Goal: Task Accomplishment & Management: Use online tool/utility

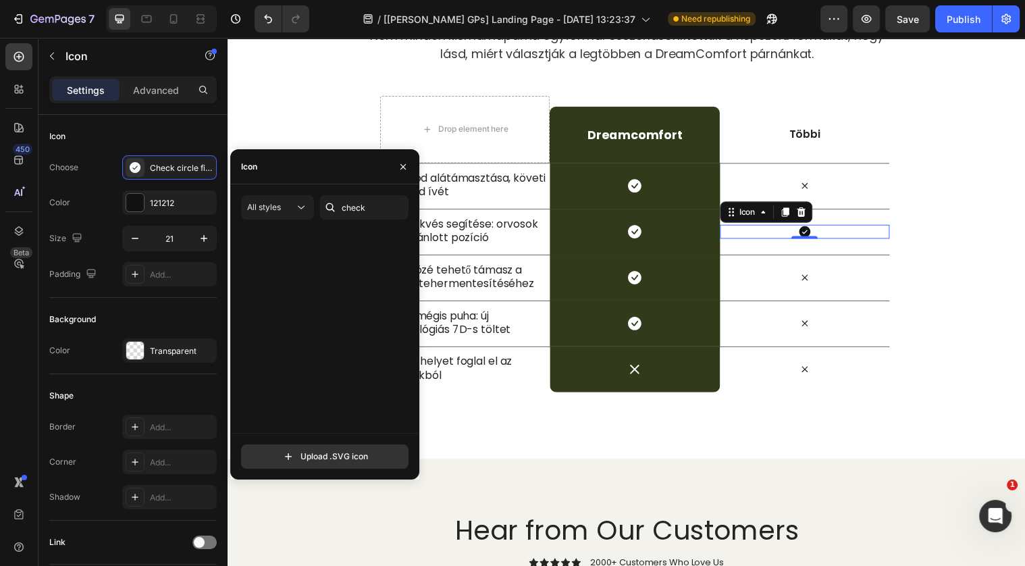
scroll to position [439, 0]
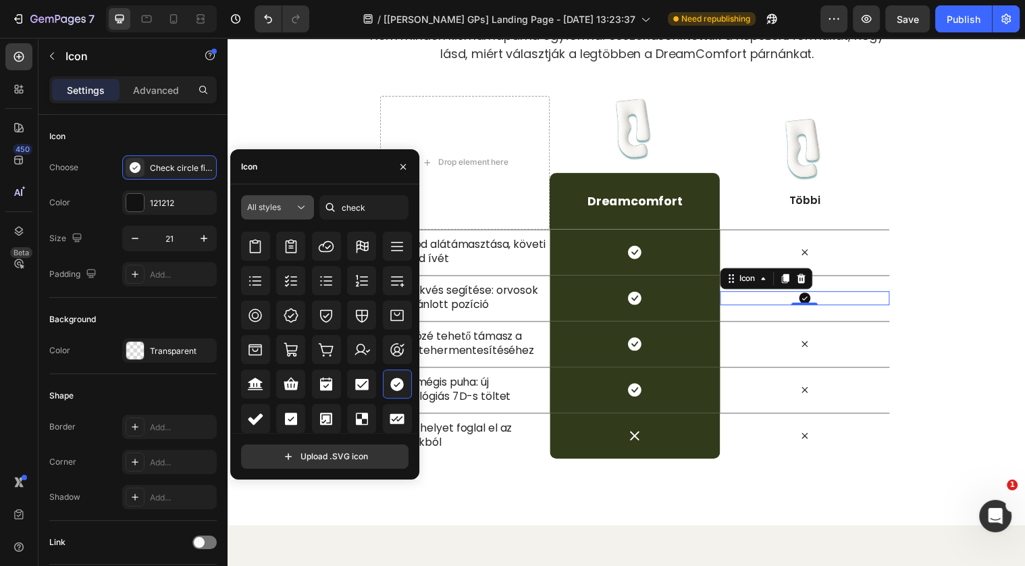
click at [297, 207] on icon at bounding box center [301, 207] width 14 height 14
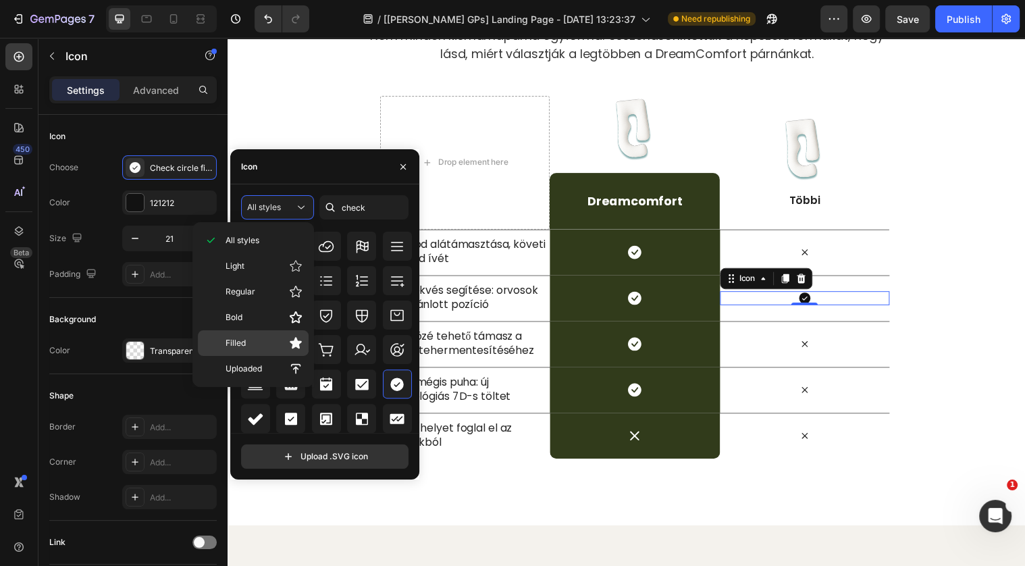
click at [282, 348] on div "Filled" at bounding box center [253, 343] width 111 height 26
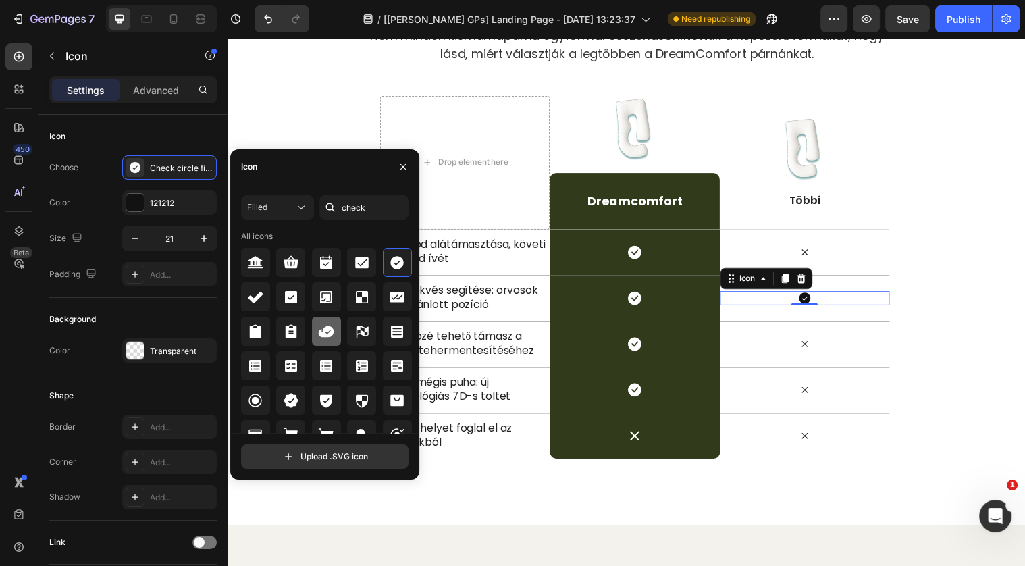
scroll to position [16, 0]
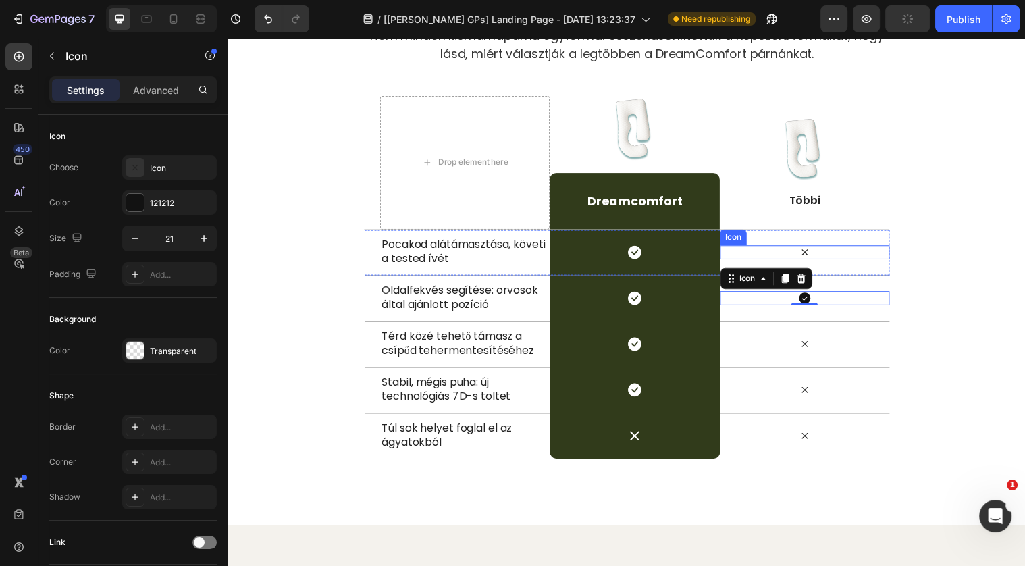
click at [807, 257] on icon at bounding box center [813, 255] width 14 height 14
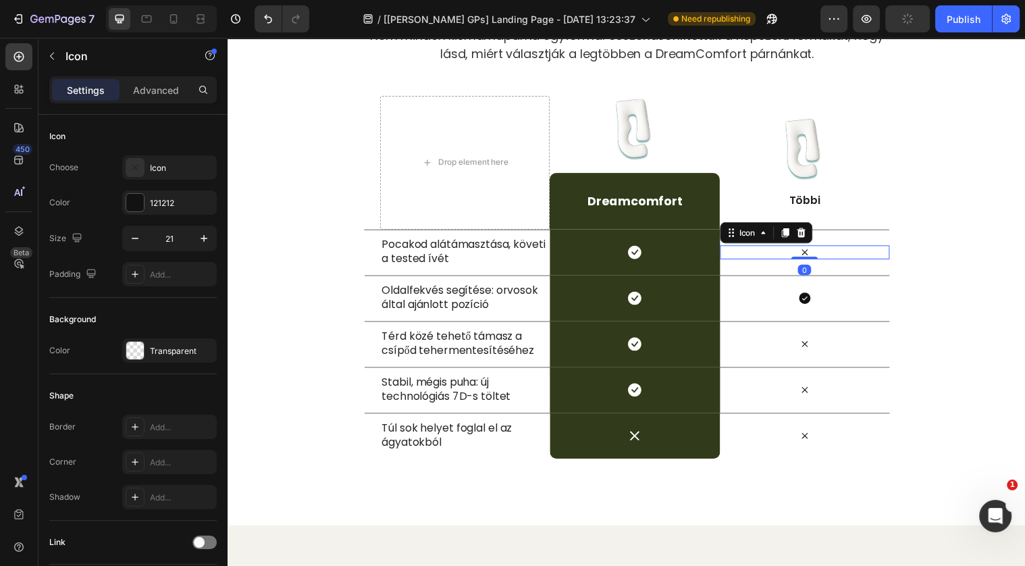
click at [814, 253] on icon at bounding box center [813, 255] width 14 height 14
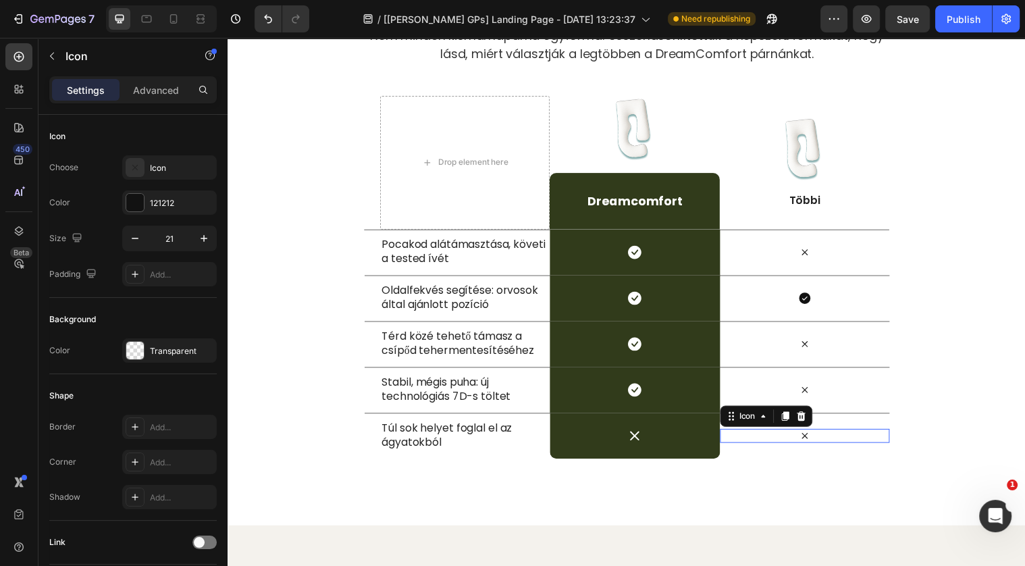
click at [815, 439] on icon at bounding box center [813, 442] width 6 height 6
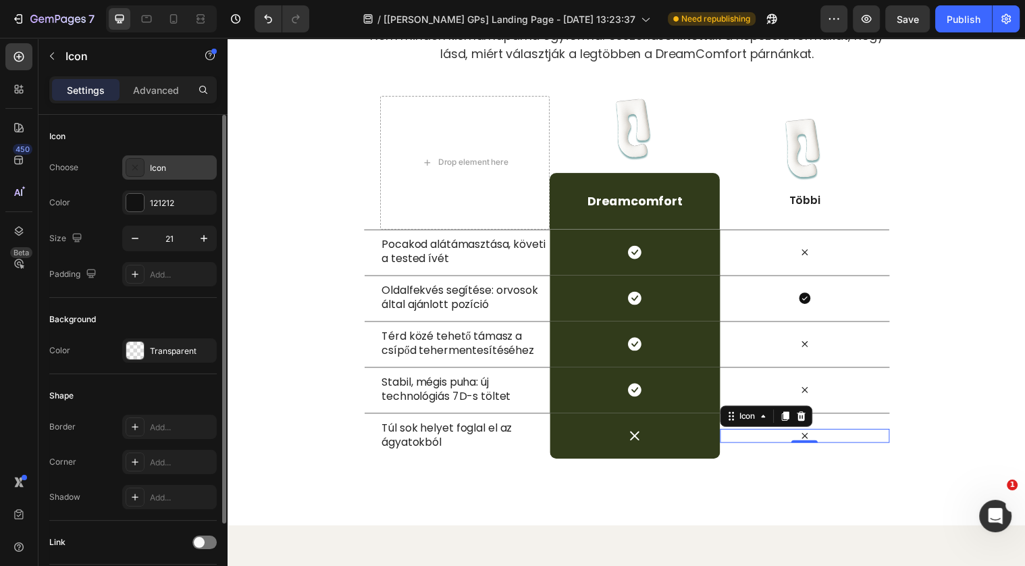
click at [138, 158] on div at bounding box center [135, 167] width 19 height 19
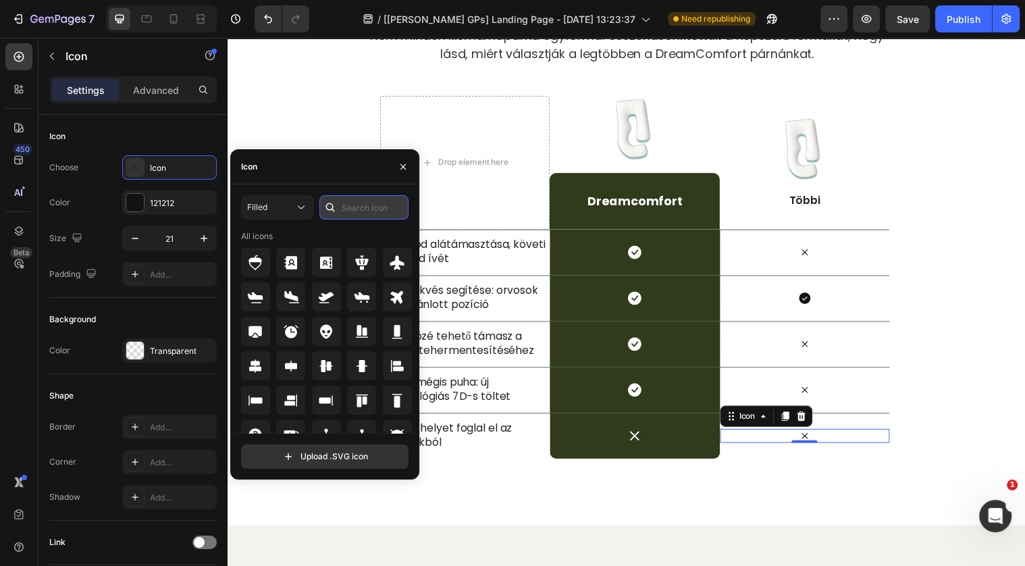
click at [398, 205] on input "text" at bounding box center [363, 207] width 89 height 24
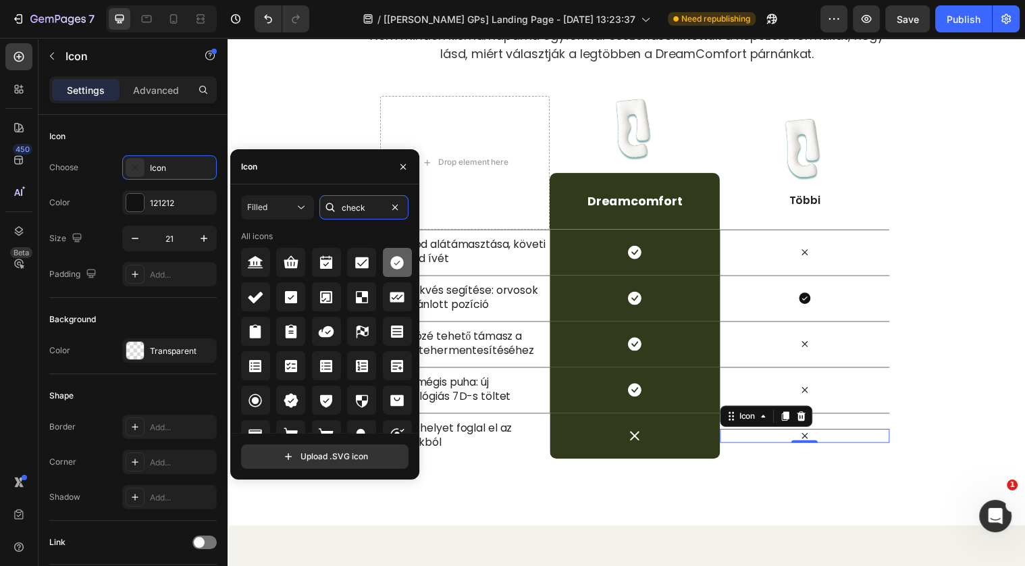
type input "check"
click at [407, 256] on div at bounding box center [397, 262] width 29 height 29
click at [510, 457] on div "Túl sok helyet foglal el az ágyatokból Text Block" at bounding box center [468, 442] width 172 height 46
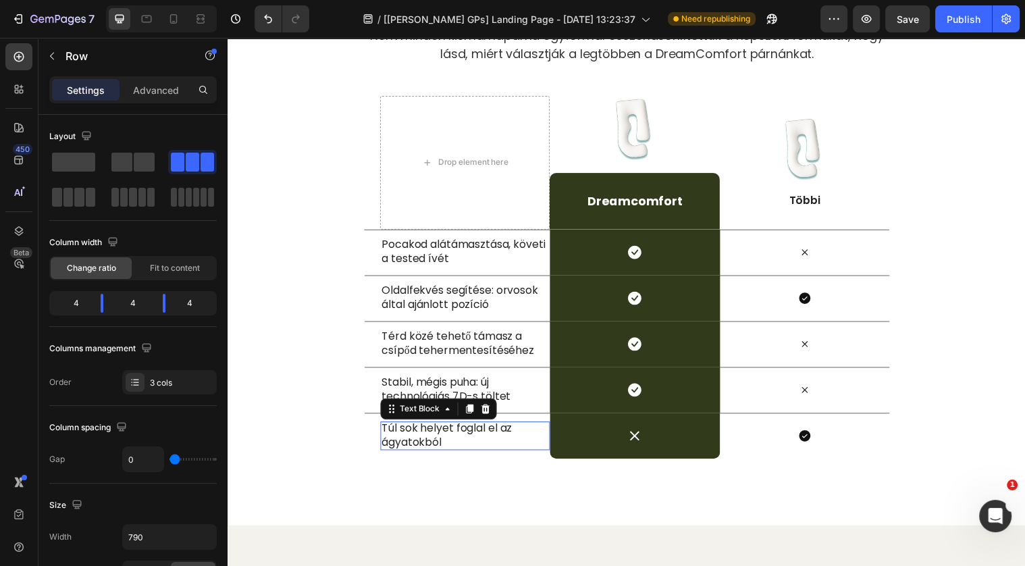
click at [398, 434] on p "Túl sok helyet foglal el az ágyatokból" at bounding box center [467, 441] width 169 height 28
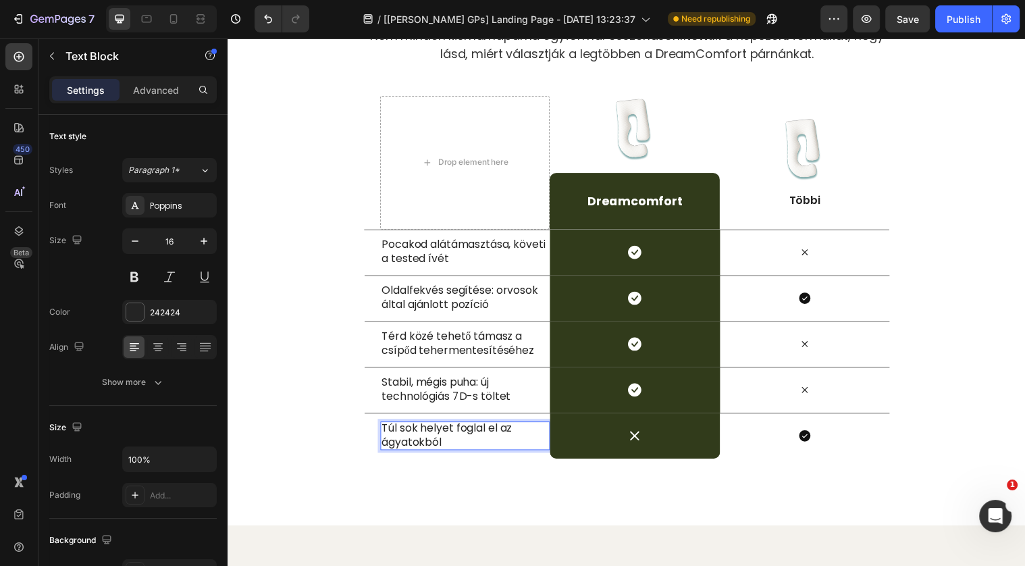
click at [423, 433] on p "Túl sok helyet foglal el az ágyatokból" at bounding box center [467, 441] width 169 height 28
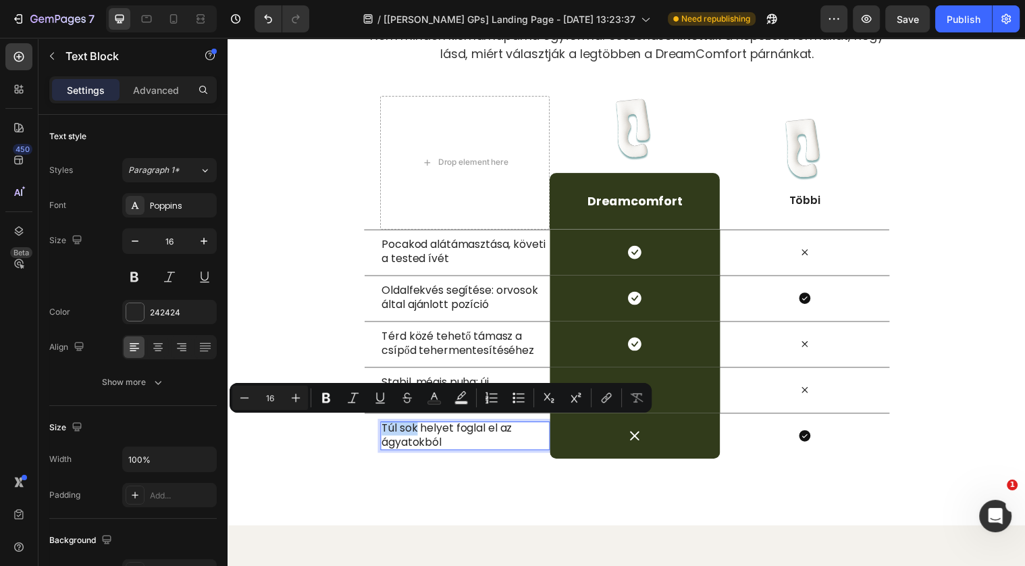
drag, startPoint x: 419, startPoint y: 432, endPoint x: 384, endPoint y: 432, distance: 34.4
click at [384, 432] on p "Túl sok helyet foglal el az ágyatokból" at bounding box center [467, 441] width 169 height 28
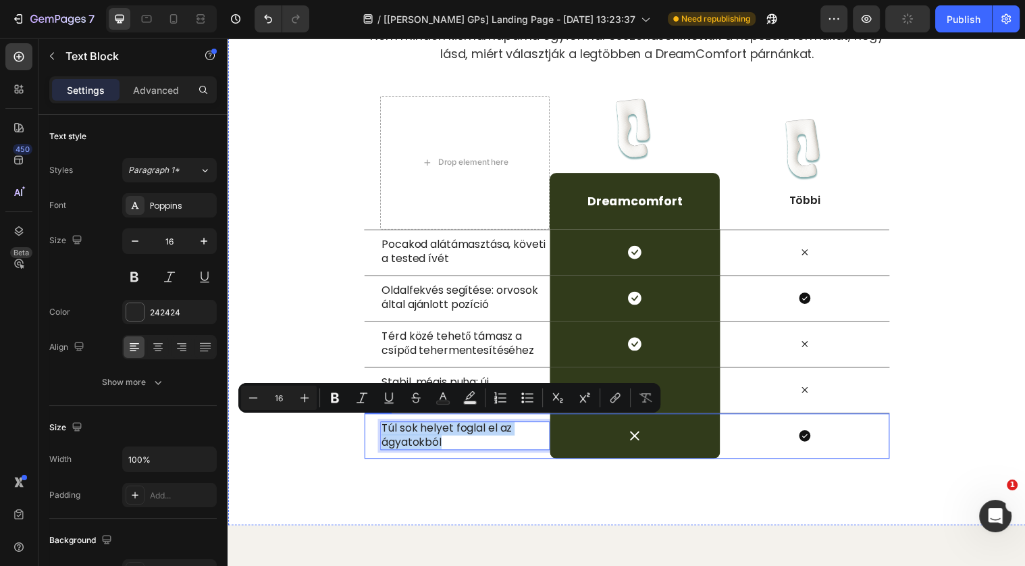
drag, startPoint x: 463, startPoint y: 448, endPoint x: 371, endPoint y: 431, distance: 94.0
click at [370, 431] on div "Túl sok helyet foglal el az ágyatokból Text Block 0 Icon Row Icon Row" at bounding box center [632, 442] width 533 height 47
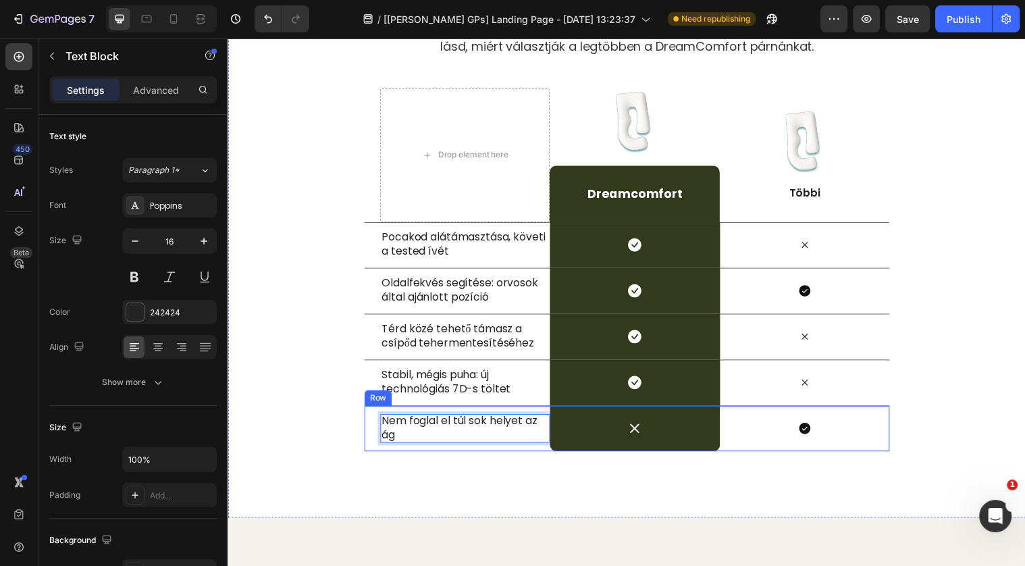
scroll to position [4467, 0]
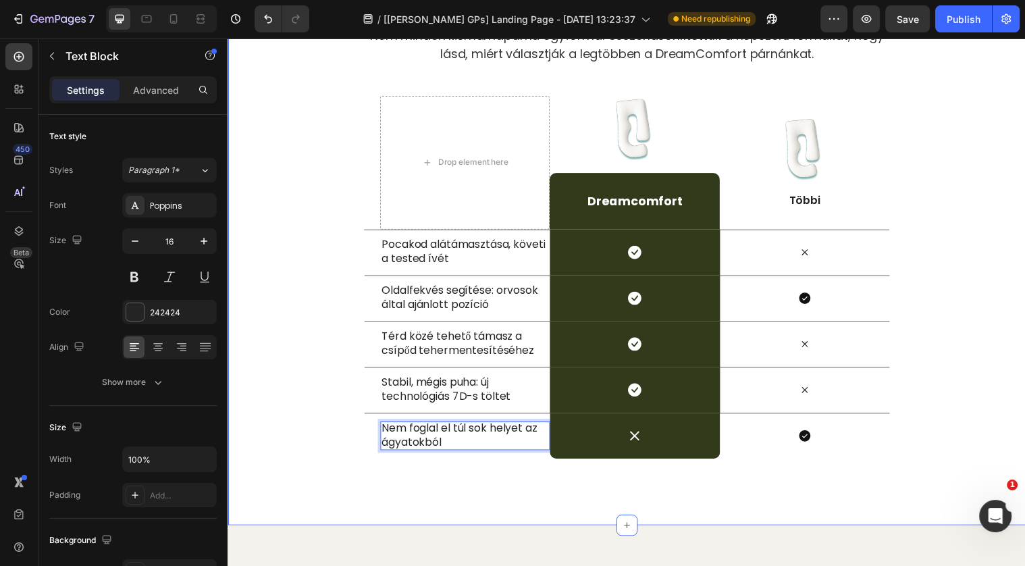
click at [468, 492] on div "Miért a DreamComfort a neked való? Heading Nem minden kismamapárna egyforma: ös…" at bounding box center [632, 223] width 810 height 620
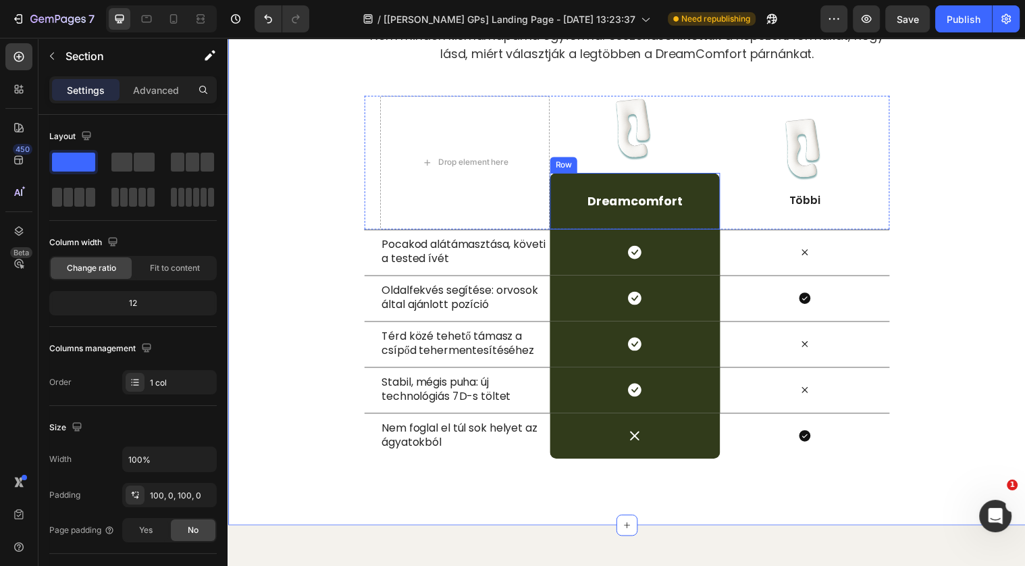
click at [584, 184] on div "dreamcomfort Heading Row" at bounding box center [640, 203] width 172 height 57
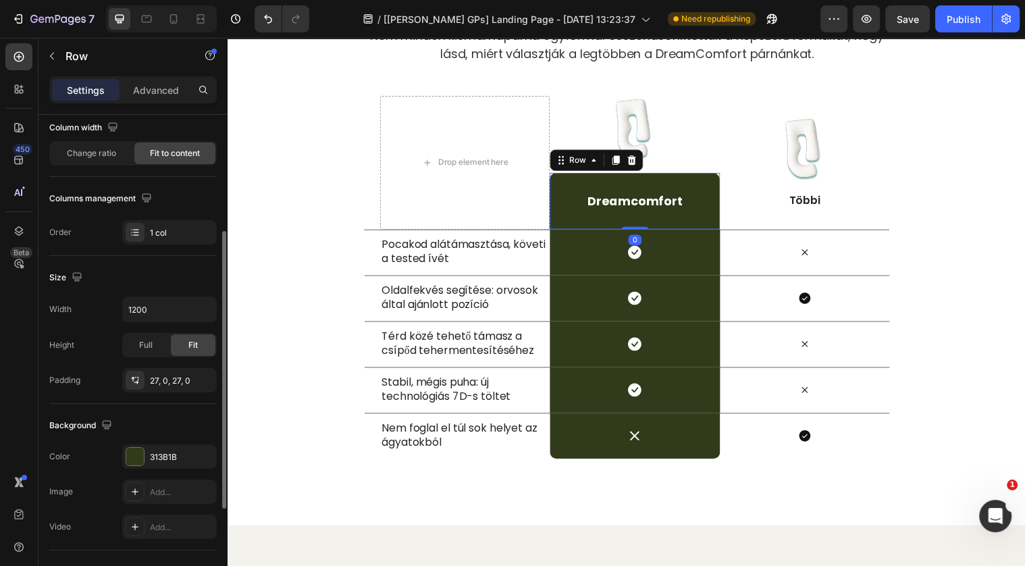
scroll to position [165, 0]
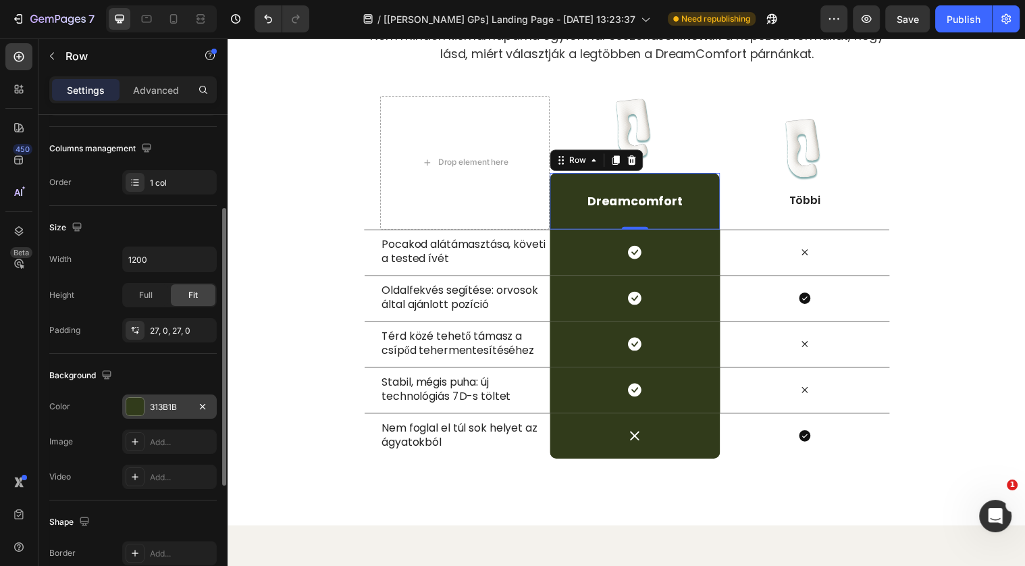
click at [139, 404] on div at bounding box center [135, 407] width 18 height 18
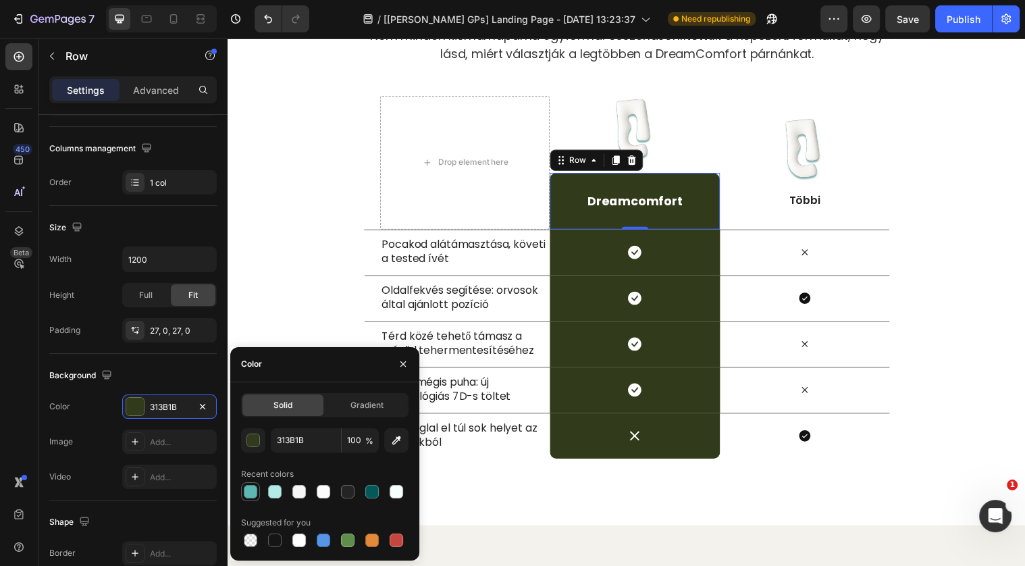
click at [254, 492] on div at bounding box center [251, 492] width 14 height 14
type input "5DB8B2"
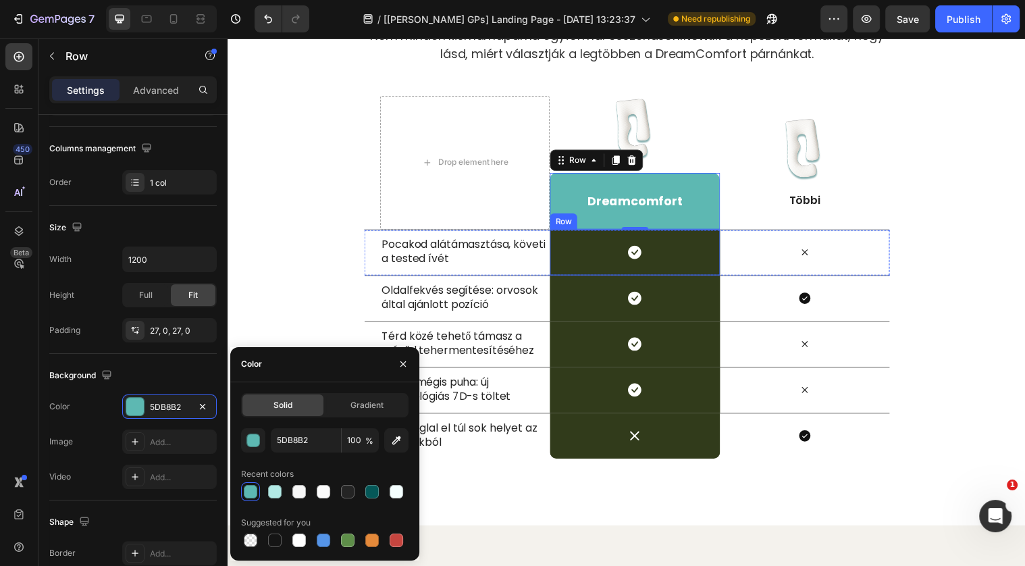
click at [611, 248] on div "Icon Row" at bounding box center [640, 255] width 172 height 47
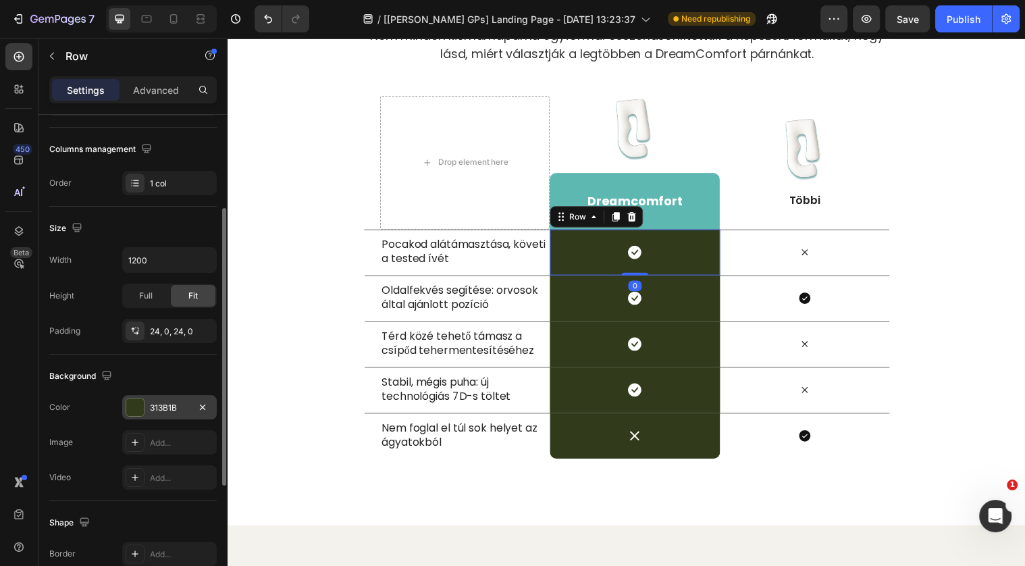
click at [132, 399] on div at bounding box center [135, 407] width 18 height 18
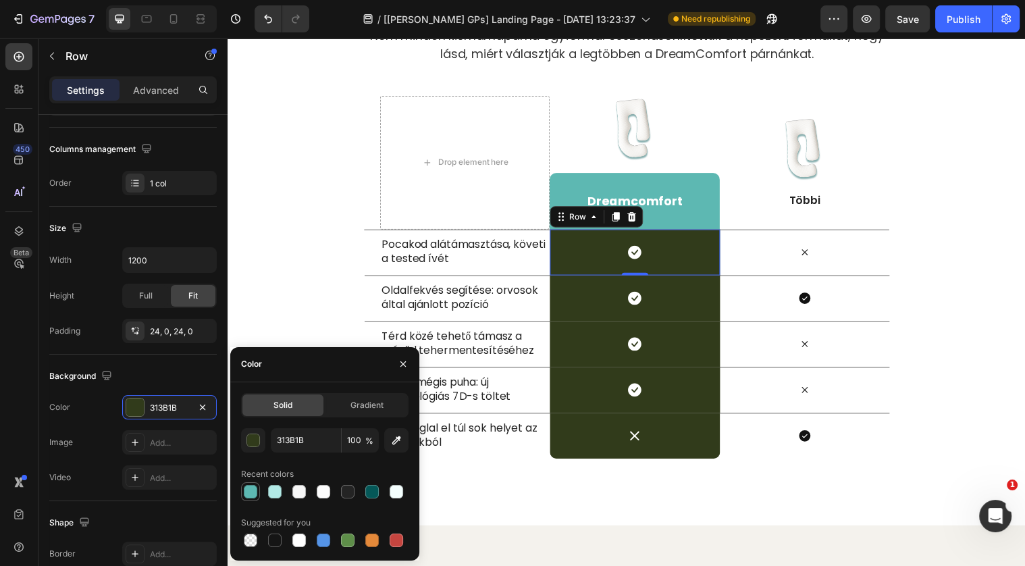
click at [254, 491] on div at bounding box center [251, 492] width 14 height 14
type input "5DB8B2"
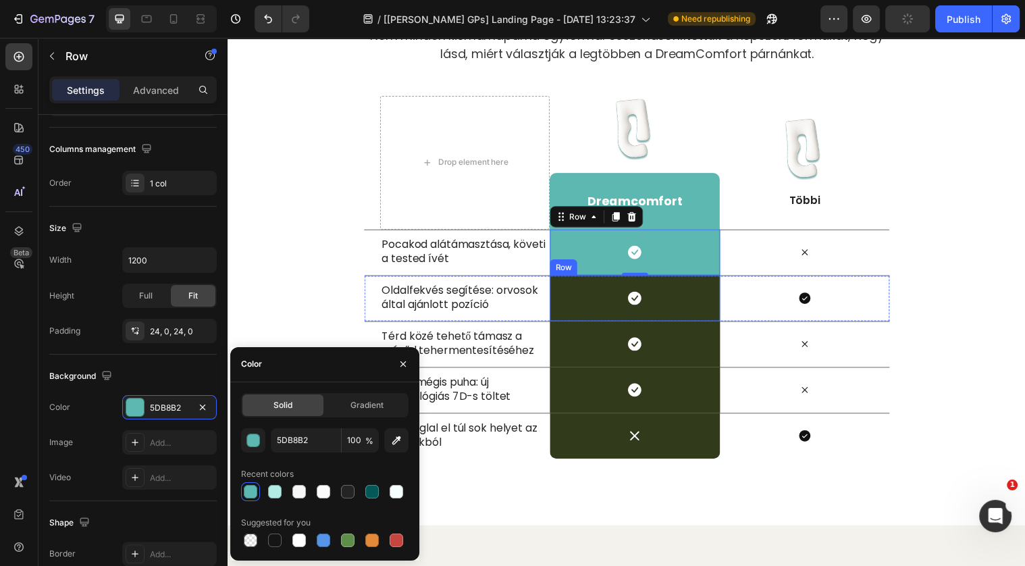
click at [614, 297] on div "Icon Row" at bounding box center [640, 302] width 172 height 47
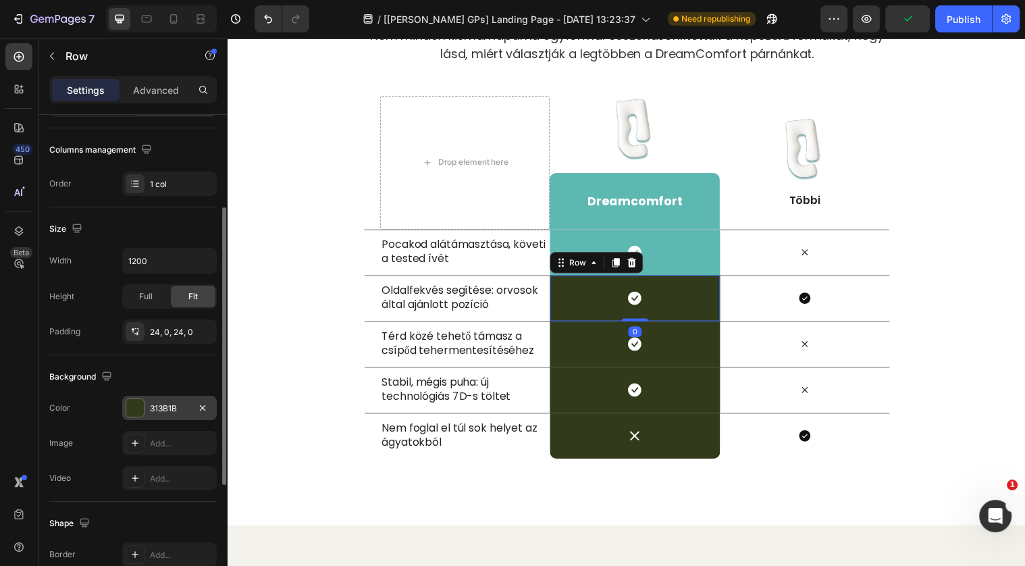
click at [130, 402] on div at bounding box center [135, 408] width 18 height 18
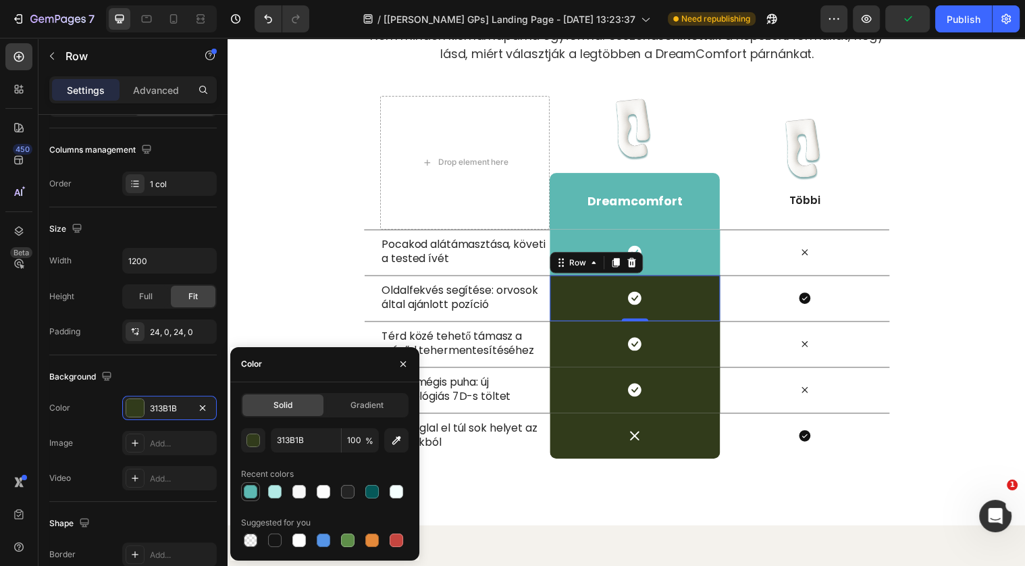
click at [248, 494] on div at bounding box center [251, 492] width 14 height 14
type input "5DB8B2"
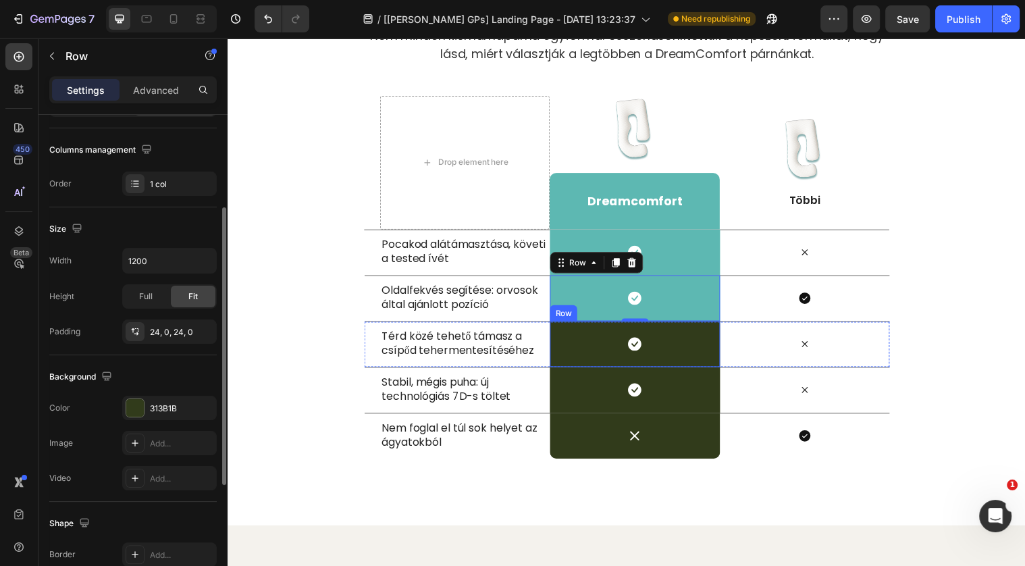
click at [607, 344] on div "Icon Row" at bounding box center [640, 348] width 172 height 47
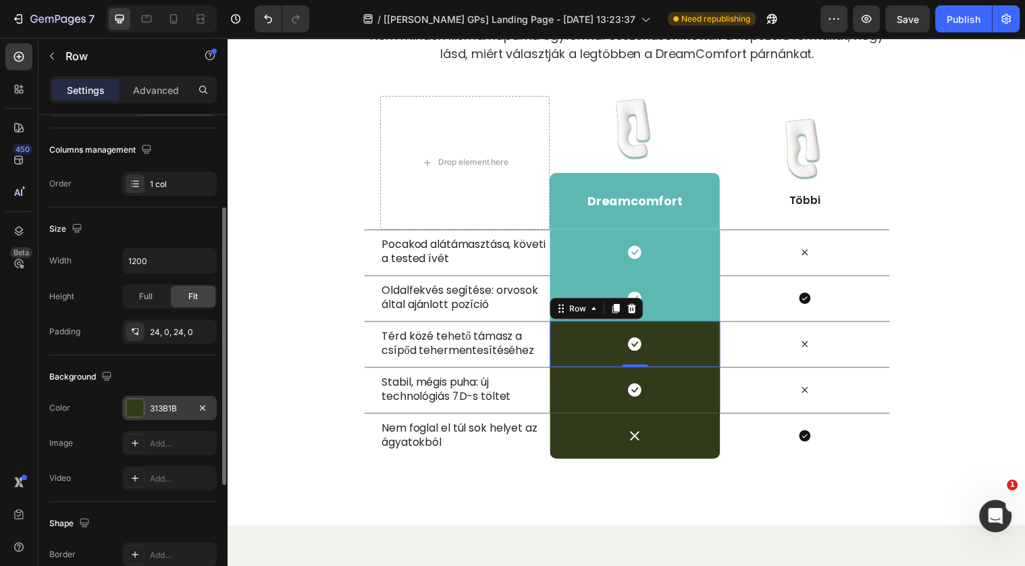
click at [143, 402] on div at bounding box center [135, 407] width 19 height 19
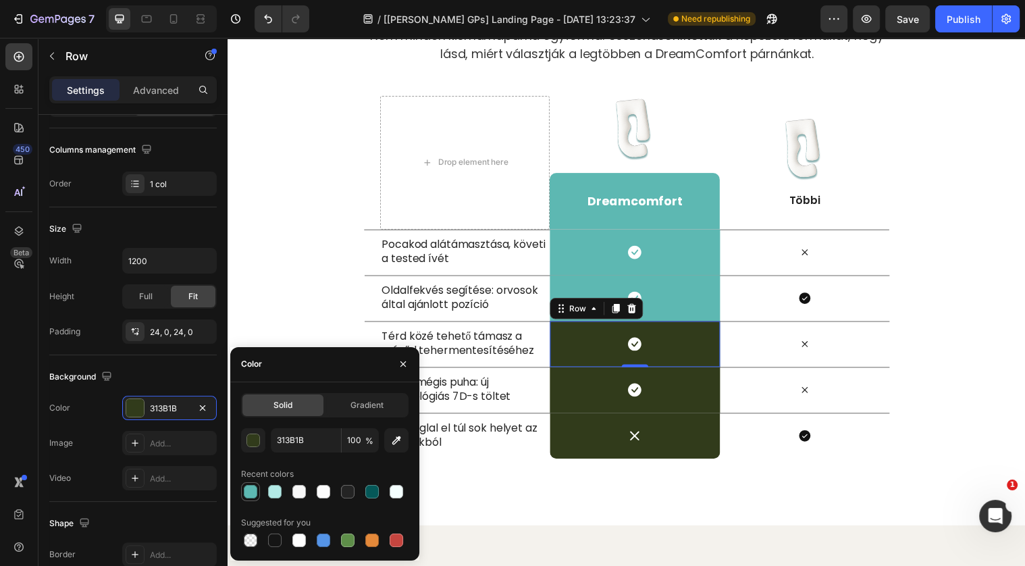
click at [253, 491] on div at bounding box center [251, 492] width 14 height 14
type input "5DB8B2"
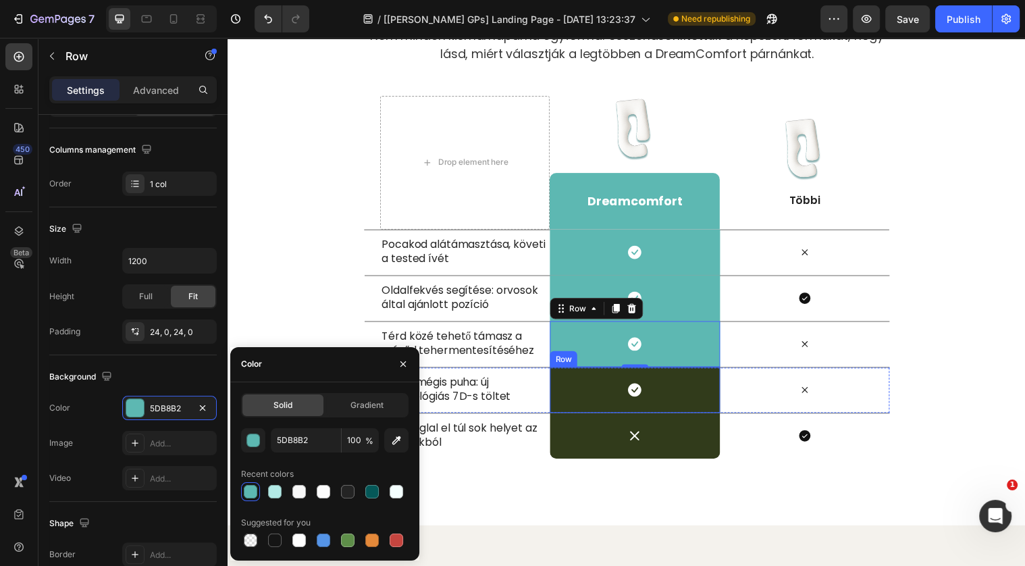
click at [584, 408] on div "Icon Row" at bounding box center [640, 395] width 172 height 47
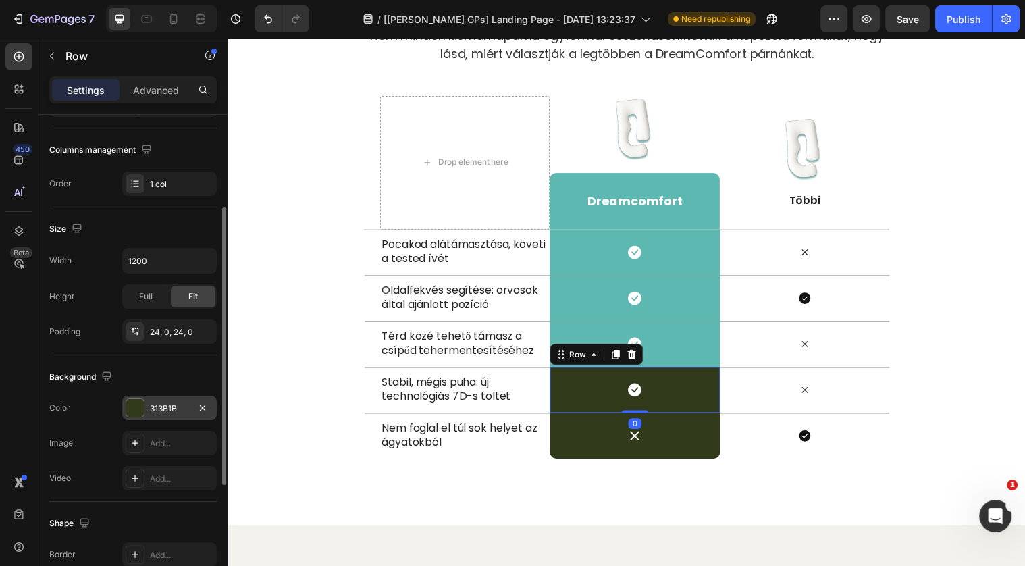
click at [140, 412] on div at bounding box center [135, 408] width 18 height 18
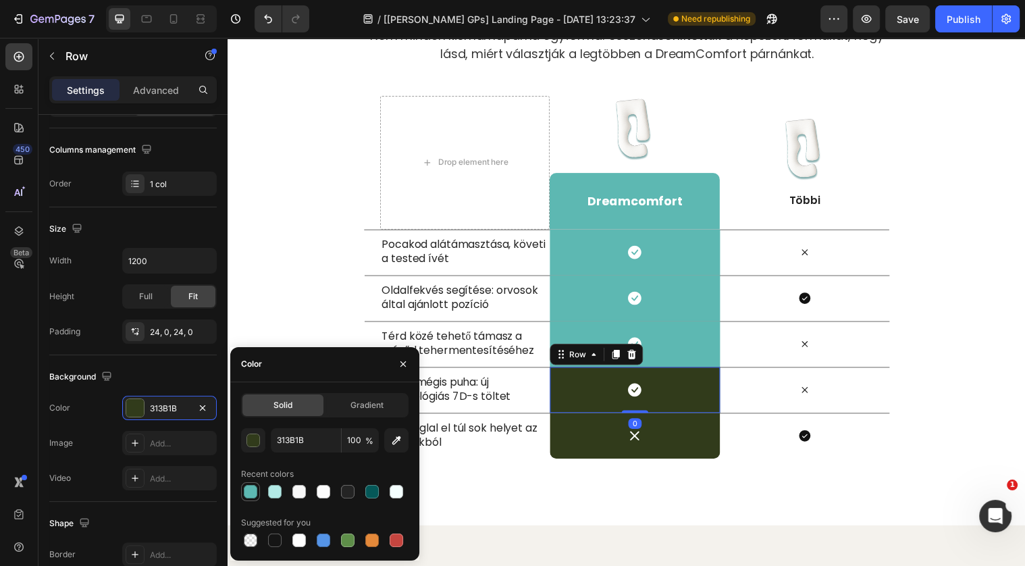
click at [249, 493] on div at bounding box center [251, 492] width 14 height 14
type input "5DB8B2"
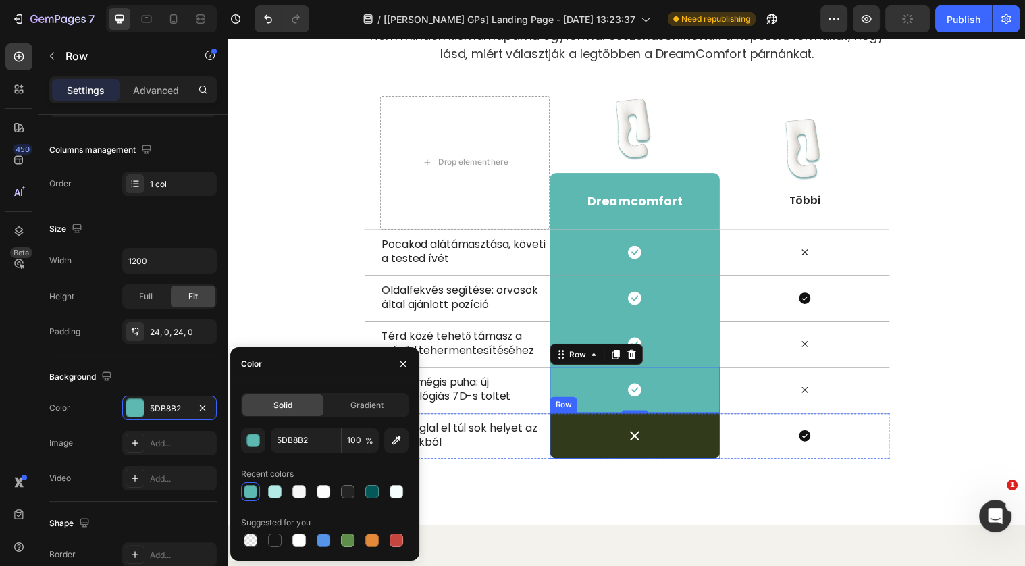
click at [598, 441] on div "Icon Row" at bounding box center [640, 442] width 172 height 47
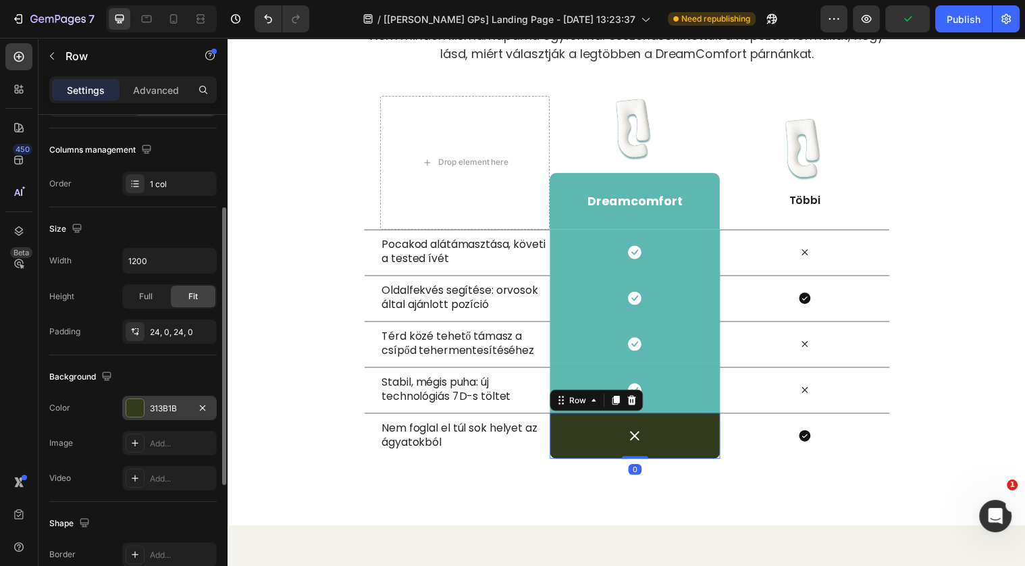
click at [140, 402] on div at bounding box center [135, 408] width 18 height 18
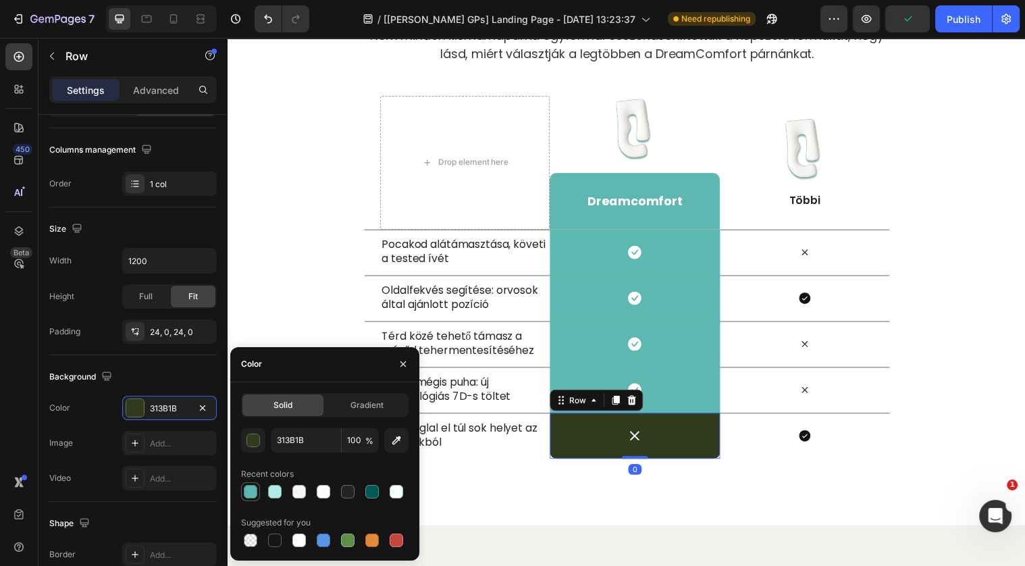
click at [246, 490] on div at bounding box center [251, 492] width 14 height 14
type input "5DB8B2"
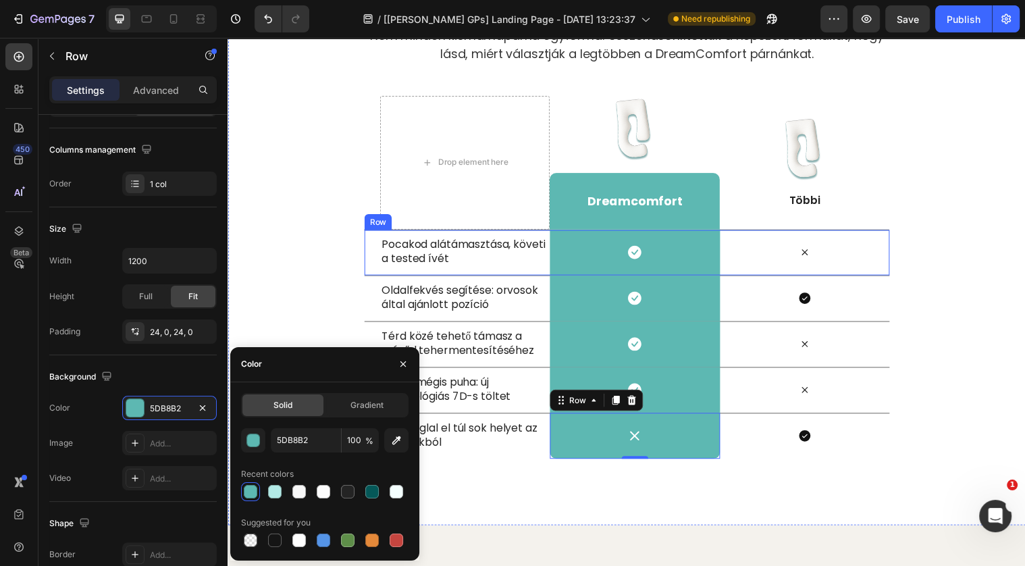
click at [817, 233] on div "Icon" at bounding box center [813, 256] width 172 height 46
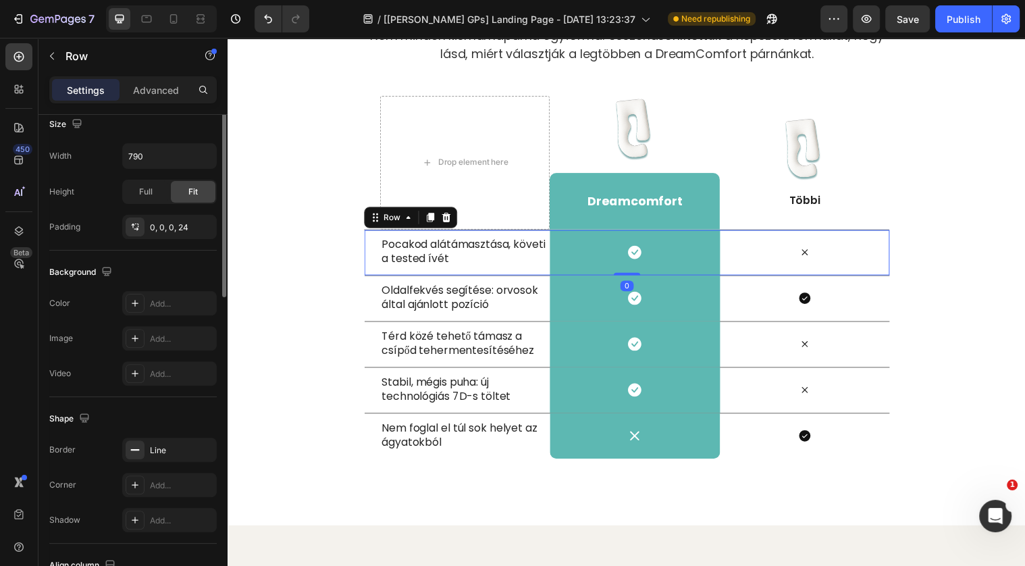
scroll to position [484, 0]
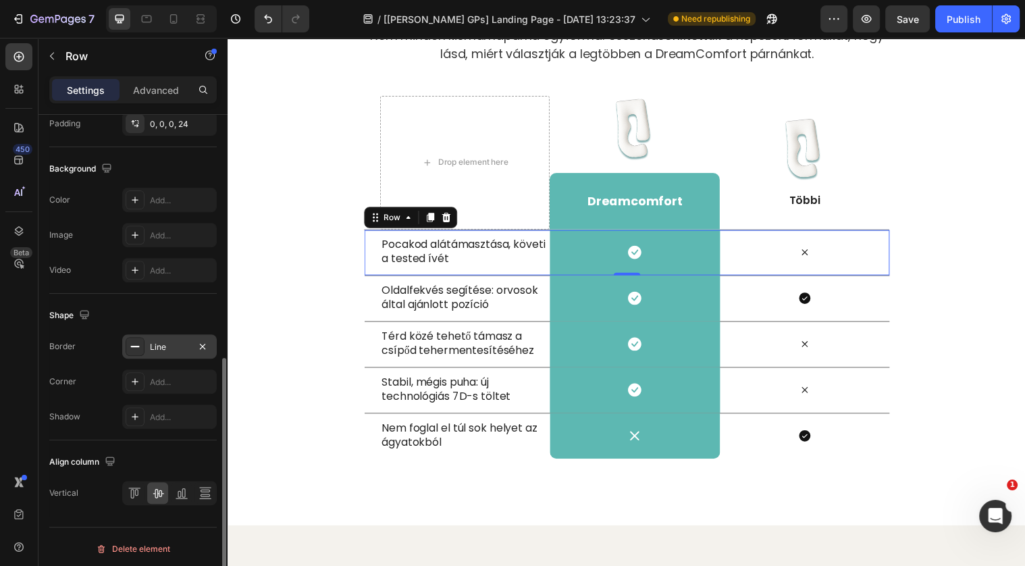
click at [139, 349] on div at bounding box center [135, 346] width 19 height 19
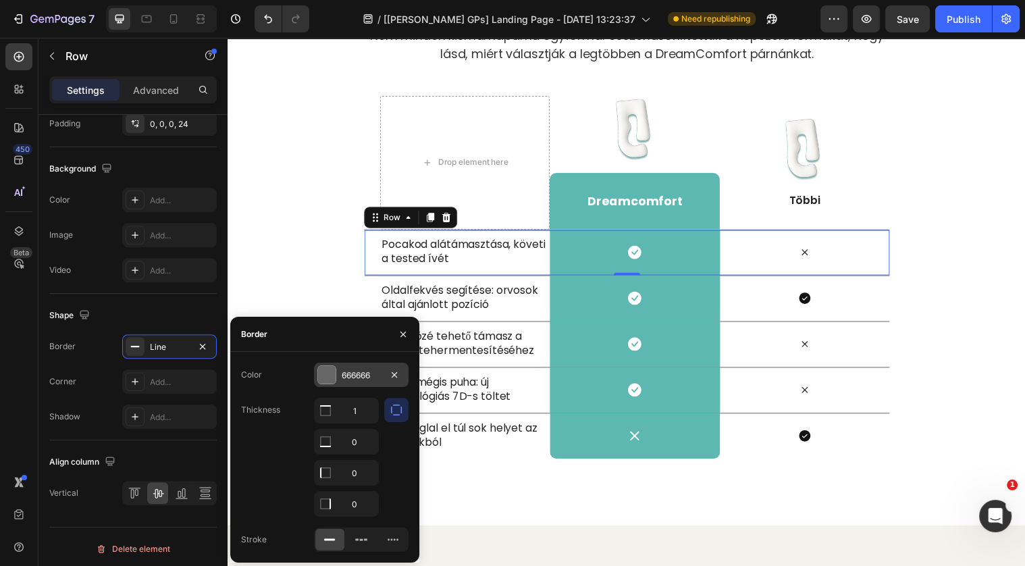
click at [330, 375] on div at bounding box center [327, 375] width 18 height 18
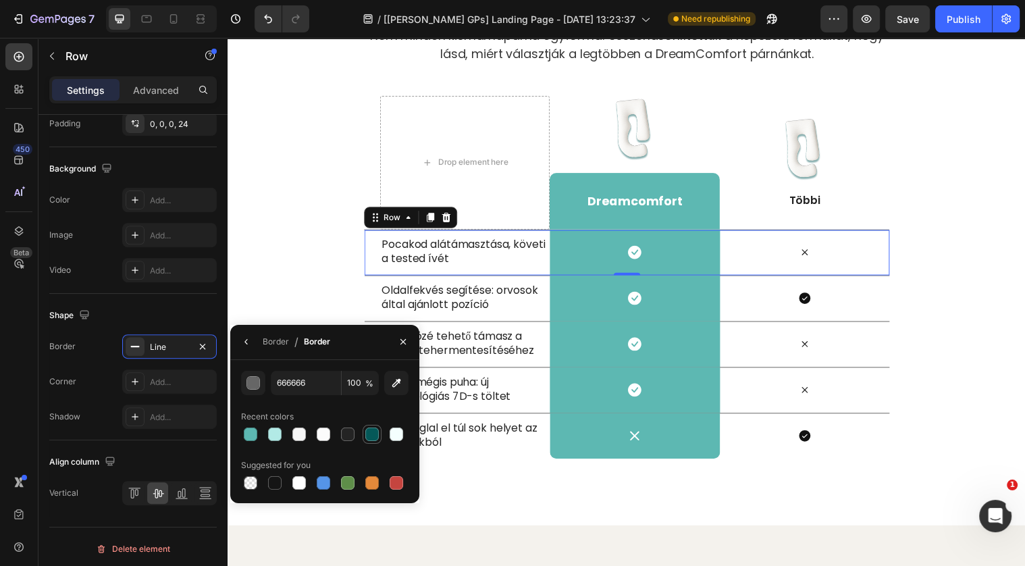
click at [372, 439] on div at bounding box center [372, 434] width 14 height 14
type input "055858"
click at [518, 314] on div "Oldalfekvés segítése: orvosok által ajánlott pozíció" at bounding box center [468, 303] width 172 height 30
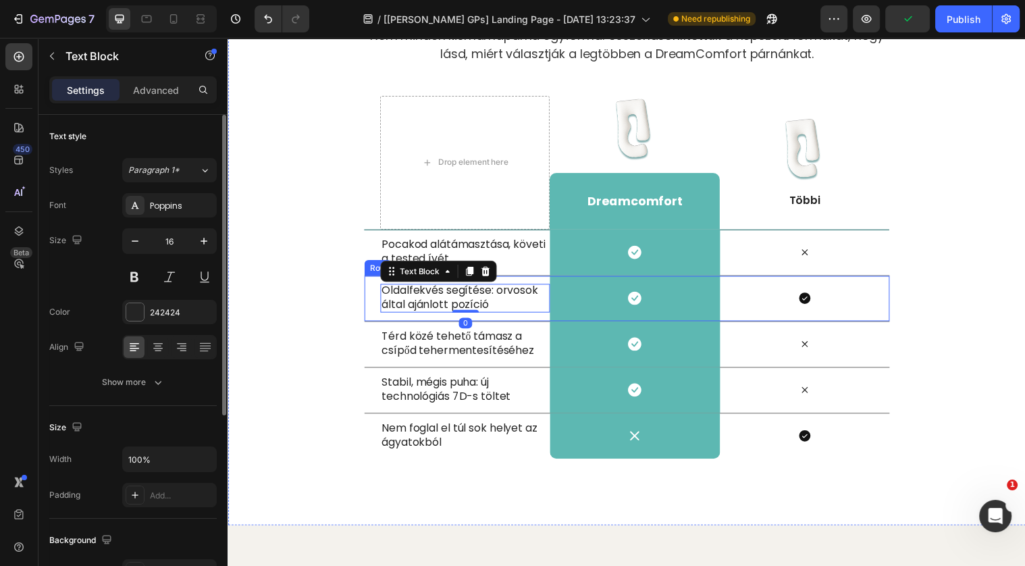
click at [527, 319] on div "Oldalfekvés segítése: orvosok által ajánlott pozíció Text Block 0" at bounding box center [468, 302] width 172 height 46
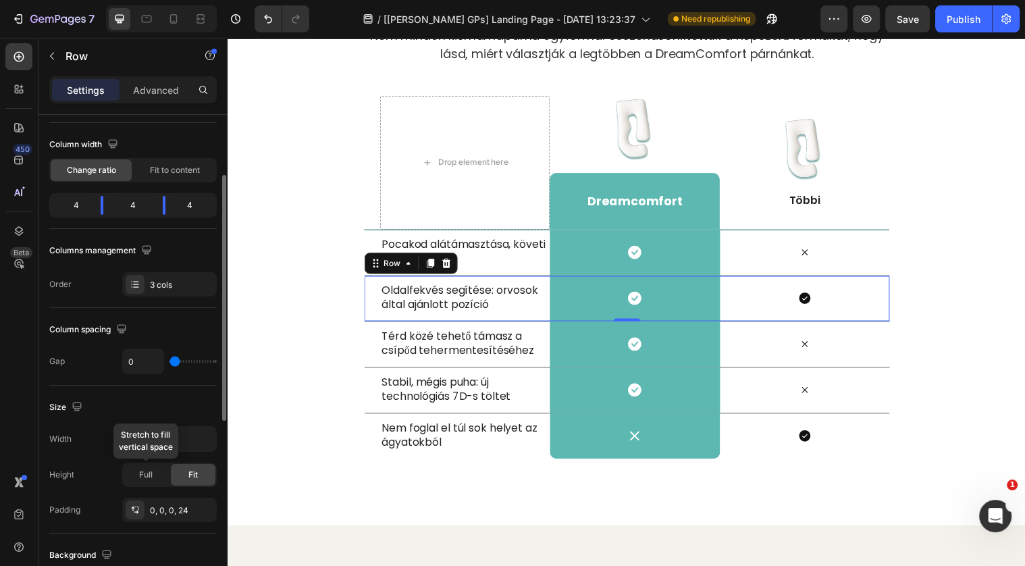
scroll to position [138, 0]
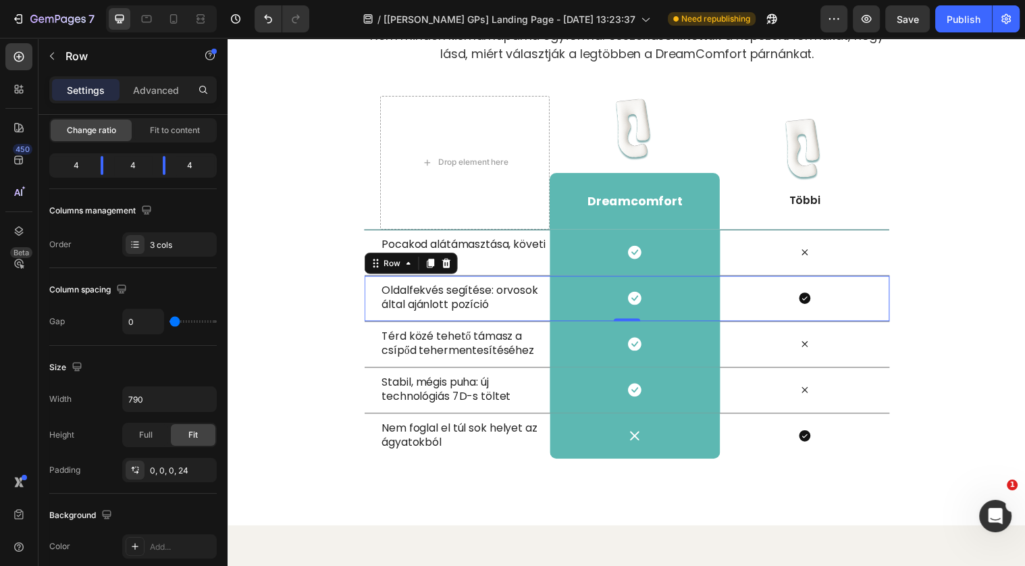
click at [533, 319] on div "Oldalfekvés segítése: orvosok által ajánlott pozíció Text Block" at bounding box center [468, 302] width 172 height 46
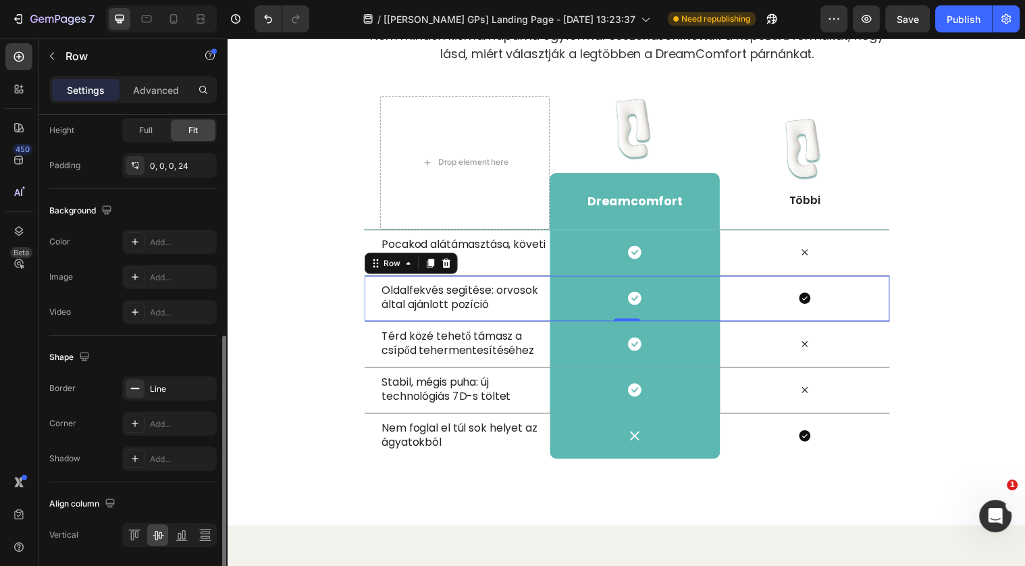
scroll to position [441, 0]
click at [161, 392] on div "Line" at bounding box center [169, 389] width 95 height 24
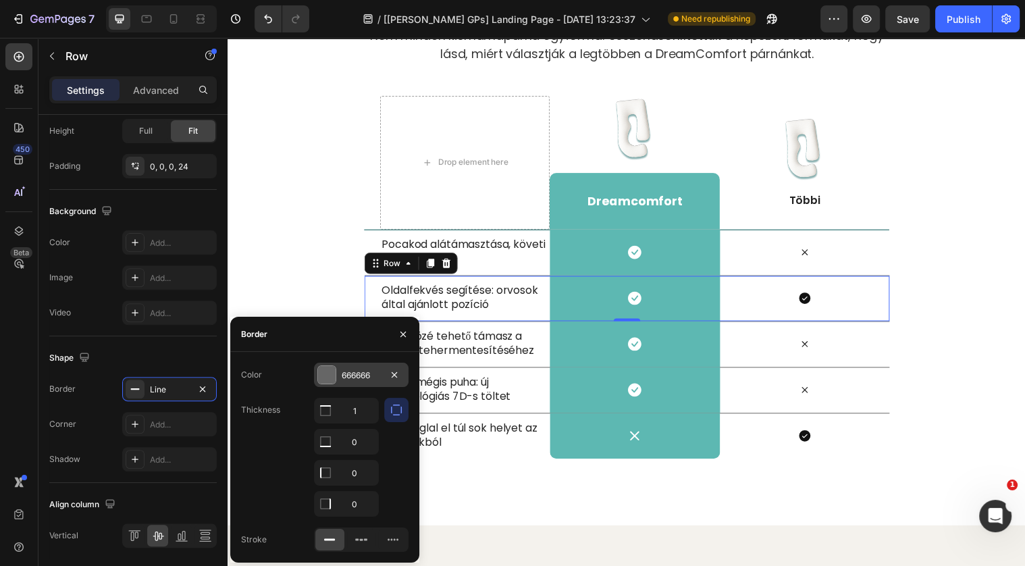
click at [331, 376] on div at bounding box center [327, 375] width 18 height 18
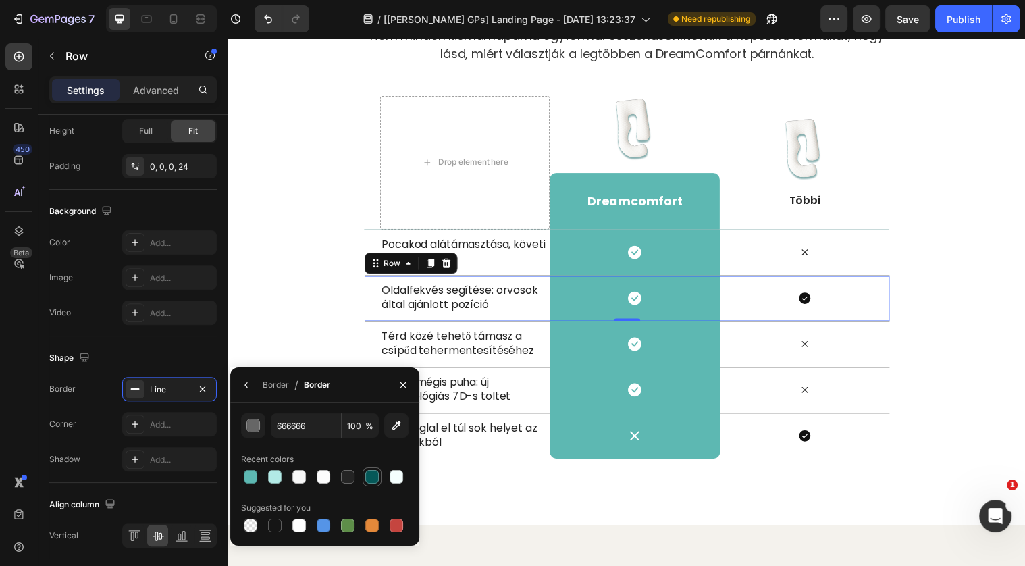
click at [378, 473] on div at bounding box center [372, 477] width 14 height 14
type input "055858"
click at [543, 331] on div "Térd közé tehető támasz a csípőd tehermentesítéséhez Text Block" at bounding box center [468, 349] width 172 height 46
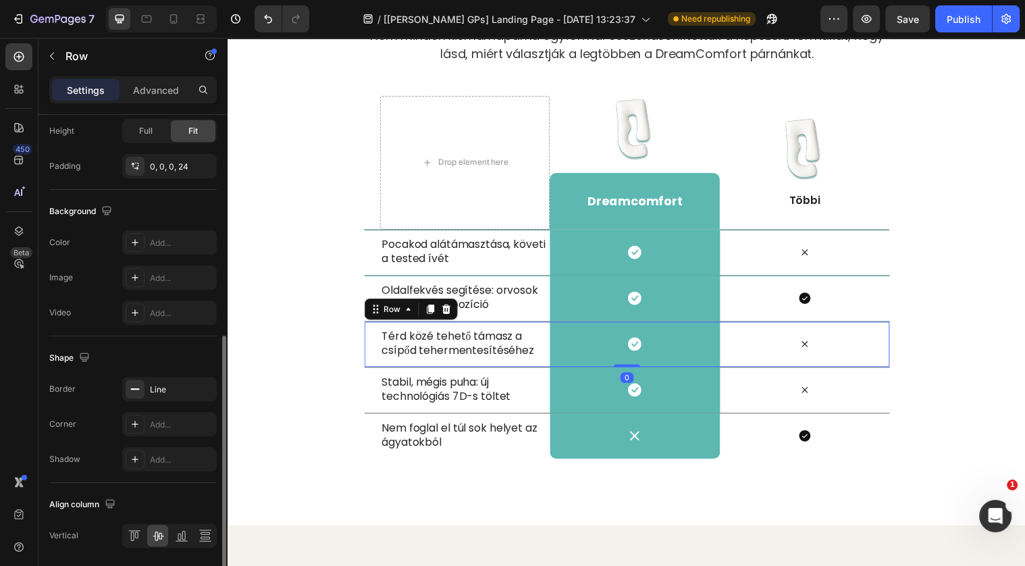
scroll to position [441, 0]
click at [159, 384] on div "Line" at bounding box center [169, 390] width 39 height 12
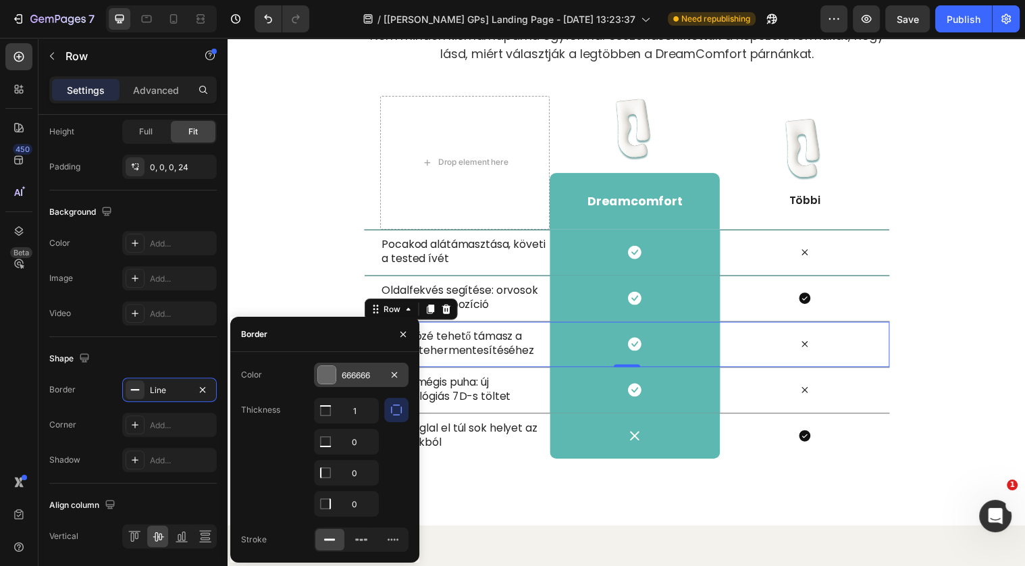
click at [335, 381] on div at bounding box center [326, 374] width 19 height 19
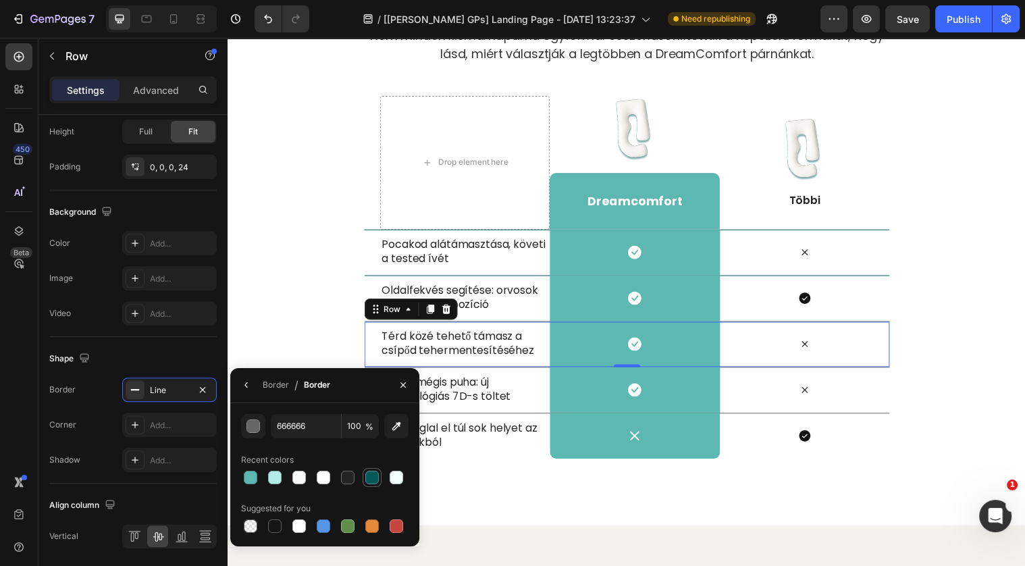
click at [372, 479] on div at bounding box center [372, 477] width 14 height 14
type input "055858"
click at [544, 400] on p "Stabil, mégis puha: új technológiás 7D-s töltet" at bounding box center [467, 395] width 169 height 28
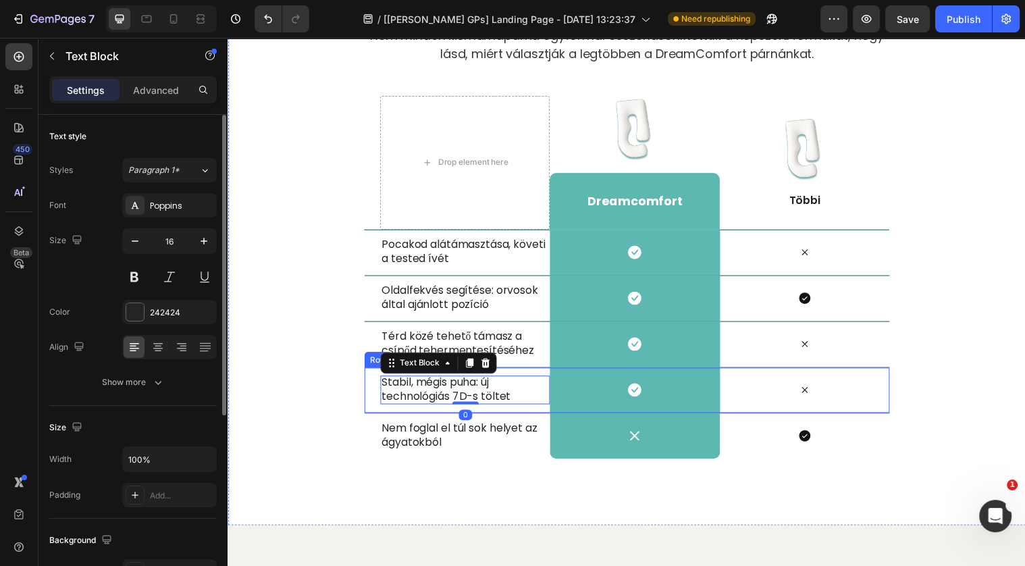
click at [544, 411] on div "Stabil, mégis puha: új technológiás 7D-s töltet Text Block 0" at bounding box center [468, 396] width 172 height 46
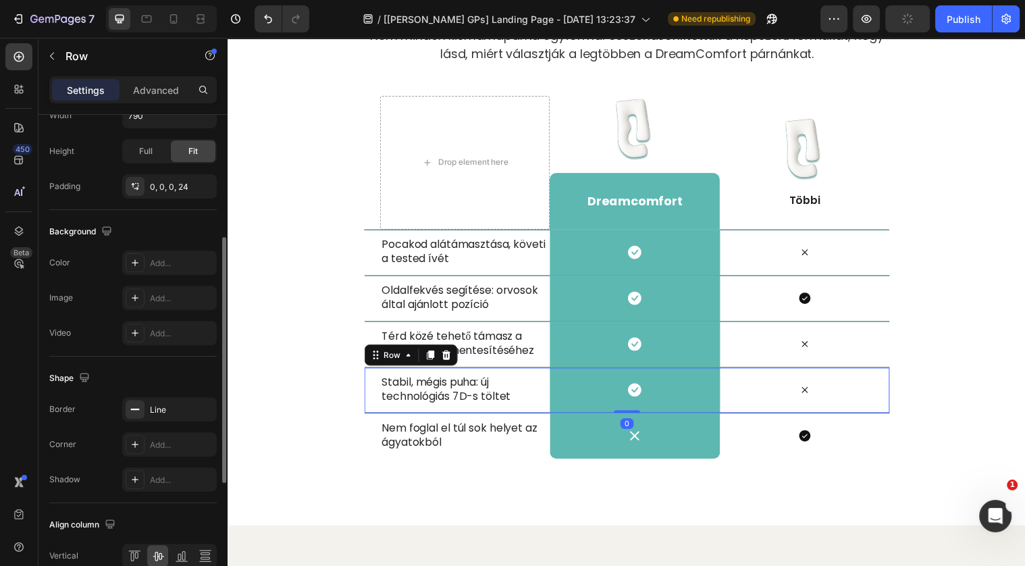
scroll to position [484, 0]
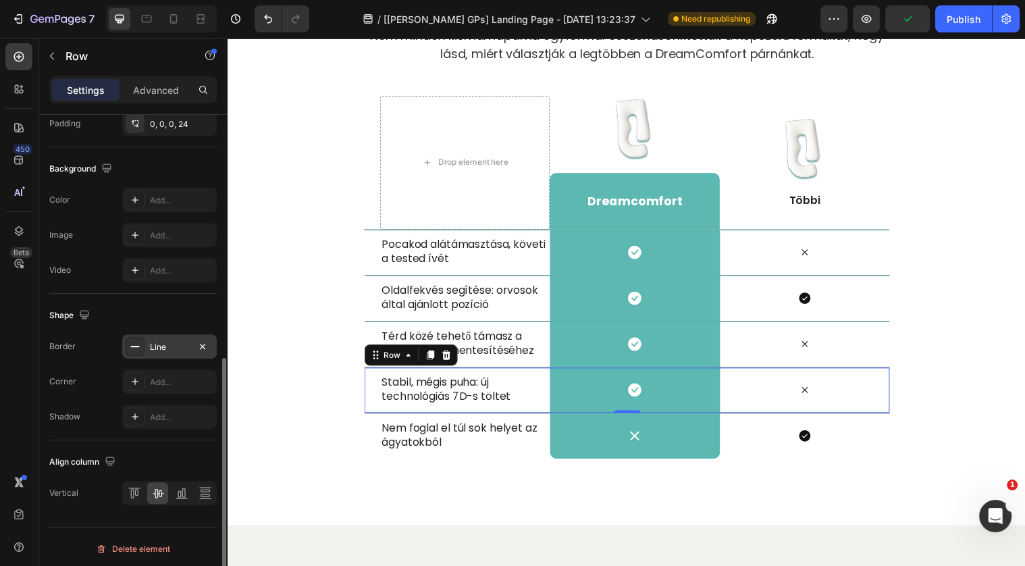
click at [182, 350] on div "Line" at bounding box center [169, 346] width 95 height 24
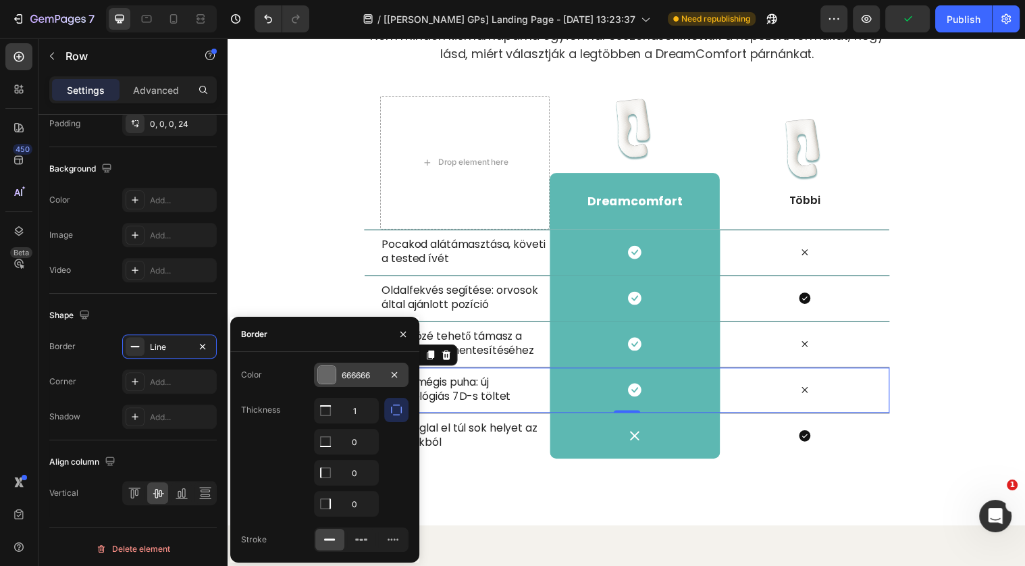
click at [367, 364] on div "666666" at bounding box center [361, 374] width 95 height 24
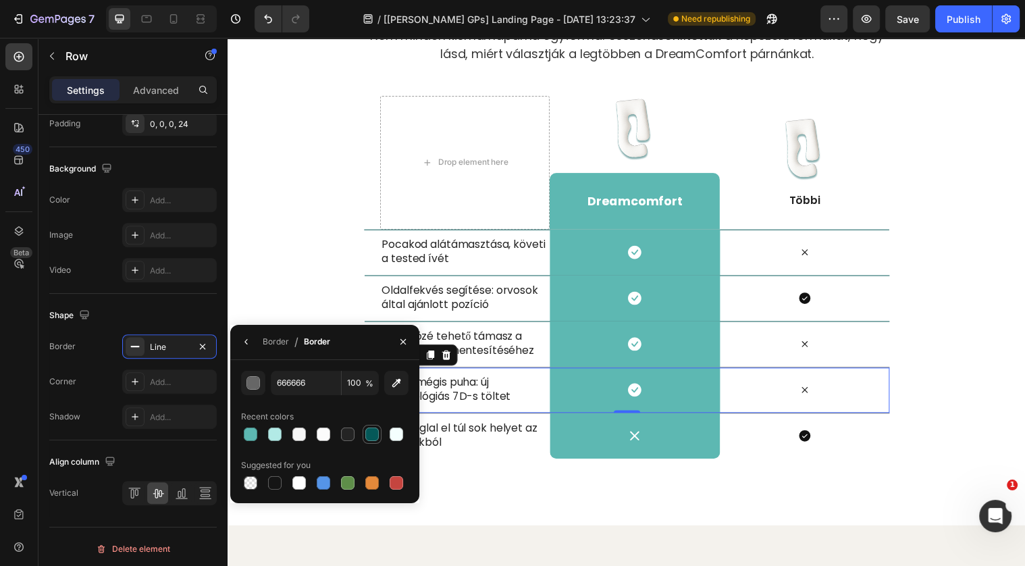
click at [375, 429] on div at bounding box center [372, 434] width 14 height 14
type input "055858"
click at [810, 441] on icon at bounding box center [812, 441] width 11 height 11
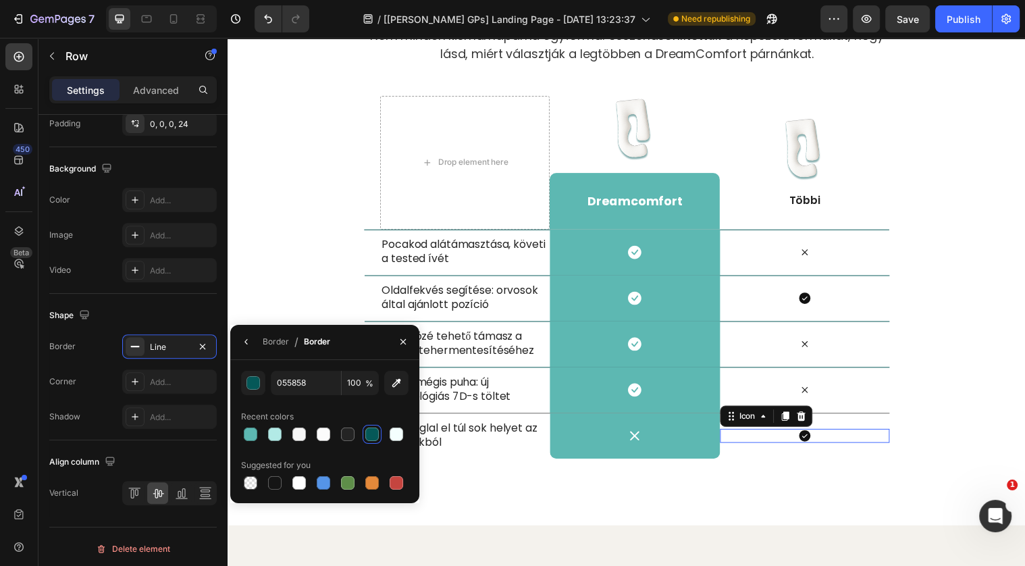
scroll to position [0, 0]
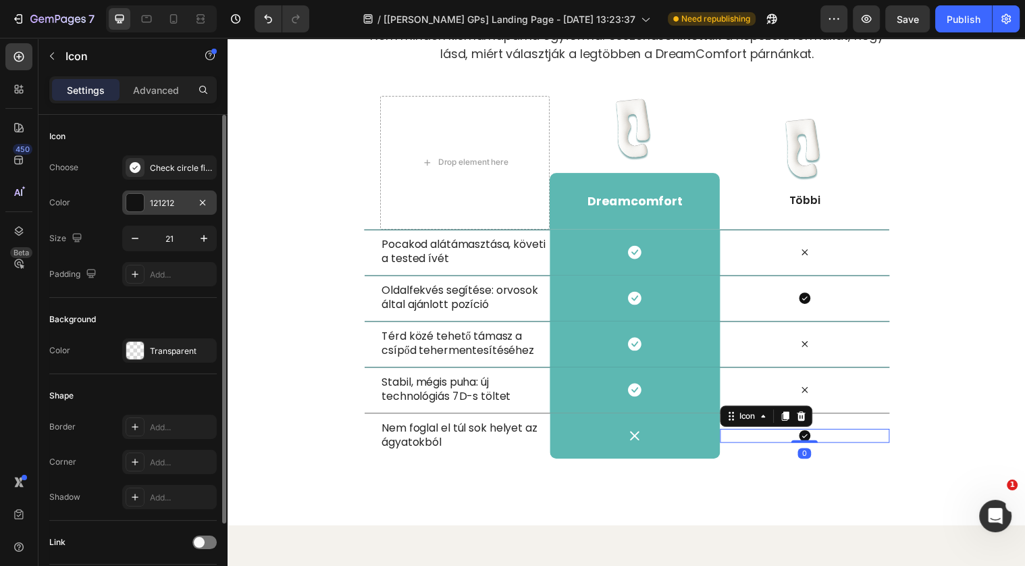
click at [136, 198] on div at bounding box center [135, 203] width 18 height 18
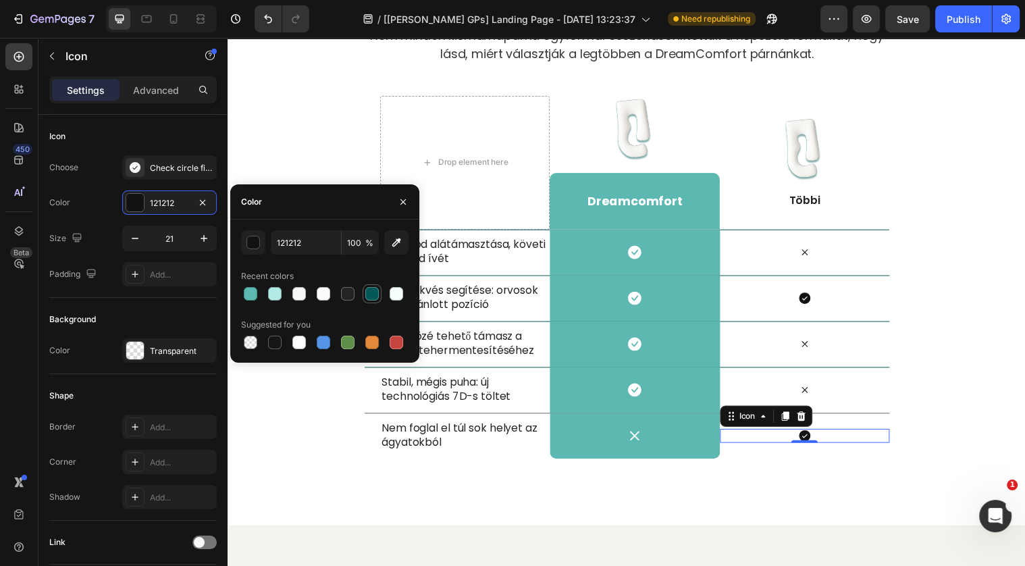
click at [377, 288] on div at bounding box center [372, 294] width 14 height 14
type input "055858"
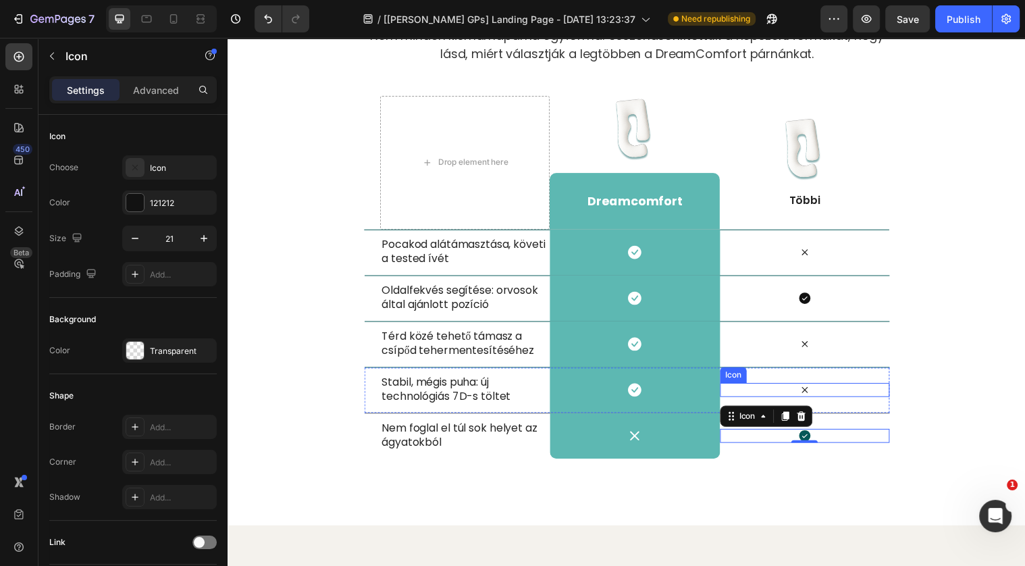
click at [817, 394] on icon at bounding box center [813, 395] width 14 height 14
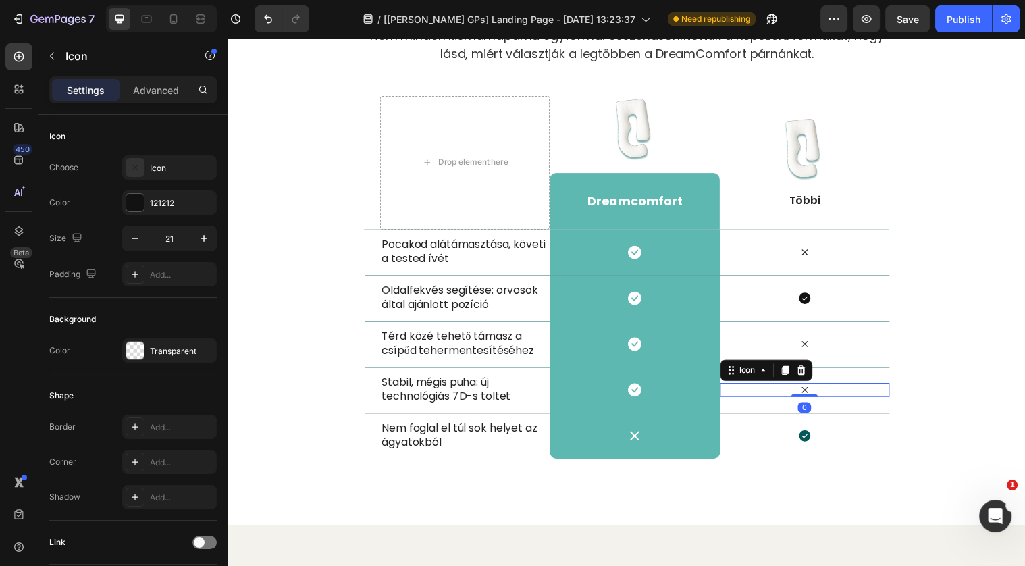
click at [811, 392] on icon at bounding box center [813, 395] width 6 height 6
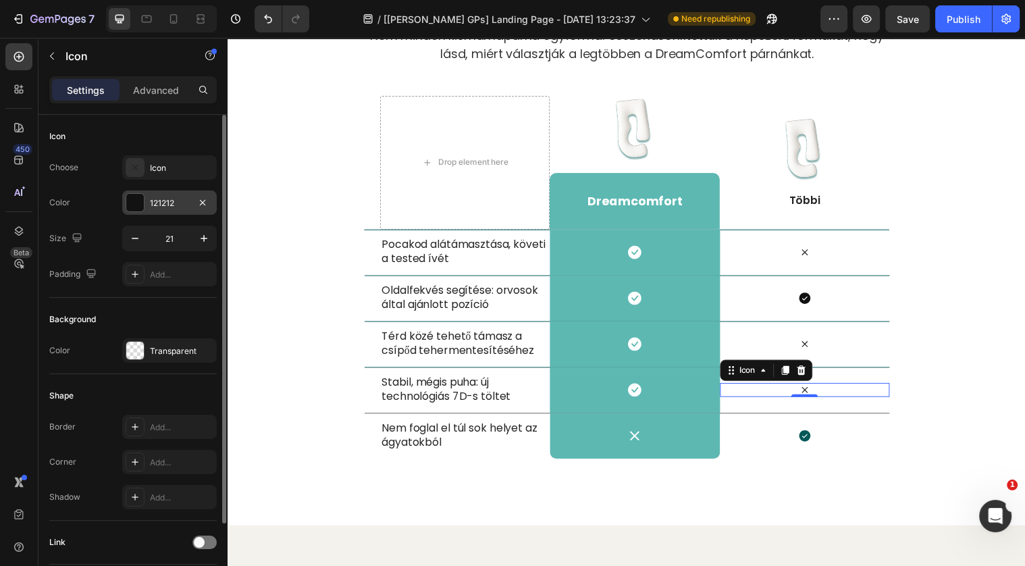
click at [173, 206] on div "121212" at bounding box center [169, 203] width 39 height 12
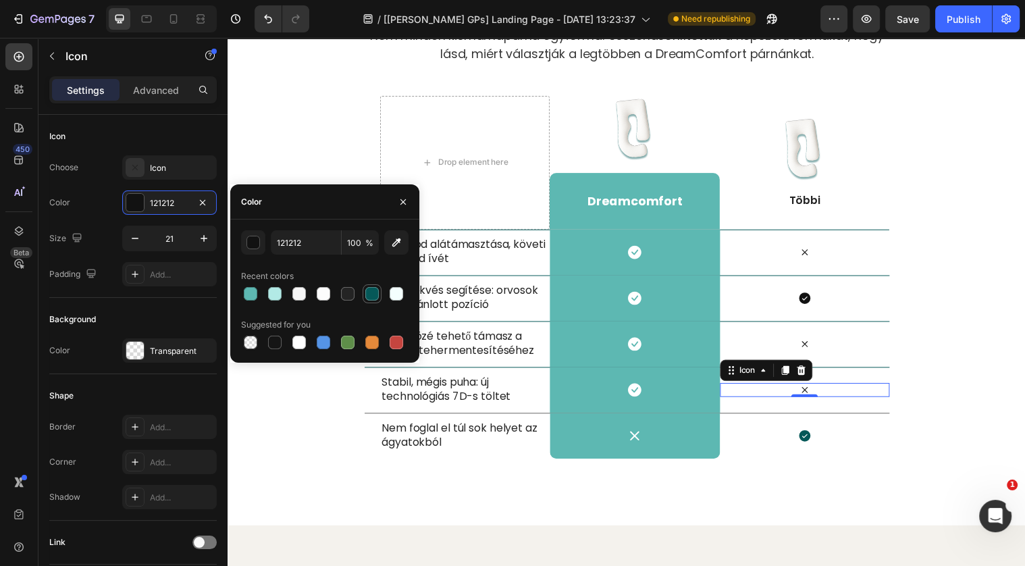
click at [371, 295] on div at bounding box center [372, 294] width 14 height 14
type input "055858"
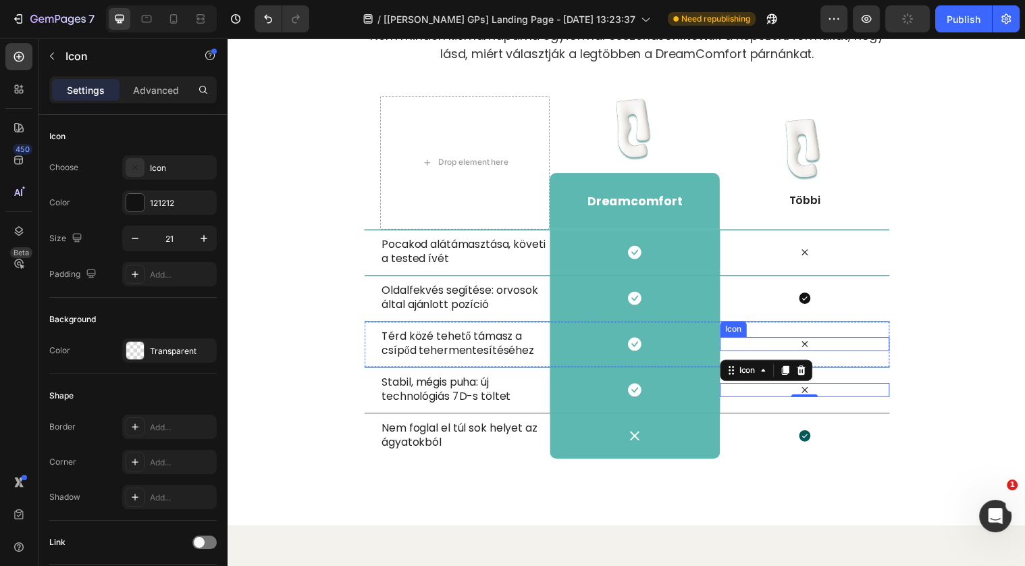
click at [814, 346] on icon at bounding box center [813, 349] width 6 height 6
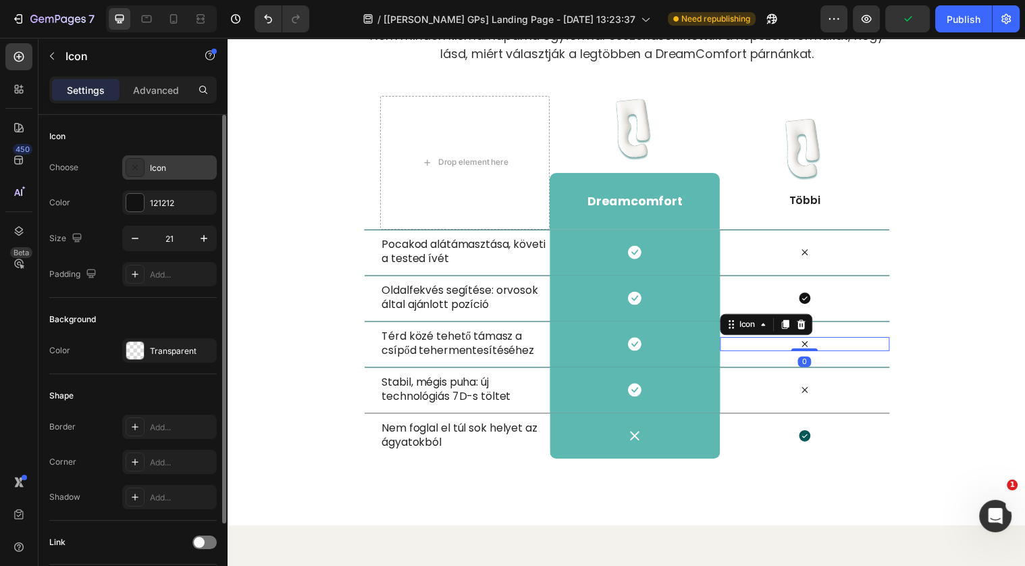
click at [146, 167] on div "Icon" at bounding box center [169, 167] width 95 height 24
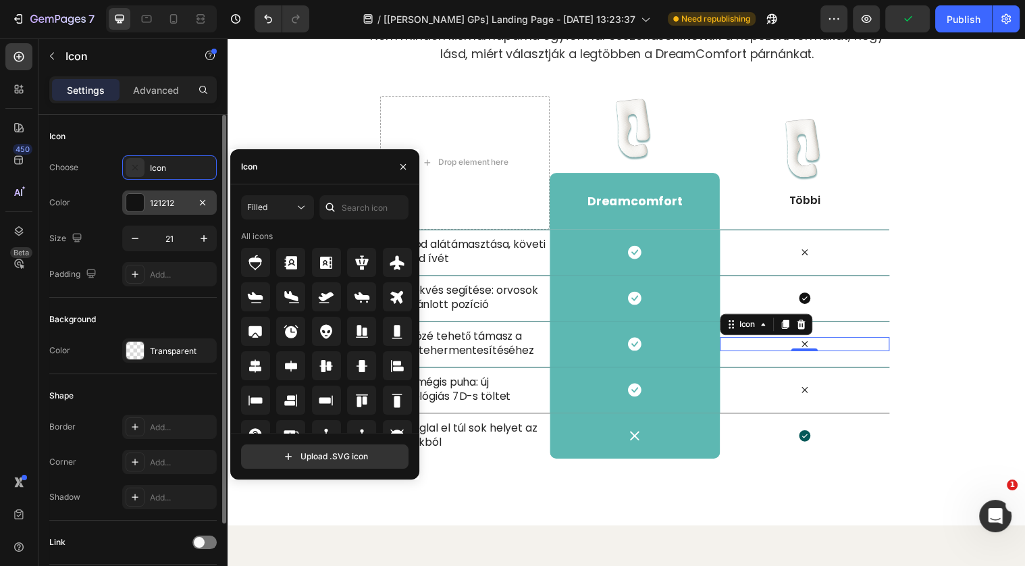
click at [158, 192] on div "121212" at bounding box center [169, 202] width 95 height 24
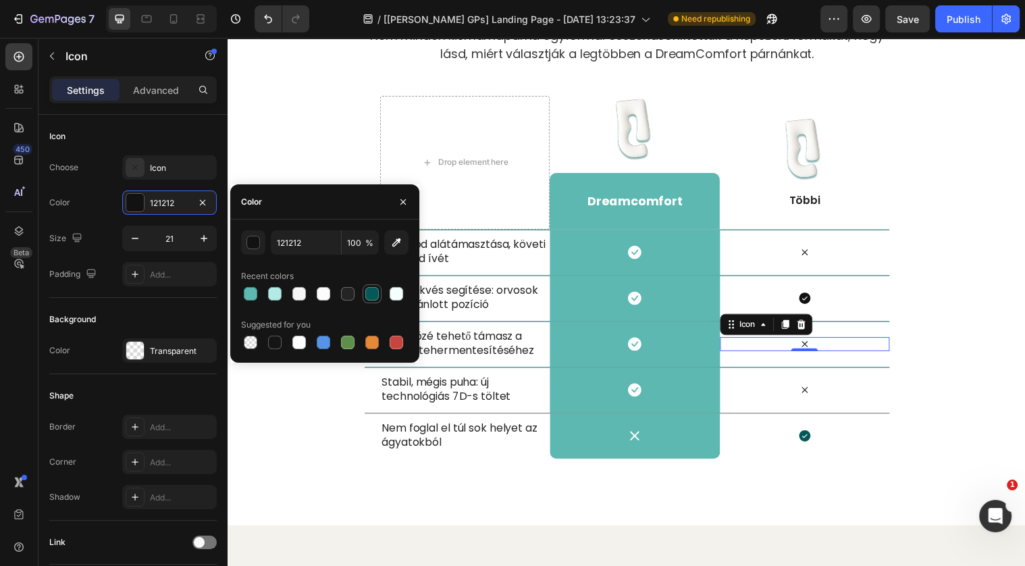
click at [367, 293] on div at bounding box center [372, 294] width 14 height 14
type input "055858"
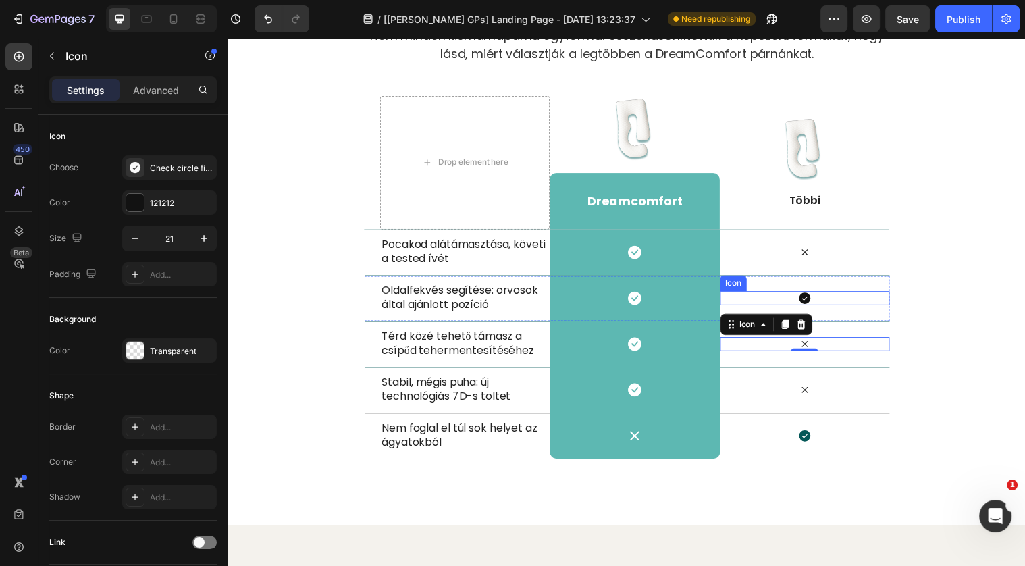
click at [810, 300] on icon at bounding box center [812, 301] width 11 height 11
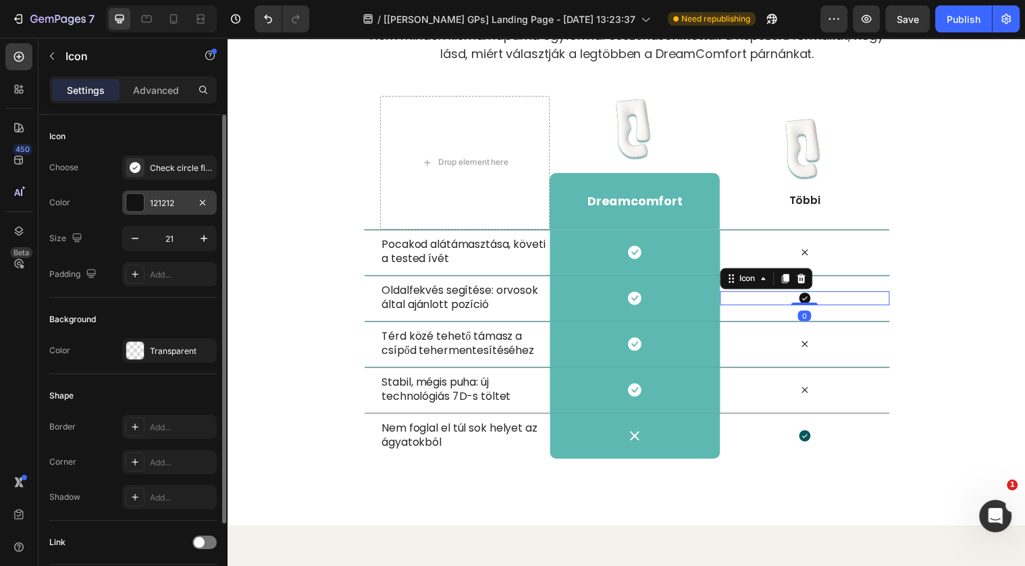
click at [195, 192] on div "121212" at bounding box center [169, 202] width 95 height 24
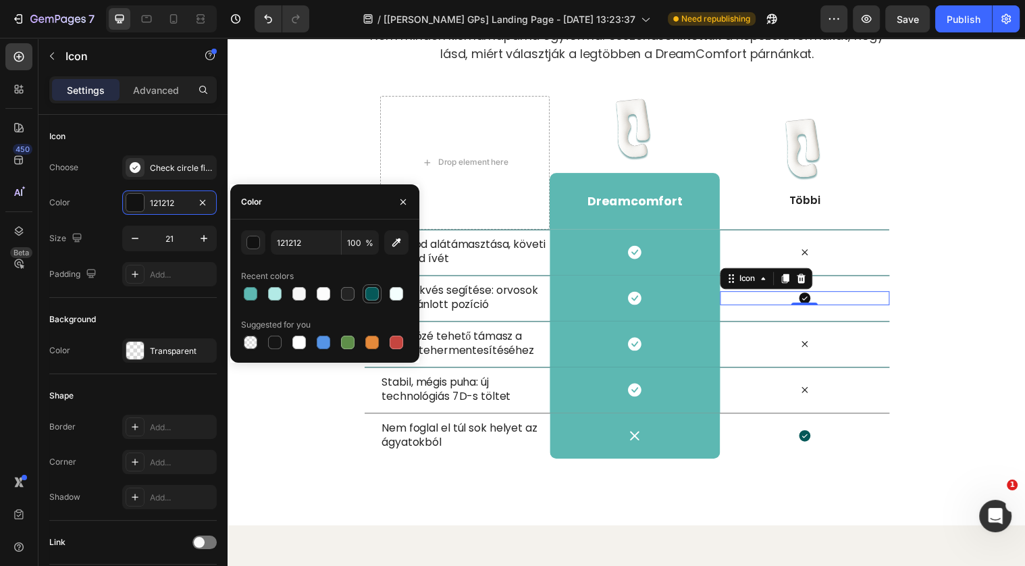
click at [369, 298] on div at bounding box center [372, 294] width 14 height 14
type input "055858"
click at [809, 252] on icon at bounding box center [813, 255] width 14 height 14
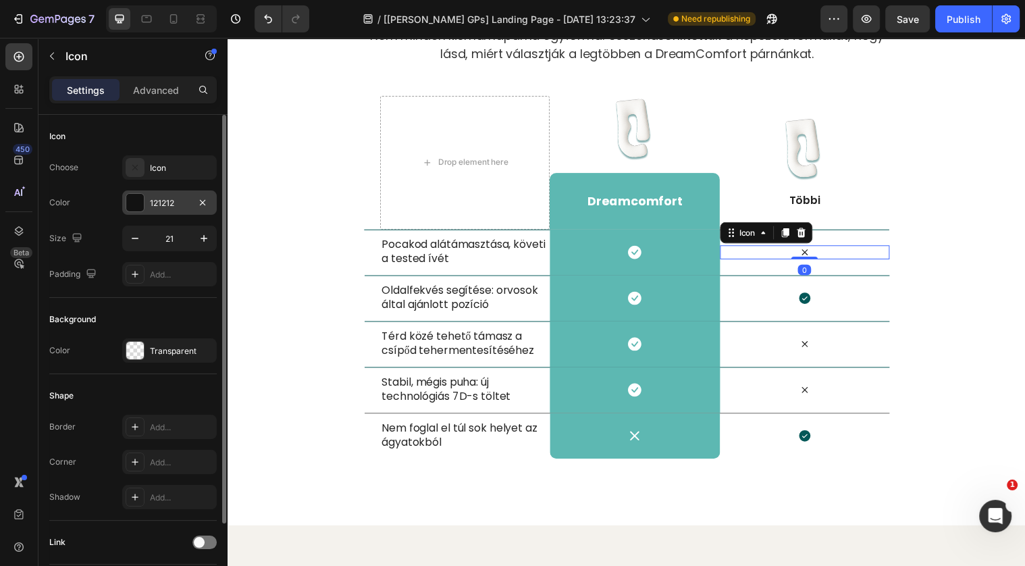
click at [169, 194] on div "121212" at bounding box center [169, 202] width 95 height 24
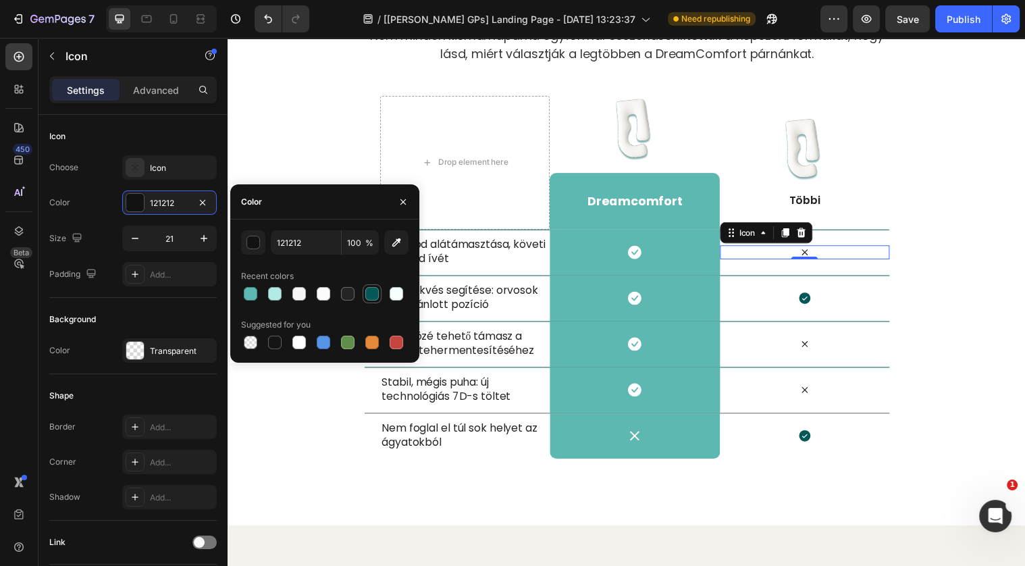
click at [378, 301] on div at bounding box center [371, 293] width 19 height 19
type input "055858"
click at [865, 178] on div at bounding box center [813, 151] width 172 height 68
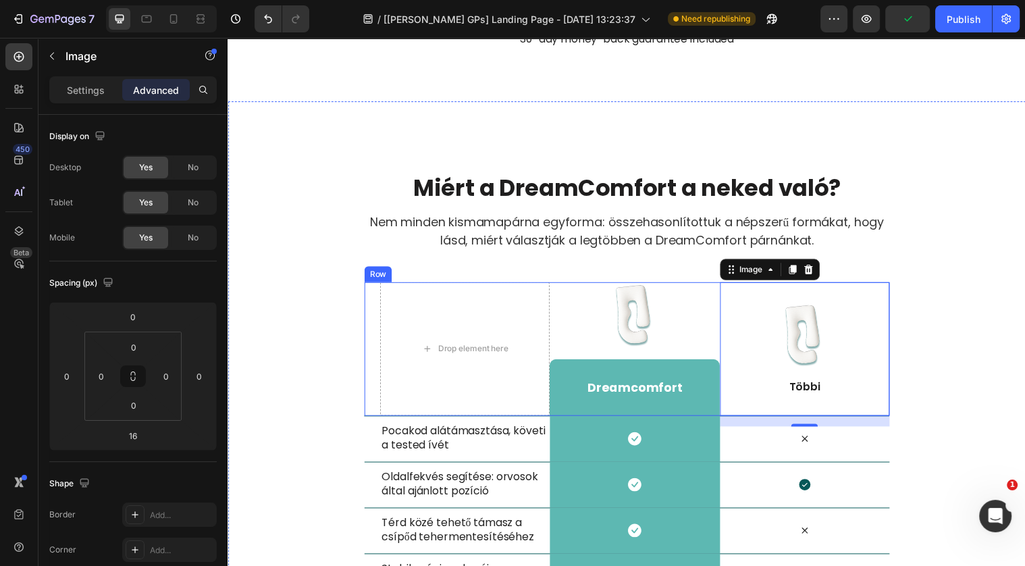
scroll to position [4278, 0]
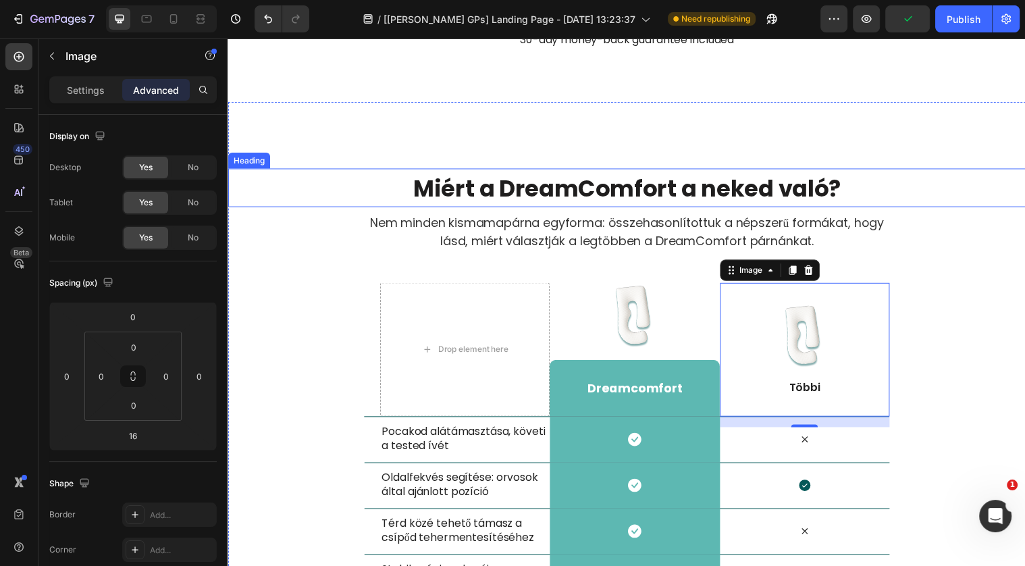
click at [857, 189] on h2 "Miért a DreamComfort a neked való?" at bounding box center [632, 189] width 810 height 39
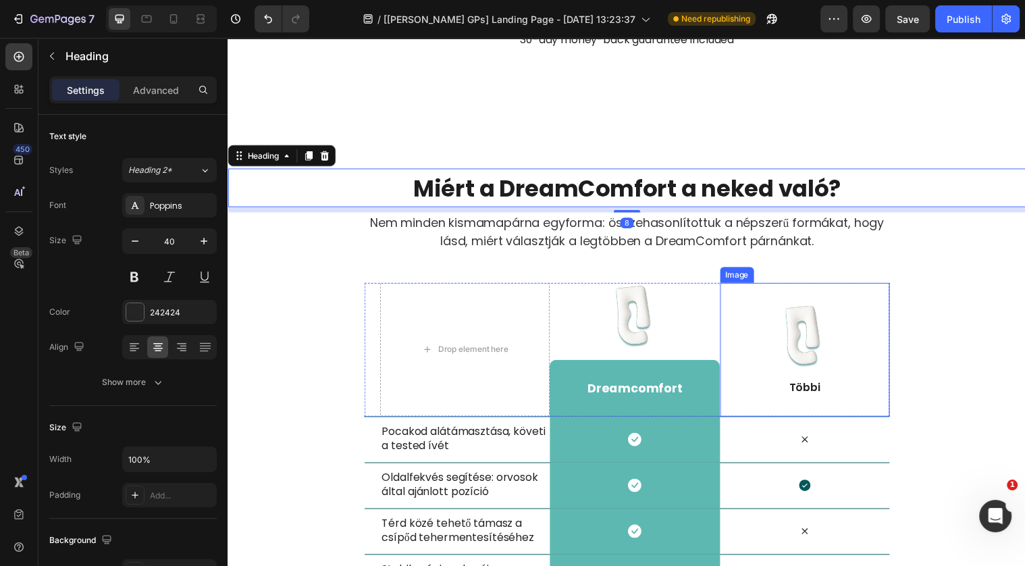
click at [818, 333] on img at bounding box center [813, 340] width 68 height 68
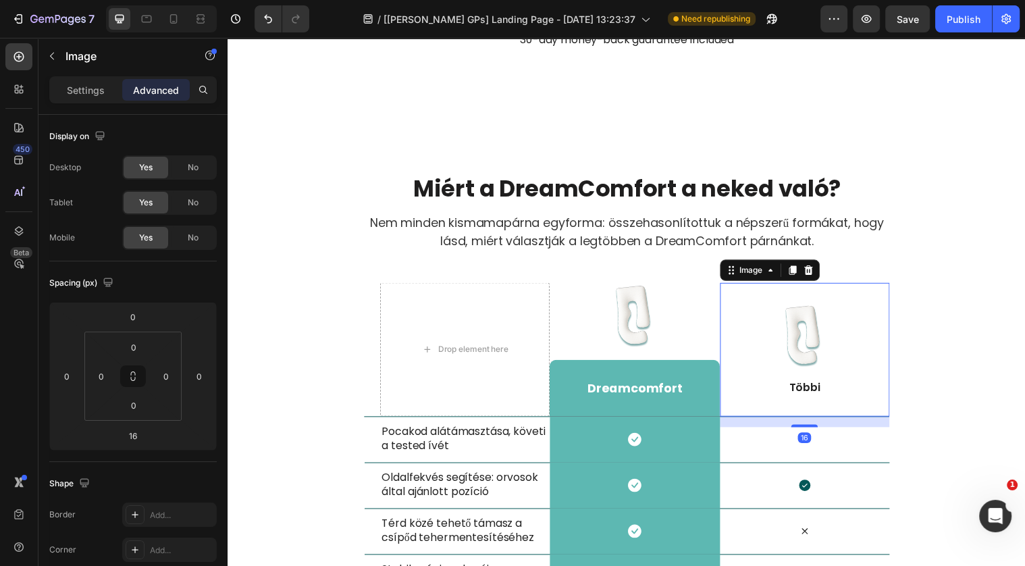
click at [812, 355] on img at bounding box center [813, 340] width 68 height 68
click at [809, 363] on img at bounding box center [813, 340] width 68 height 68
click at [808, 391] on p "Többi" at bounding box center [812, 393] width 169 height 14
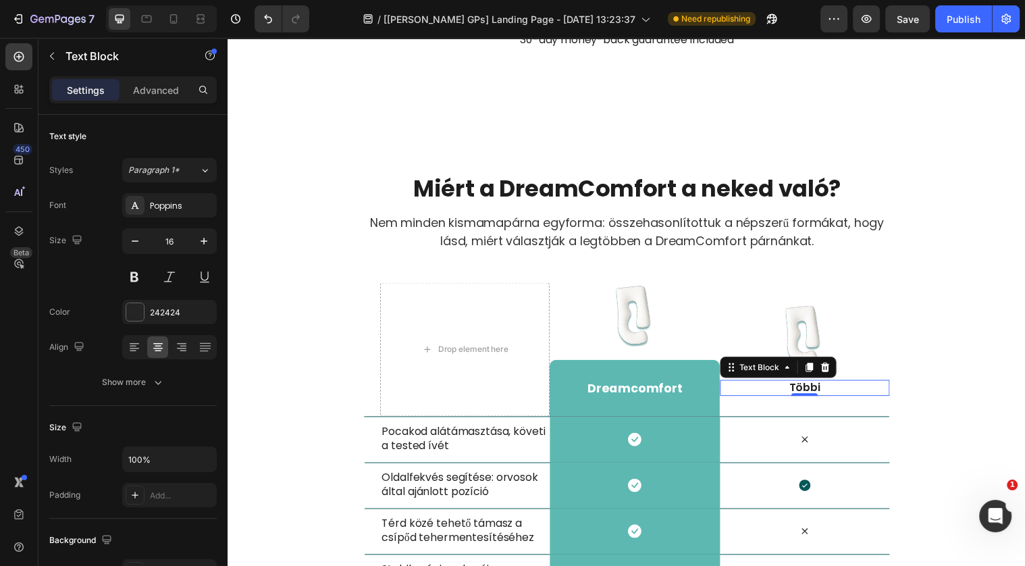
click at [808, 392] on p "Többi" at bounding box center [812, 393] width 169 height 14
click at [824, 392] on p "Pillangó párna, U alakú párna" at bounding box center [812, 393] width 169 height 14
click at [894, 394] on p "Pillangó párna, U alakú párna" at bounding box center [812, 393] width 169 height 14
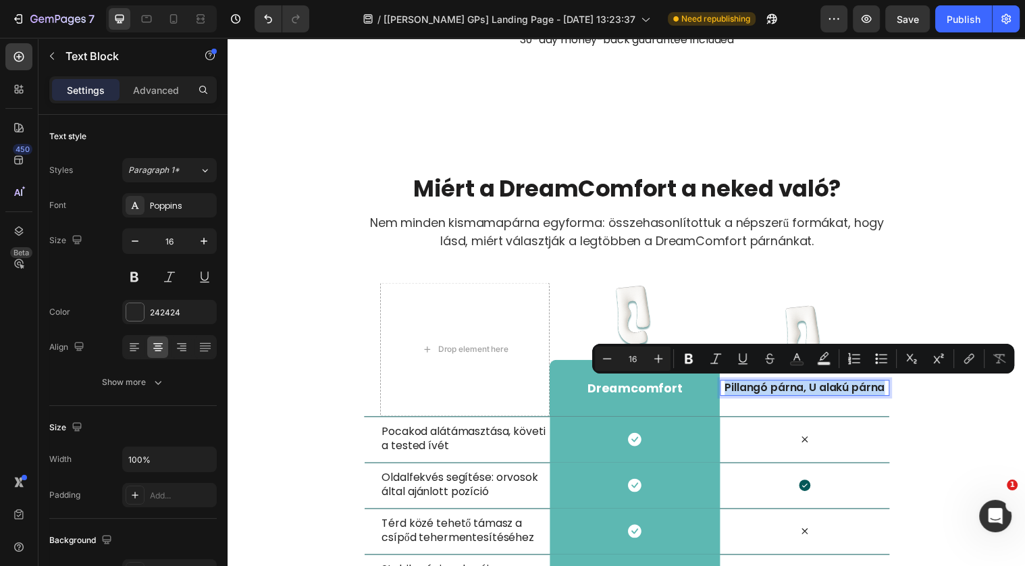
drag, startPoint x: 894, startPoint y: 394, endPoint x: 733, endPoint y: 390, distance: 160.7
click at [733, 391] on p "Pillangó párna, U alakú párna" at bounding box center [812, 393] width 169 height 14
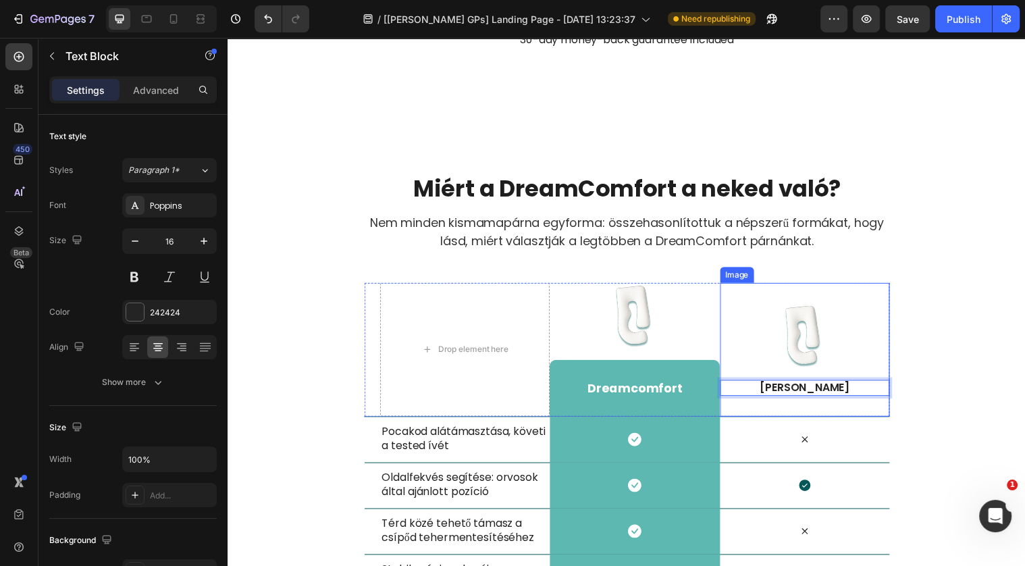
click at [817, 346] on img at bounding box center [813, 340] width 68 height 68
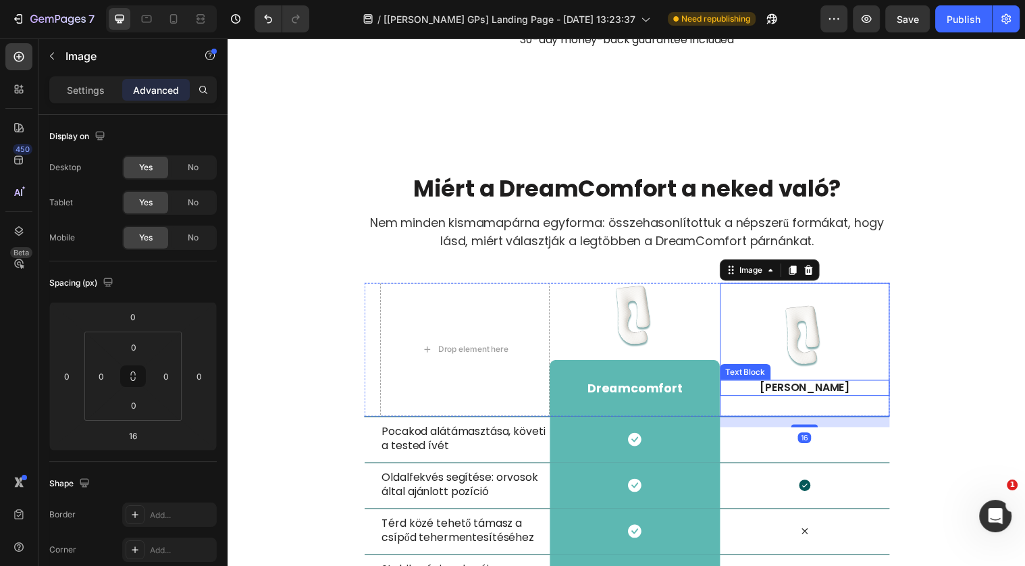
click at [819, 390] on p "[PERSON_NAME]" at bounding box center [812, 393] width 169 height 14
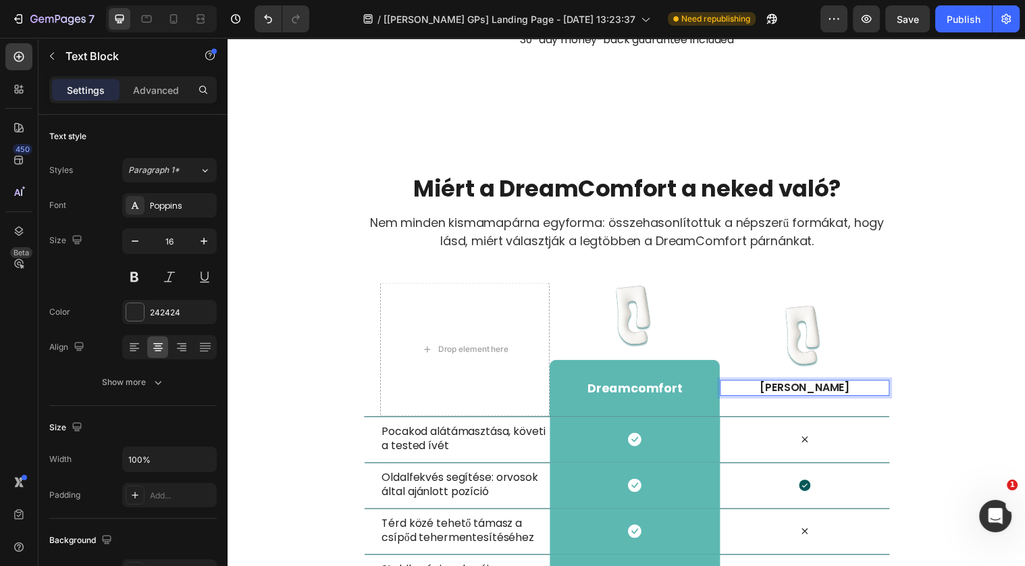
click at [814, 391] on p "[PERSON_NAME]" at bounding box center [812, 393] width 169 height 14
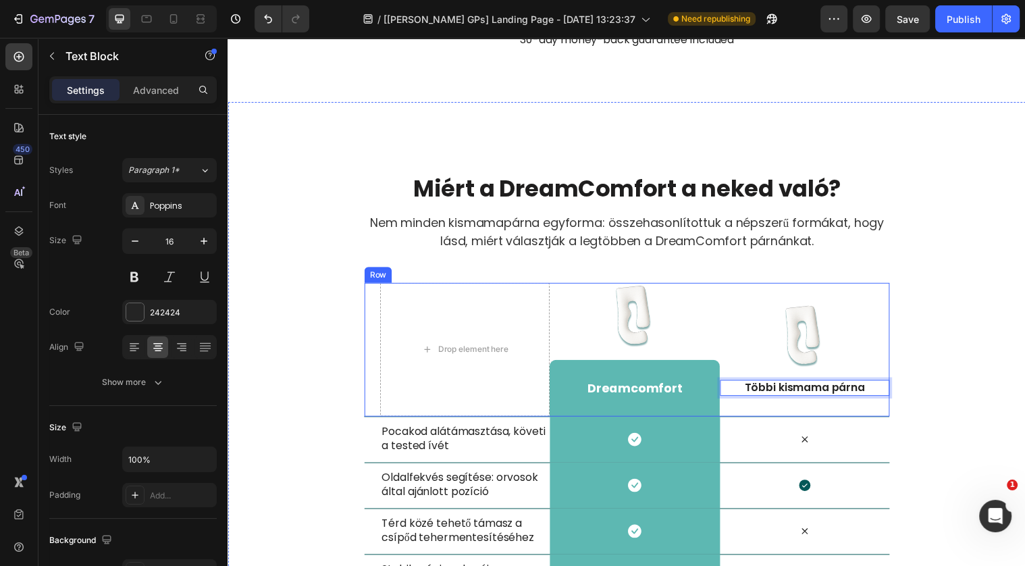
click at [812, 354] on img at bounding box center [813, 340] width 68 height 68
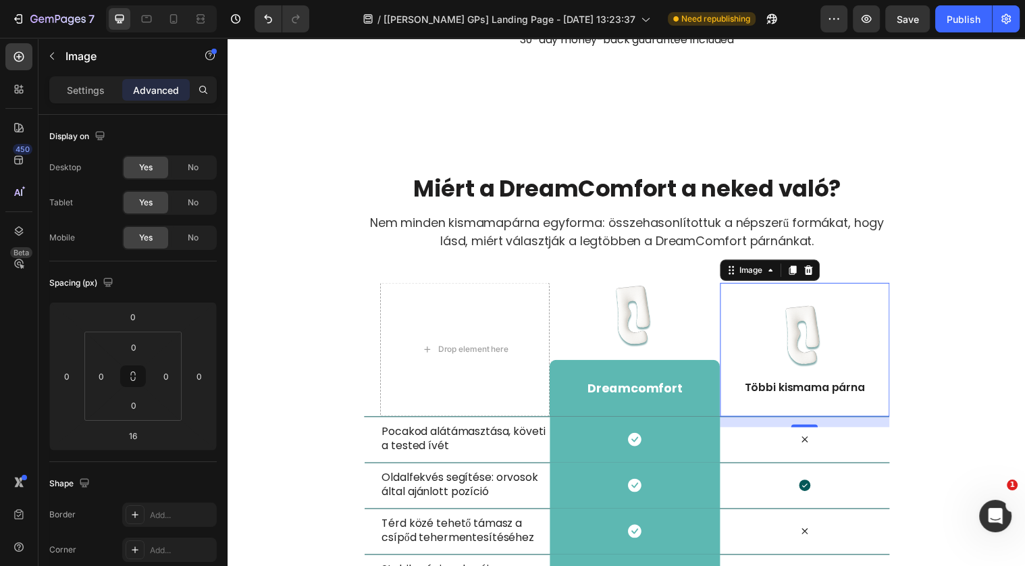
click at [803, 344] on img at bounding box center [813, 340] width 68 height 68
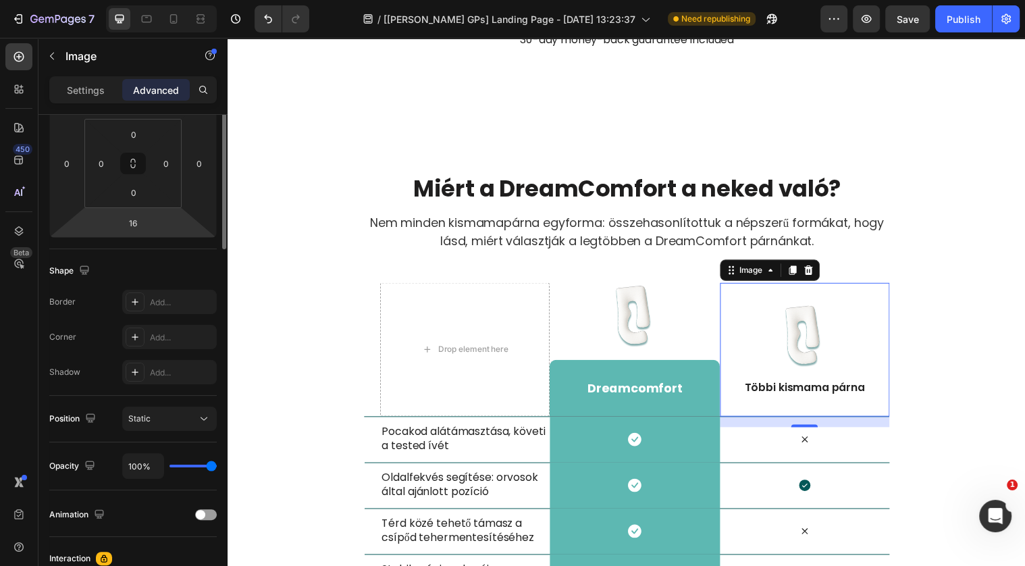
scroll to position [0, 0]
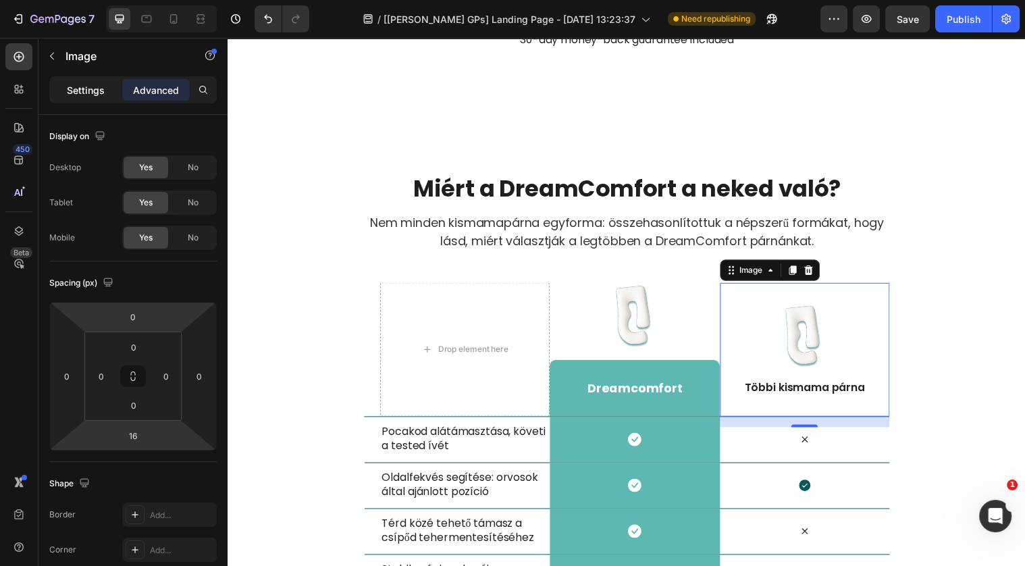
click at [97, 99] on div "Settings" at bounding box center [86, 90] width 68 height 22
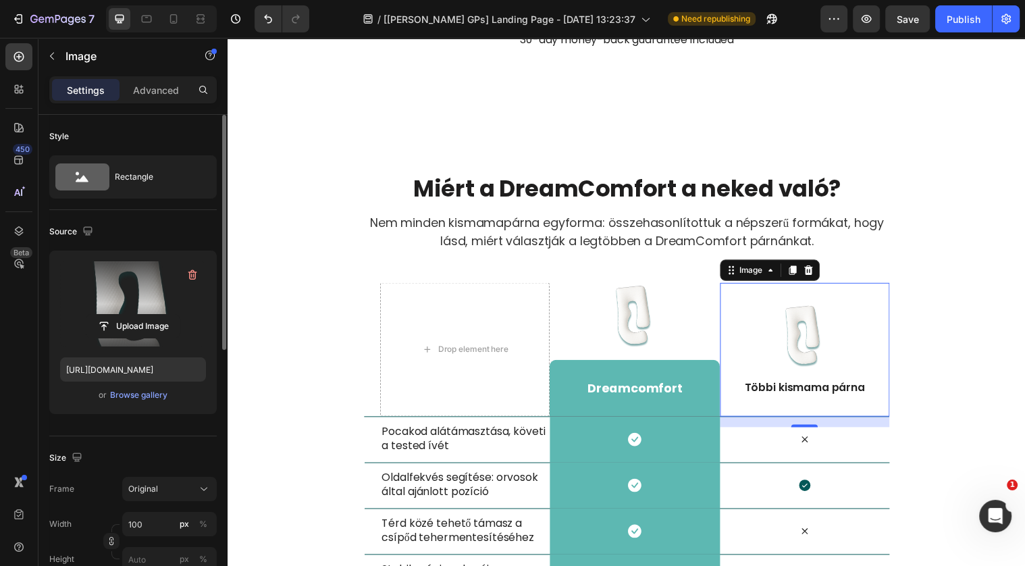
click at [134, 292] on label at bounding box center [133, 303] width 146 height 85
click at [134, 315] on input "file" at bounding box center [132, 326] width 93 height 23
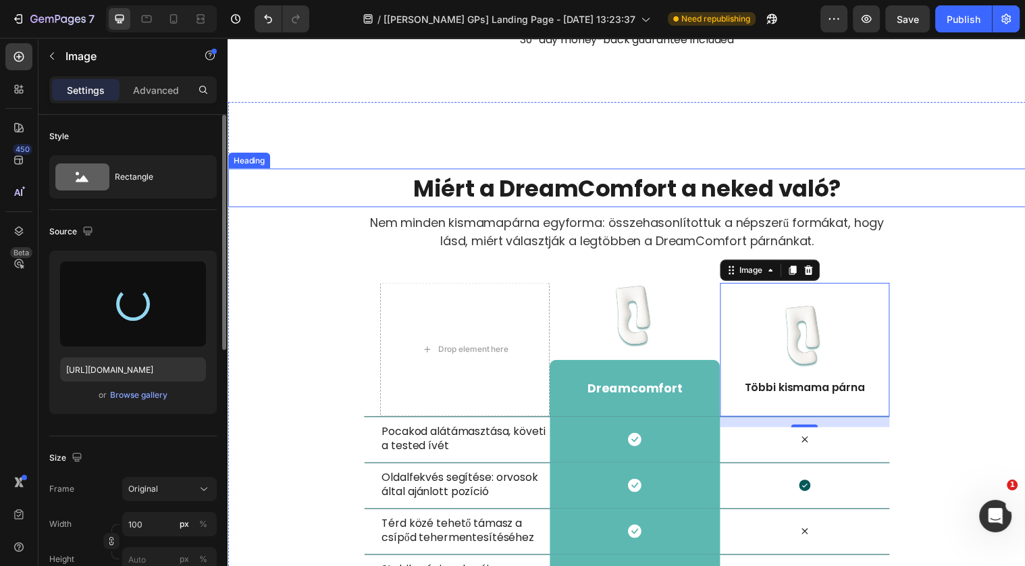
type input "[URL][DOMAIN_NAME]"
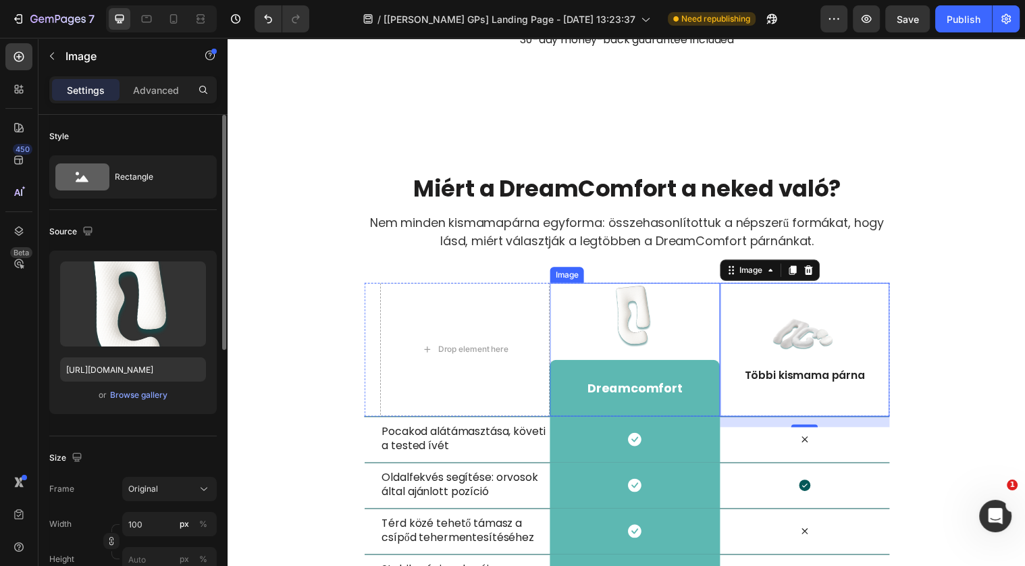
click at [655, 294] on img at bounding box center [641, 320] width 68 height 68
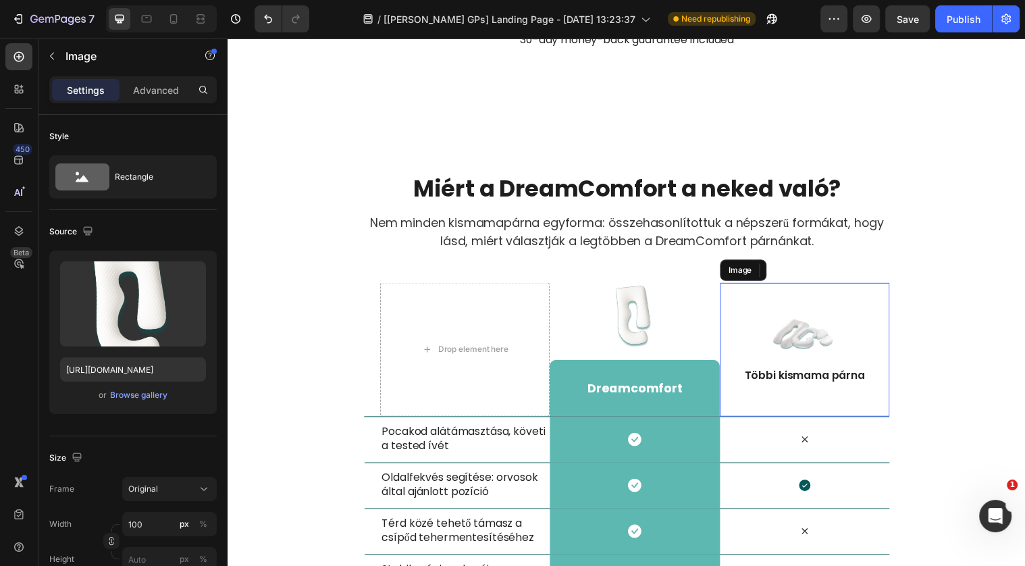
click at [796, 342] on img at bounding box center [813, 340] width 68 height 42
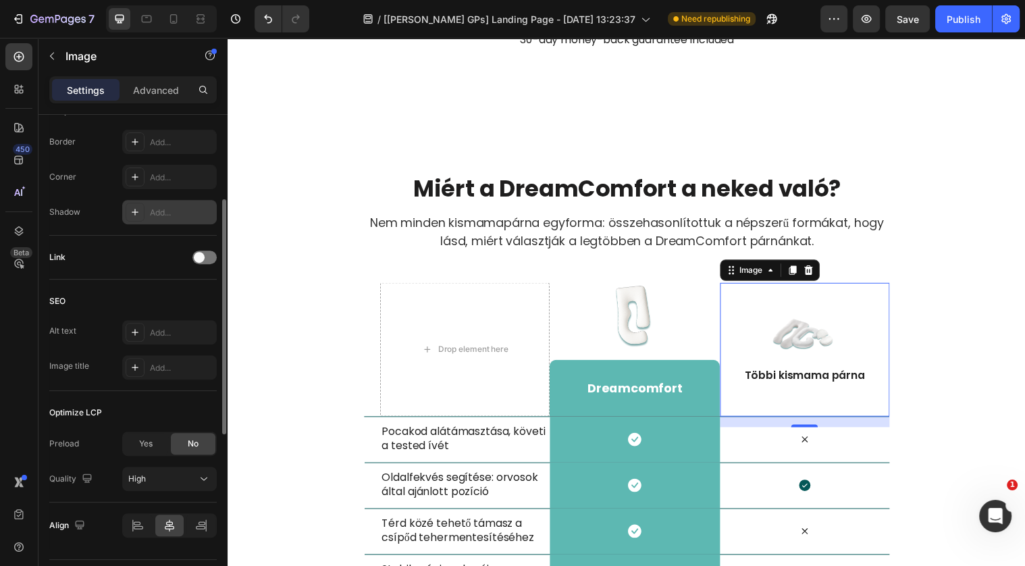
scroll to position [527, 0]
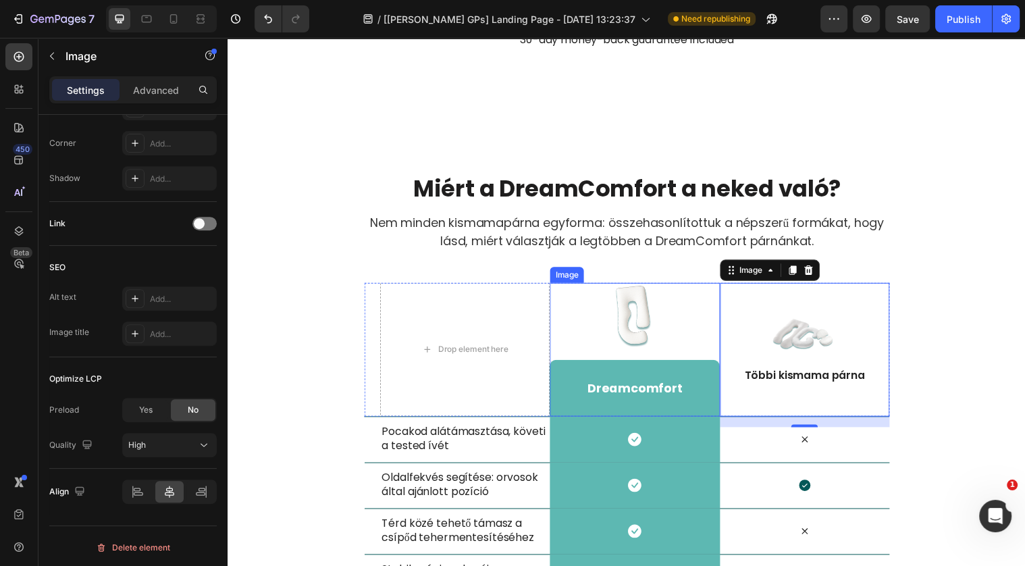
click at [659, 319] on img at bounding box center [641, 320] width 68 height 68
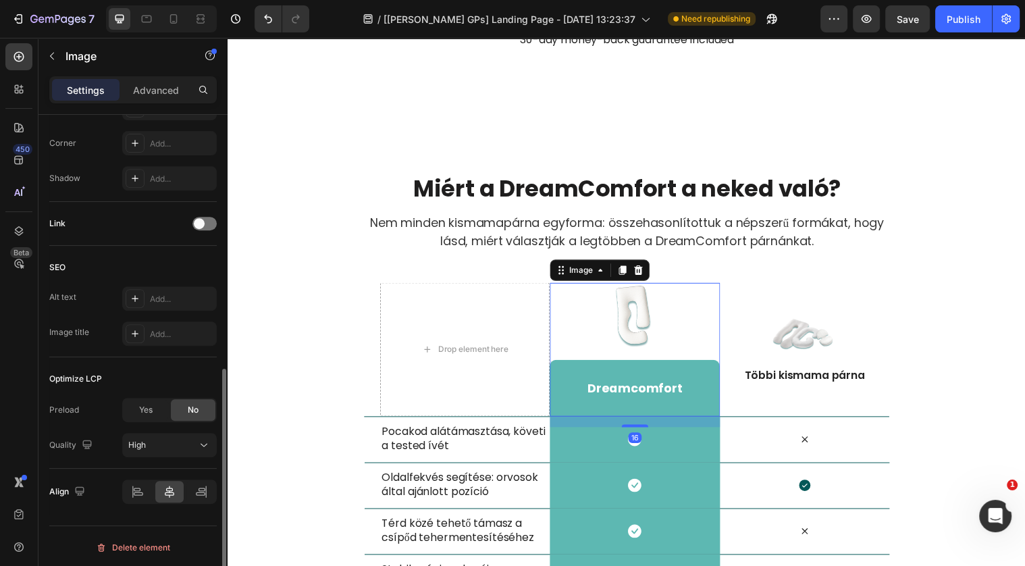
click at [630, 321] on img at bounding box center [641, 320] width 68 height 68
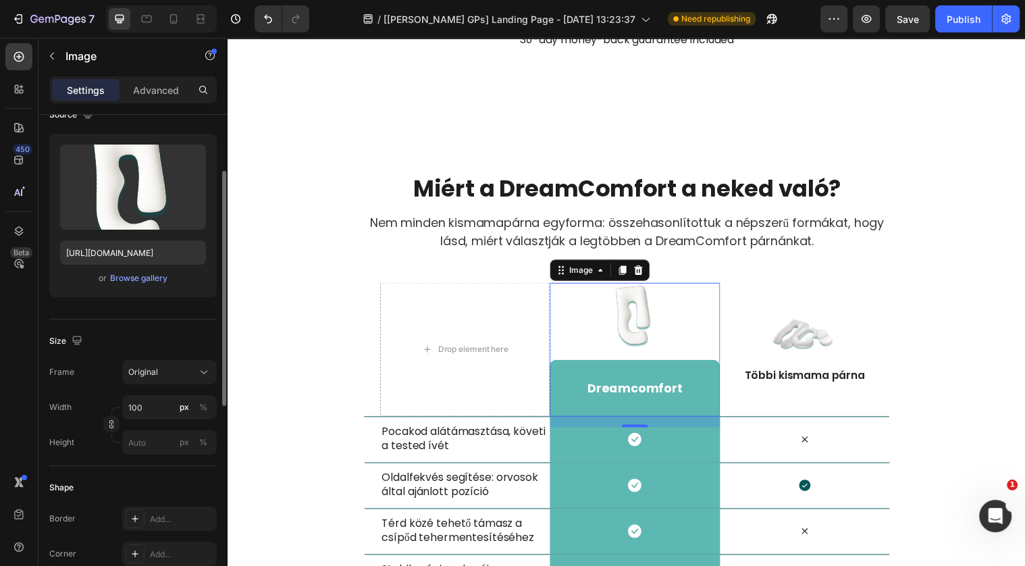
scroll to position [110, 0]
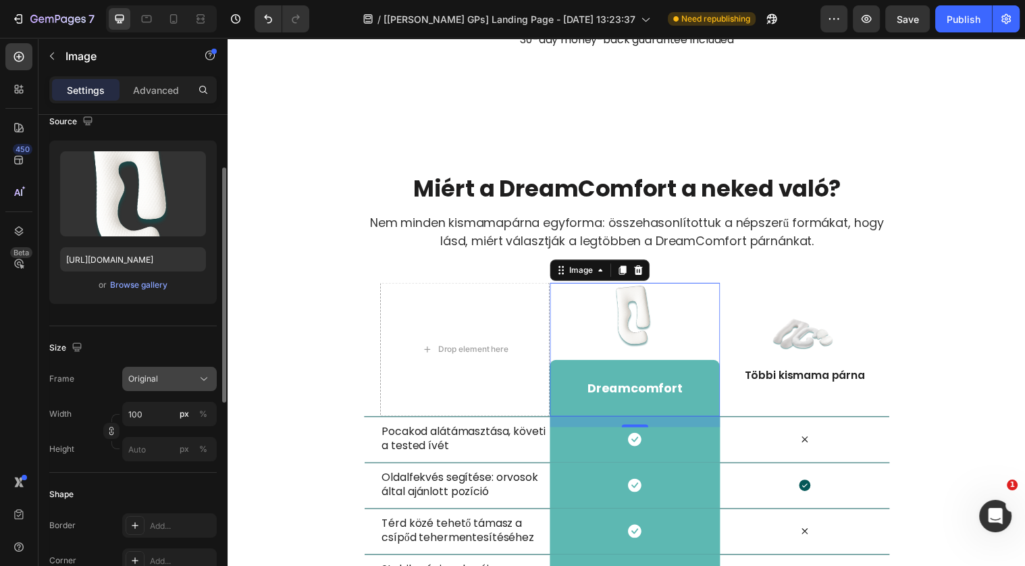
click at [157, 373] on span "Original" at bounding box center [143, 379] width 30 height 12
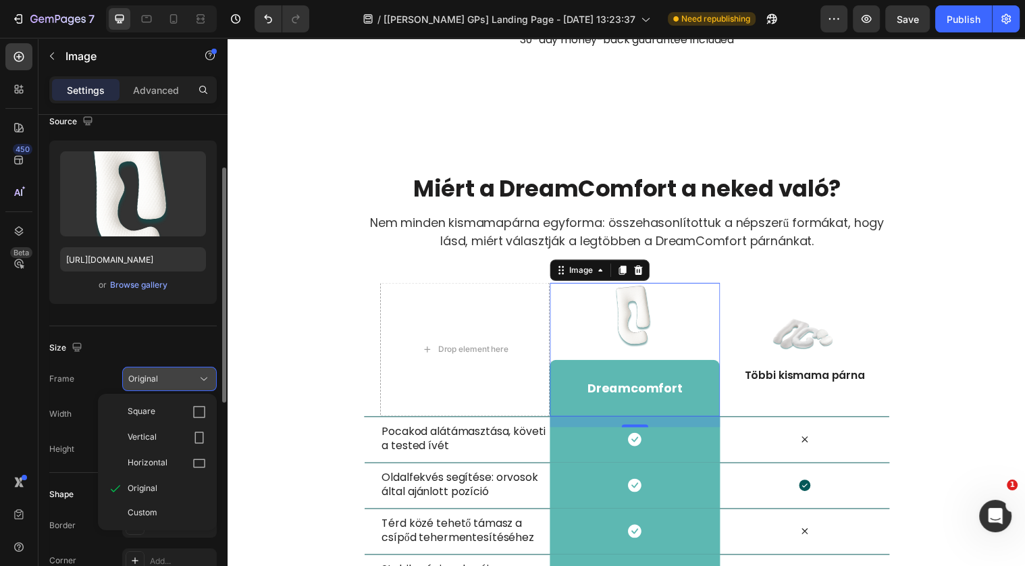
click at [157, 373] on span "Original" at bounding box center [143, 379] width 30 height 12
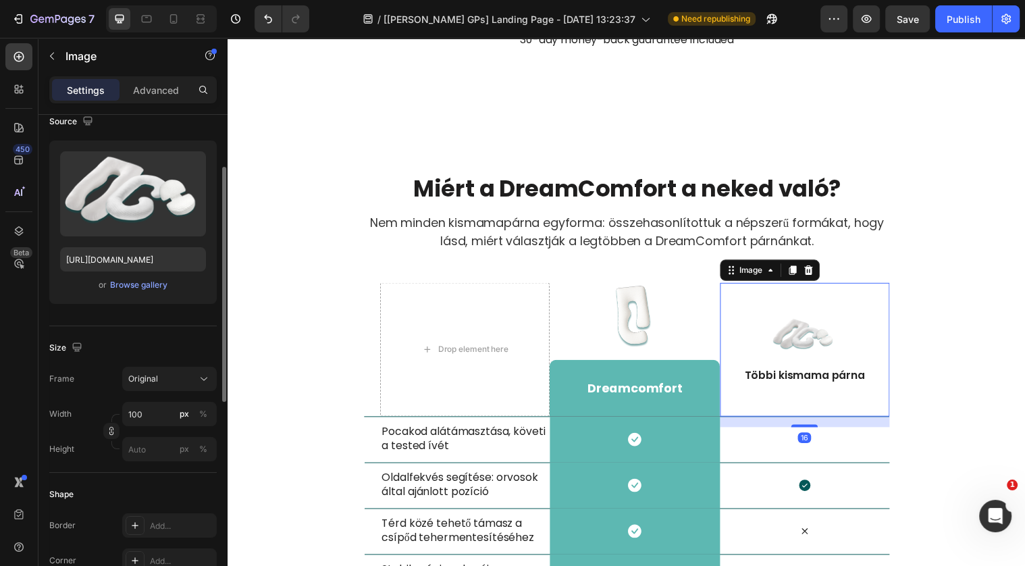
click at [830, 329] on img at bounding box center [813, 340] width 68 height 42
click at [803, 342] on img at bounding box center [813, 340] width 68 height 42
click at [157, 93] on p "Advanced" at bounding box center [156, 90] width 46 height 14
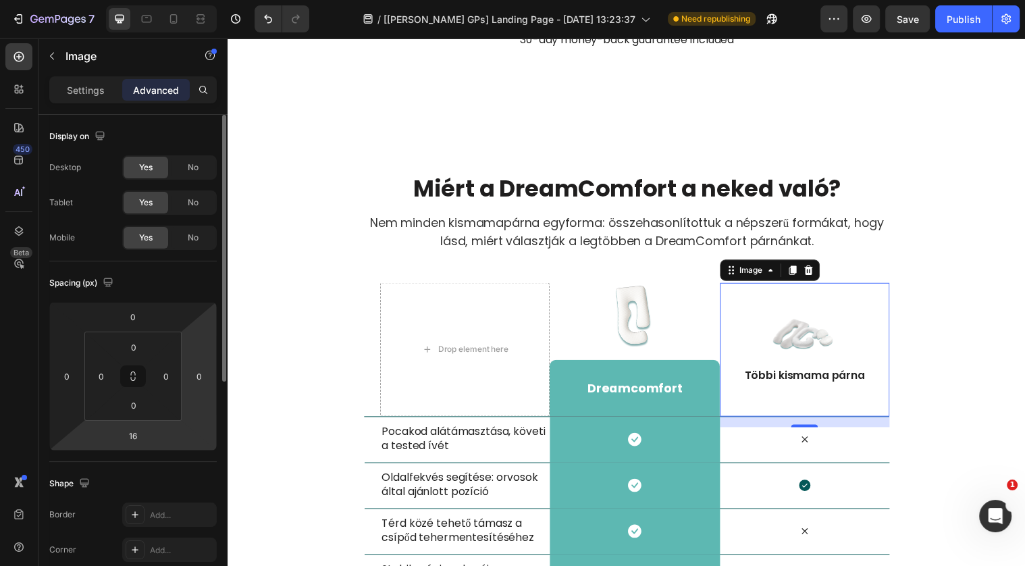
scroll to position [1, 0]
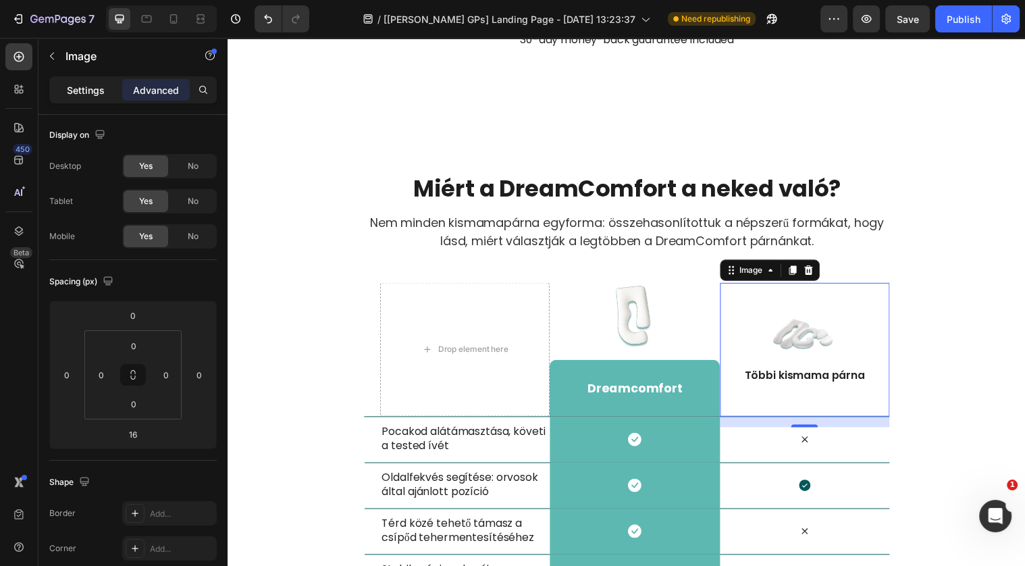
click at [97, 92] on p "Settings" at bounding box center [86, 90] width 38 height 14
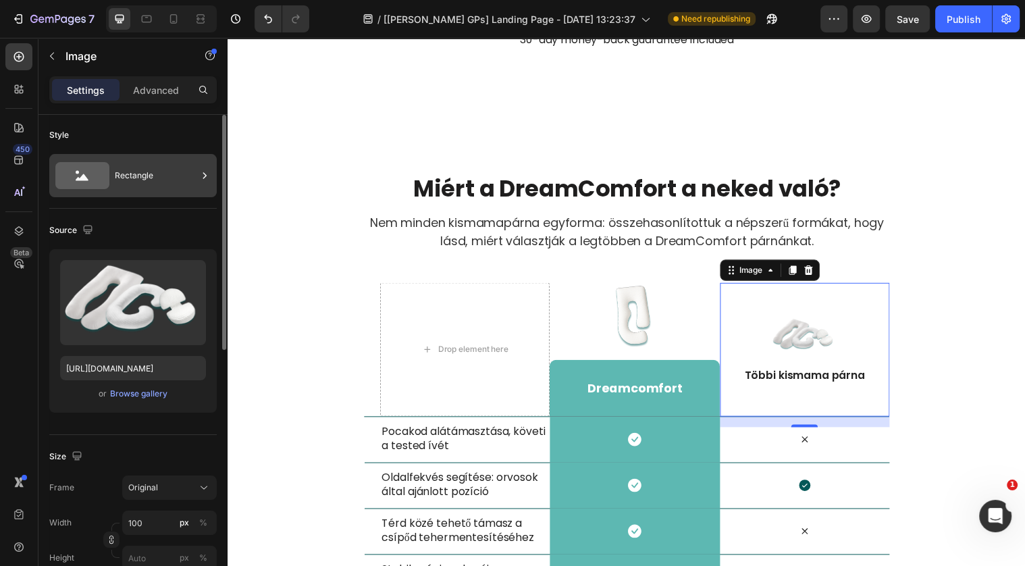
click at [131, 179] on div "Rectangle" at bounding box center [156, 175] width 82 height 31
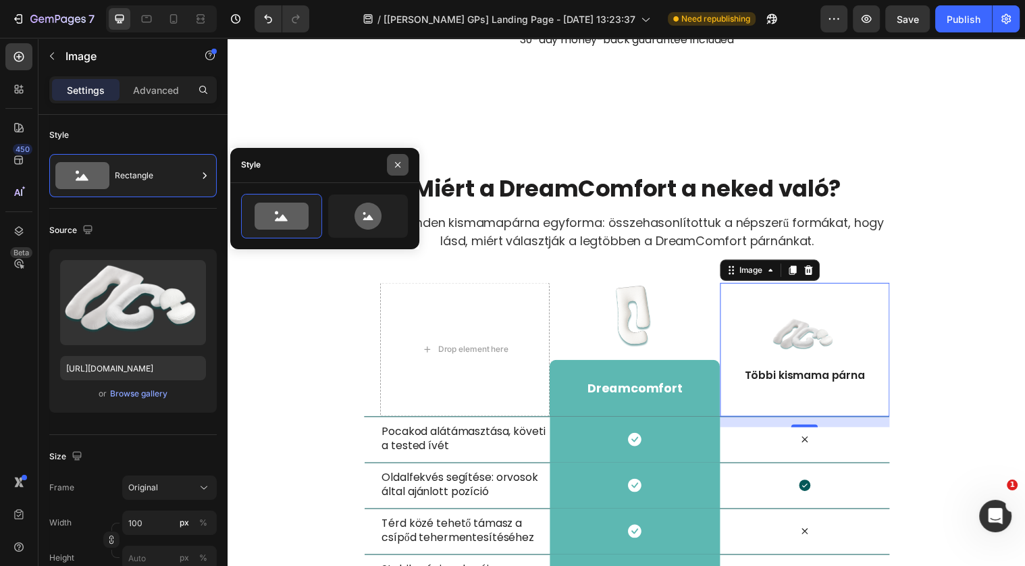
click at [400, 170] on icon "button" at bounding box center [397, 164] width 11 height 11
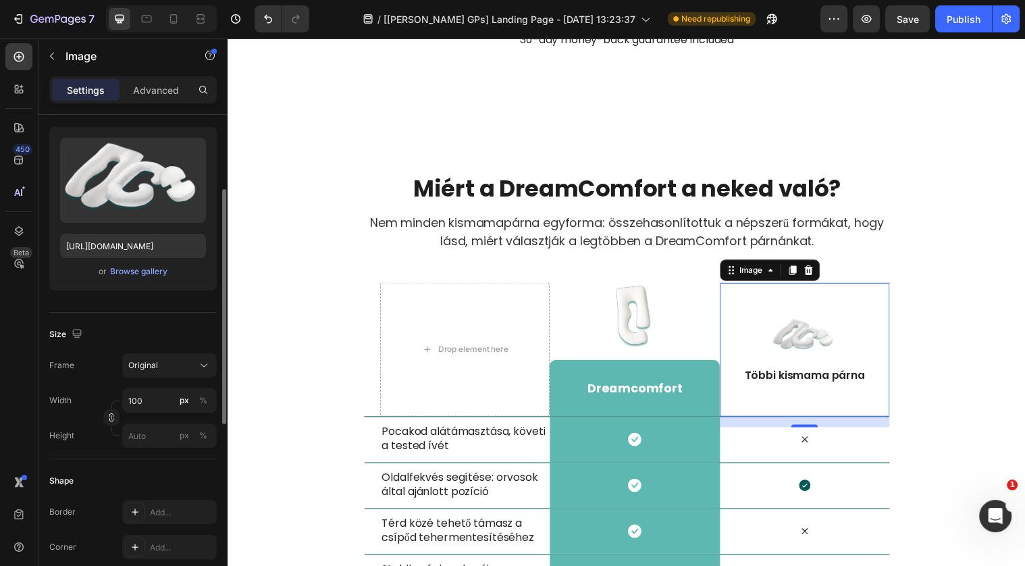
scroll to position [136, 0]
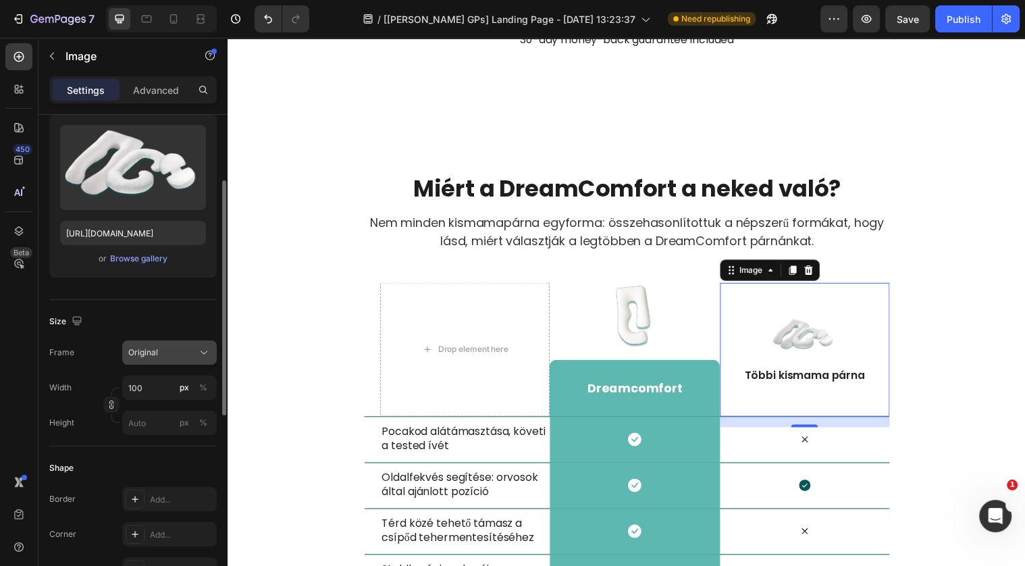
click at [151, 350] on span "Original" at bounding box center [143, 352] width 30 height 12
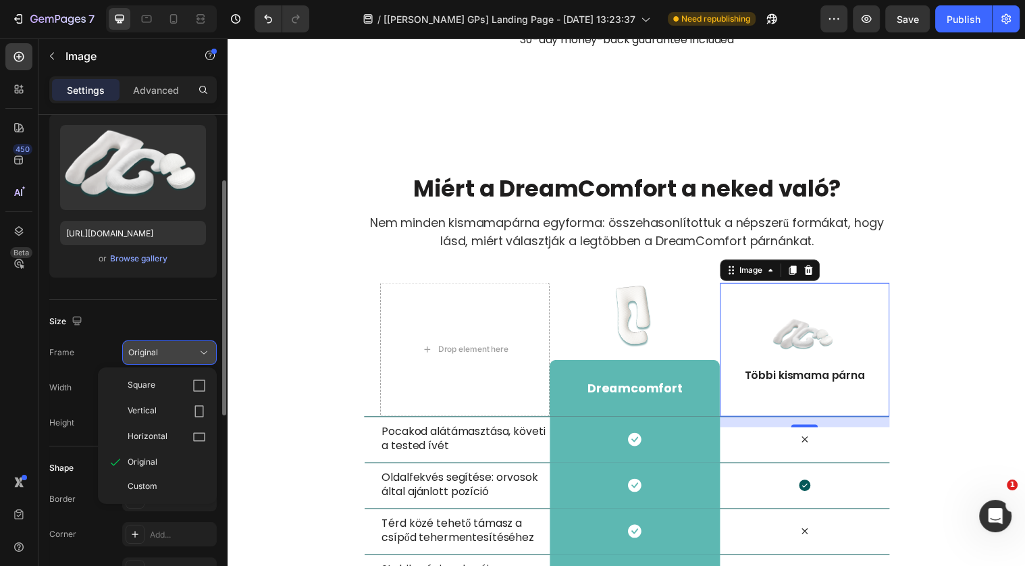
click at [151, 350] on span "Original" at bounding box center [143, 352] width 30 height 12
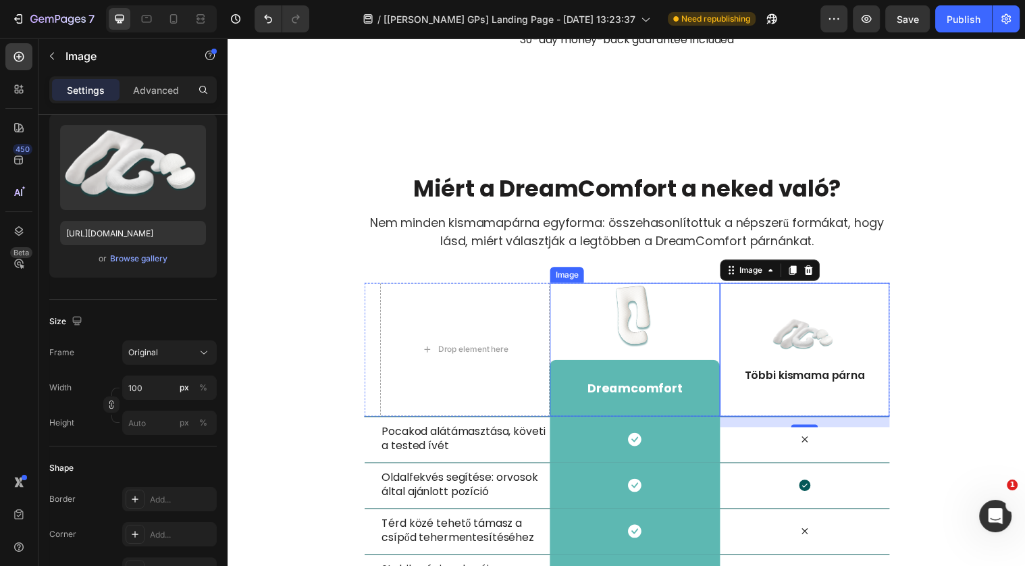
click at [644, 323] on img at bounding box center [641, 320] width 68 height 68
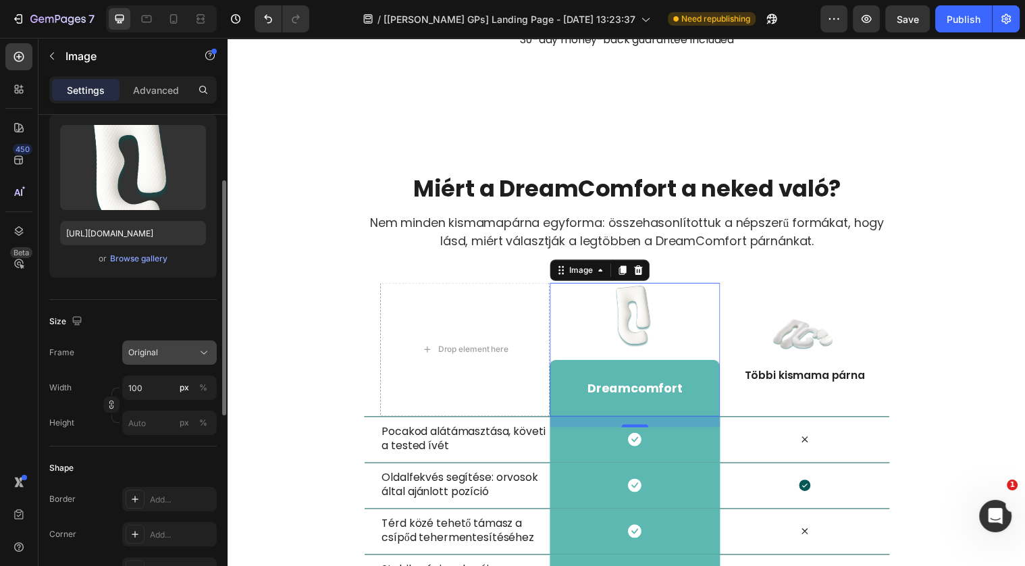
click at [194, 346] on div "Original" at bounding box center [161, 352] width 66 height 12
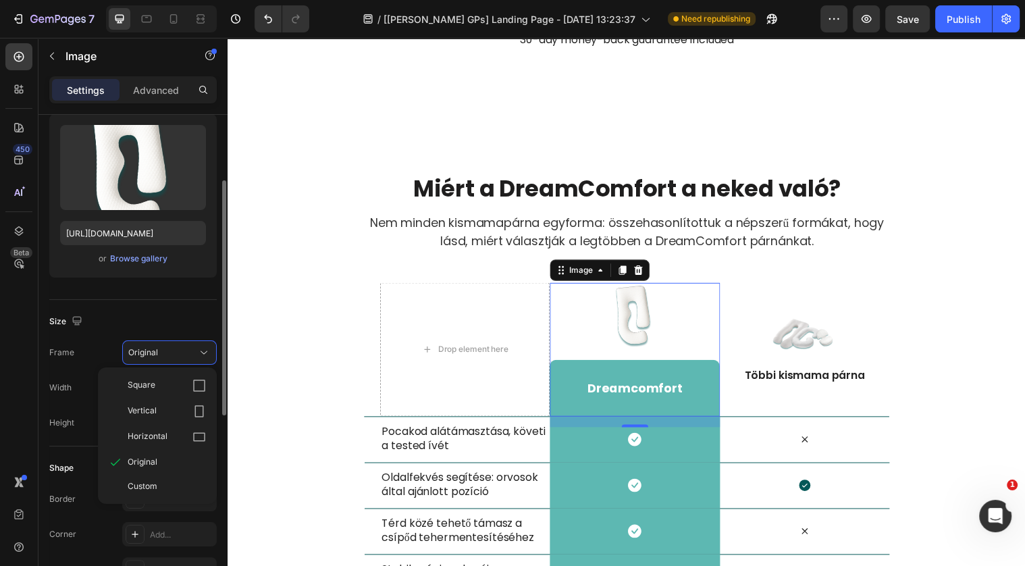
click at [177, 320] on div "Size" at bounding box center [132, 322] width 167 height 22
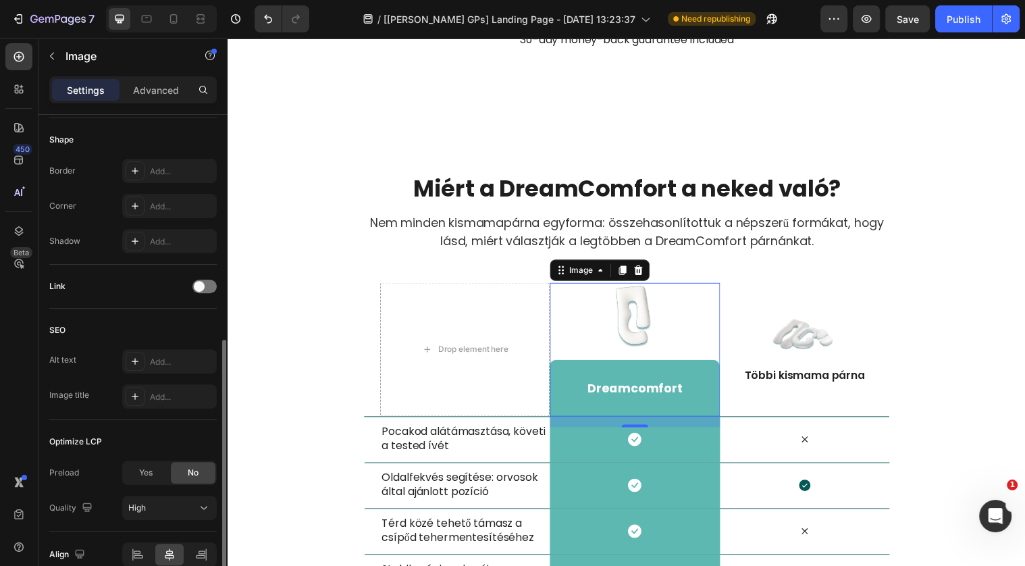
scroll to position [527, 0]
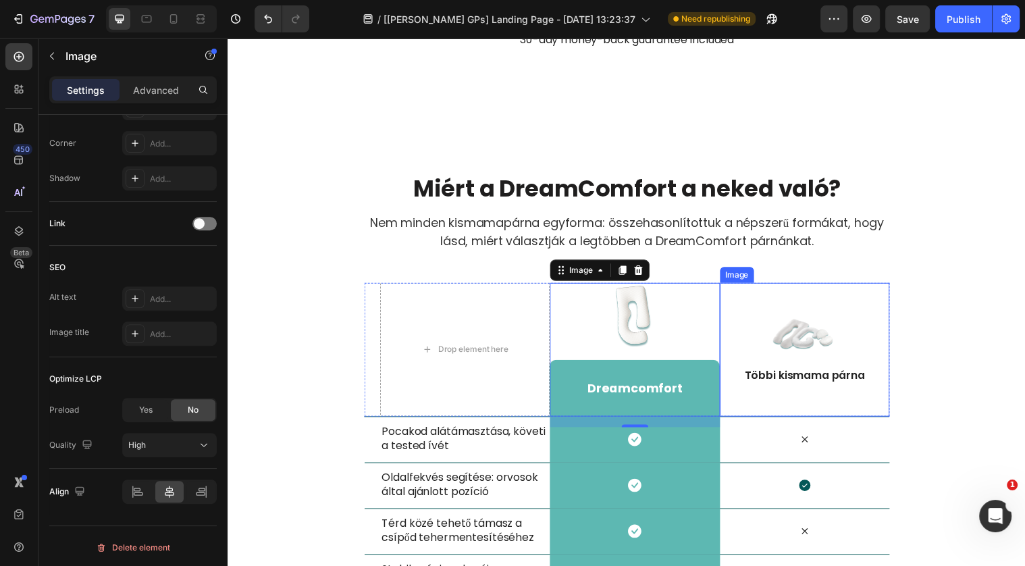
click at [788, 341] on img at bounding box center [813, 340] width 68 height 42
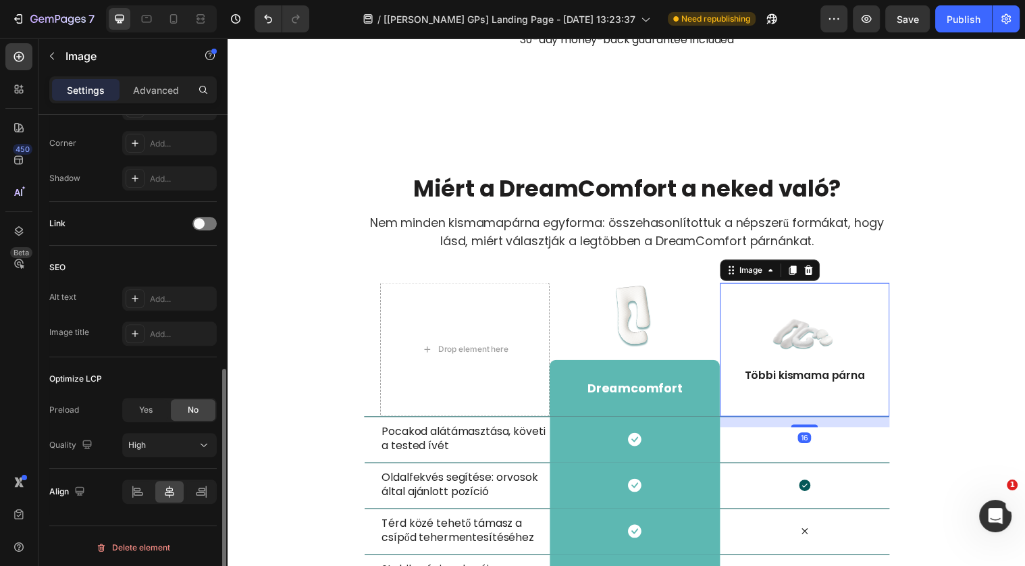
click at [809, 343] on img at bounding box center [813, 340] width 68 height 42
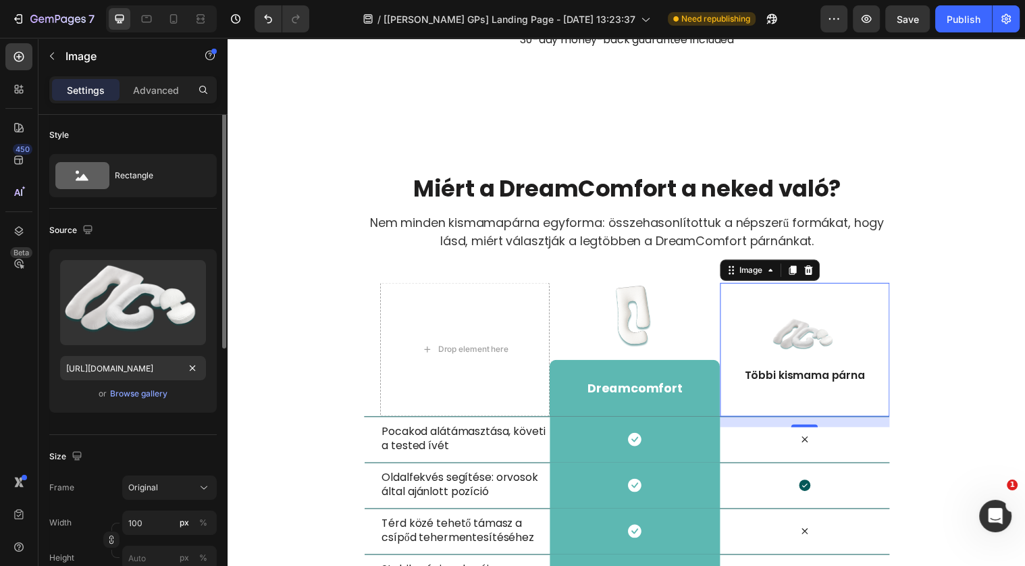
scroll to position [0, 0]
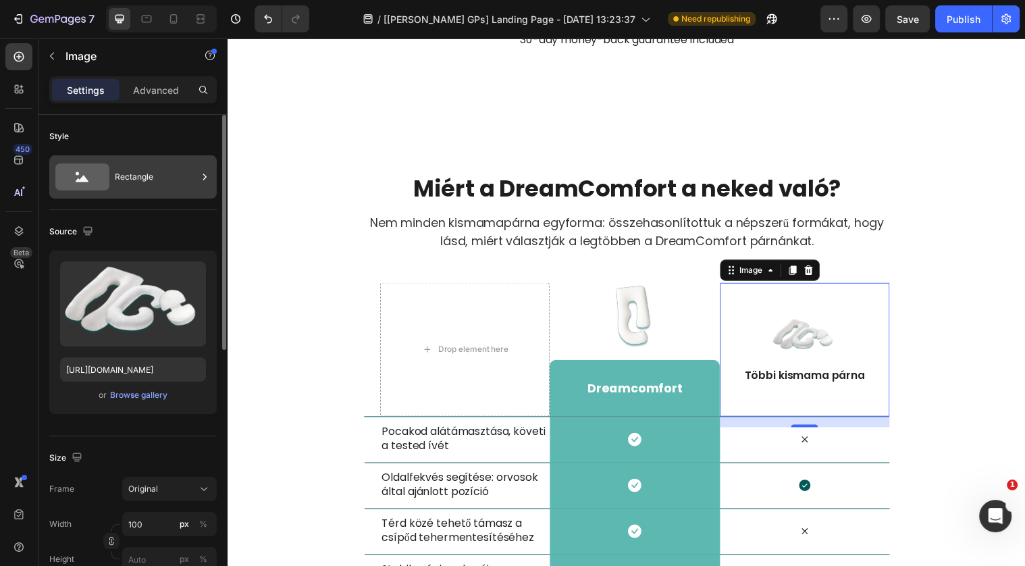
click at [161, 187] on div "Rectangle" at bounding box center [156, 176] width 82 height 31
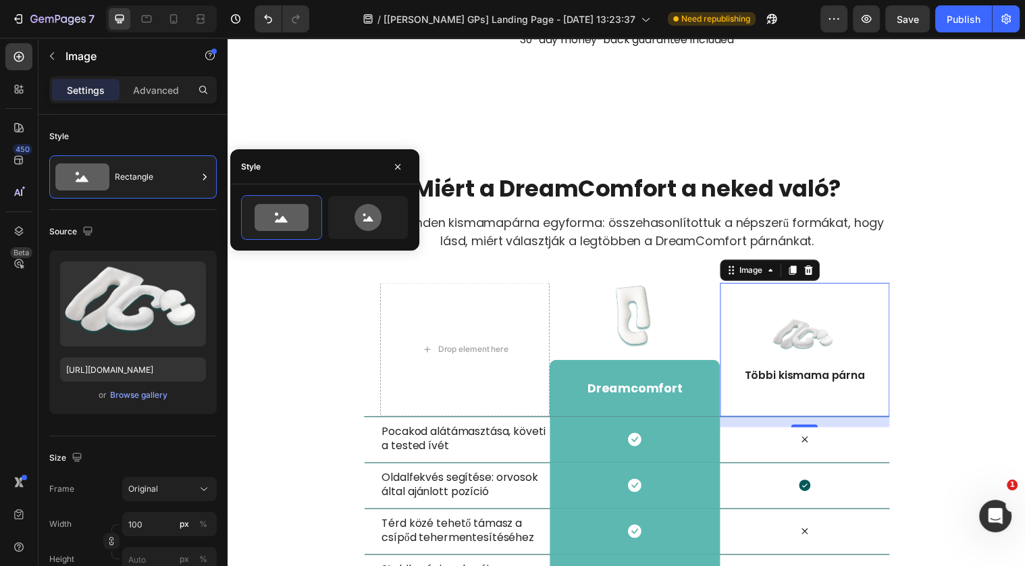
click at [385, 165] on div "Style" at bounding box center [324, 166] width 189 height 35
click at [400, 169] on icon "button" at bounding box center [397, 166] width 11 height 11
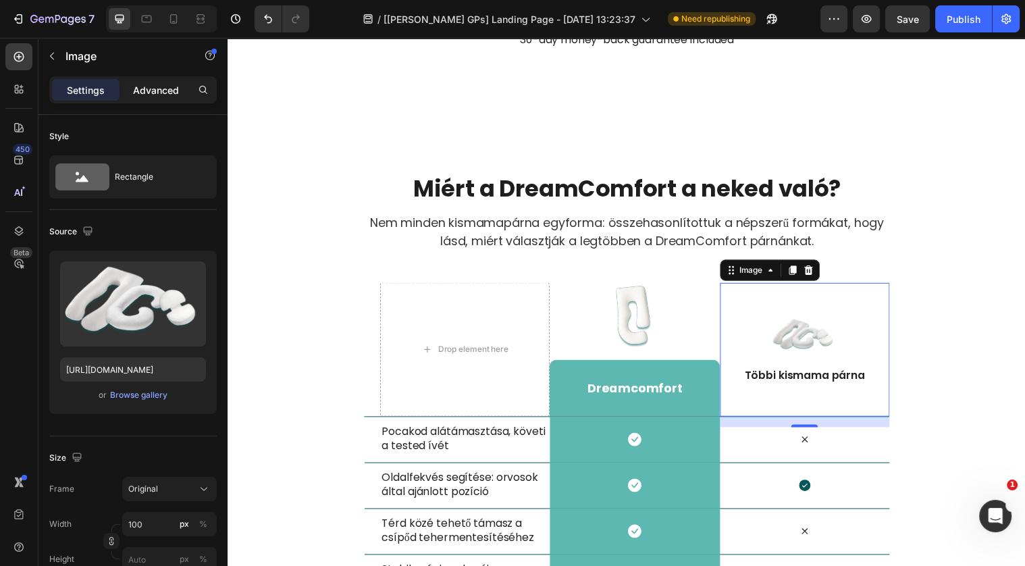
click at [180, 90] on div "Advanced" at bounding box center [156, 90] width 68 height 22
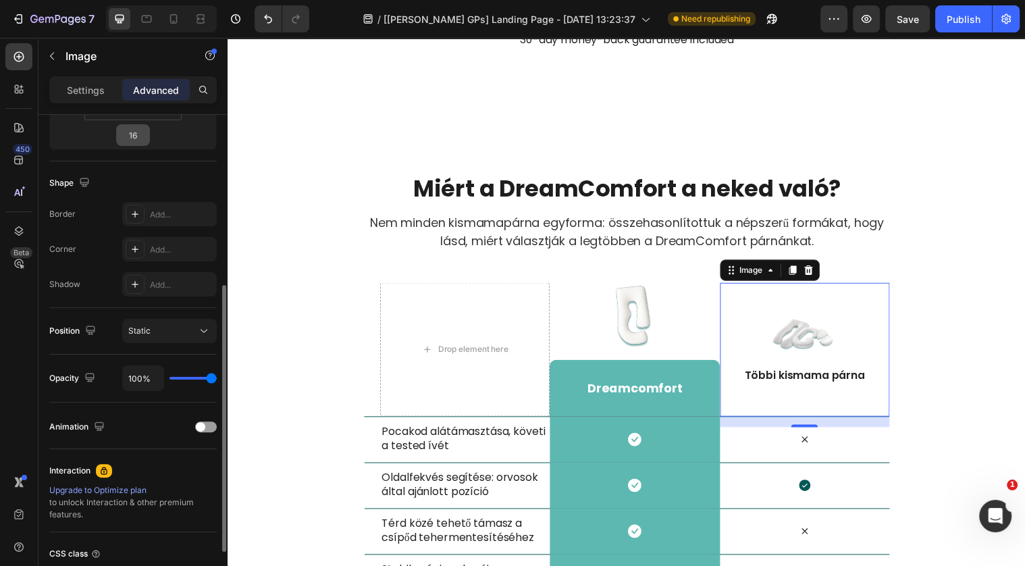
scroll to position [306, 0]
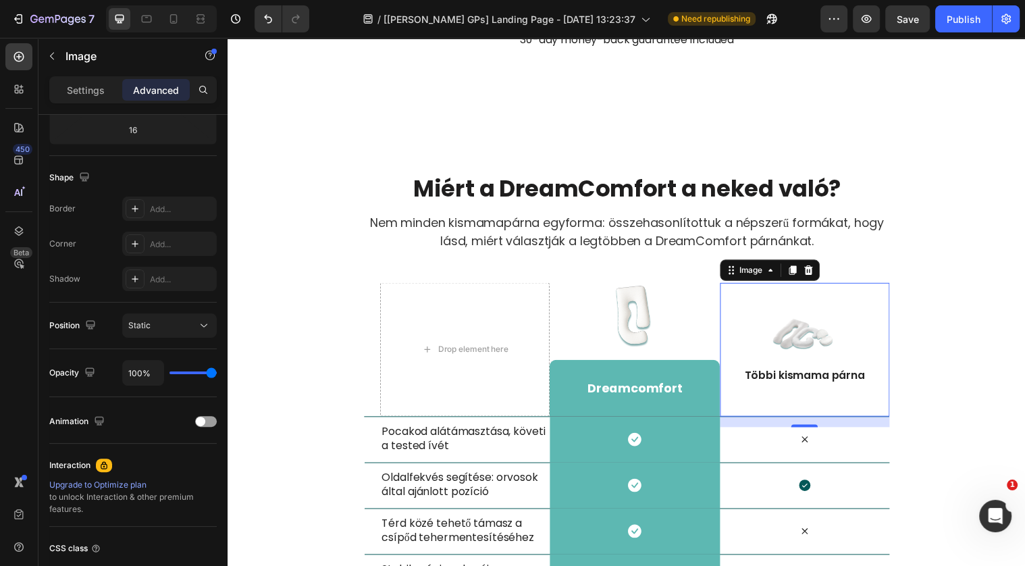
click at [80, 108] on div "Settings Advanced" at bounding box center [132, 95] width 189 height 38
click at [84, 105] on div "Settings Advanced" at bounding box center [132, 95] width 189 height 38
click at [92, 96] on p "Settings" at bounding box center [86, 90] width 38 height 14
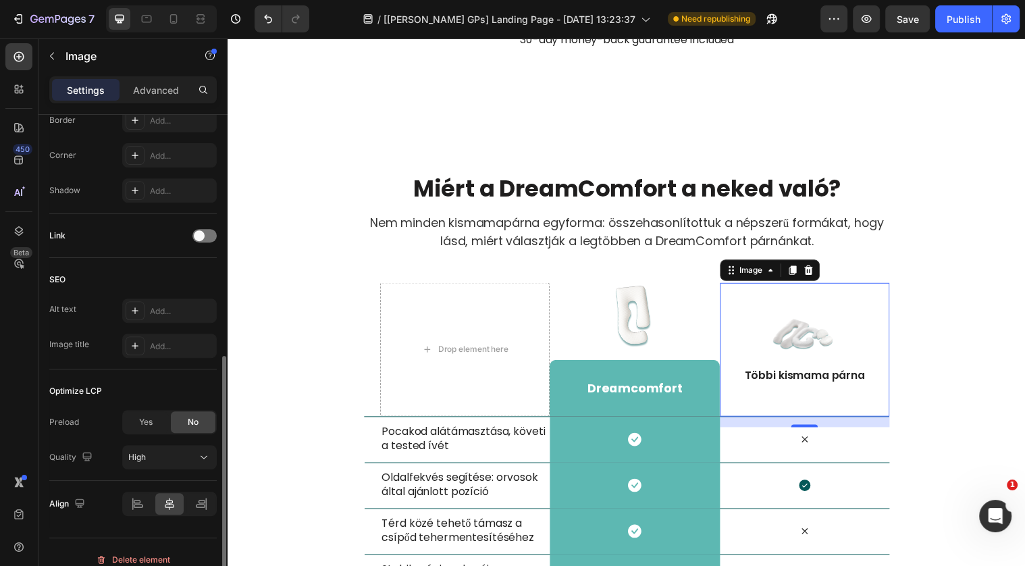
scroll to position [527, 0]
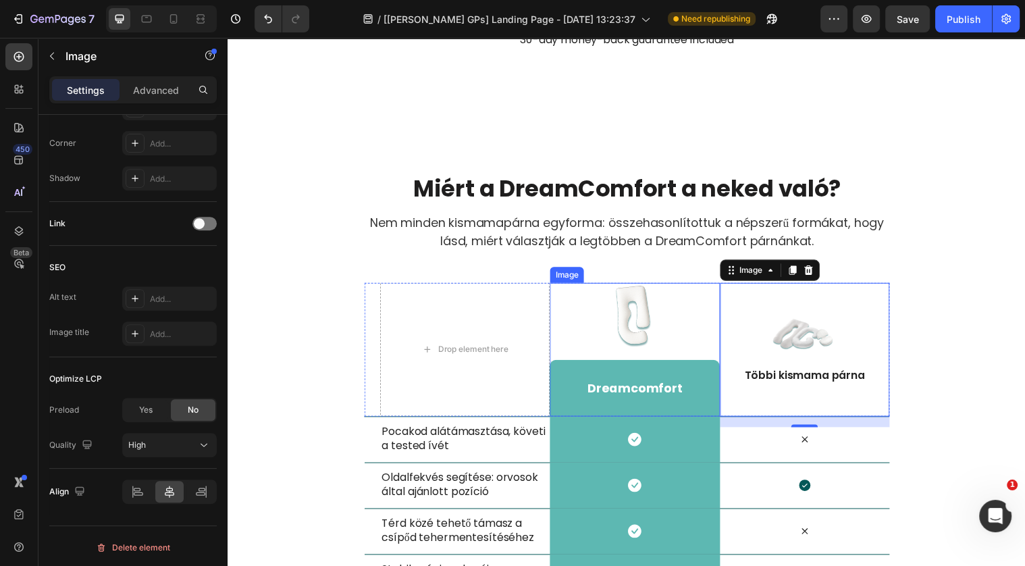
click at [647, 309] on img at bounding box center [641, 320] width 68 height 68
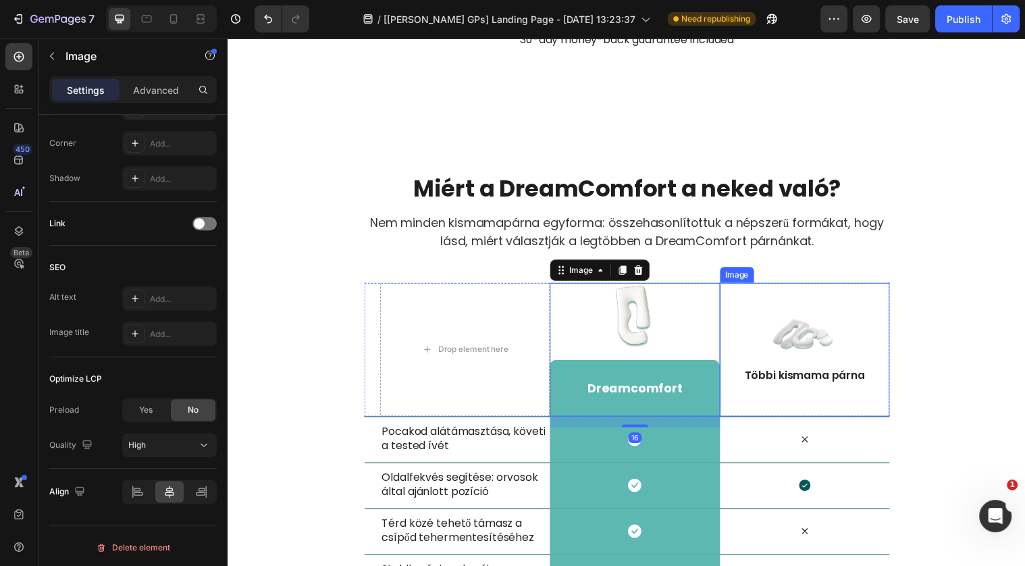
click at [797, 325] on img at bounding box center [813, 340] width 68 height 42
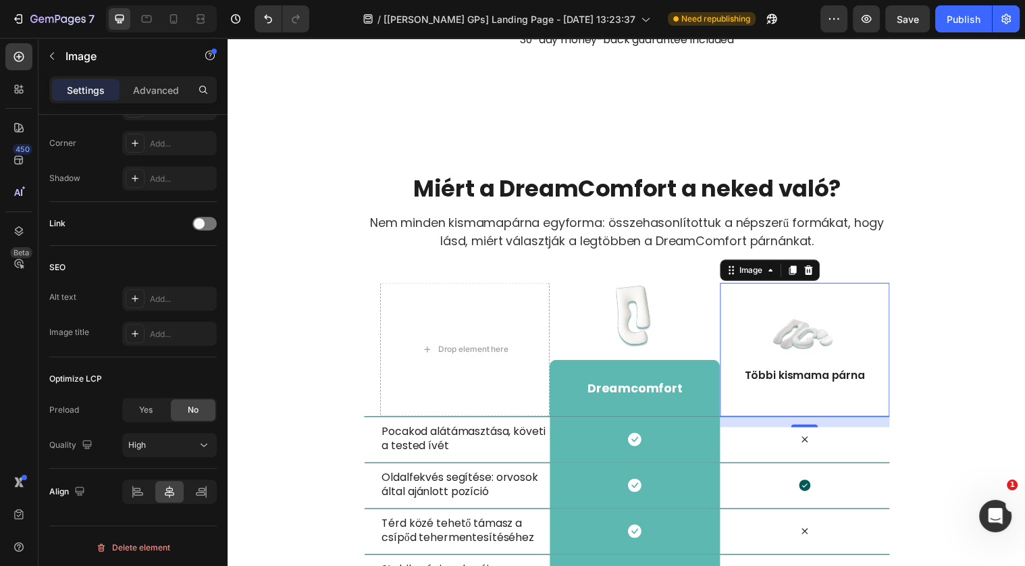
click at [793, 354] on img at bounding box center [813, 340] width 68 height 42
click at [797, 351] on img at bounding box center [813, 340] width 68 height 42
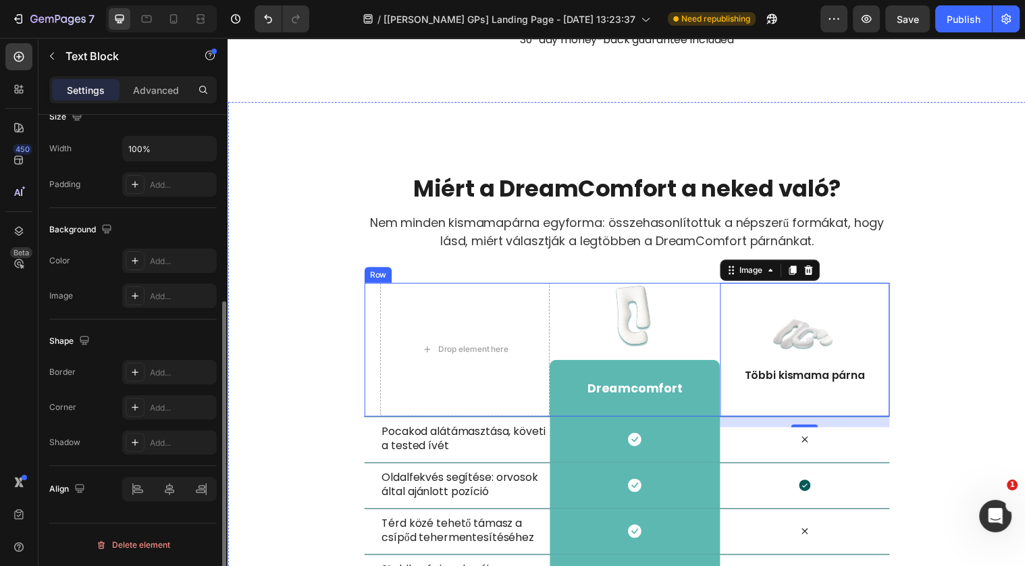
click at [811, 373] on p "Többi kismama párna" at bounding box center [812, 380] width 169 height 14
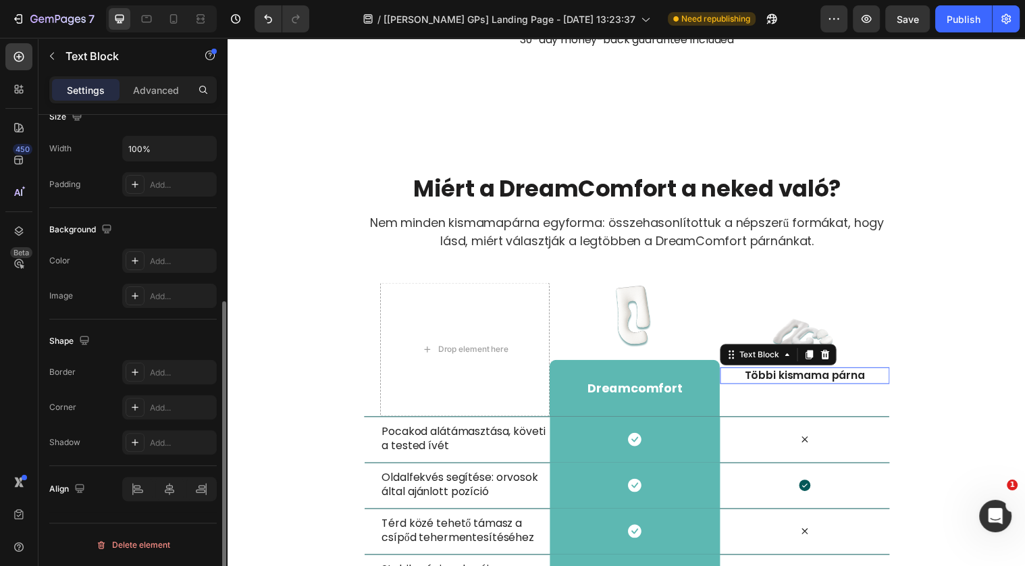
scroll to position [0, 0]
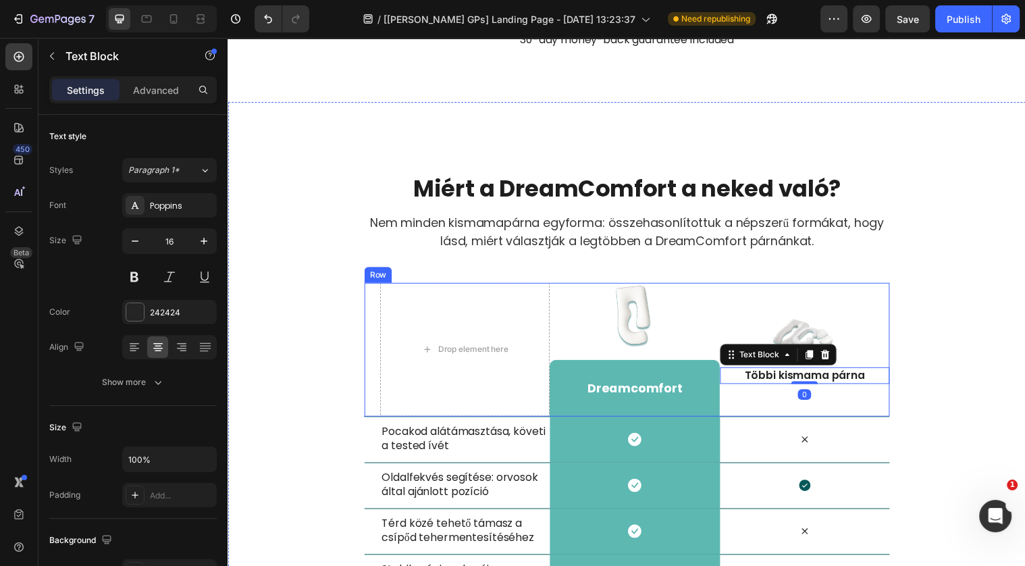
click at [810, 316] on div "Image Többi kismama párna Text Block 0" at bounding box center [813, 354] width 172 height 136
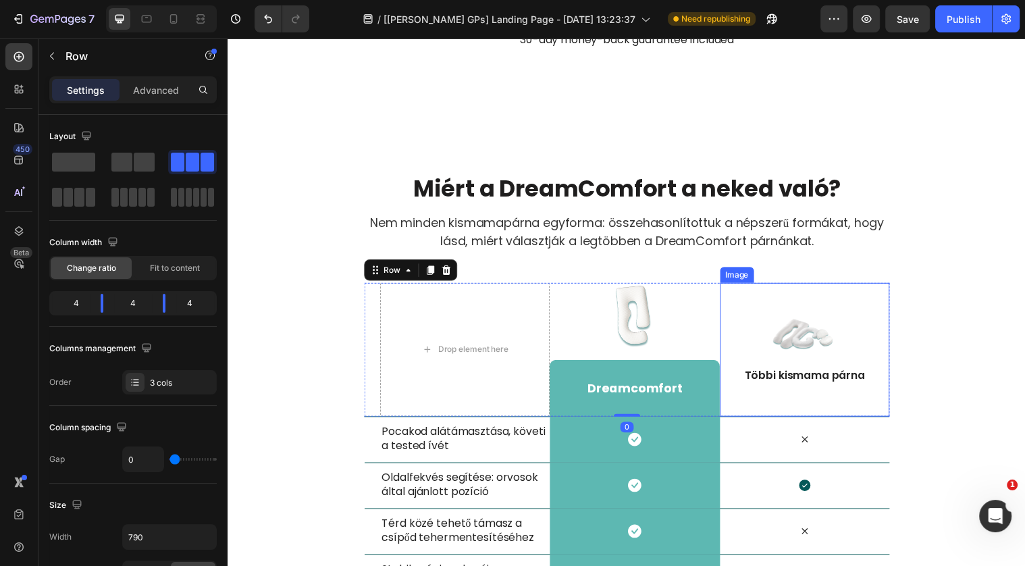
click at [810, 349] on img at bounding box center [813, 340] width 68 height 42
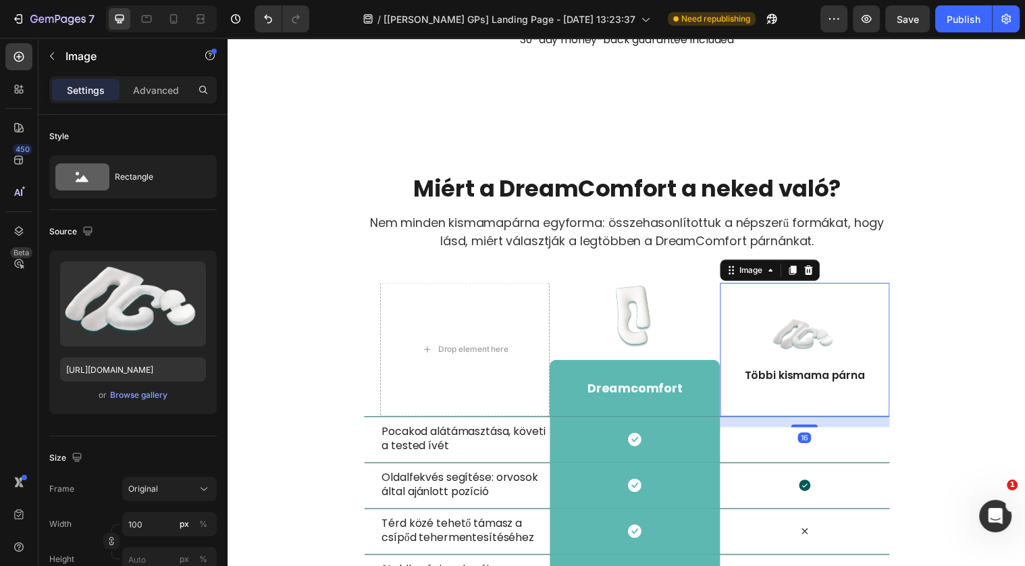
click at [810, 349] on img at bounding box center [813, 340] width 68 height 42
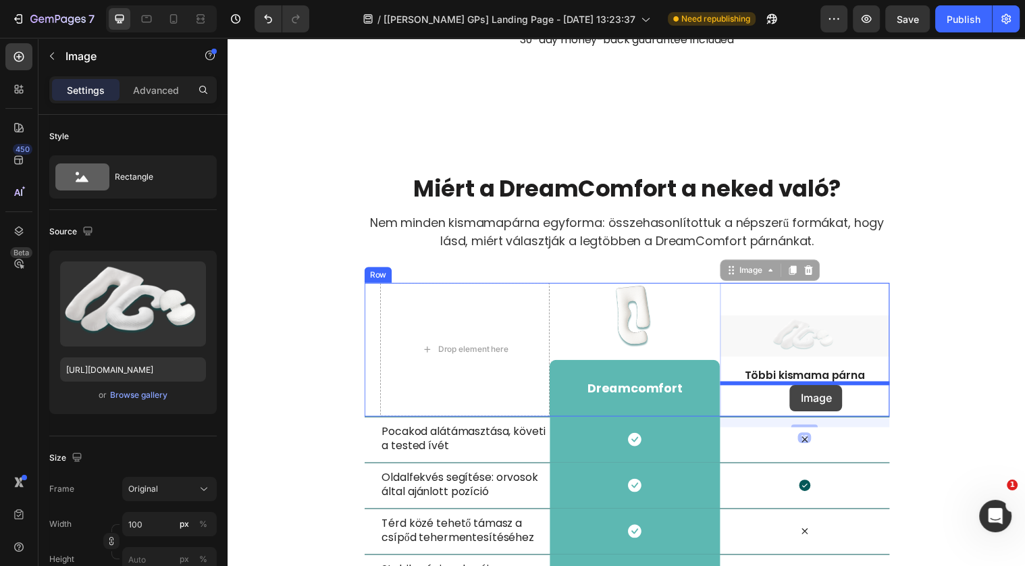
drag, startPoint x: 806, startPoint y: 339, endPoint x: 799, endPoint y: 381, distance: 43.2
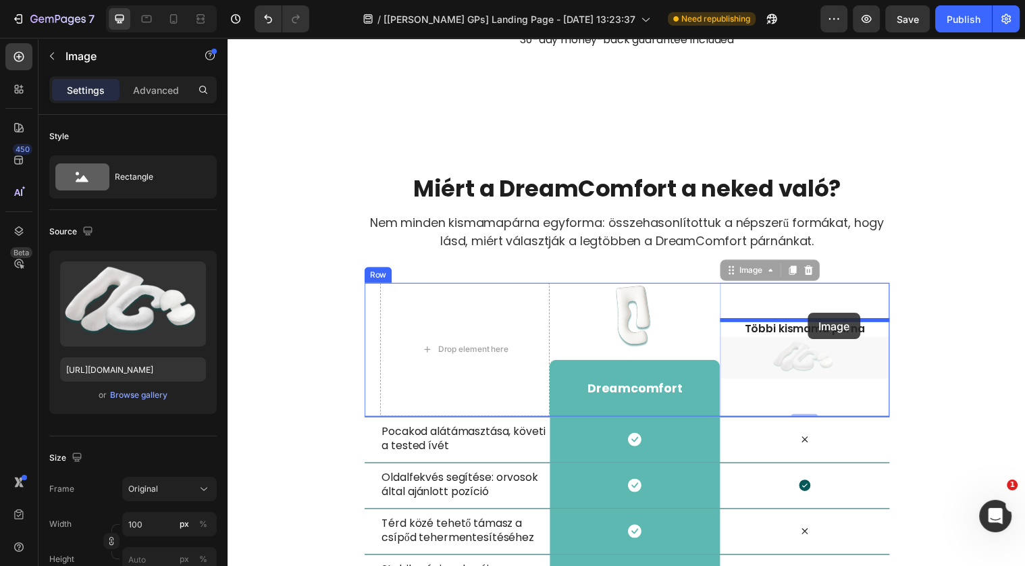
drag, startPoint x: 817, startPoint y: 356, endPoint x: 817, endPoint y: 317, distance: 39.2
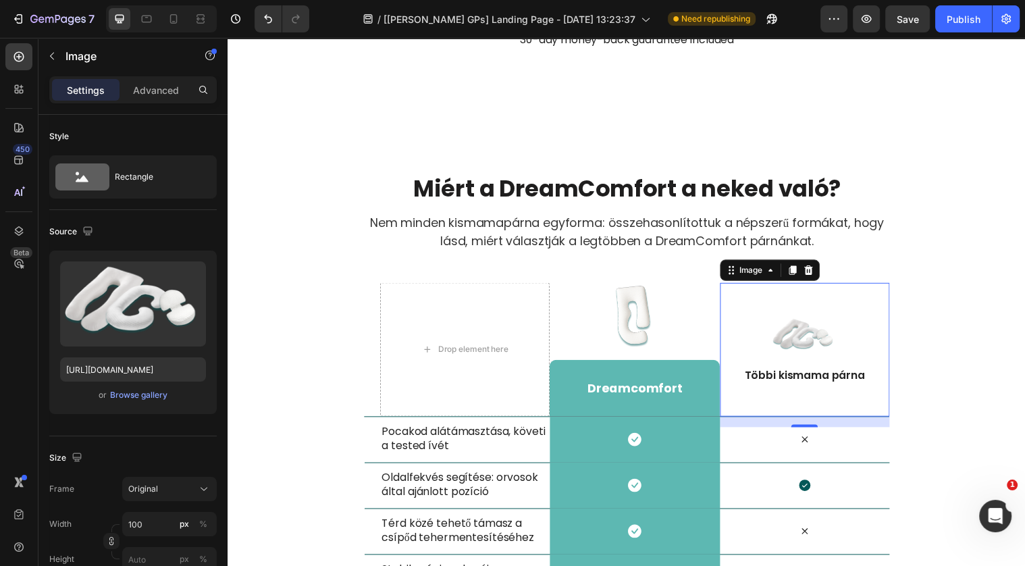
click at [812, 324] on img at bounding box center [813, 340] width 68 height 42
click at [810, 344] on img at bounding box center [813, 340] width 68 height 42
click at [173, 495] on button "Original" at bounding box center [169, 489] width 95 height 24
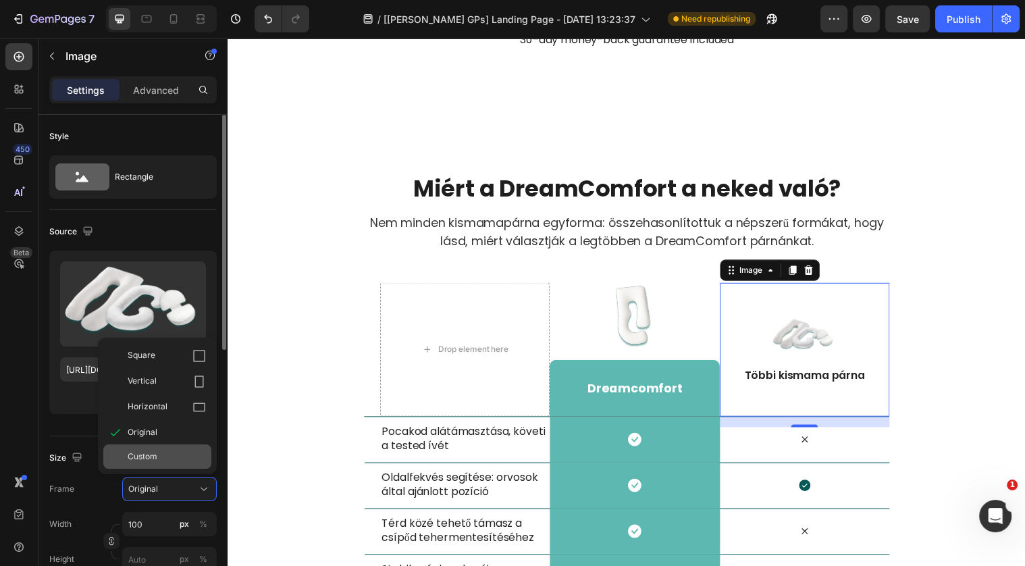
click at [168, 451] on div "Custom" at bounding box center [167, 456] width 78 height 12
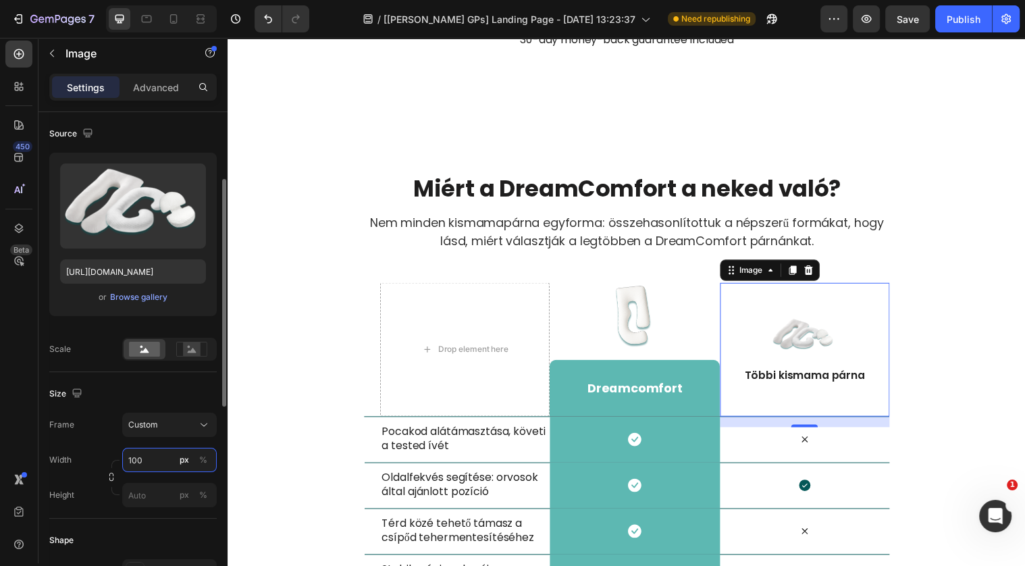
scroll to position [140, 0]
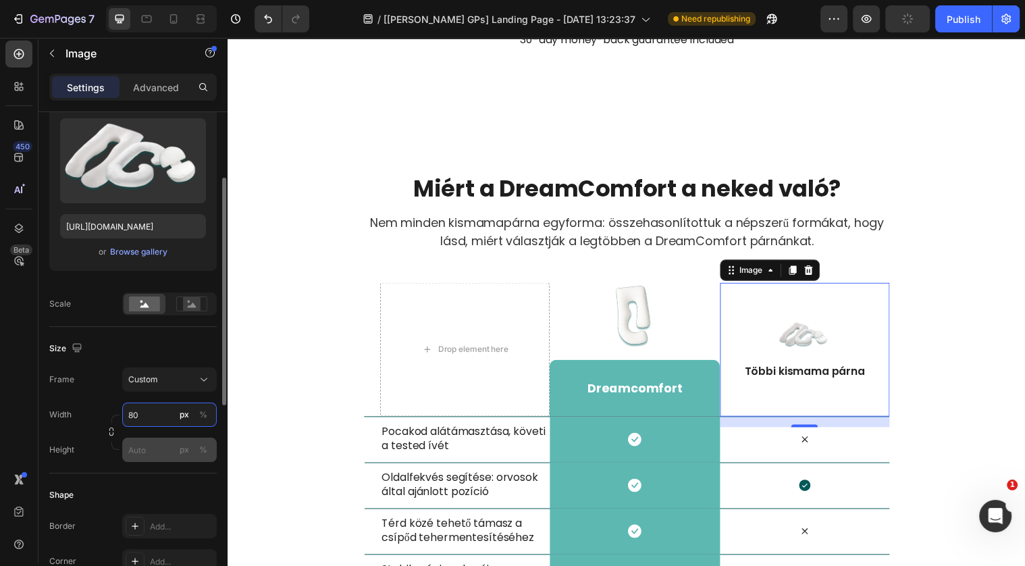
type input "8"
type input "2"
type input "1"
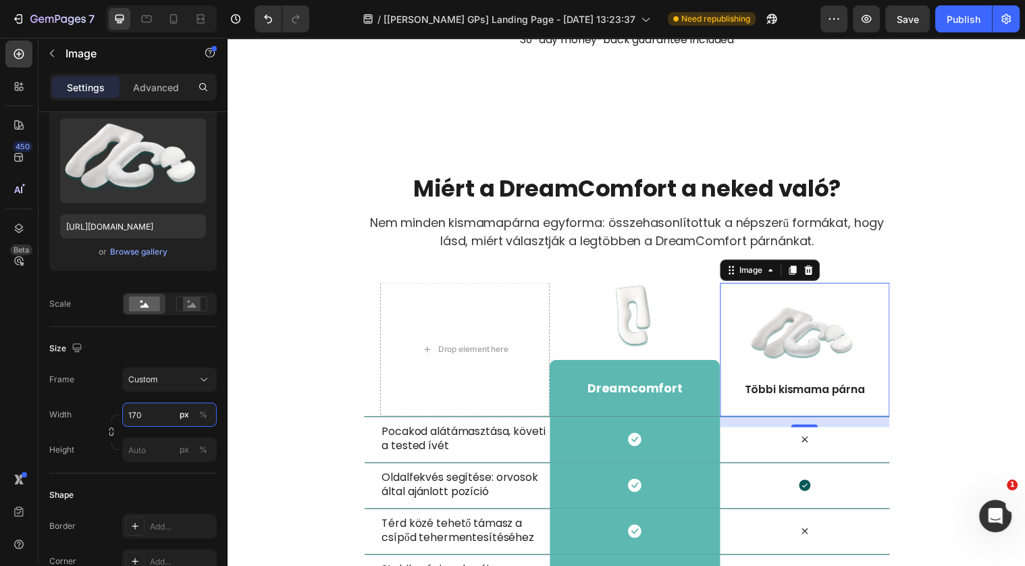
type input "170"
click at [811, 340] on img at bounding box center [812, 340] width 115 height 72
click at [798, 292] on div "Image 16 Többi kismama párna Text Block" at bounding box center [813, 354] width 172 height 136
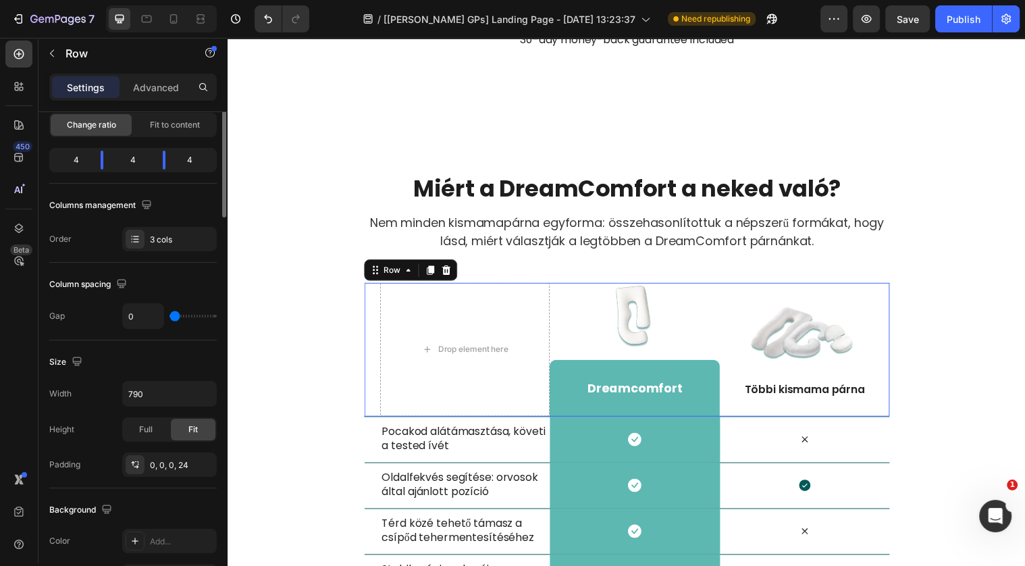
scroll to position [0, 0]
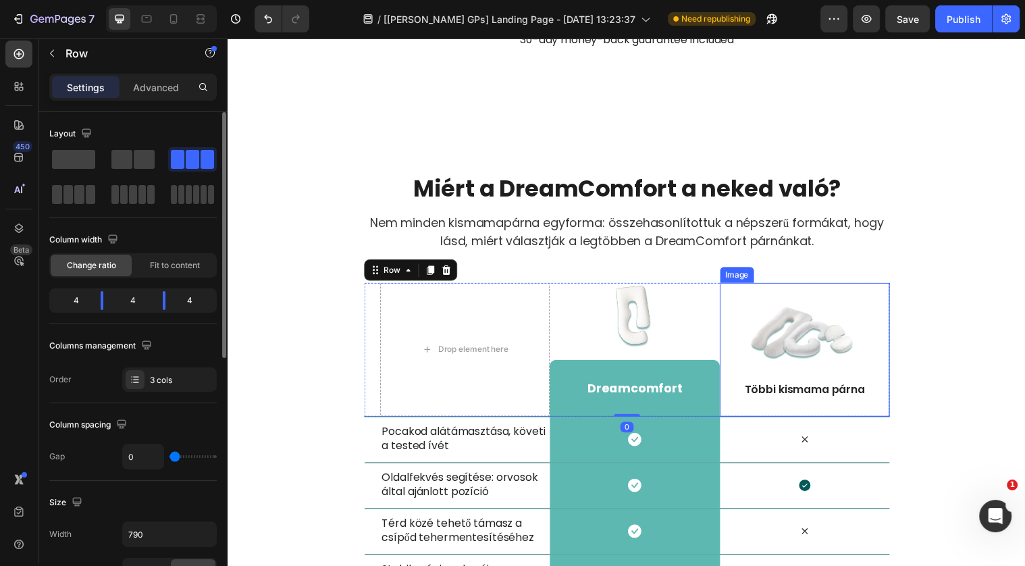
click at [816, 304] on img at bounding box center [812, 340] width 115 height 72
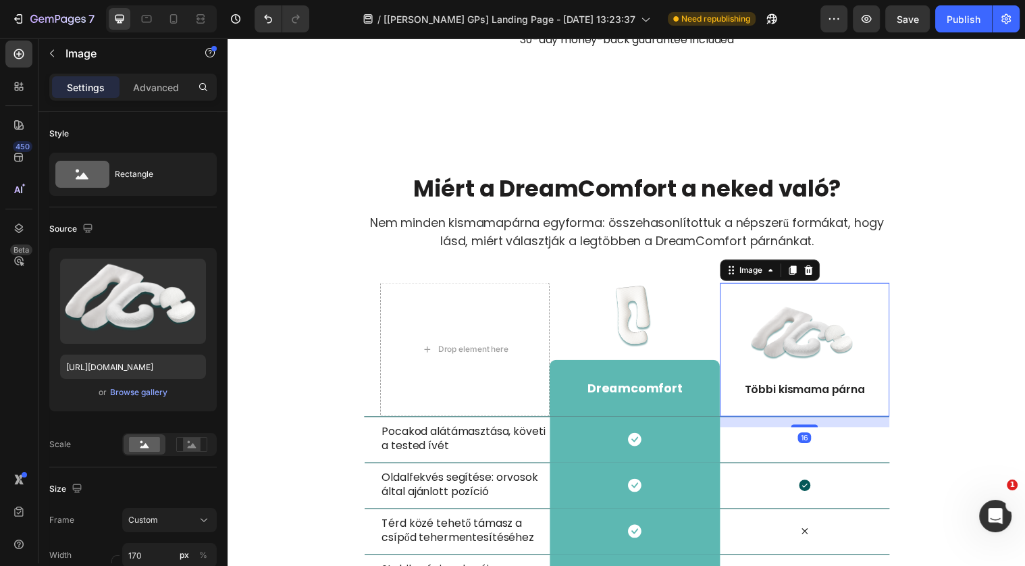
click at [815, 322] on img at bounding box center [812, 340] width 115 height 72
drag, startPoint x: 817, startPoint y: 430, endPoint x: 815, endPoint y: 423, distance: 6.9
click at [815, 423] on div at bounding box center [812, 424] width 27 height 4
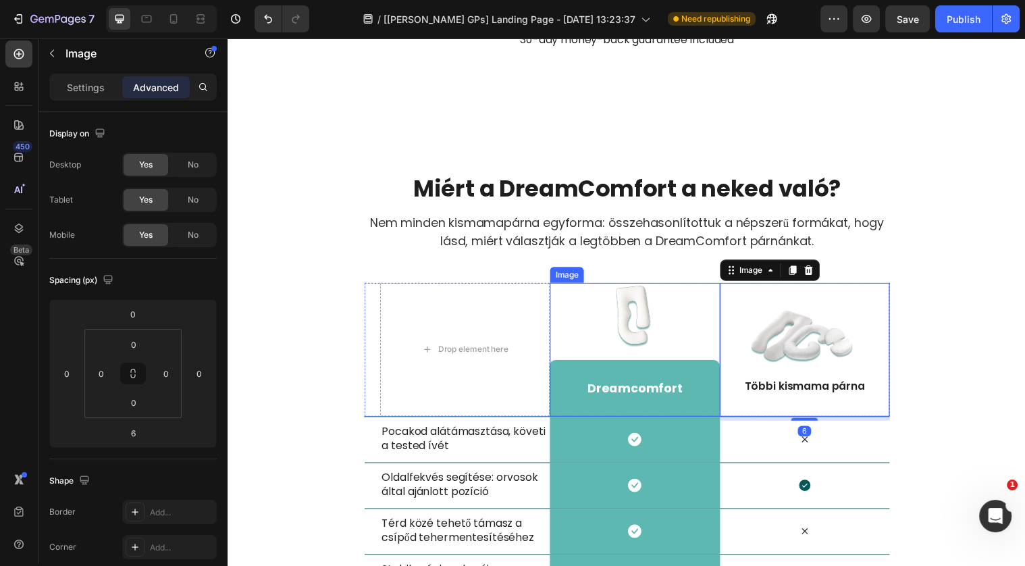
click at [626, 319] on img at bounding box center [641, 320] width 68 height 68
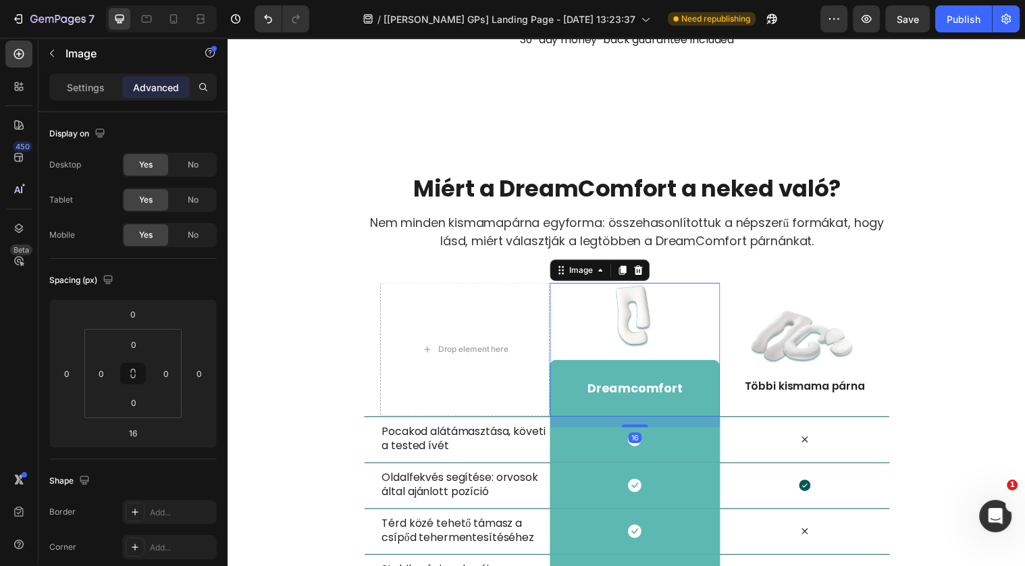
click at [639, 325] on img at bounding box center [641, 320] width 68 height 68
click at [644, 301] on img at bounding box center [641, 320] width 68 height 68
click at [84, 86] on p "Settings" at bounding box center [86, 87] width 38 height 14
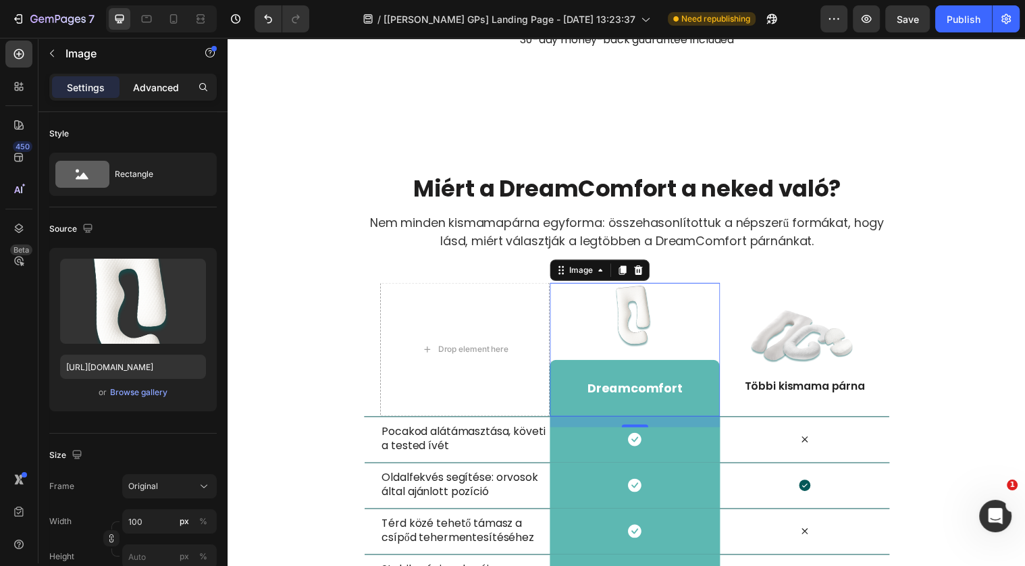
click at [157, 82] on p "Advanced" at bounding box center [156, 87] width 46 height 14
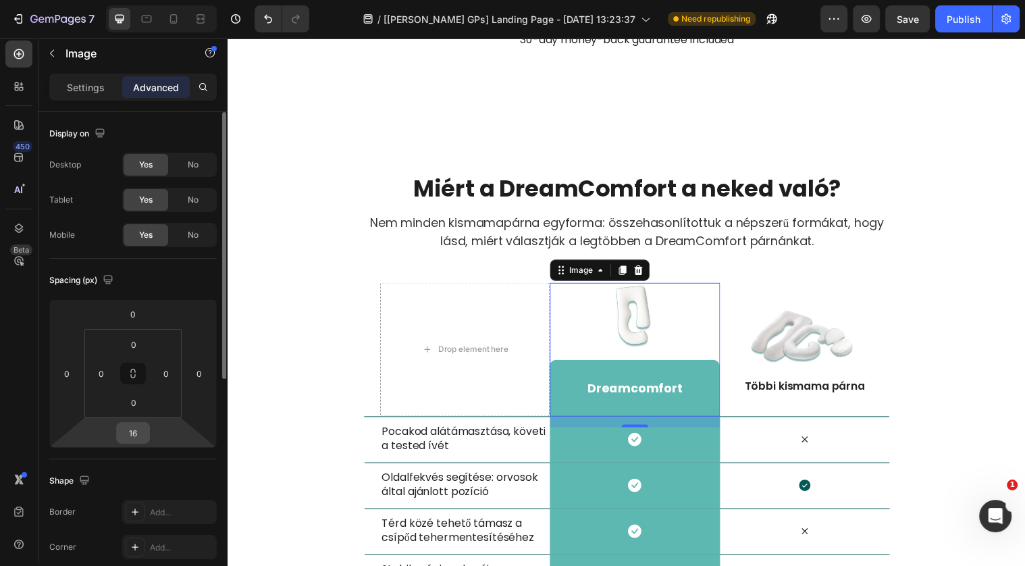
click at [132, 441] on div "16" at bounding box center [133, 433] width 34 height 22
click at [130, 432] on input "16" at bounding box center [132, 433] width 27 height 20
click at [131, 433] on input "16" at bounding box center [132, 433] width 27 height 20
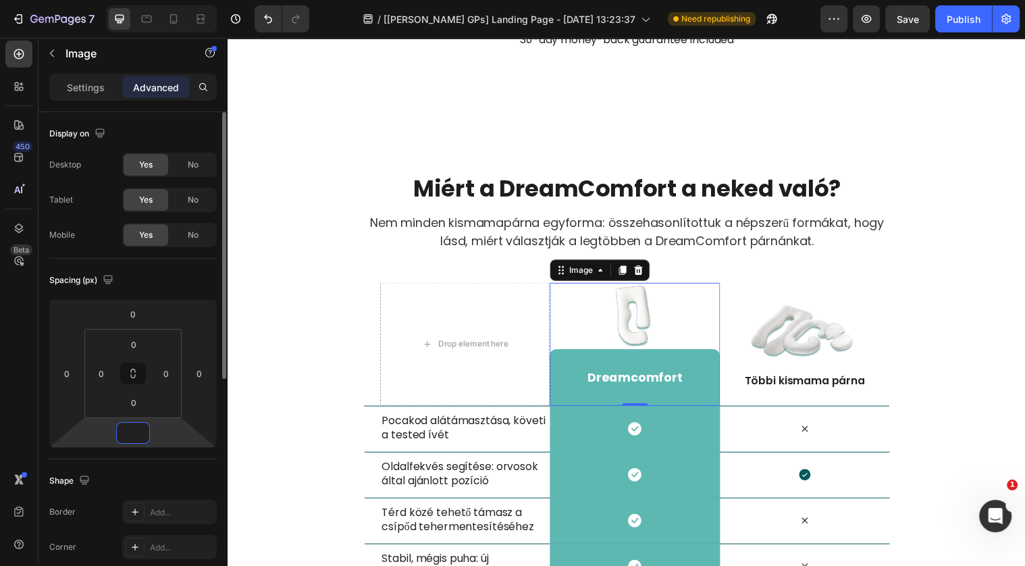
type input "5"
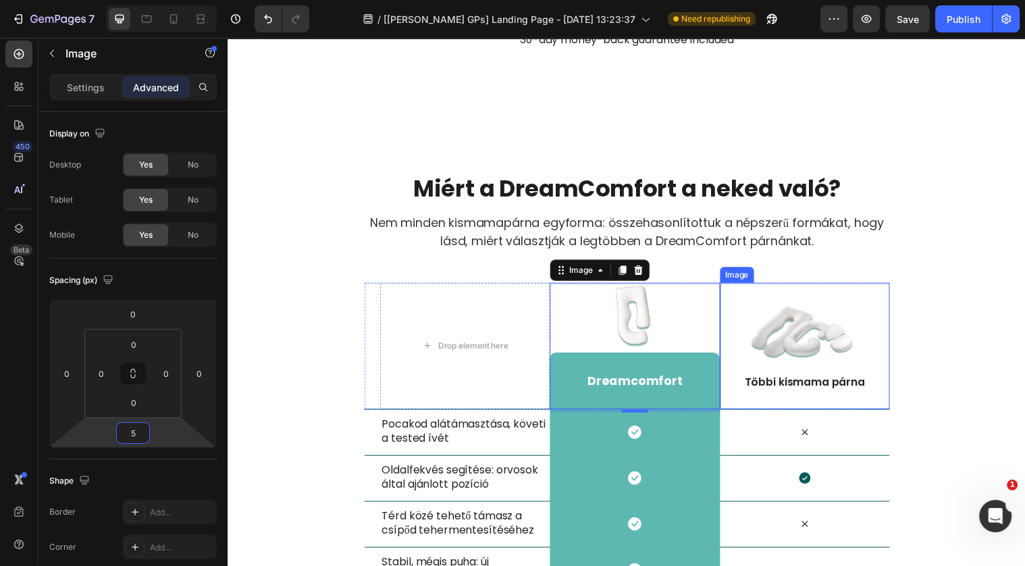
click at [822, 339] on img at bounding box center [812, 340] width 115 height 72
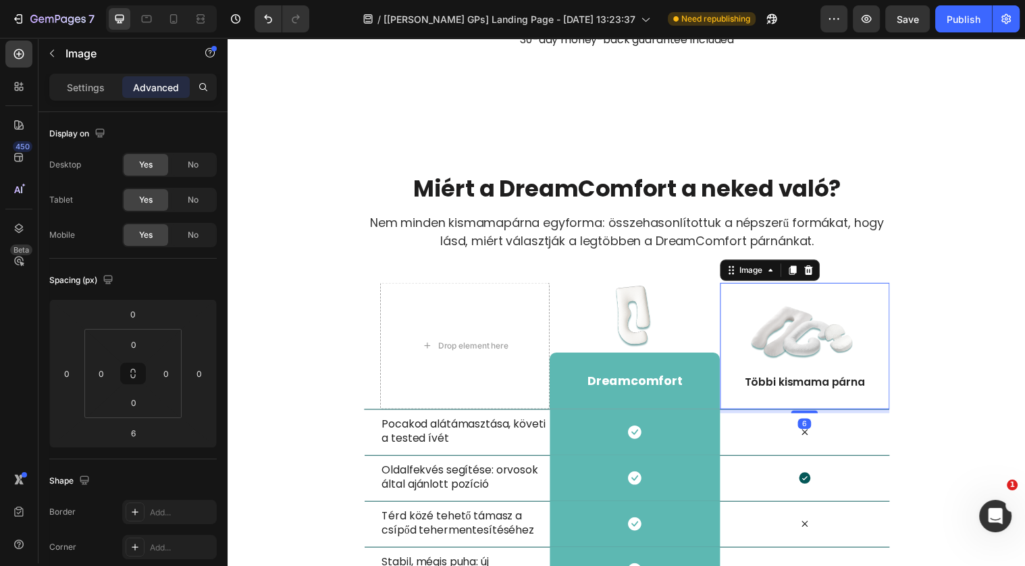
click at [809, 339] on img at bounding box center [812, 340] width 115 height 72
click at [814, 335] on img at bounding box center [812, 340] width 115 height 72
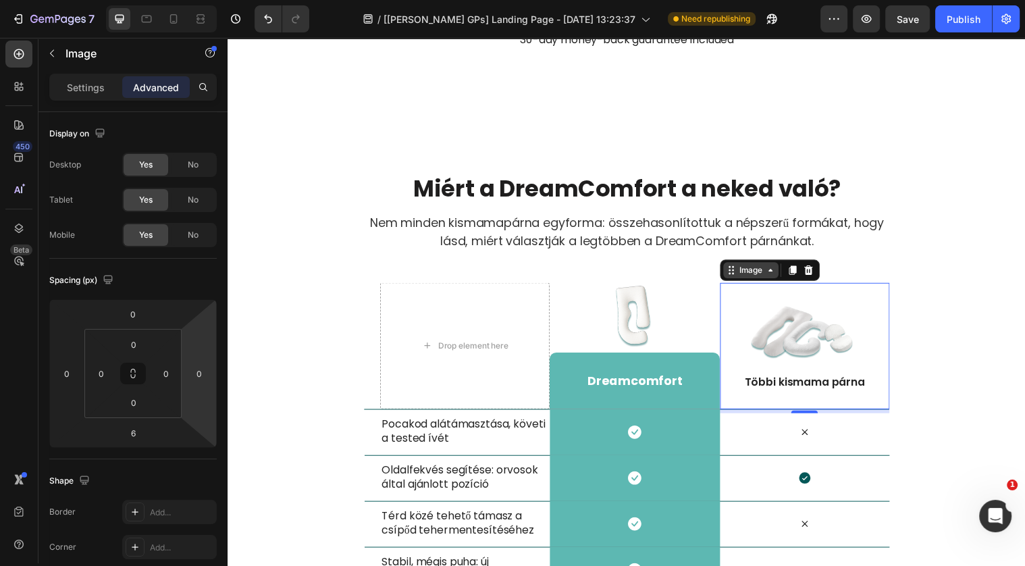
click at [758, 272] on div "Image" at bounding box center [758, 273] width 29 height 12
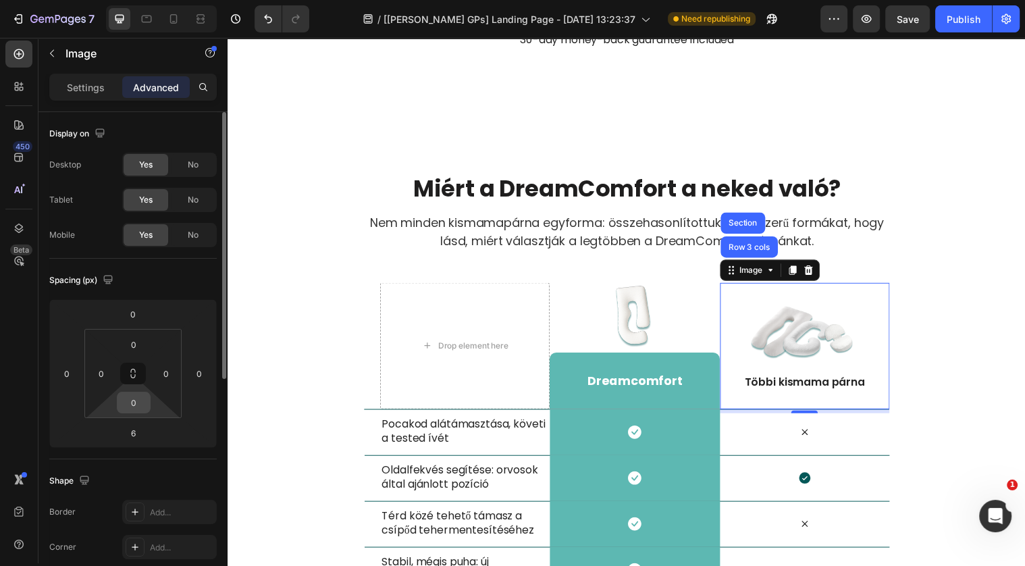
click at [137, 404] on input "0" at bounding box center [133, 402] width 27 height 20
type input "1"
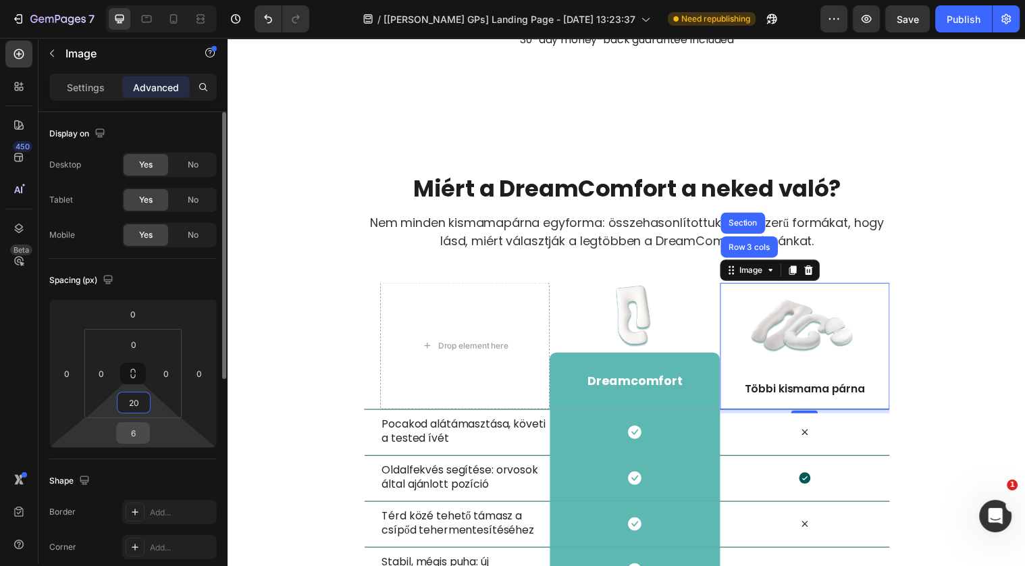
type input "20"
click at [134, 439] on input "6" at bounding box center [132, 433] width 27 height 20
type input "0"
click at [135, 410] on input "20" at bounding box center [133, 402] width 27 height 20
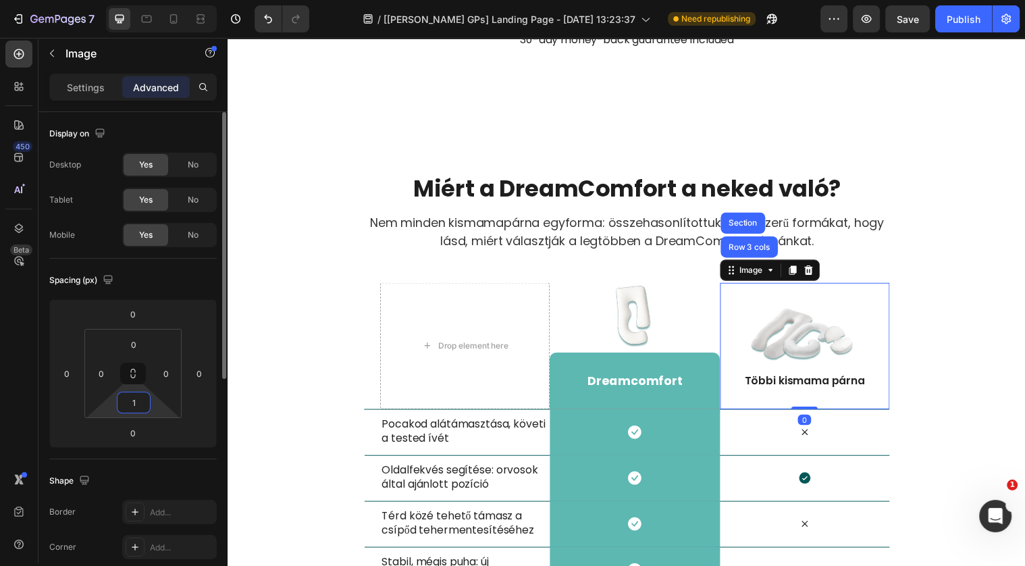
type input "15"
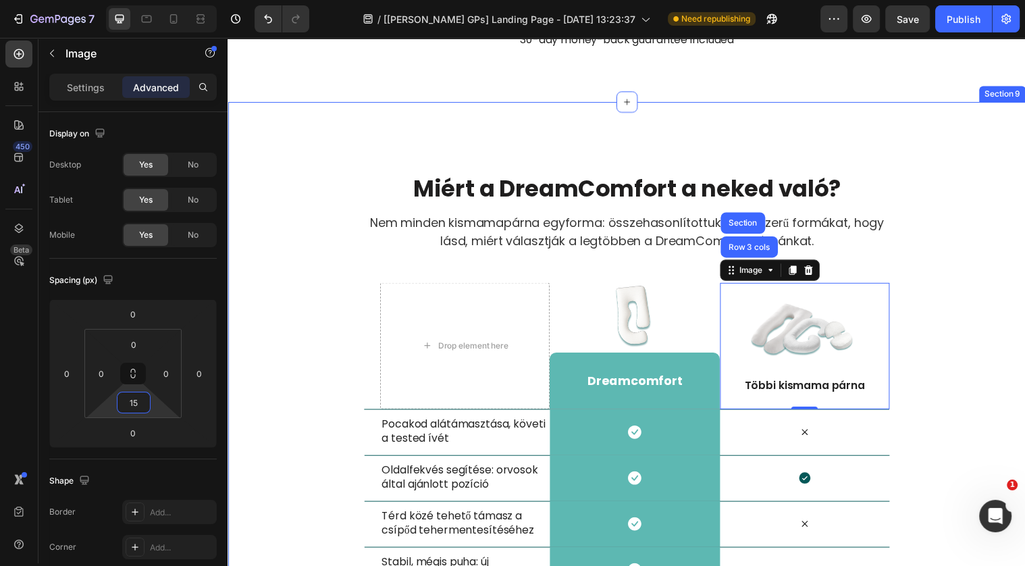
click at [943, 141] on div "Miért a DreamComfort a neked való? Heading Nem minden kismamapárna egyforma: ös…" at bounding box center [632, 409] width 810 height 612
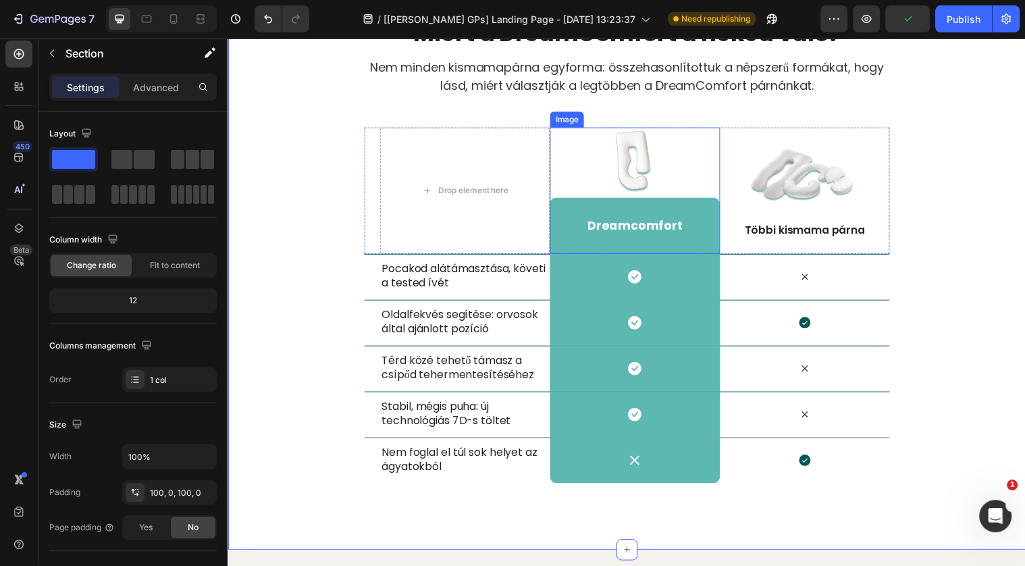
scroll to position [4420, 0]
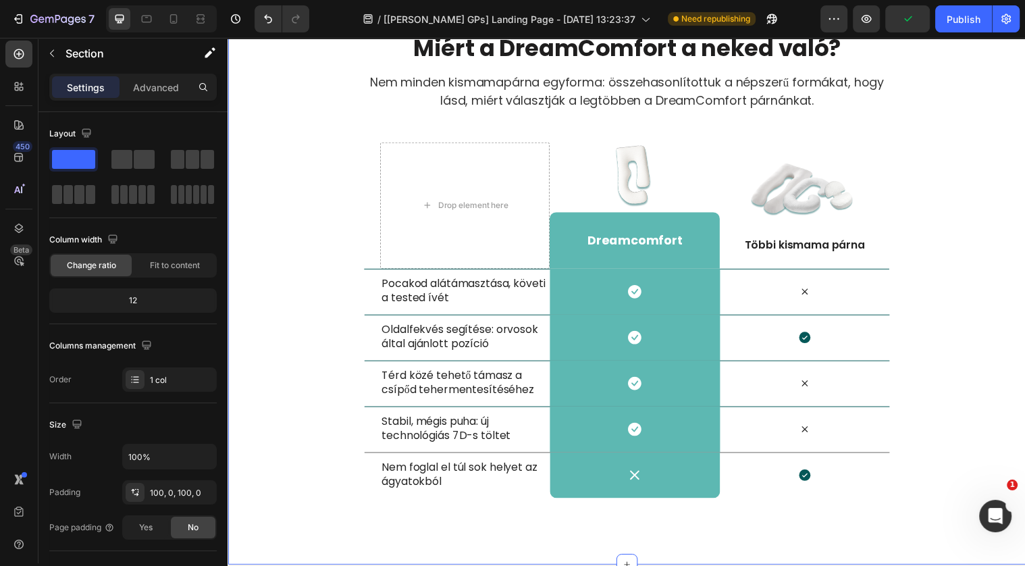
click at [931, 244] on div "Miért a DreamComfort a neked való? Heading Nem minden kismamapárna egyforma: ös…" at bounding box center [632, 266] width 810 height 477
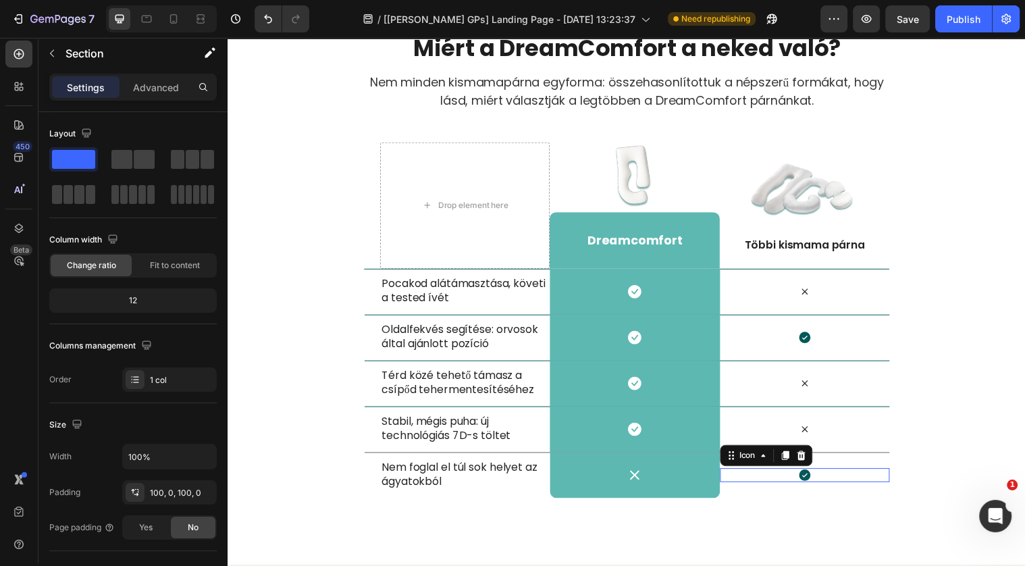
click at [786, 475] on div "Icon 0" at bounding box center [813, 482] width 172 height 14
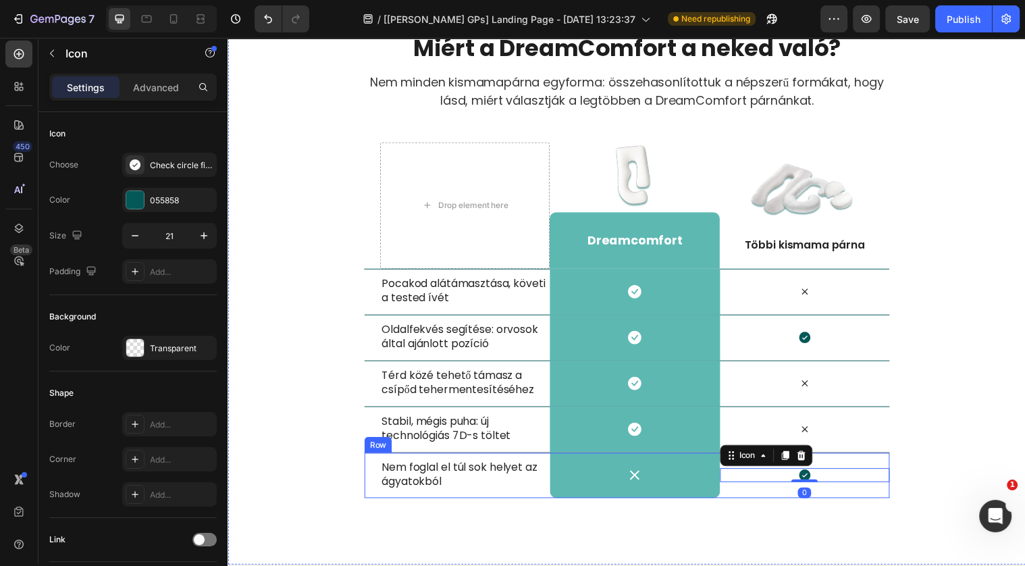
click at [547, 498] on div "Nem foglal el túl sok helyet az ágyatokból Text Block" at bounding box center [468, 482] width 172 height 46
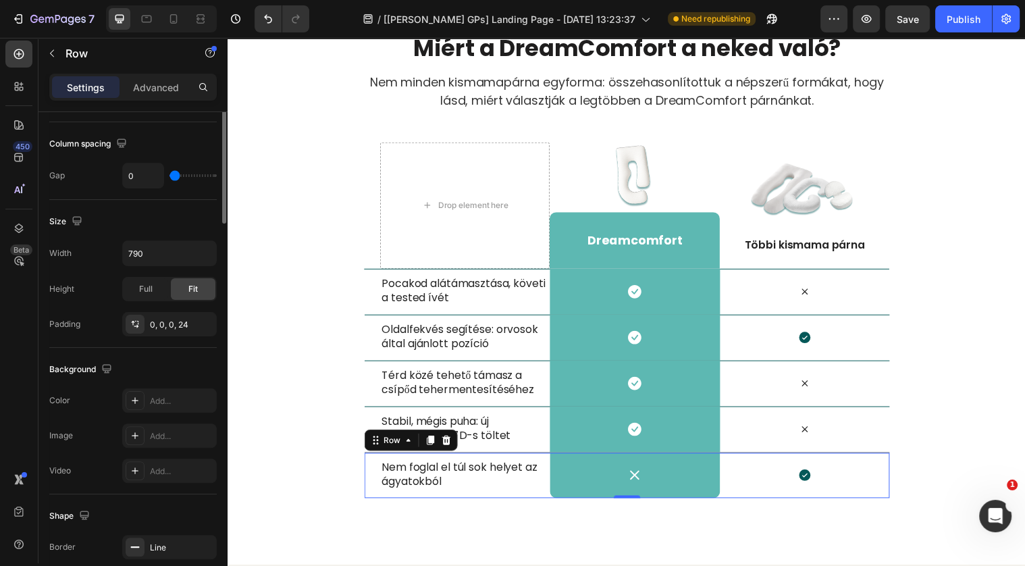
scroll to position [370, 0]
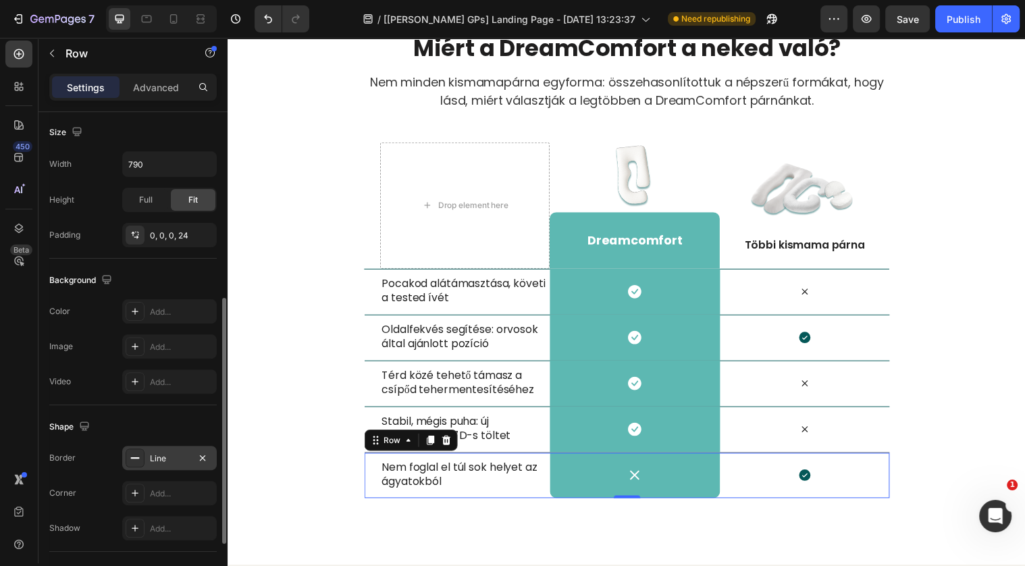
click at [160, 458] on div "Line" at bounding box center [169, 458] width 39 height 12
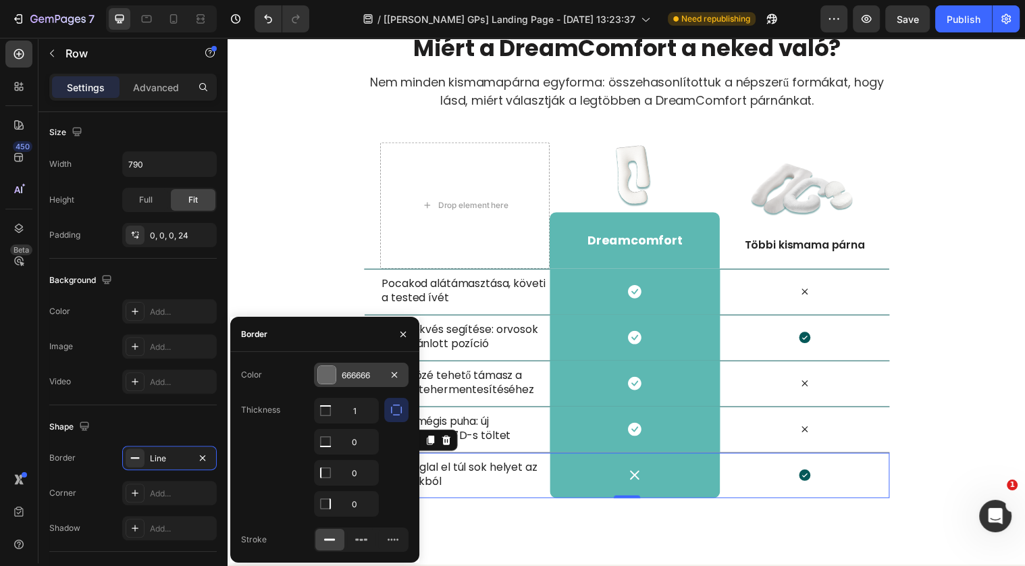
click at [363, 381] on div "666666" at bounding box center [361, 374] width 95 height 24
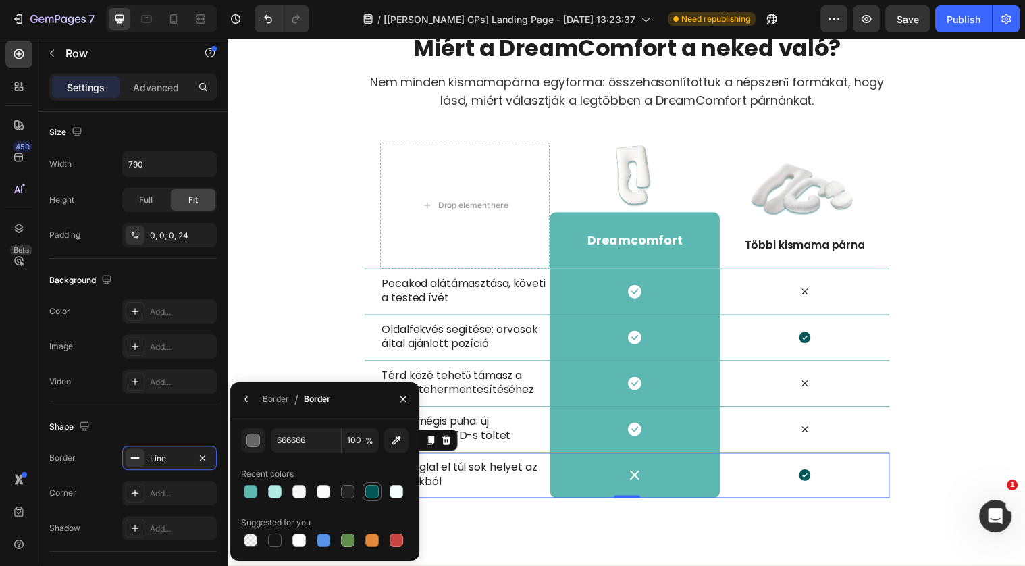
click at [373, 491] on div at bounding box center [372, 492] width 14 height 14
type input "055858"
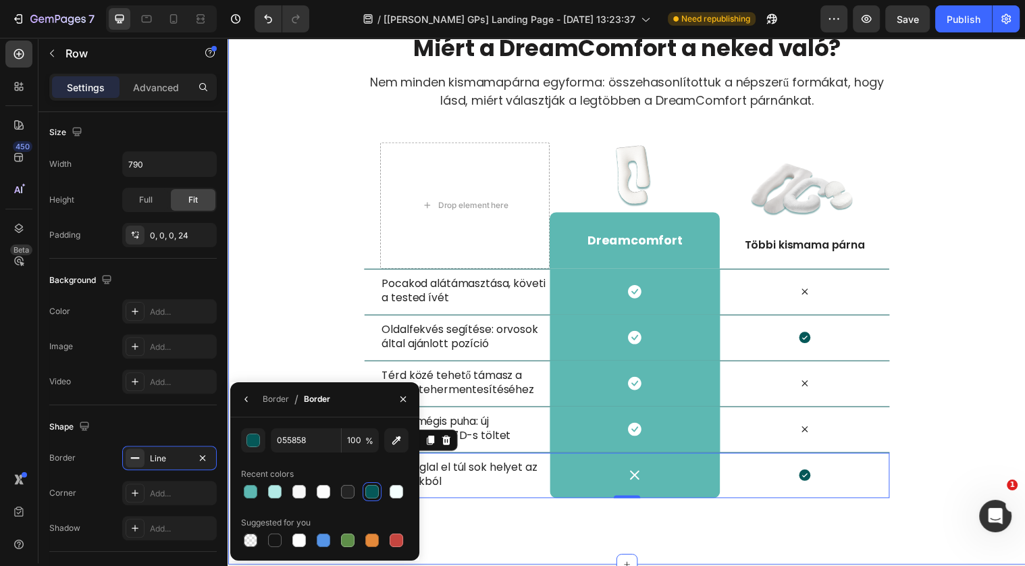
click at [924, 331] on div "Miért a DreamComfort a neked való? Heading Nem minden kismamapárna egyforma: ös…" at bounding box center [632, 266] width 810 height 477
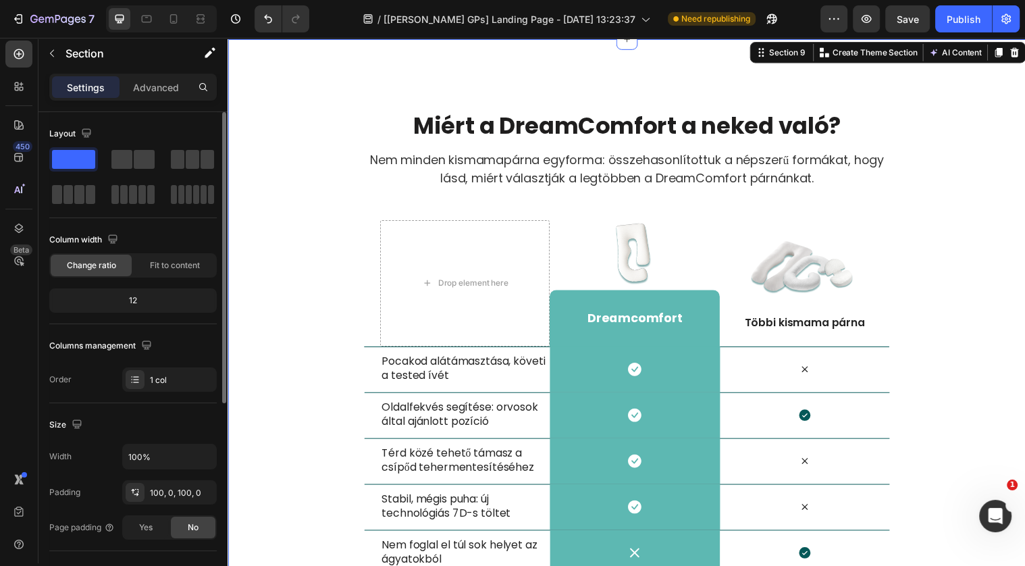
scroll to position [4336, 0]
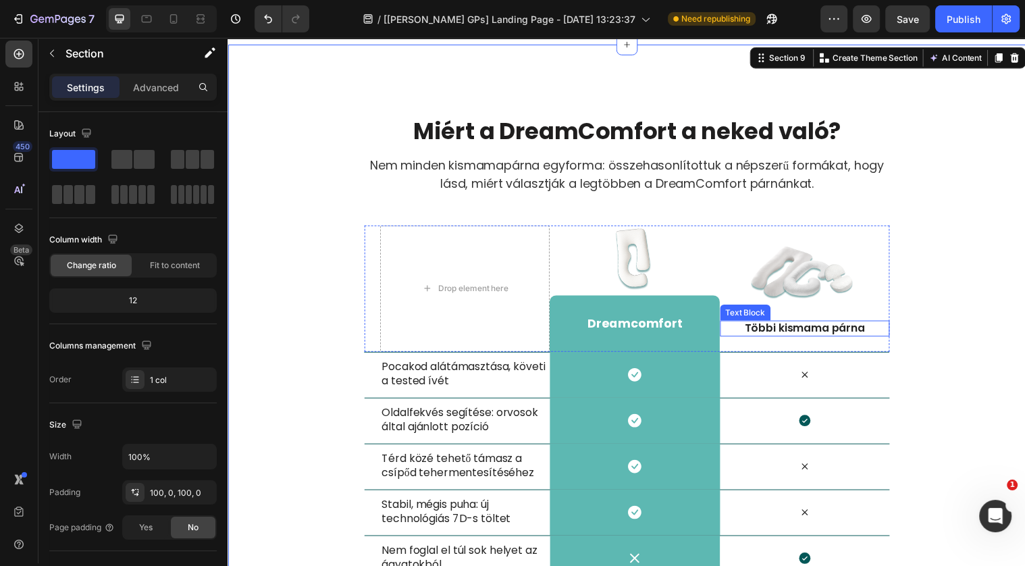
click at [826, 330] on p "Többi kismama párna" at bounding box center [812, 333] width 169 height 14
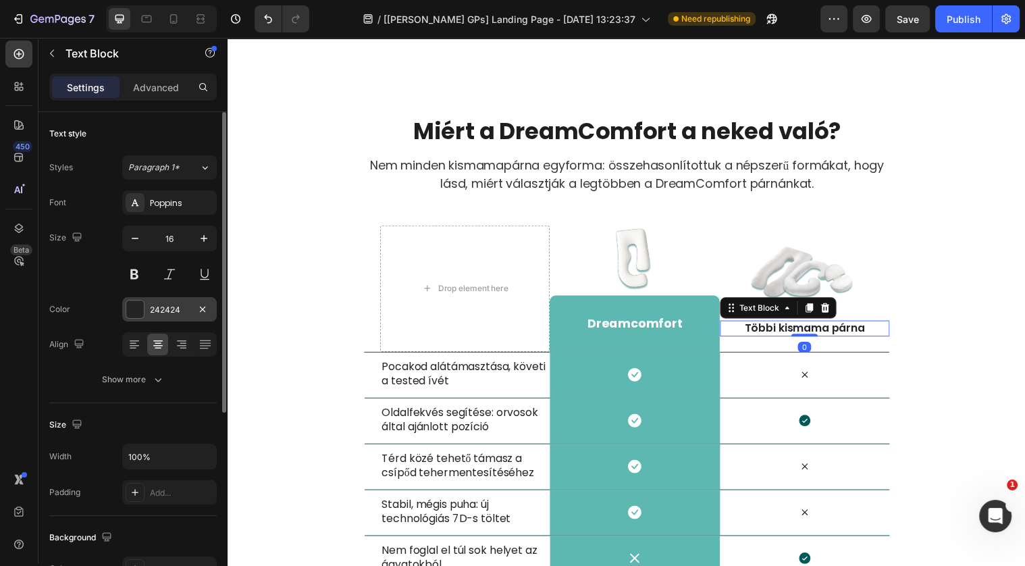
click at [140, 302] on div at bounding box center [135, 309] width 18 height 18
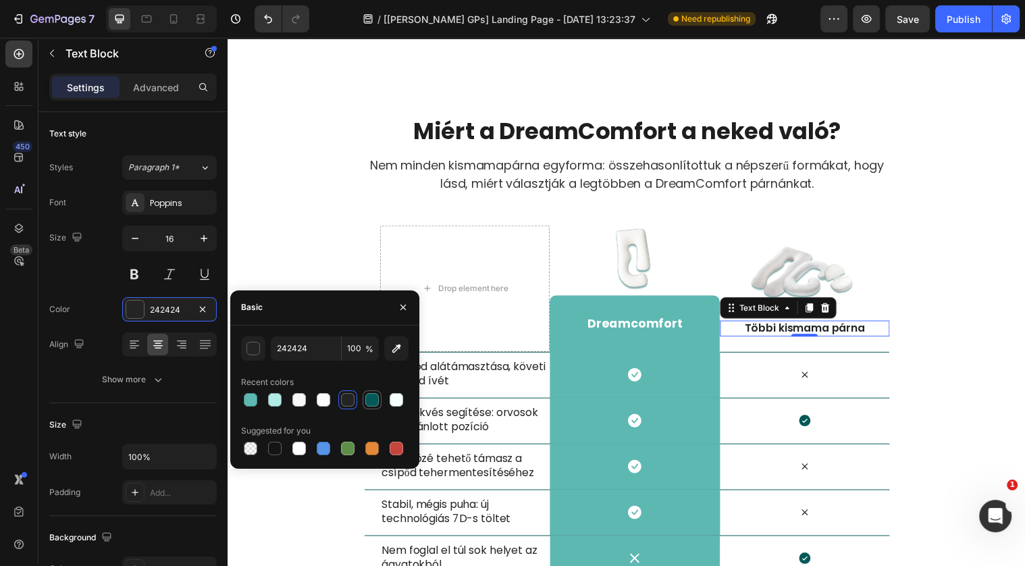
click at [378, 392] on div at bounding box center [372, 400] width 16 height 16
type input "055858"
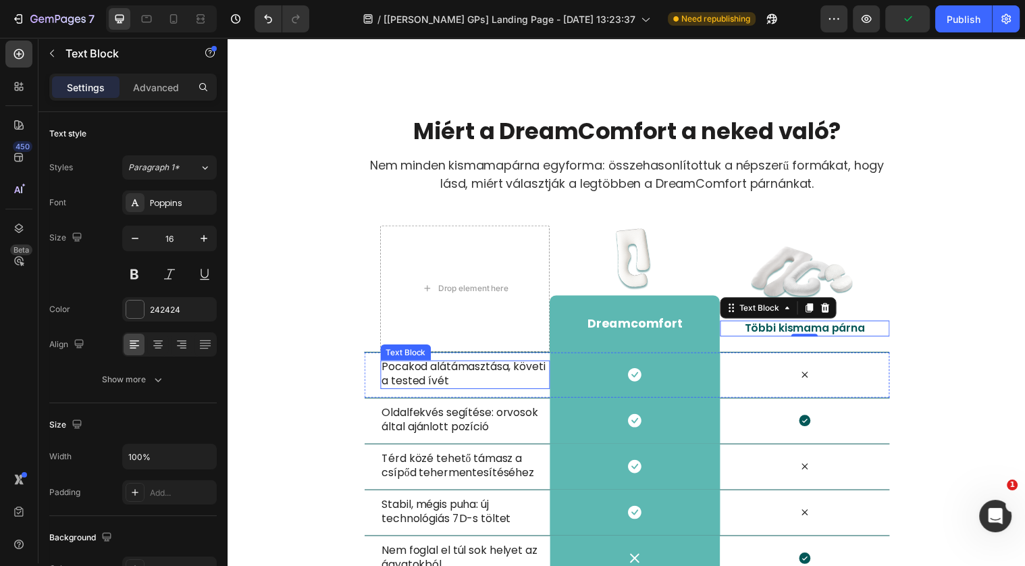
click at [512, 374] on p "Pocakod alátámasztása, követi a tested ívét" at bounding box center [467, 379] width 169 height 28
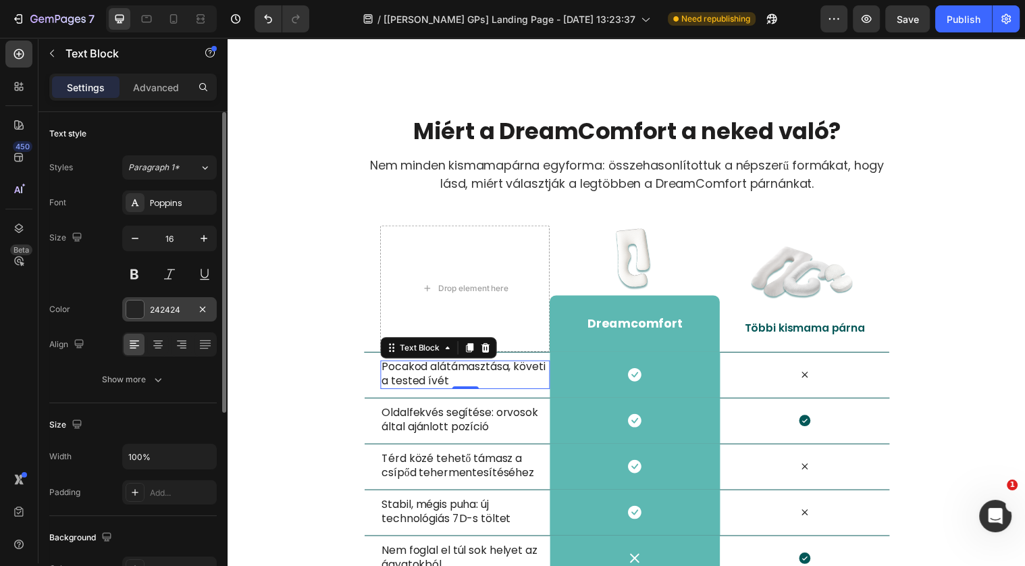
click at [126, 312] on div at bounding box center [135, 309] width 18 height 18
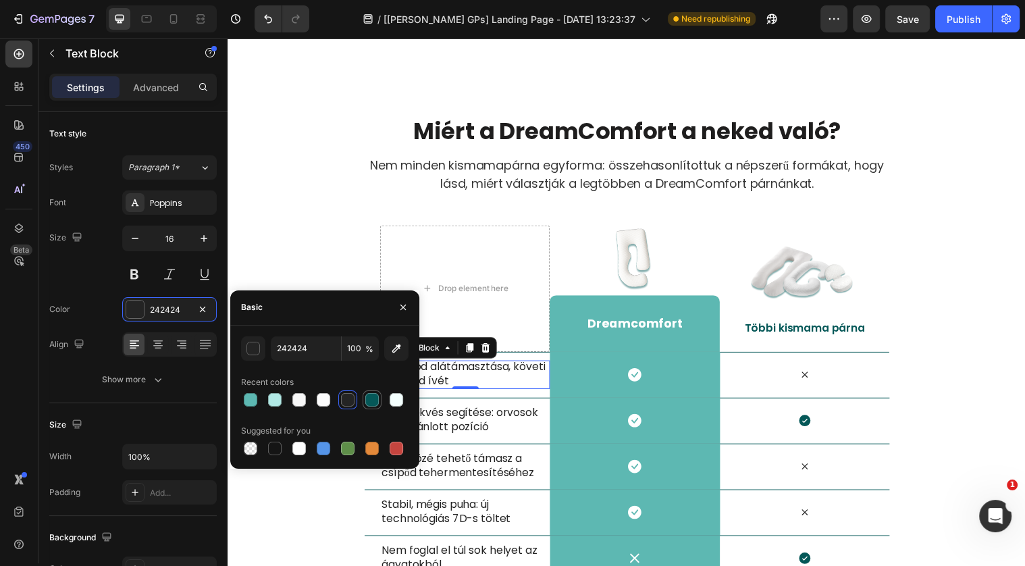
click at [375, 398] on div at bounding box center [372, 400] width 14 height 14
type input "055858"
click at [527, 425] on p "Oldalfekvés segítése: orvosok által ajánlott pozíció" at bounding box center [467, 426] width 169 height 28
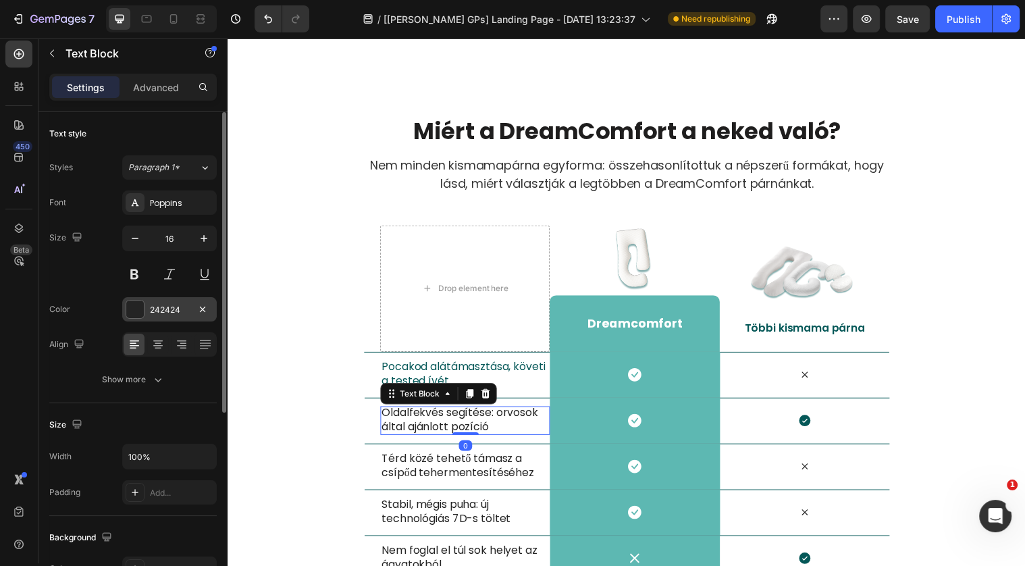
click at [165, 314] on div "242424" at bounding box center [169, 309] width 95 height 24
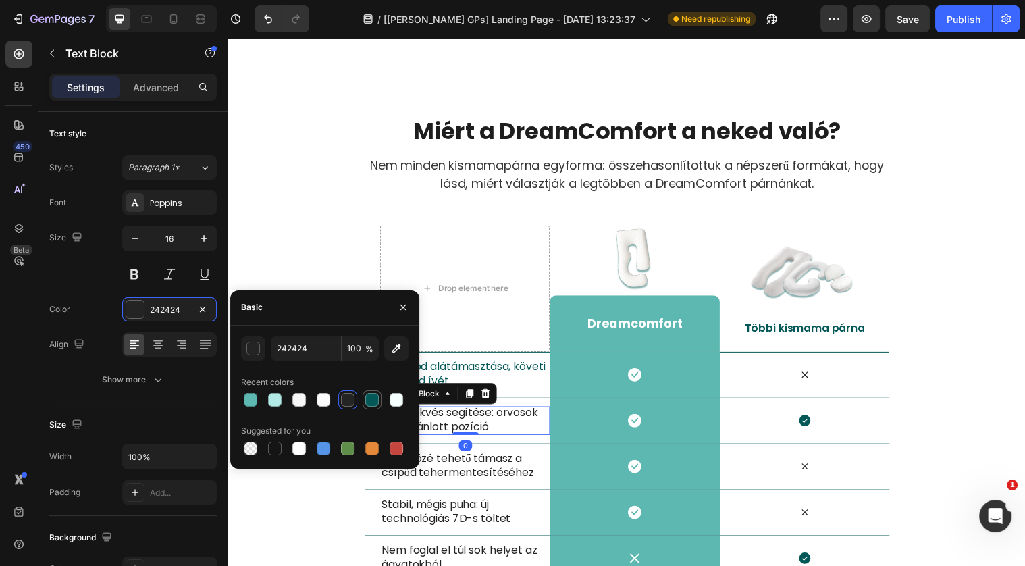
click at [364, 404] on div at bounding box center [372, 400] width 16 height 16
type input "055858"
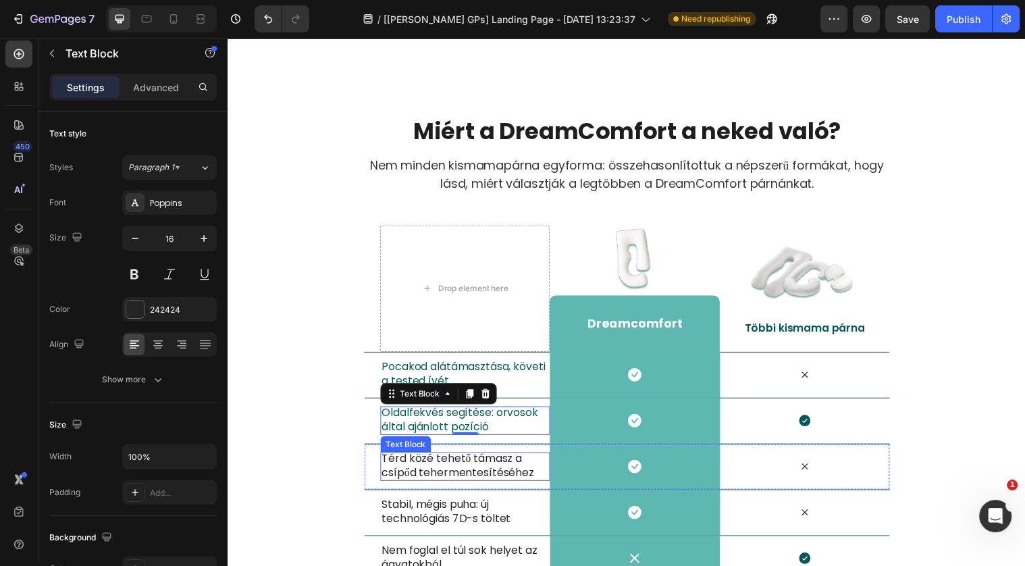
click at [495, 485] on div "Térd közé tehető támasz a csípőd tehermentesítéséhez" at bounding box center [468, 473] width 172 height 30
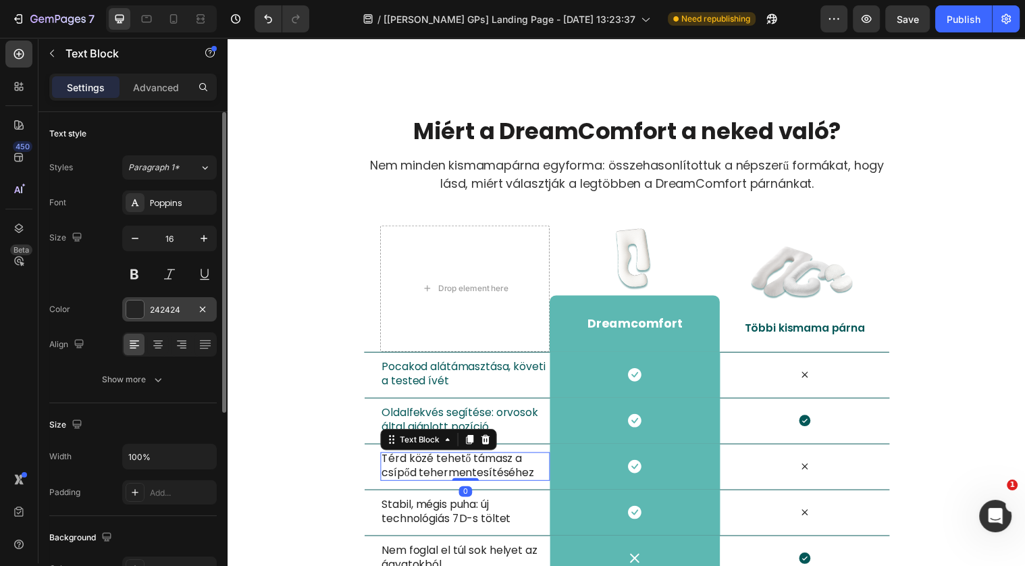
click at [163, 306] on div "242424" at bounding box center [169, 310] width 39 height 12
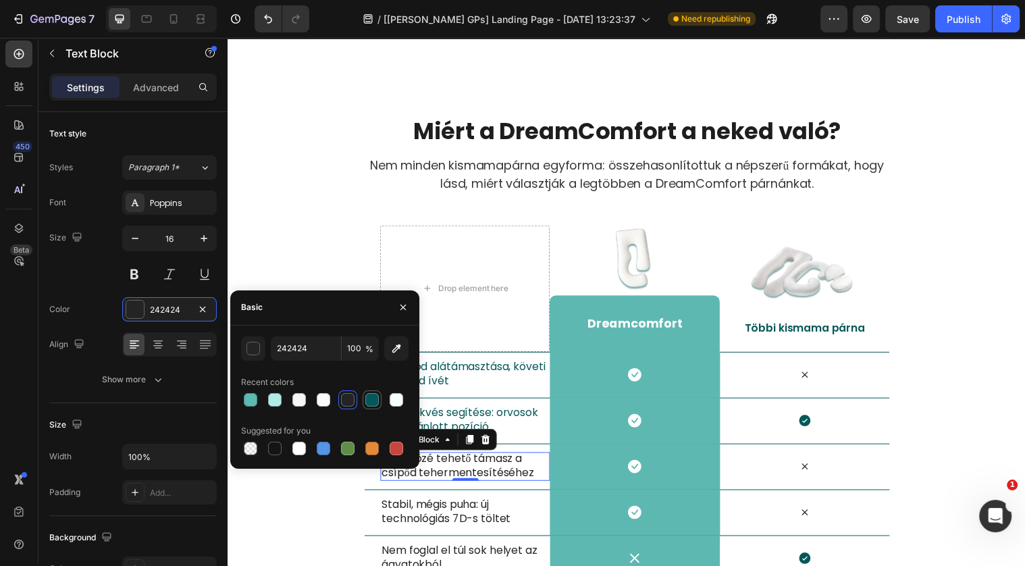
click at [372, 396] on div at bounding box center [372, 400] width 14 height 14
type input "055858"
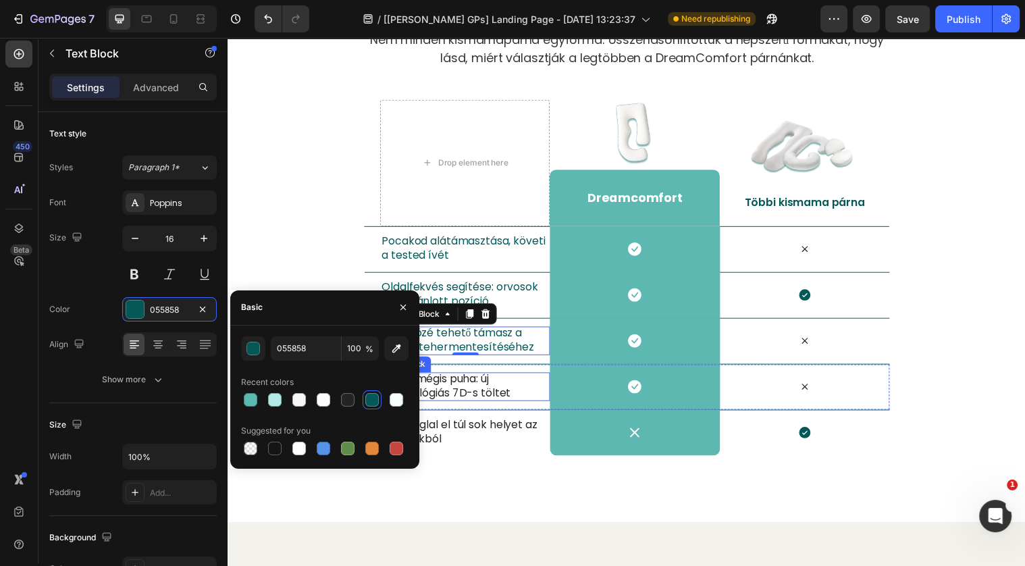
click at [496, 395] on p "Stabil, mégis puha: új technológiás 7D-s töltet" at bounding box center [467, 391] width 169 height 28
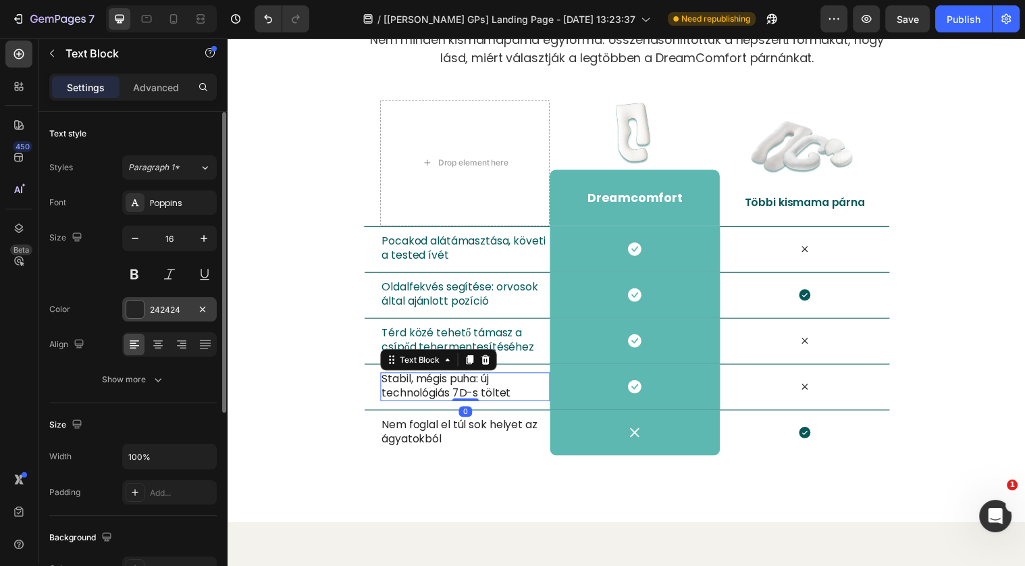
click at [144, 307] on div "242424" at bounding box center [169, 309] width 95 height 24
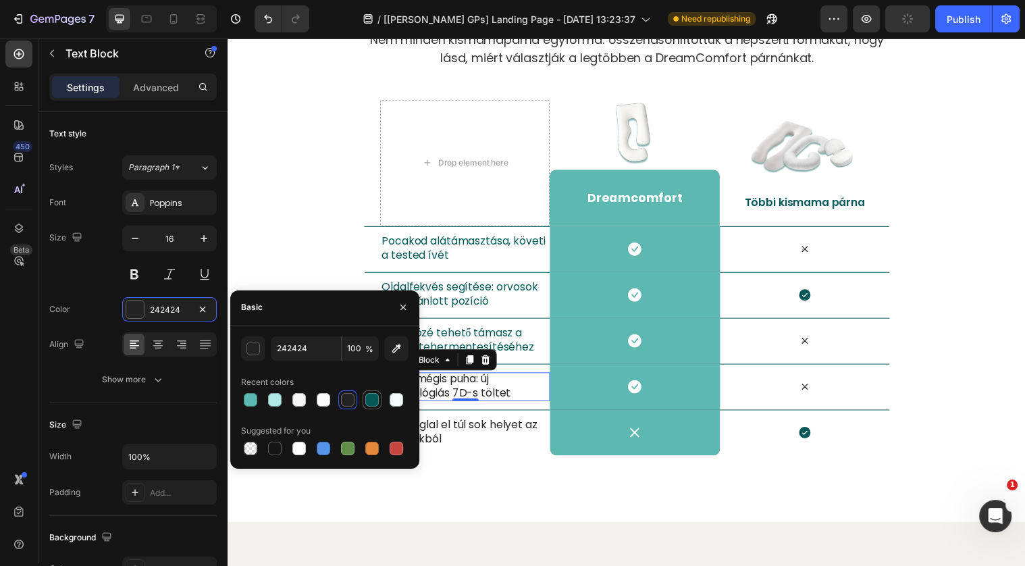
click at [368, 394] on div at bounding box center [372, 400] width 14 height 14
type input "055858"
click at [452, 435] on p "Nem foglal el túl sok helyet az ágyatokból" at bounding box center [467, 438] width 169 height 28
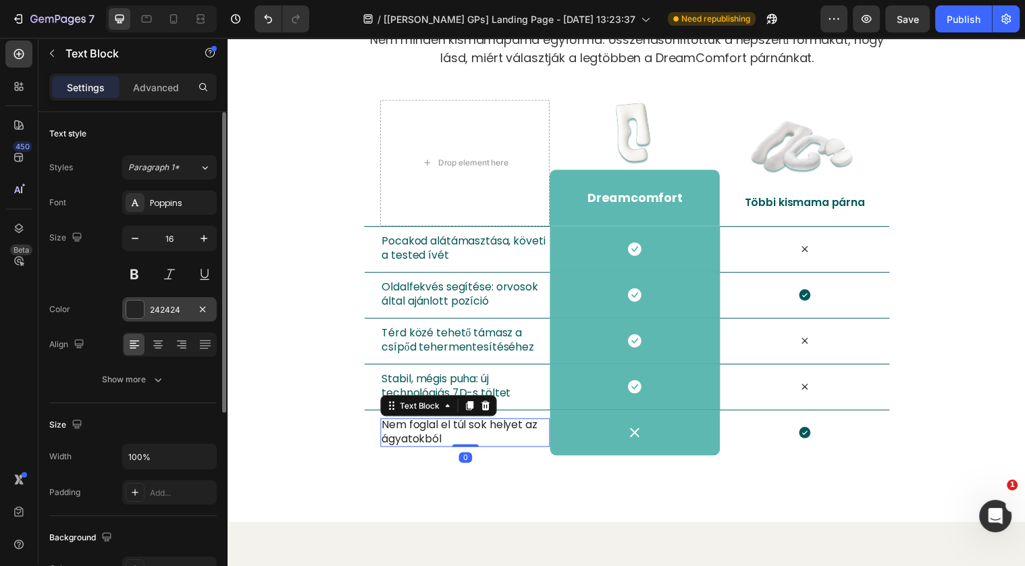
click at [175, 317] on div "242424" at bounding box center [169, 309] width 95 height 24
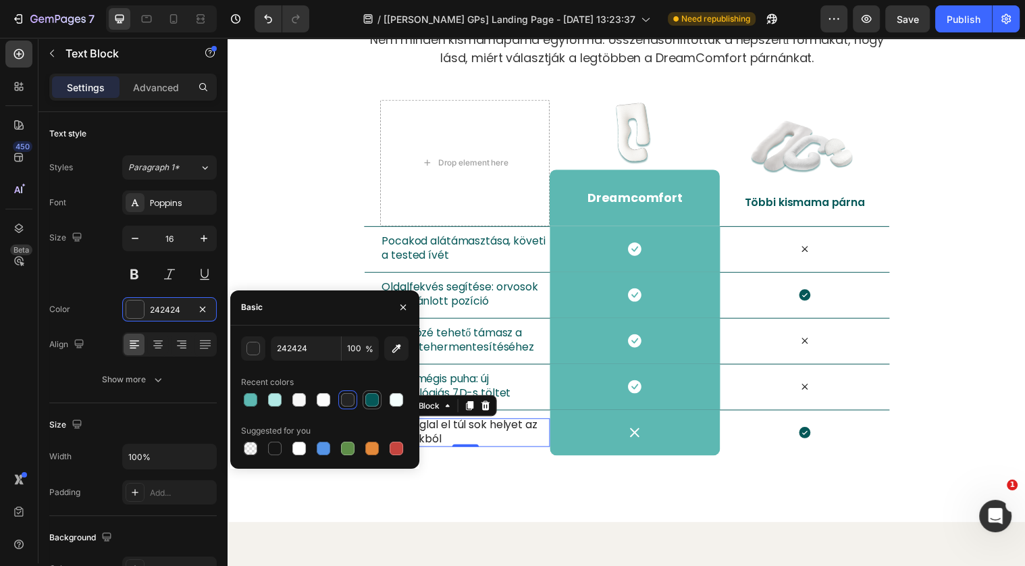
click at [370, 402] on div at bounding box center [372, 400] width 14 height 14
type input "055858"
click at [988, 351] on div "Miért a DreamComfort a neked való? Heading Nem minden kismamapárna egyforma: ös…" at bounding box center [632, 222] width 810 height 477
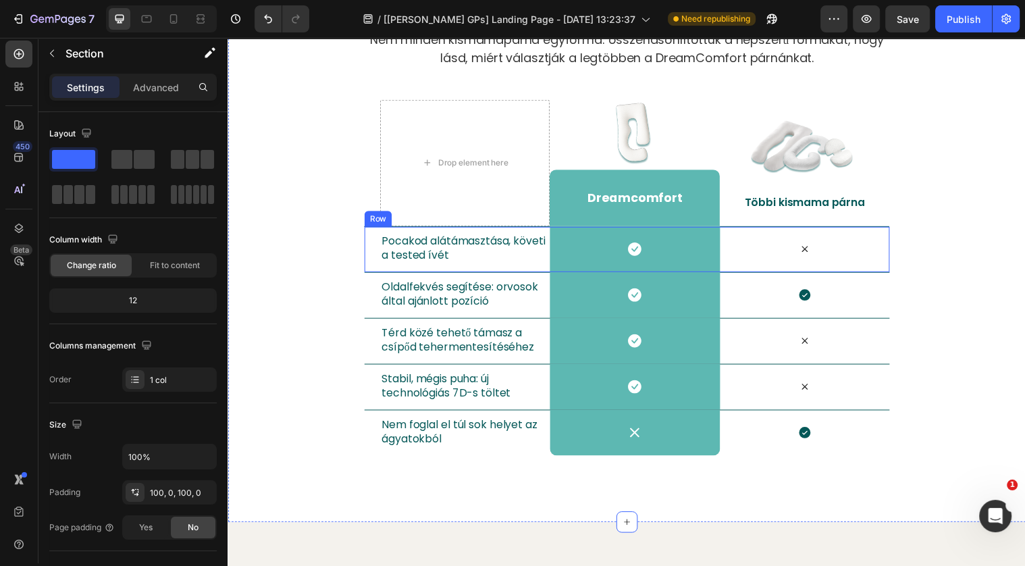
click at [546, 230] on div "Pocakod alátámasztása, követi a tested ívét Text Block" at bounding box center [468, 253] width 172 height 46
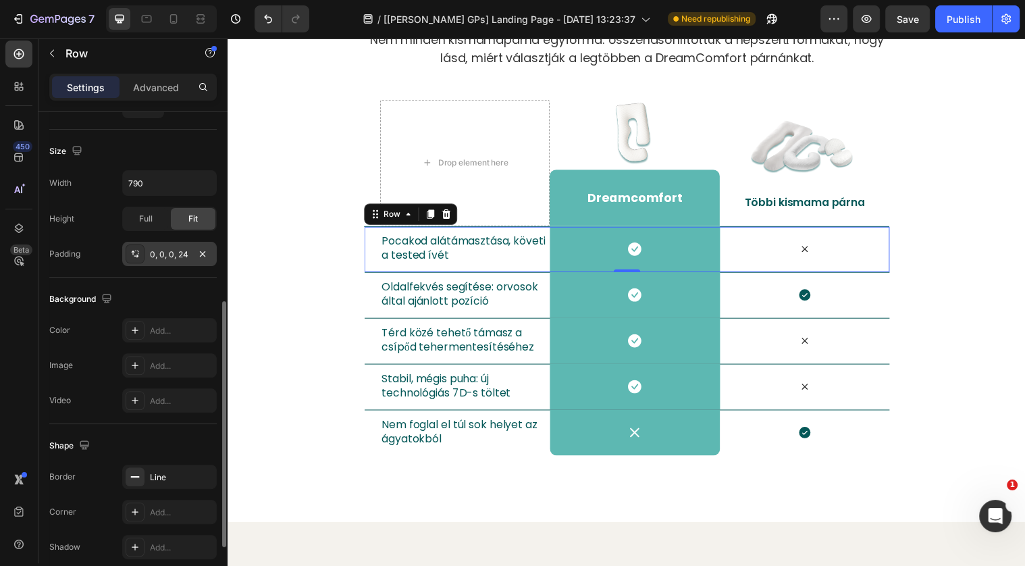
scroll to position [375, 0]
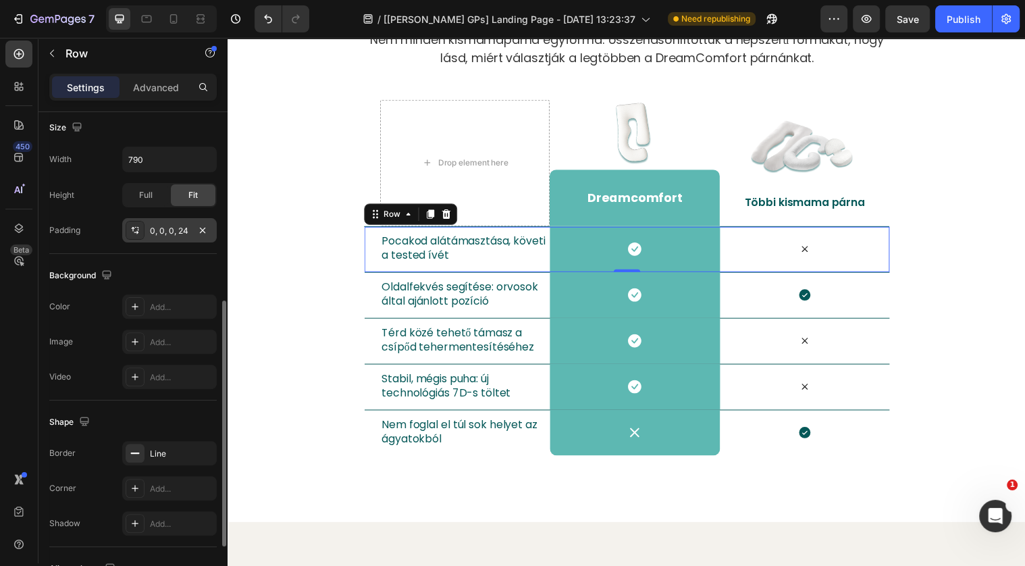
click at [159, 459] on div "Line" at bounding box center [169, 453] width 95 height 24
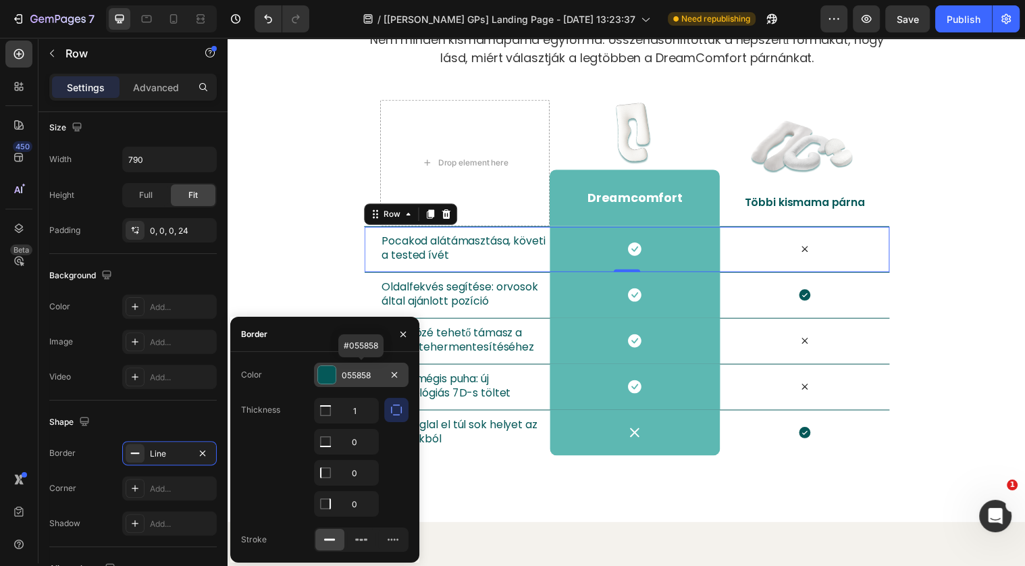
click at [360, 373] on div "055858" at bounding box center [361, 375] width 39 height 12
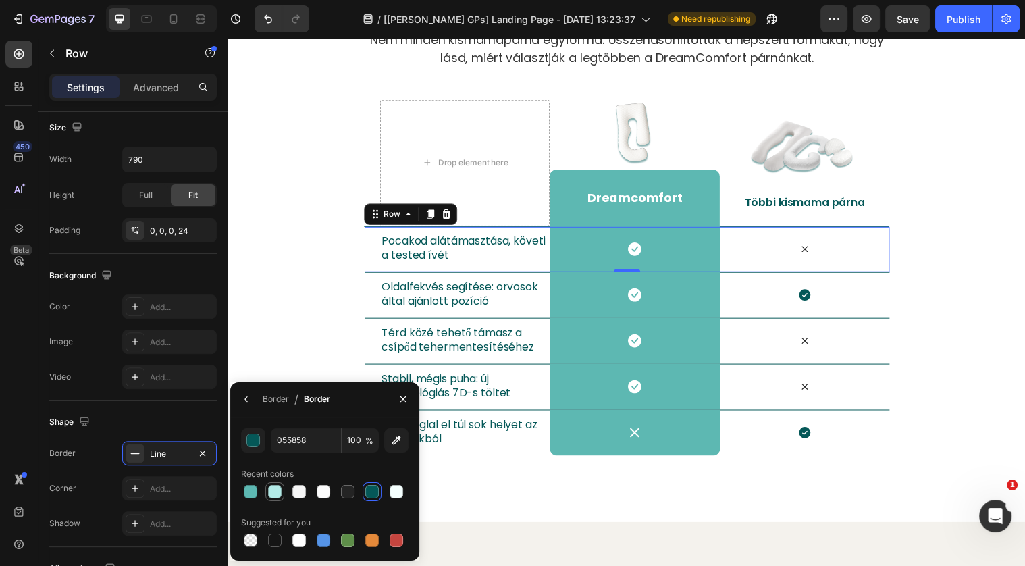
click at [269, 496] on div at bounding box center [275, 492] width 14 height 14
type input "B2EAE6"
click at [771, 304] on div "Icon" at bounding box center [813, 299] width 172 height 14
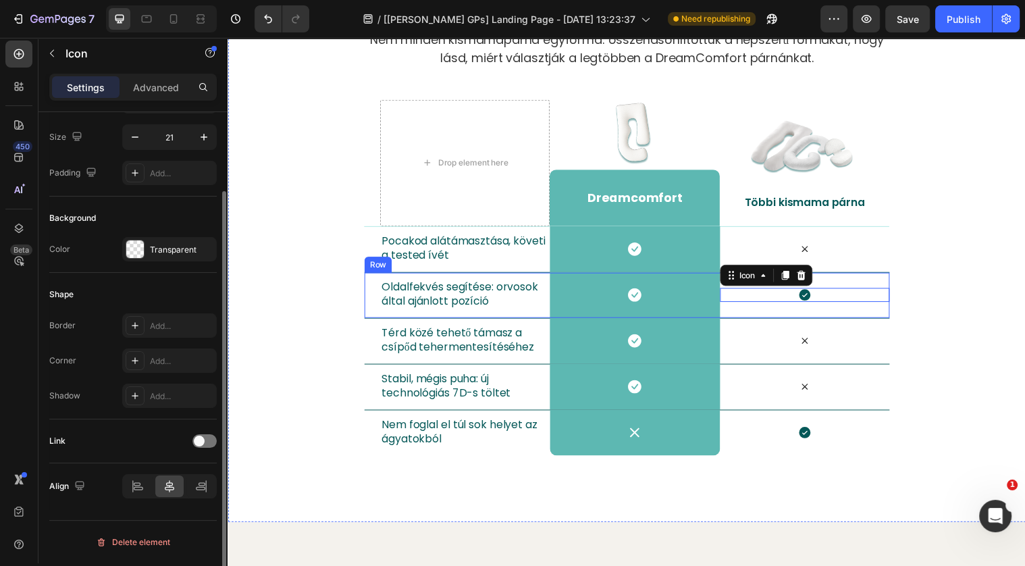
scroll to position [0, 0]
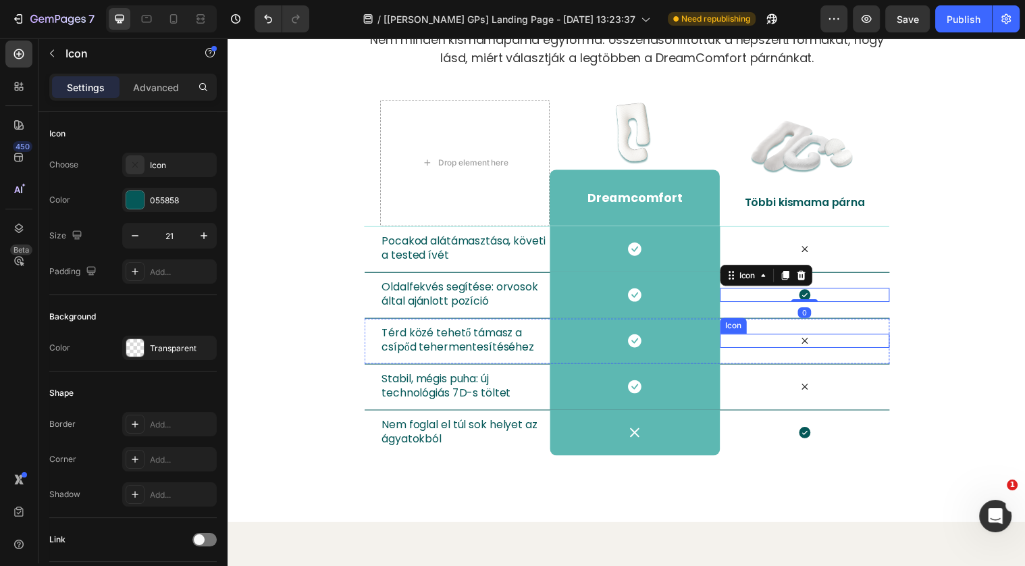
click at [763, 350] on div "Icon" at bounding box center [813, 345] width 172 height 14
click at [769, 304] on div "Icon 0" at bounding box center [813, 299] width 172 height 14
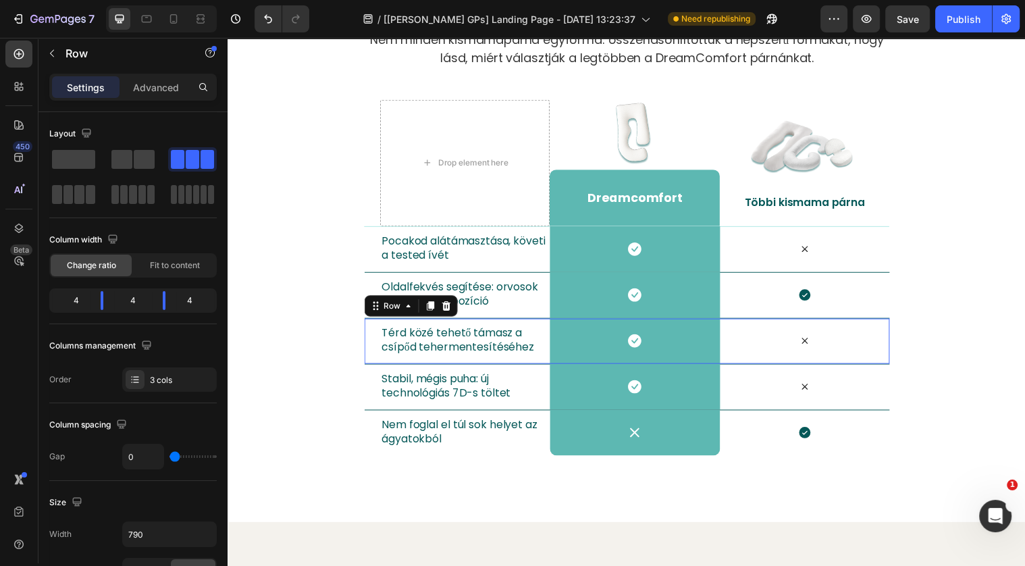
click at [768, 323] on div "Icon" at bounding box center [813, 346] width 172 height 46
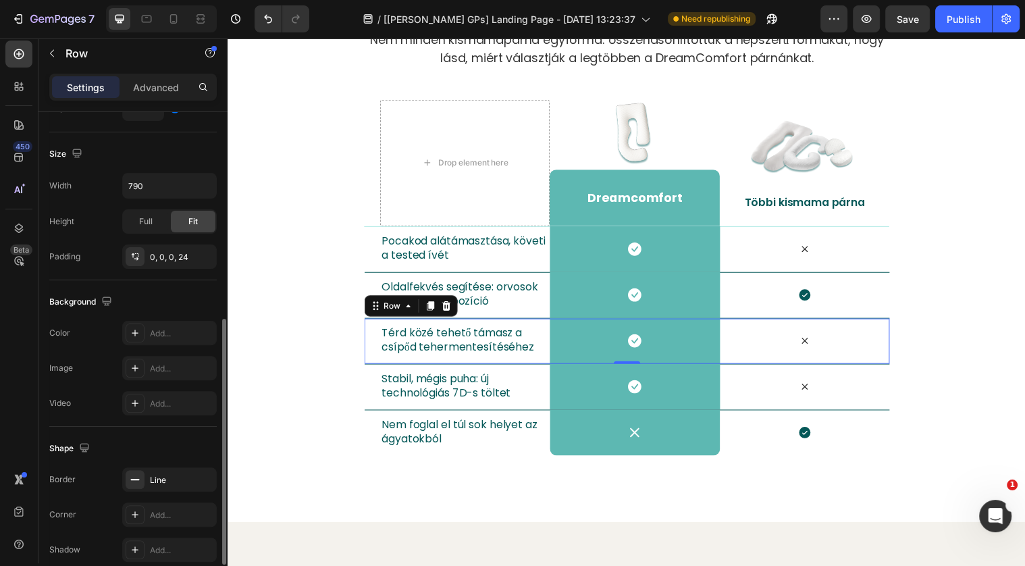
scroll to position [370, 0]
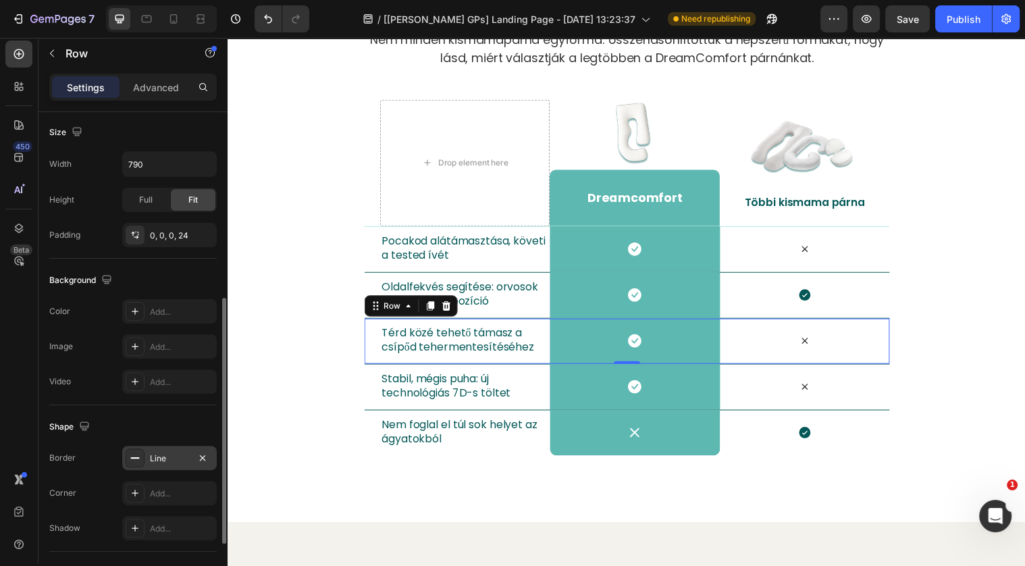
click at [169, 462] on div "Line" at bounding box center [169, 458] width 95 height 24
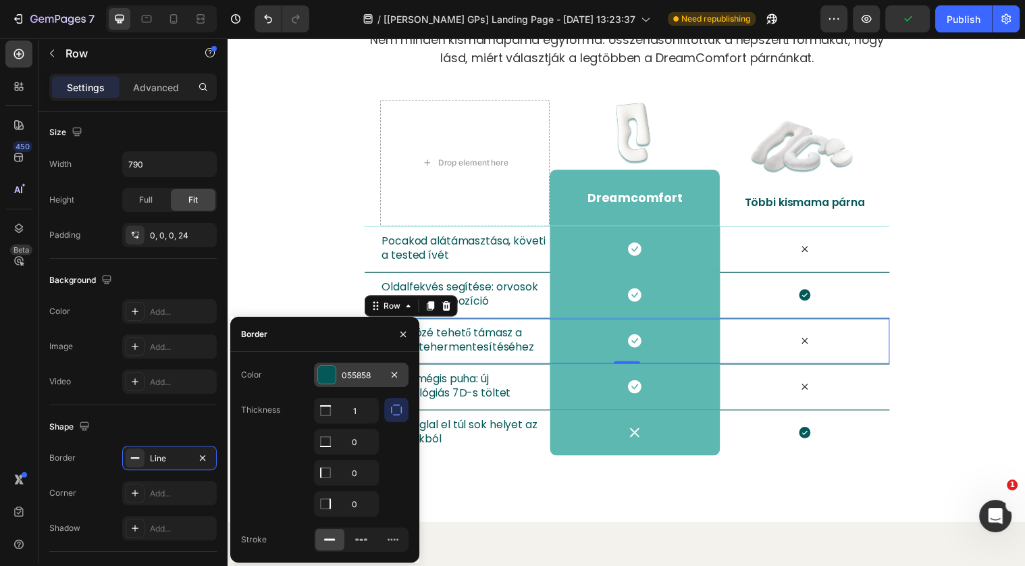
click at [347, 370] on div "055858" at bounding box center [361, 375] width 39 height 12
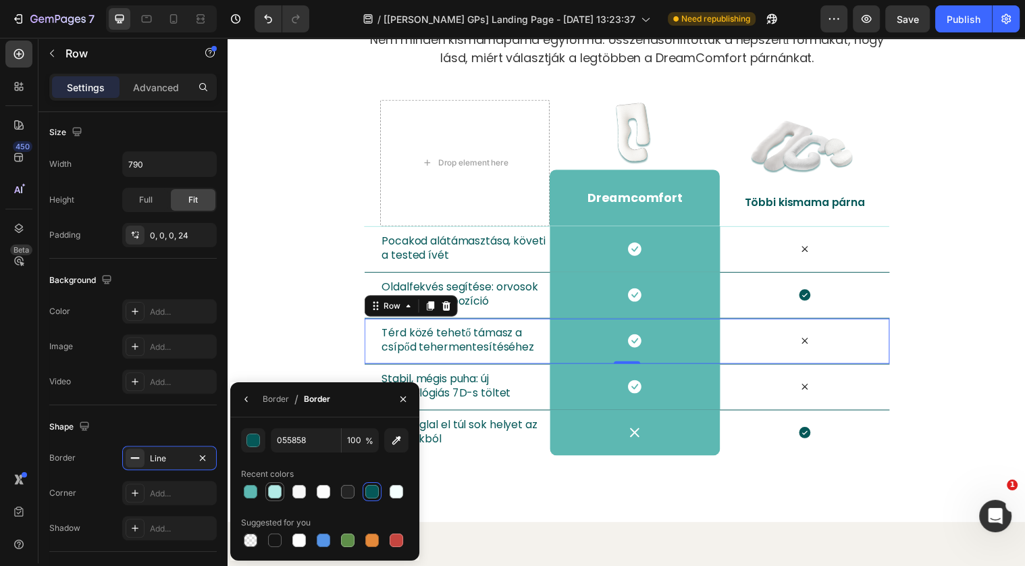
click at [273, 494] on div at bounding box center [275, 492] width 14 height 14
type input "B2EAE6"
click at [796, 397] on div "Icon" at bounding box center [813, 392] width 172 height 46
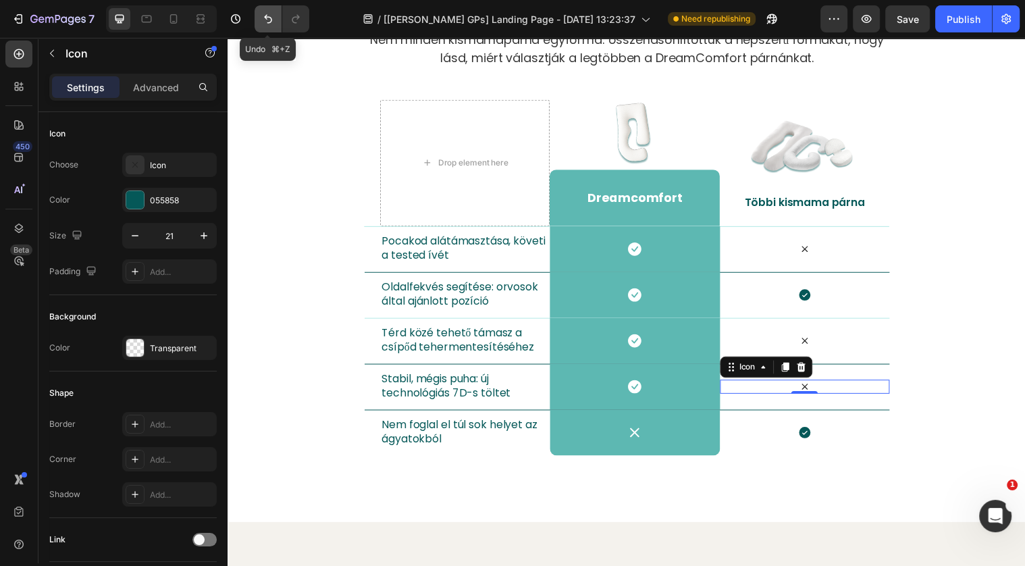
click at [269, 28] on button "Undo/Redo" at bounding box center [267, 18] width 27 height 27
click at [915, 258] on div "Miért a DreamComfort a neked való? Heading Nem minden kismamapárna egyforma: ös…" at bounding box center [632, 222] width 810 height 477
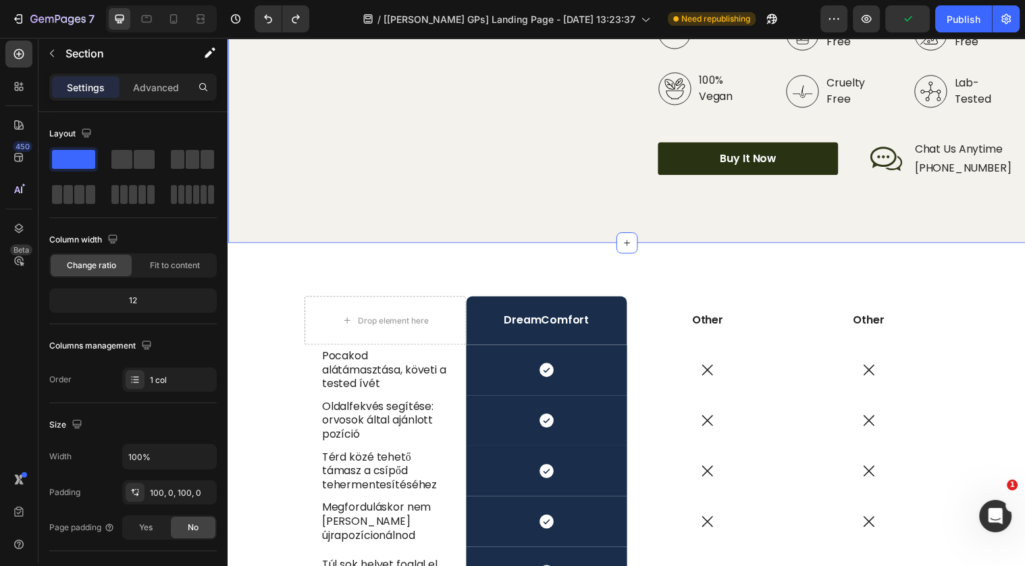
scroll to position [3484, 0]
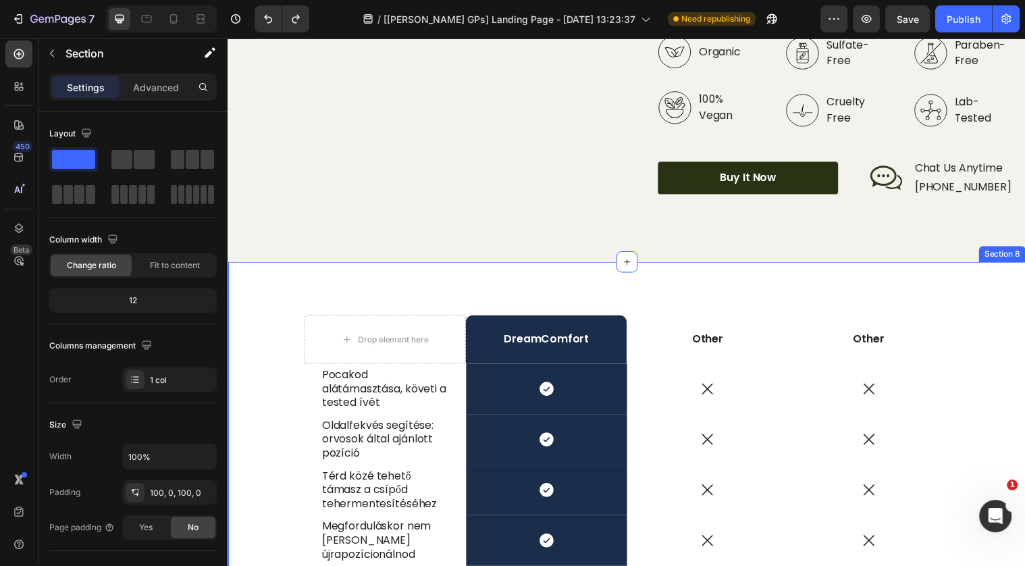
click at [878, 384] on div "Drop element here DreamComfort Text Block Other Text Block Other Text Block Row…" at bounding box center [632, 541] width 810 height 552
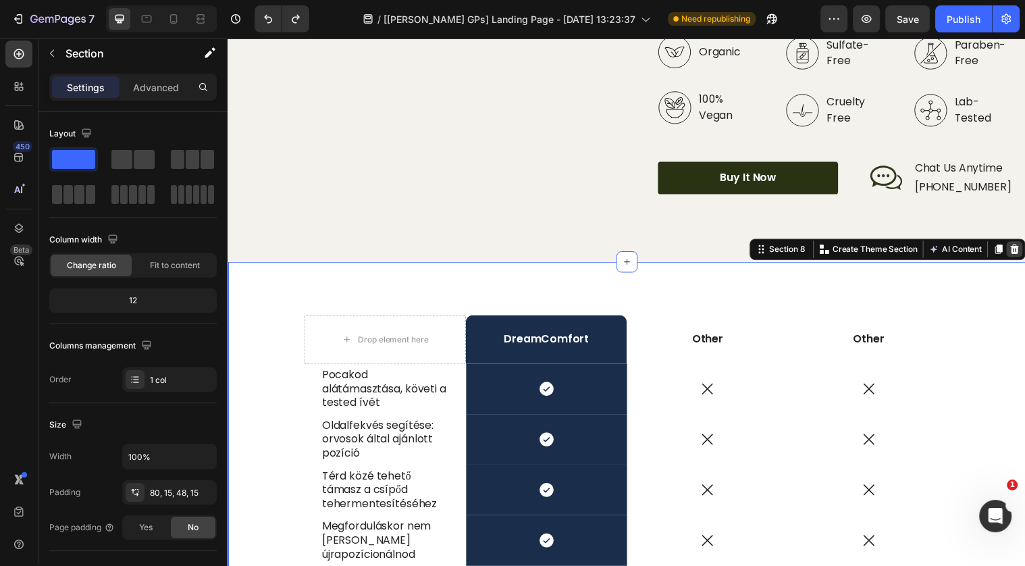
click at [1020, 261] on div at bounding box center [1026, 252] width 16 height 16
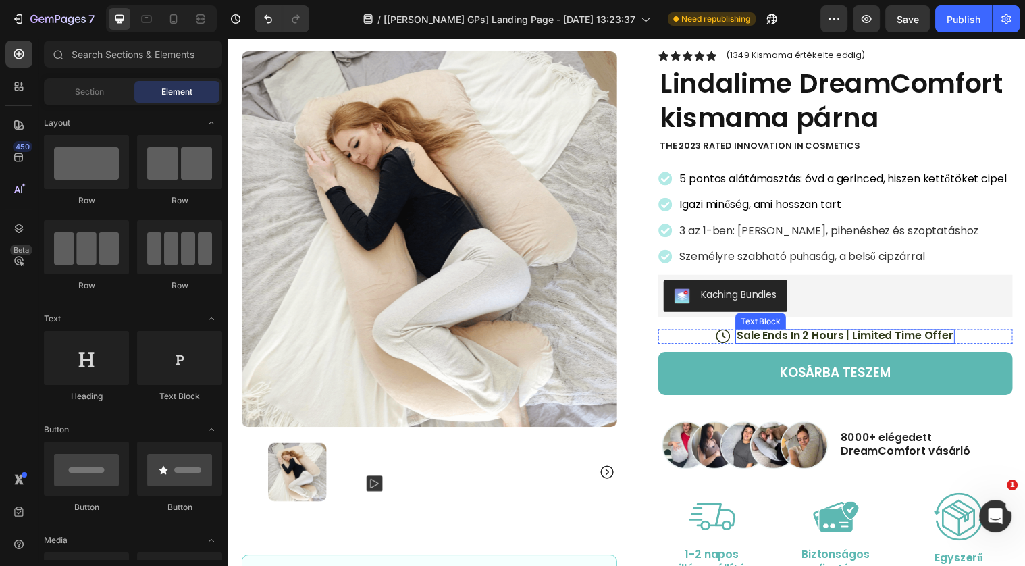
scroll to position [64, 0]
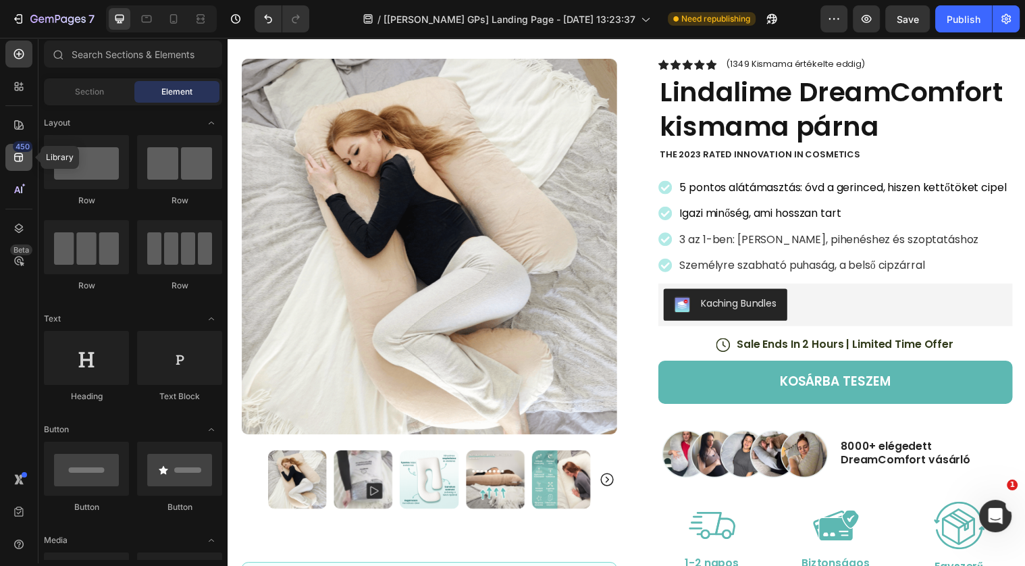
click at [28, 161] on div "450" at bounding box center [18, 157] width 27 height 27
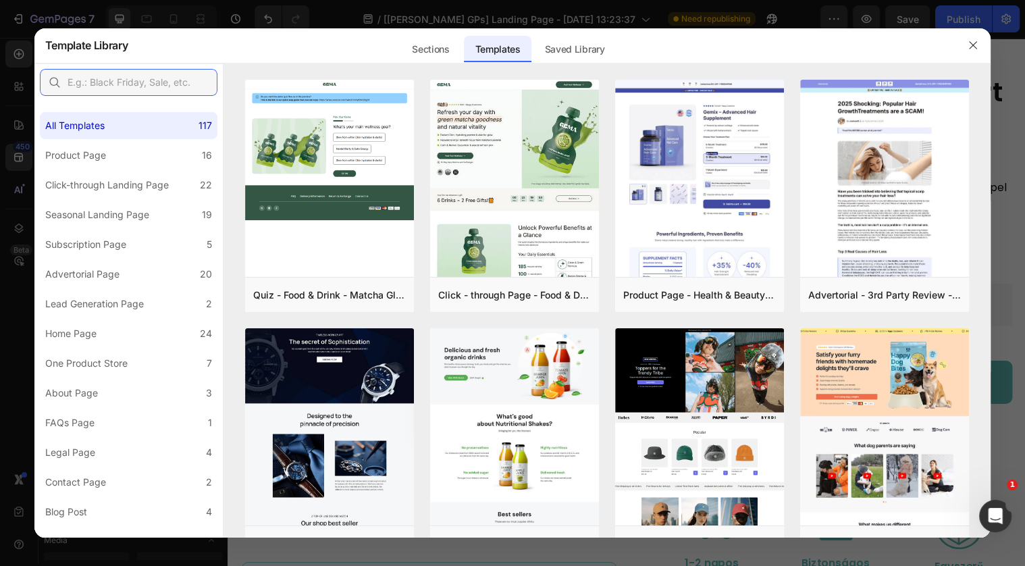
click at [113, 92] on input "text" at bounding box center [129, 82] width 178 height 27
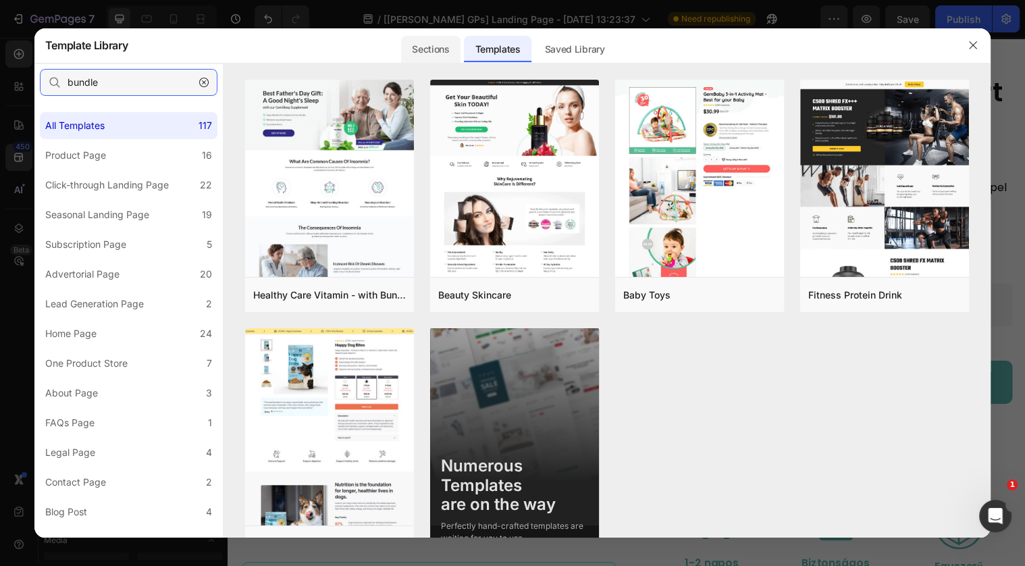
type input "bundle"
click at [431, 55] on div "Sections" at bounding box center [430, 49] width 59 height 27
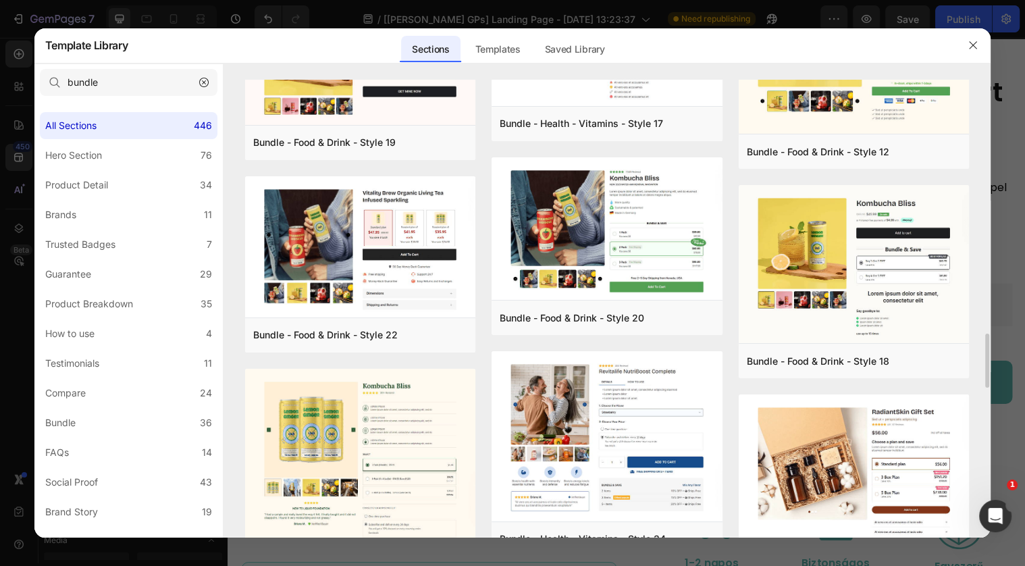
scroll to position [2148, 0]
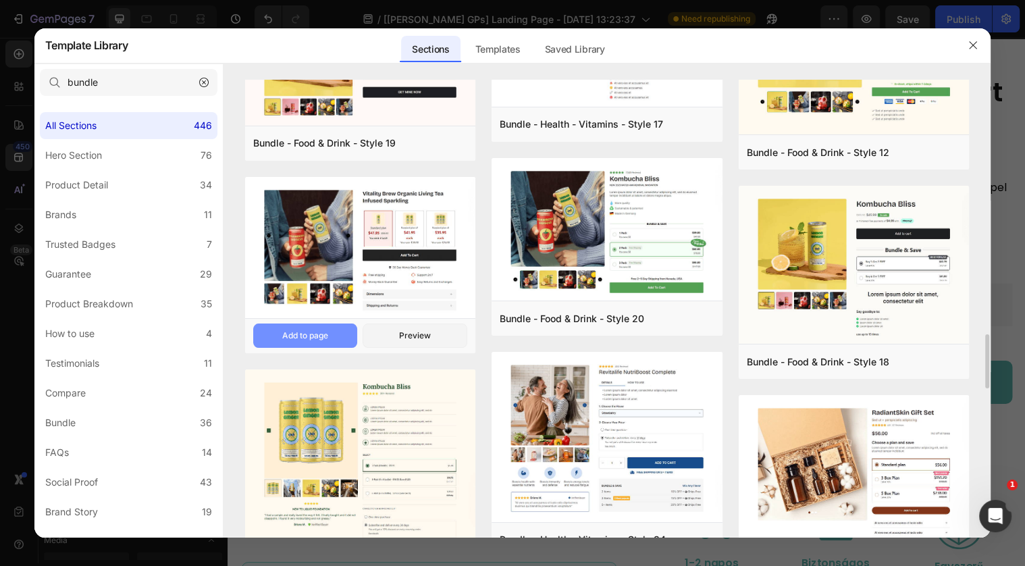
click at [0, 0] on button "Add to page" at bounding box center [0, 0] width 0 height 0
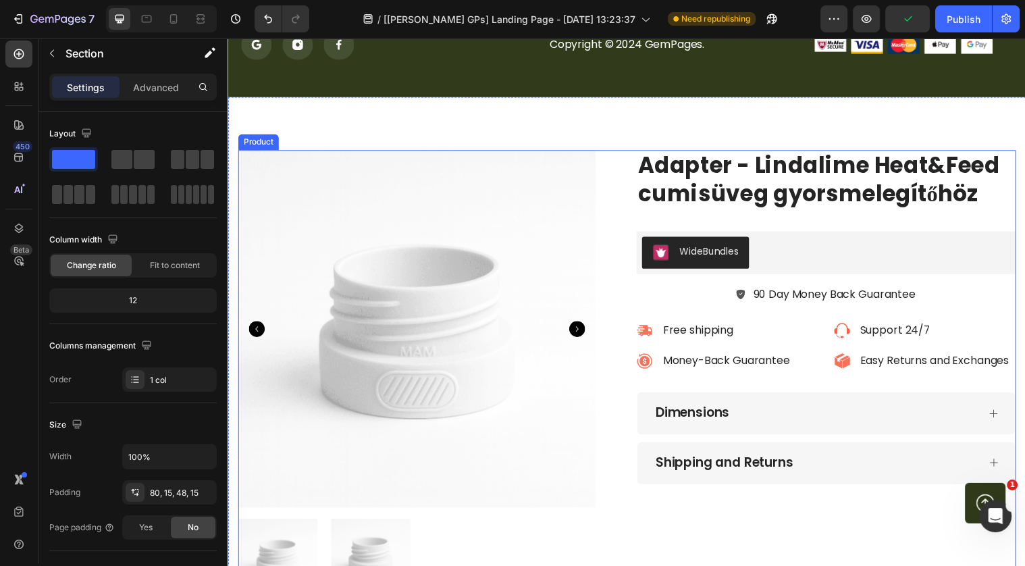
scroll to position [4907, 0]
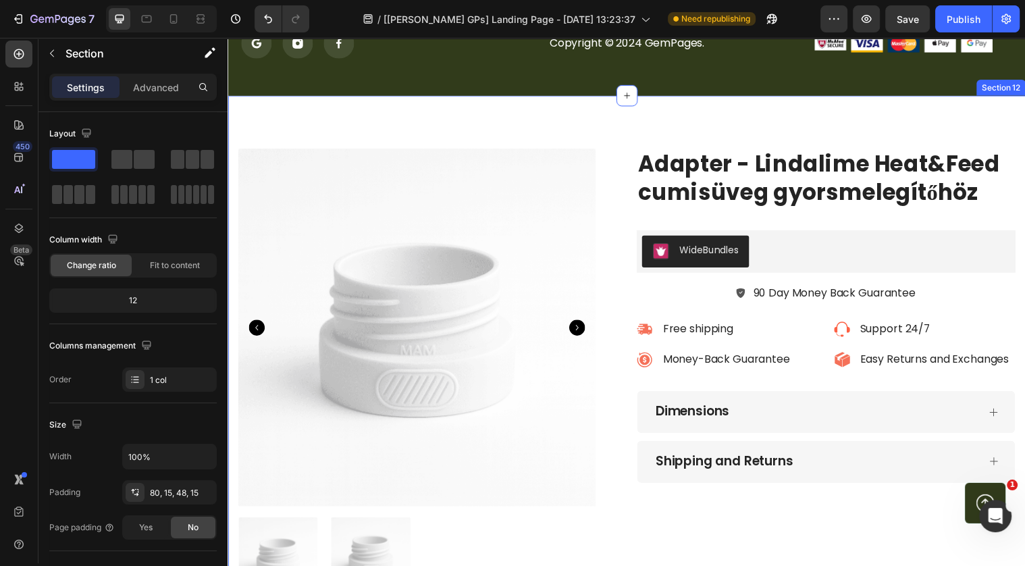
click at [319, 124] on div "Product Images Adapter - Lindalime Heat&Feed cumisüveg gyorsmelegítőhöz Product…" at bounding box center [632, 373] width 810 height 552
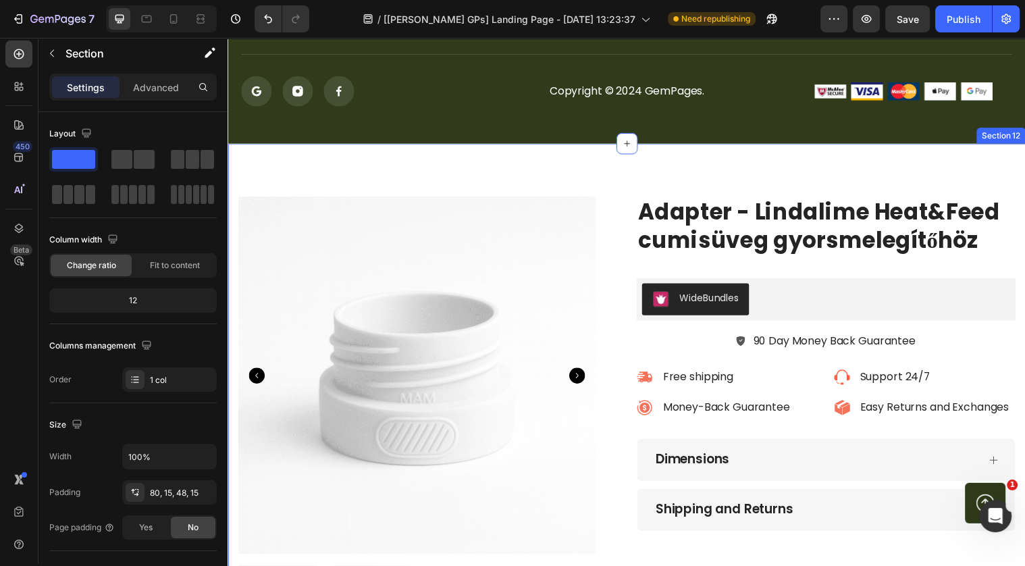
scroll to position [4858, 0]
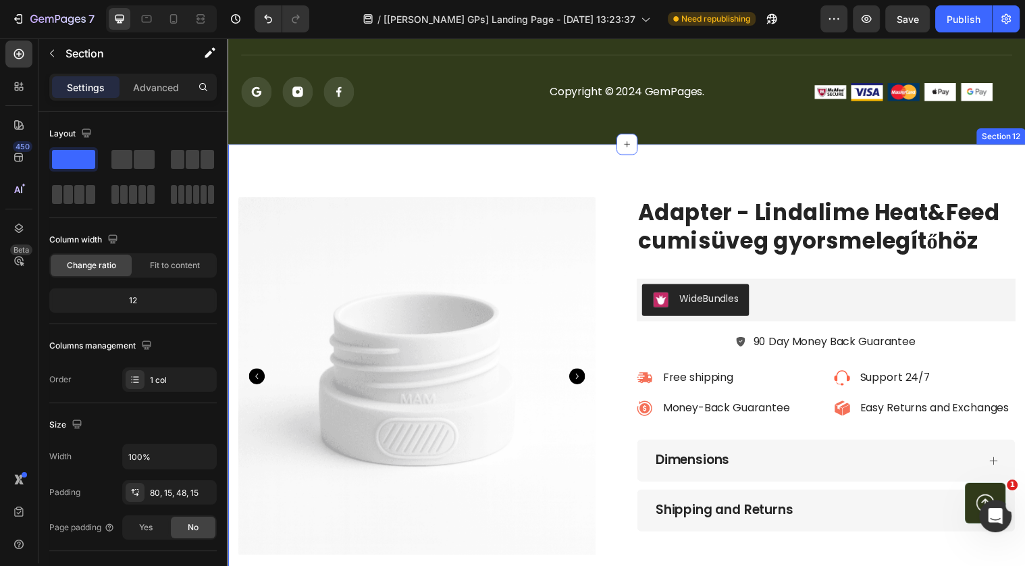
click at [312, 178] on div "Product Images Adapter - Lindalime Heat&Feed cumisüveg gyorsmelegítőhöz Product…" at bounding box center [632, 422] width 810 height 552
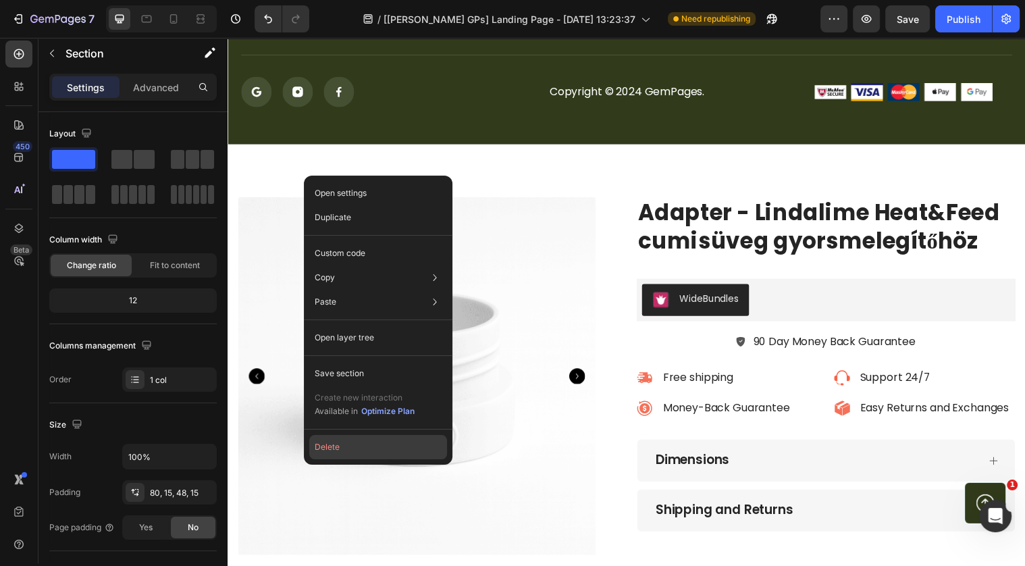
click at [348, 448] on button "Delete" at bounding box center [378, 447] width 138 height 24
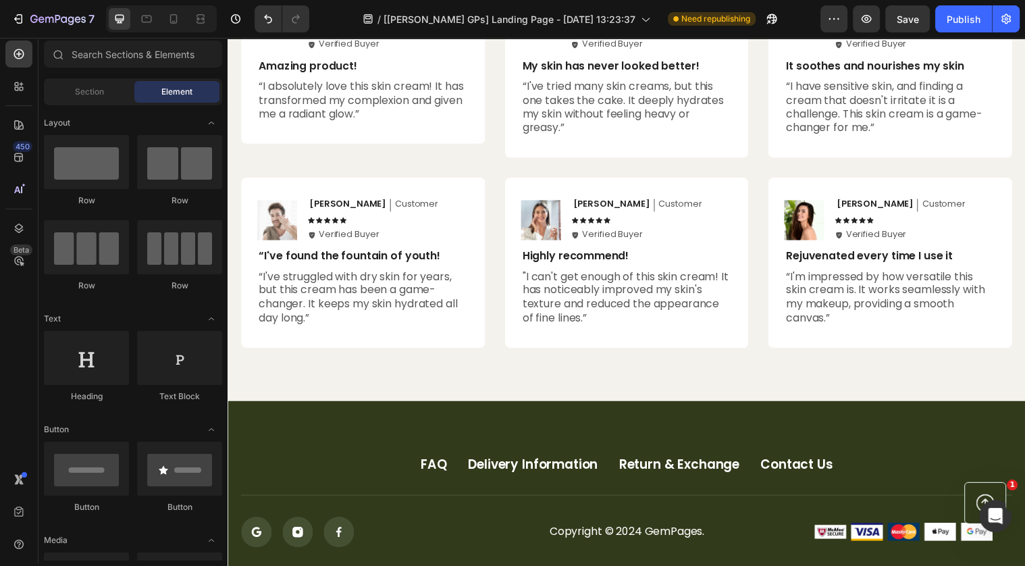
scroll to position [4270, 0]
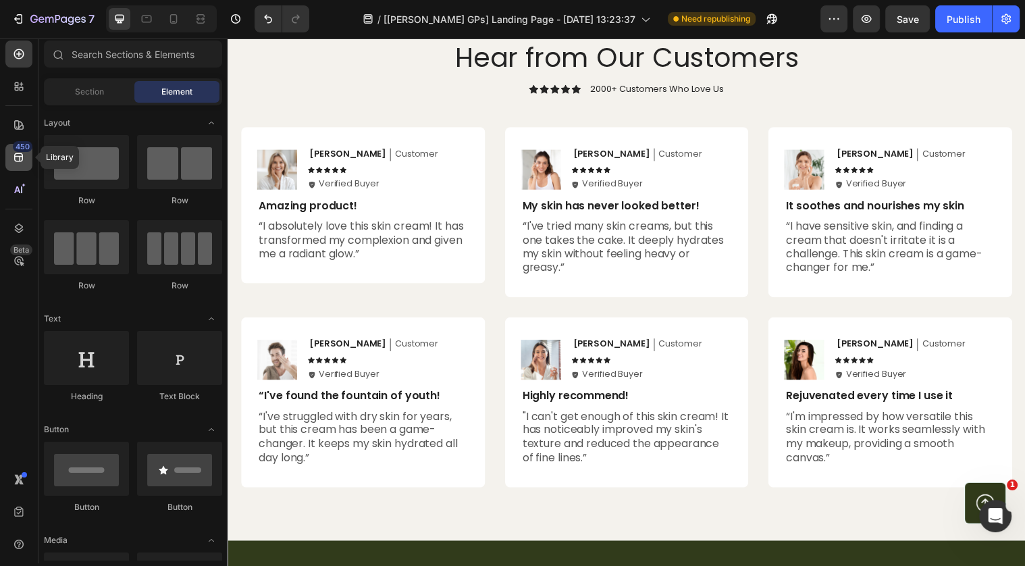
click at [16, 150] on div "450" at bounding box center [23, 146] width 20 height 11
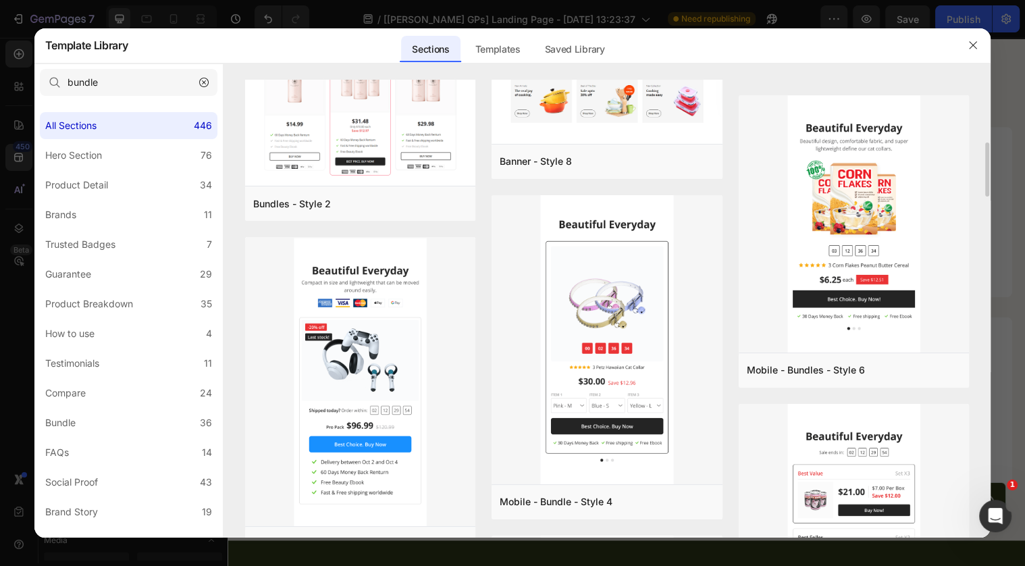
scroll to position [467, 0]
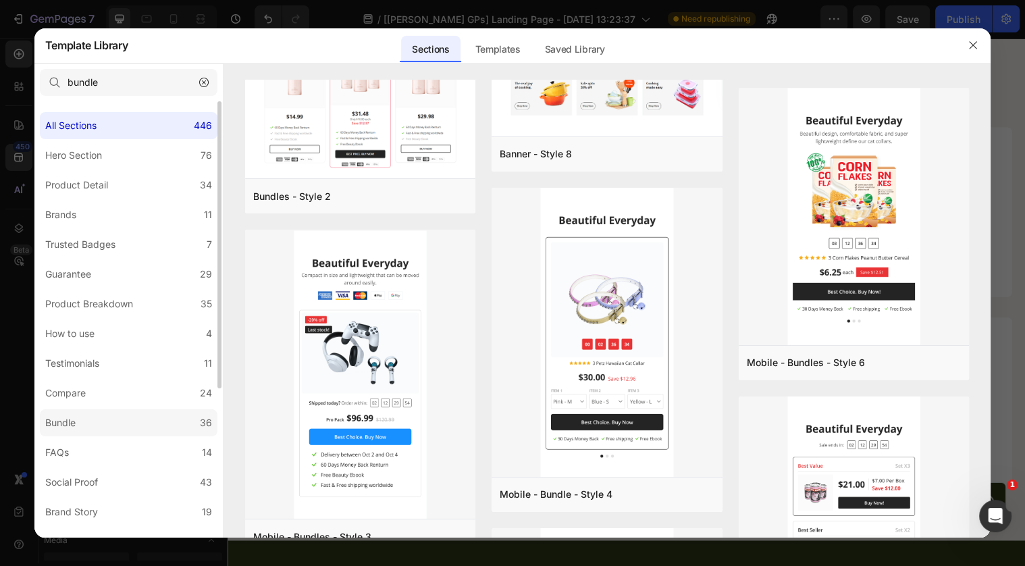
click at [154, 427] on label "Bundle 36" at bounding box center [129, 422] width 178 height 27
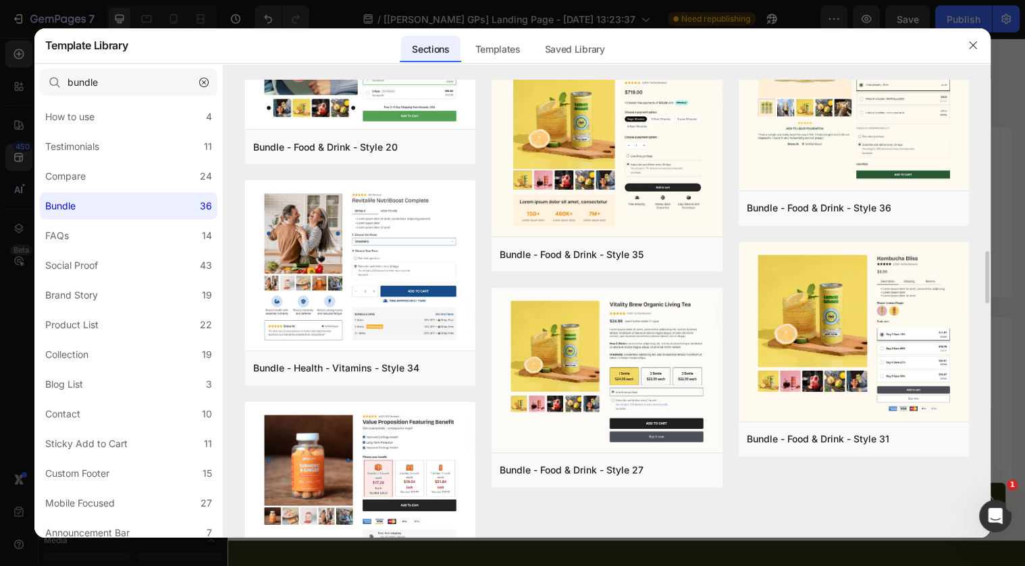
scroll to position [2479, 0]
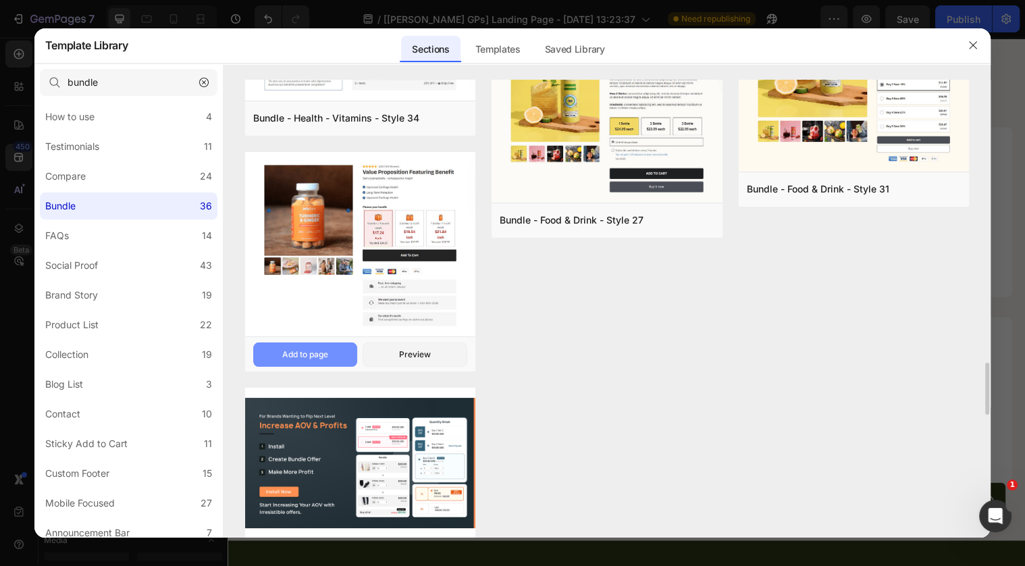
click at [0, 0] on button "Add to page" at bounding box center [0, 0] width 0 height 0
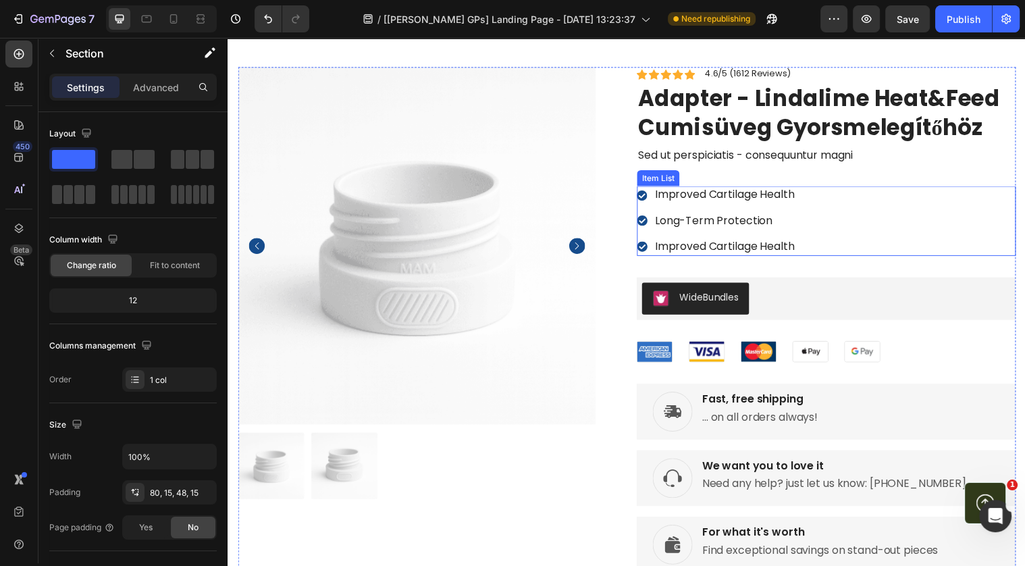
scroll to position [4952, 0]
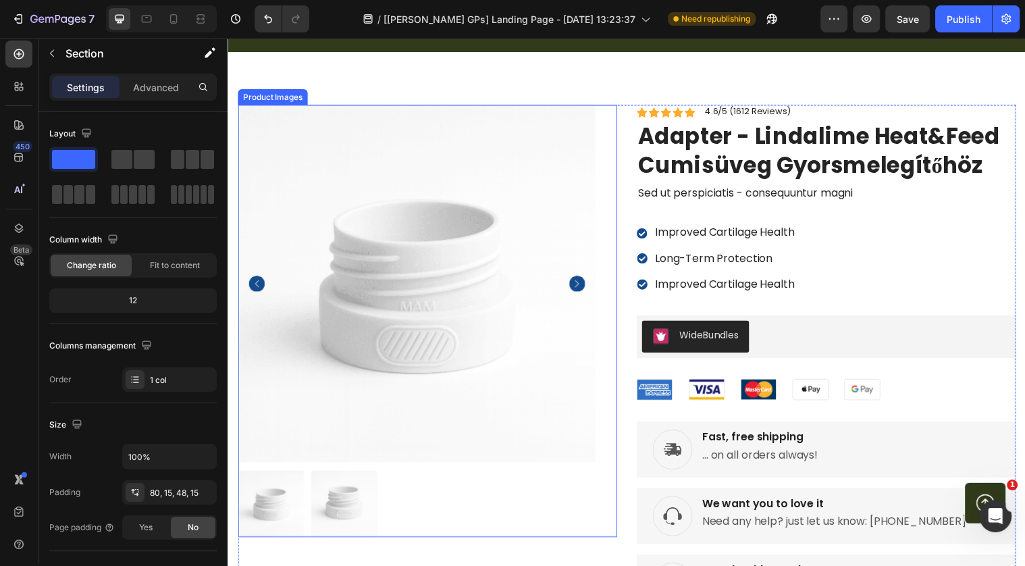
click at [620, 110] on div "Product Images" at bounding box center [430, 325] width 385 height 439
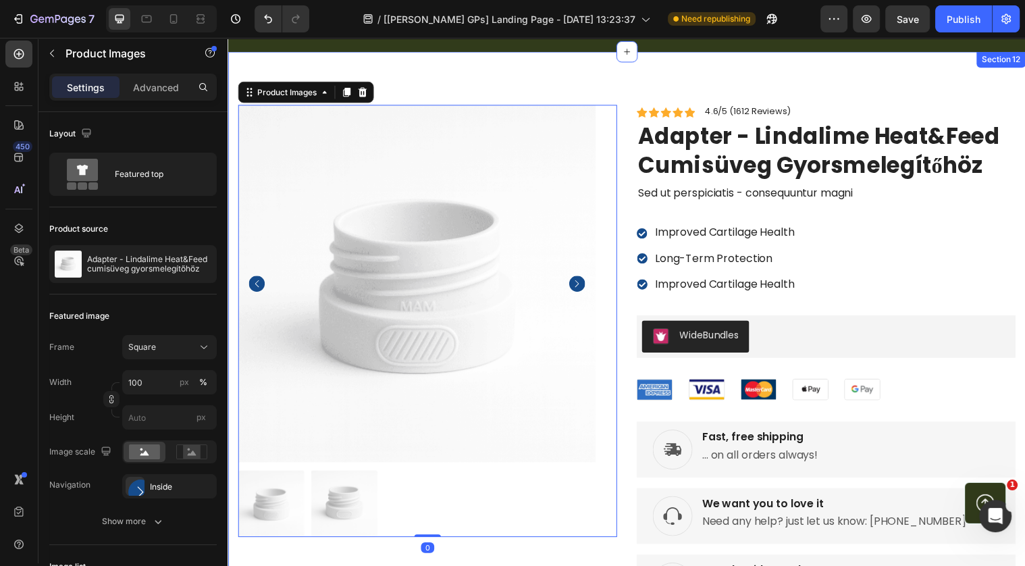
click at [524, 85] on div "Product Images 0 Icon Icon Icon Icon Icon Icon List 4.6/5 (1612 Reviews) Text B…" at bounding box center [632, 357] width 810 height 610
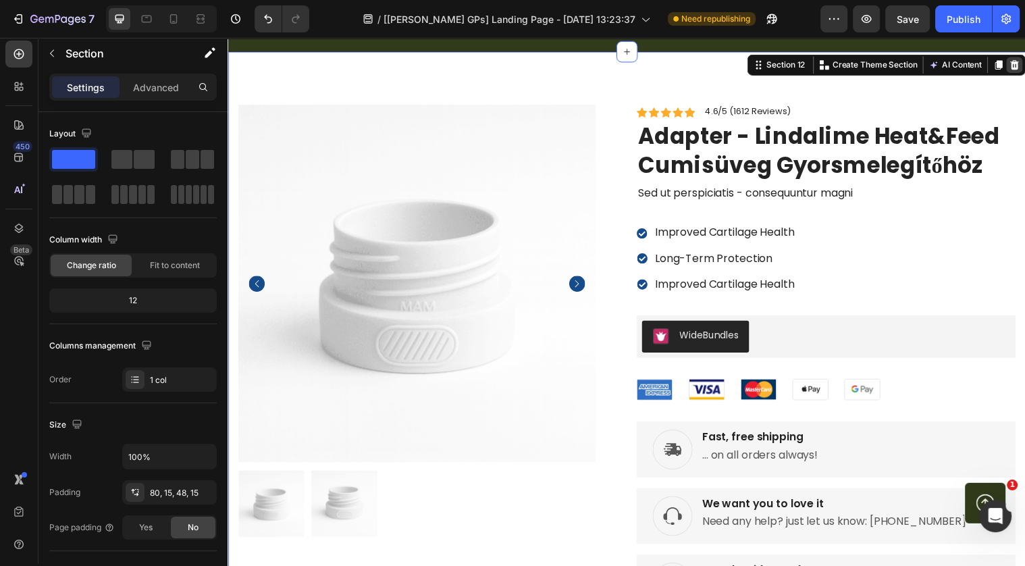
click at [1023, 68] on icon at bounding box center [1026, 65] width 11 height 11
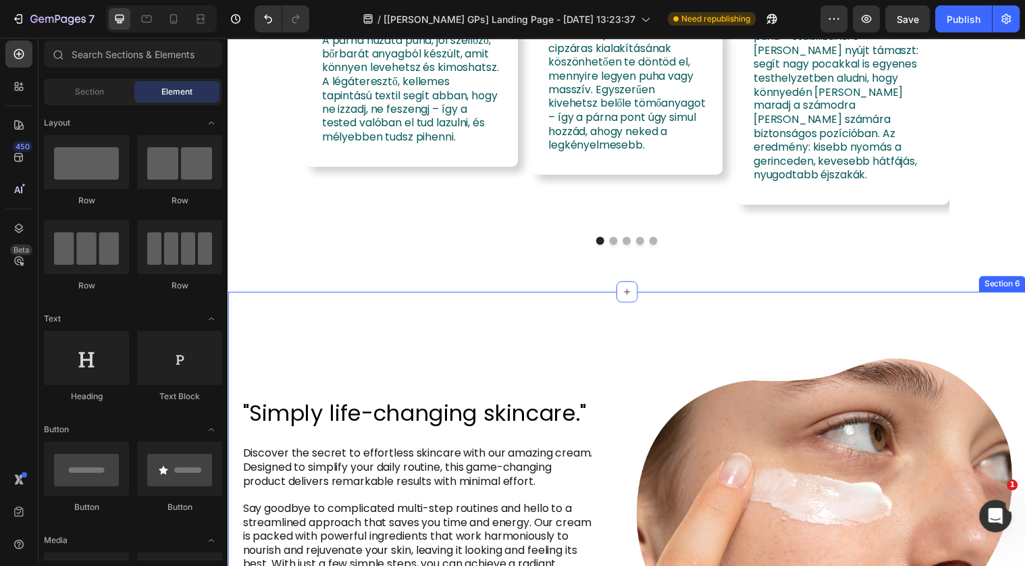
scroll to position [2107, 0]
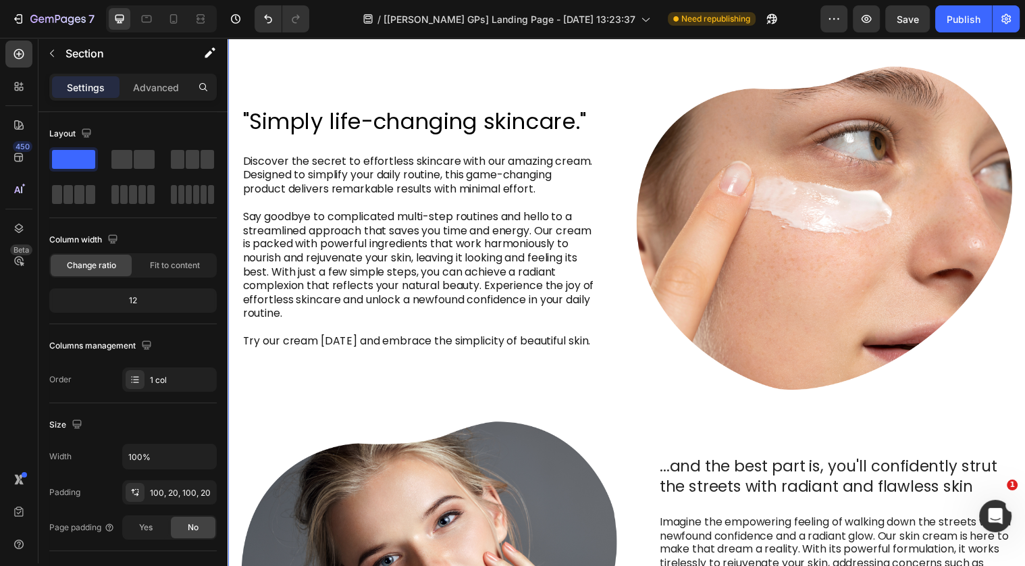
scroll to position [2164, 0]
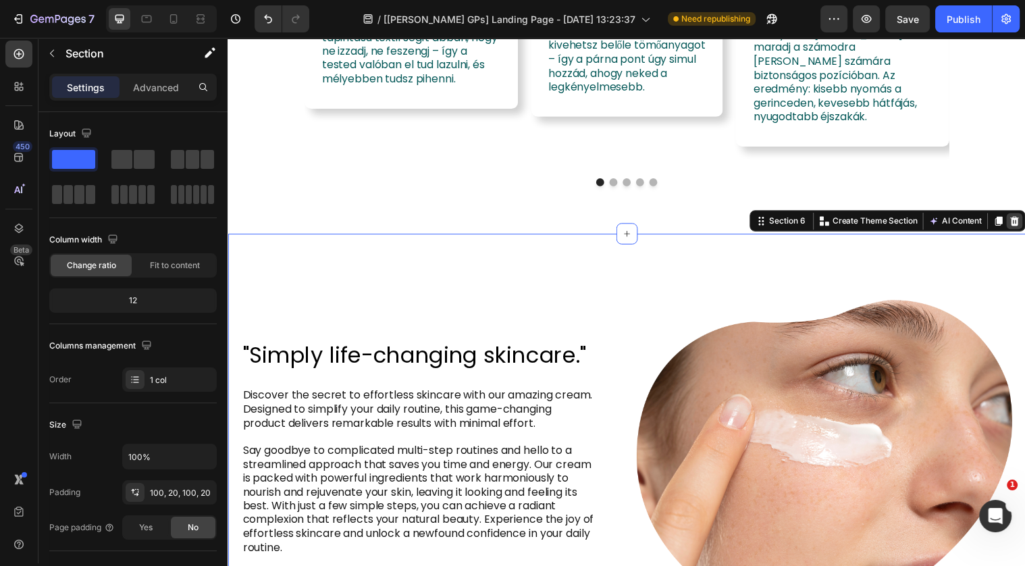
click at [1023, 223] on icon at bounding box center [1026, 223] width 9 height 9
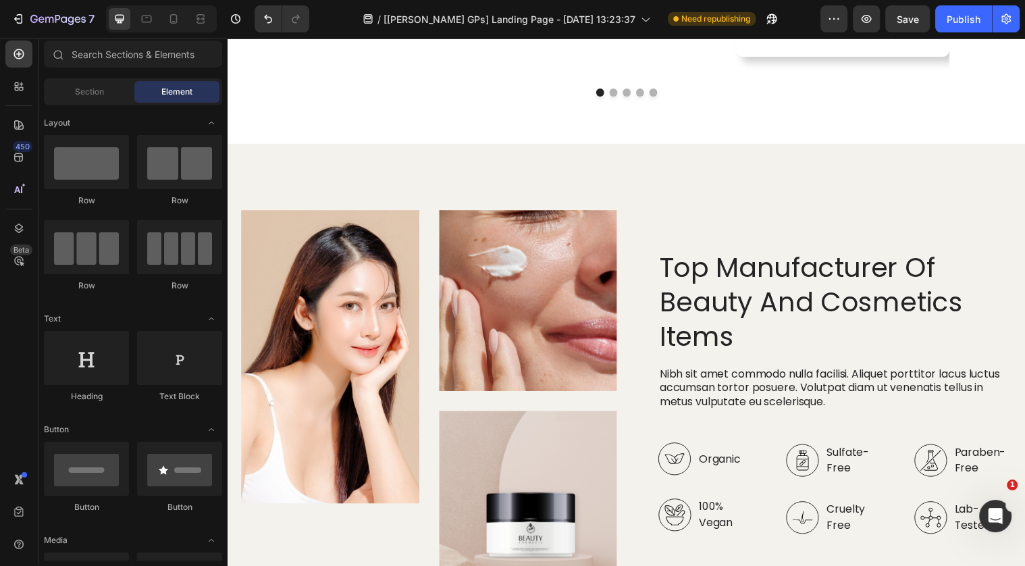
scroll to position [2199, 0]
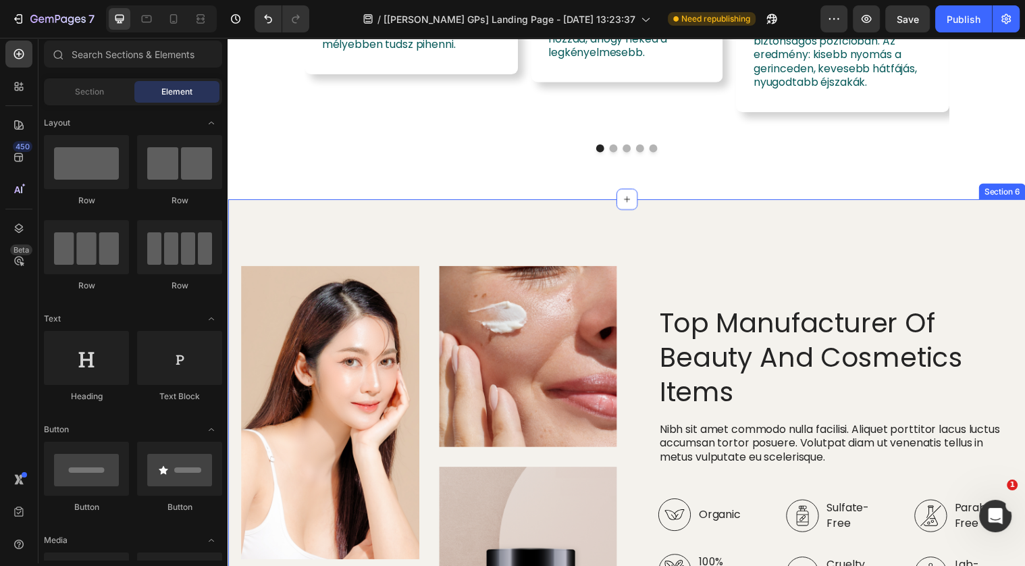
click at [742, 225] on div "Image Image Image Row Top Manufacturer Of Beauty And Cosmetics Items Heading Ni…" at bounding box center [632, 488] width 810 height 572
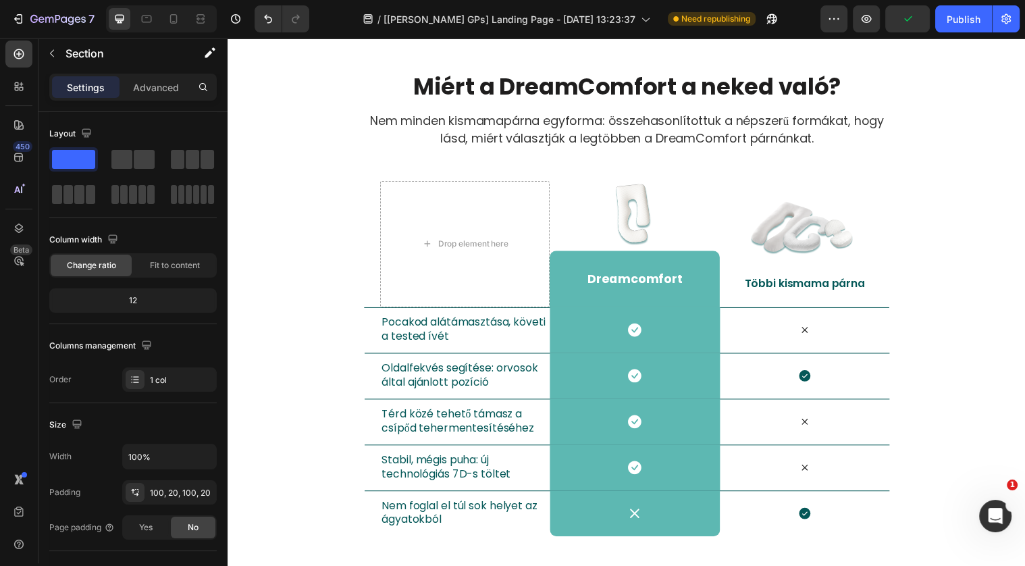
scroll to position [2965, 0]
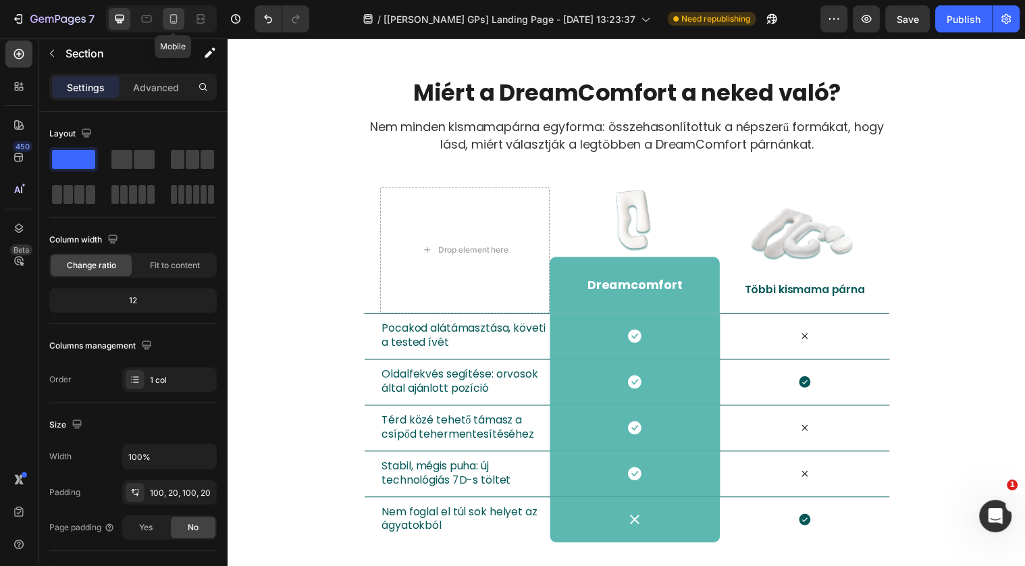
click at [179, 16] on icon at bounding box center [174, 19] width 14 height 14
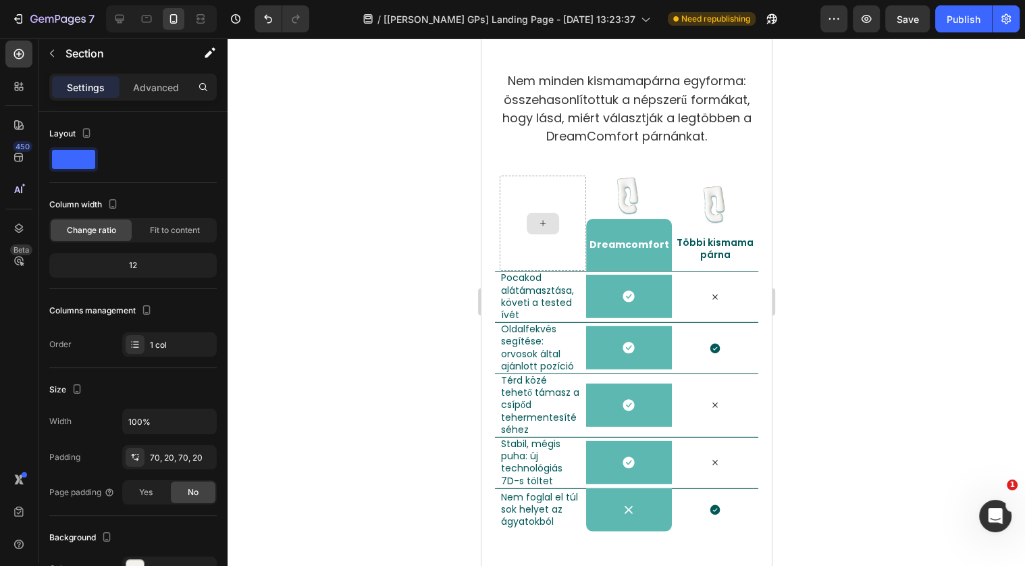
scroll to position [3480, 0]
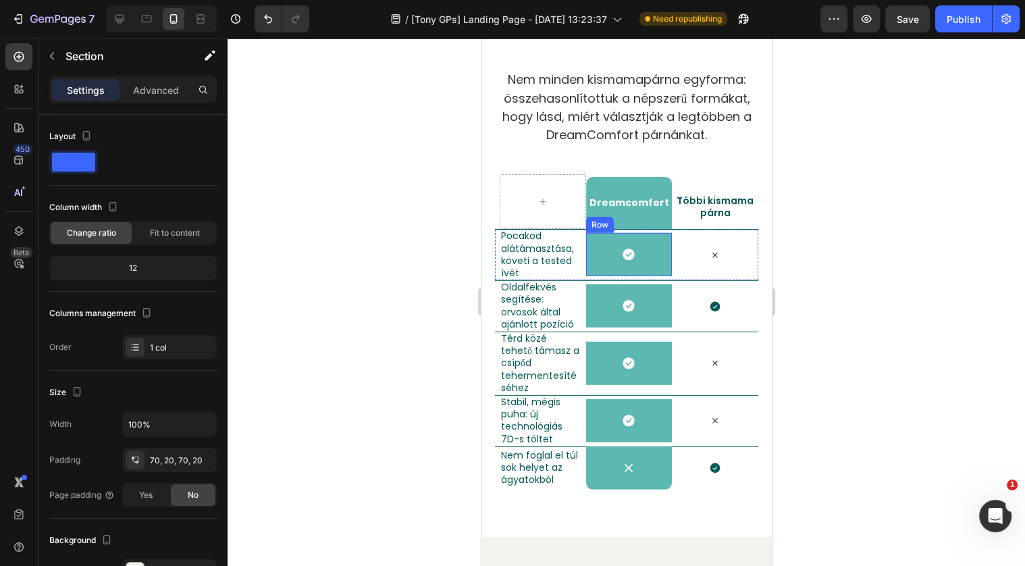
scroll to position [3, 0]
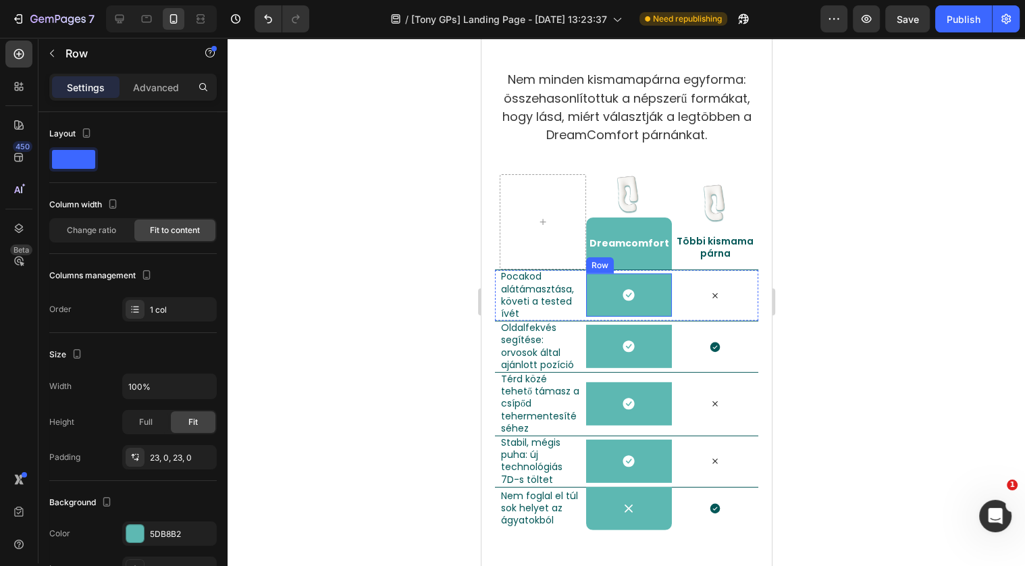
click at [620, 273] on div "Icon Row" at bounding box center [628, 294] width 86 height 43
click at [668, 373] on div "Icon Row" at bounding box center [628, 404] width 86 height 63
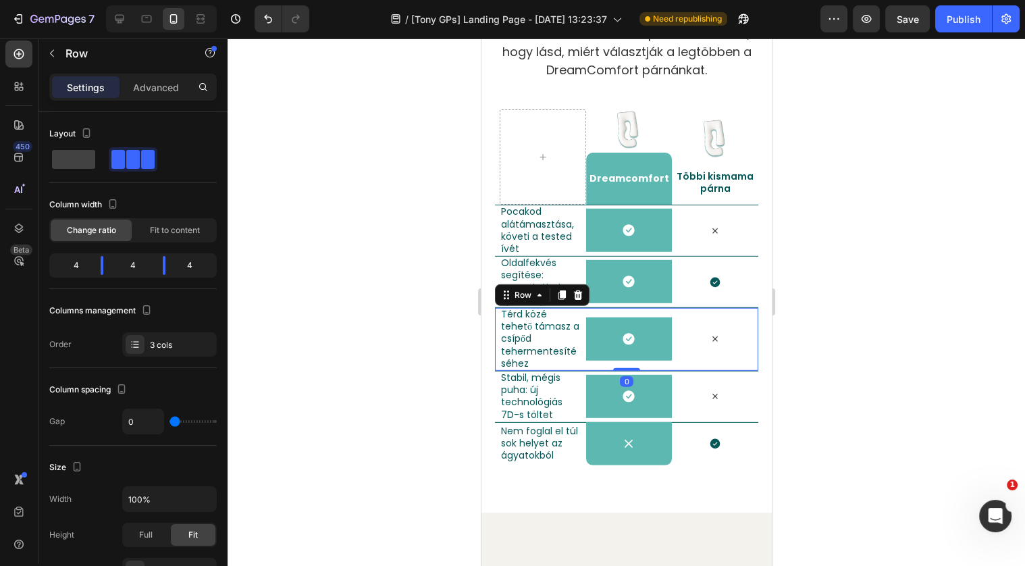
scroll to position [3545, 0]
click at [804, 344] on div at bounding box center [625, 302] width 797 height 528
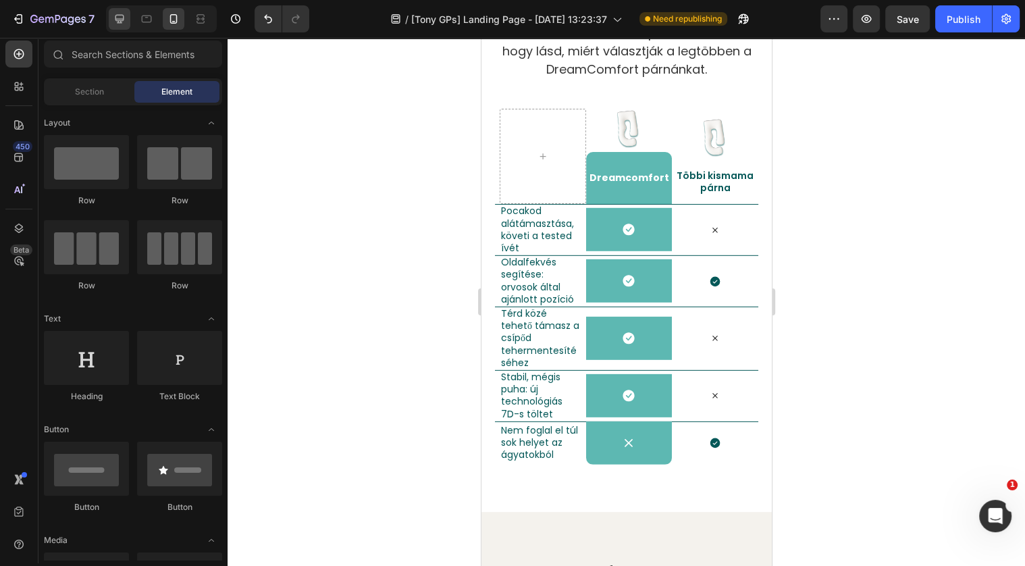
click at [130, 21] on div at bounding box center [161, 18] width 111 height 27
click at [128, 16] on div at bounding box center [120, 19] width 22 height 22
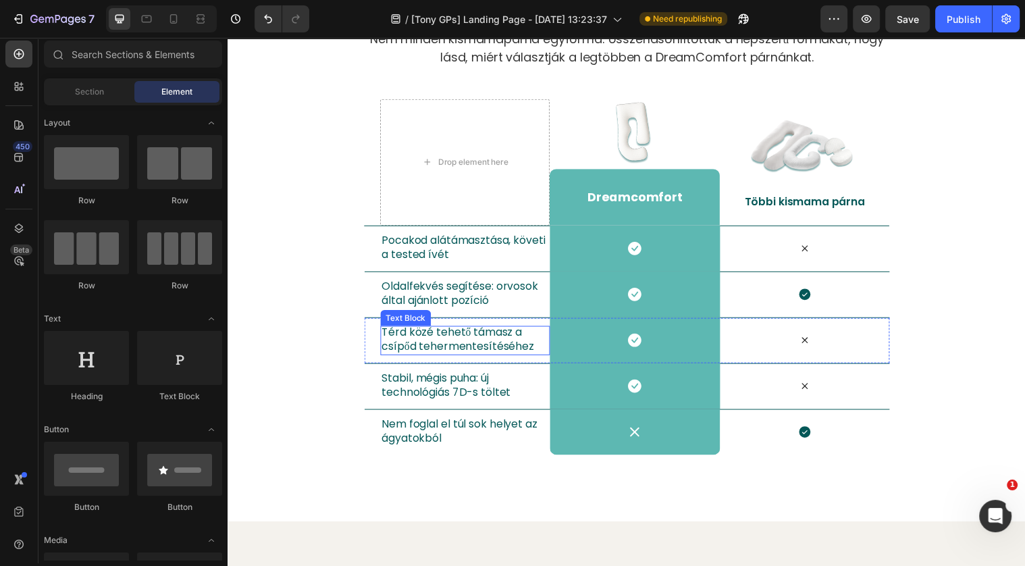
scroll to position [3383, 0]
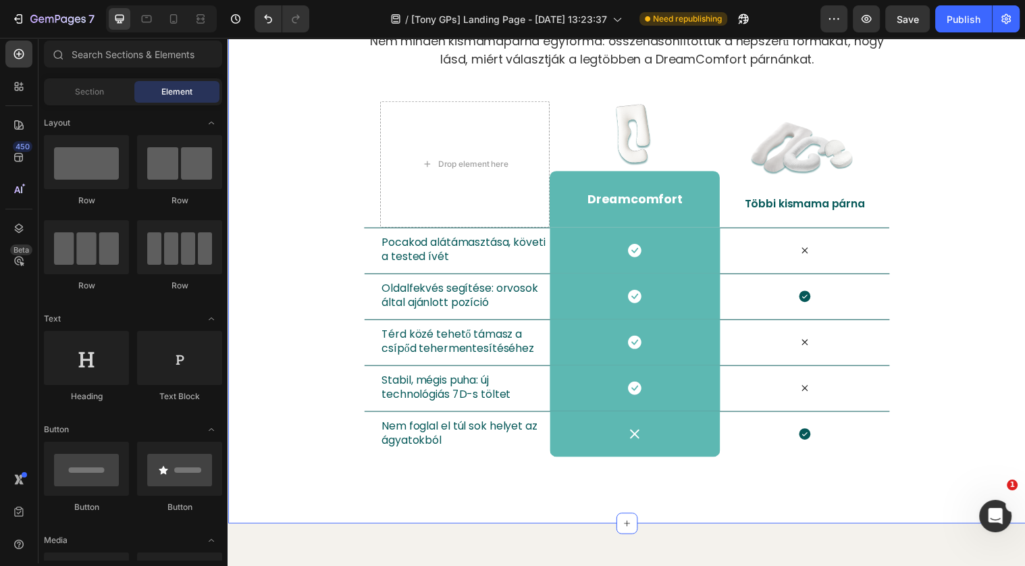
click at [998, 473] on div "Miért a DreamComfort a neked való? Heading Nem minden kismamapárna egyforma: ös…" at bounding box center [632, 224] width 810 height 612
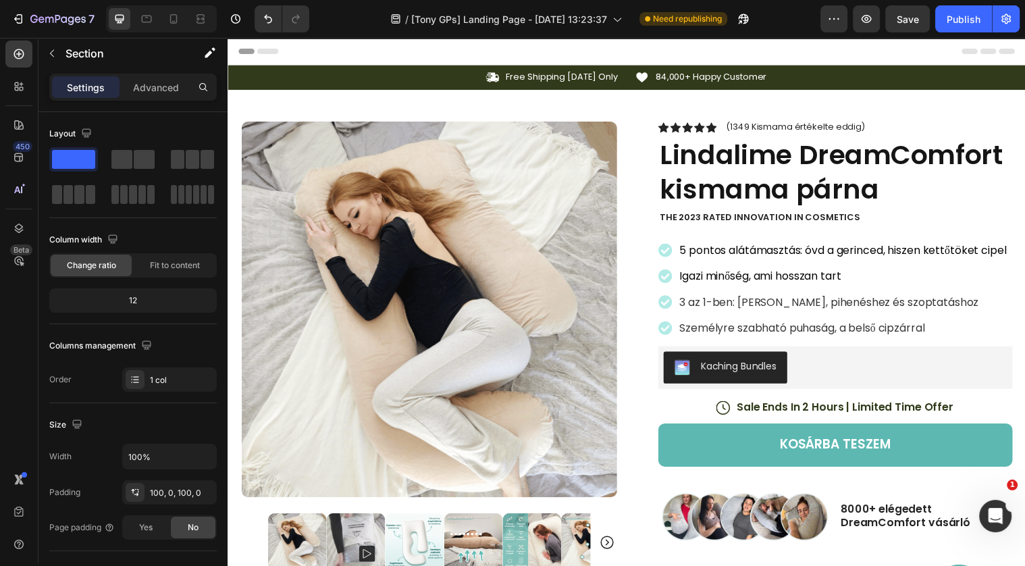
scroll to position [130, 0]
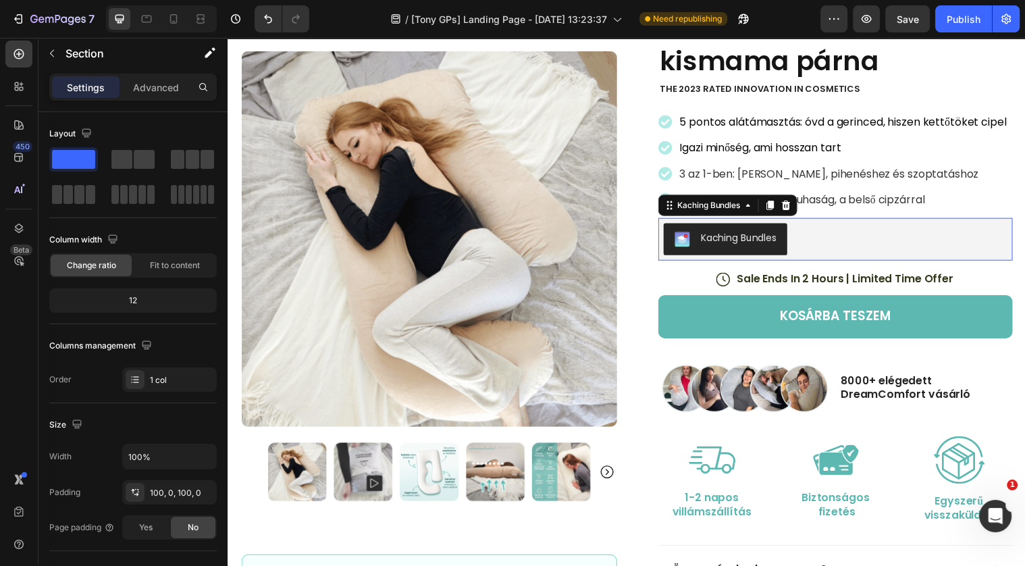
click at [777, 239] on div "Kaching Bundles" at bounding box center [745, 241] width 77 height 14
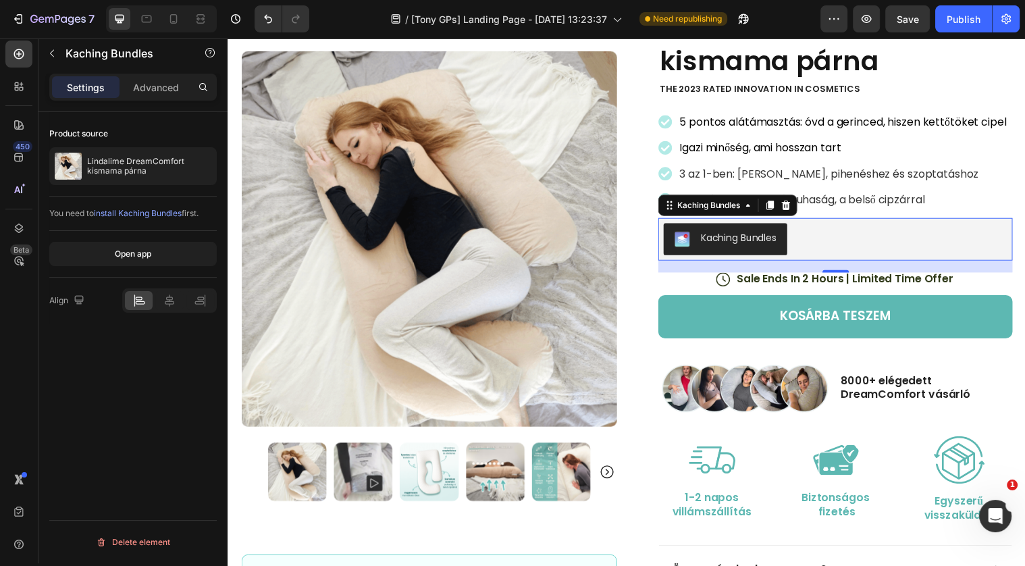
click at [130, 216] on span "install Kaching Bundles" at bounding box center [138, 213] width 88 height 10
click at [651, 238] on div "Icon Icon Icon Icon Icon Icon List (1349 Kismama értékelte eddig) Text Block Ro…" at bounding box center [833, 359] width 381 height 732
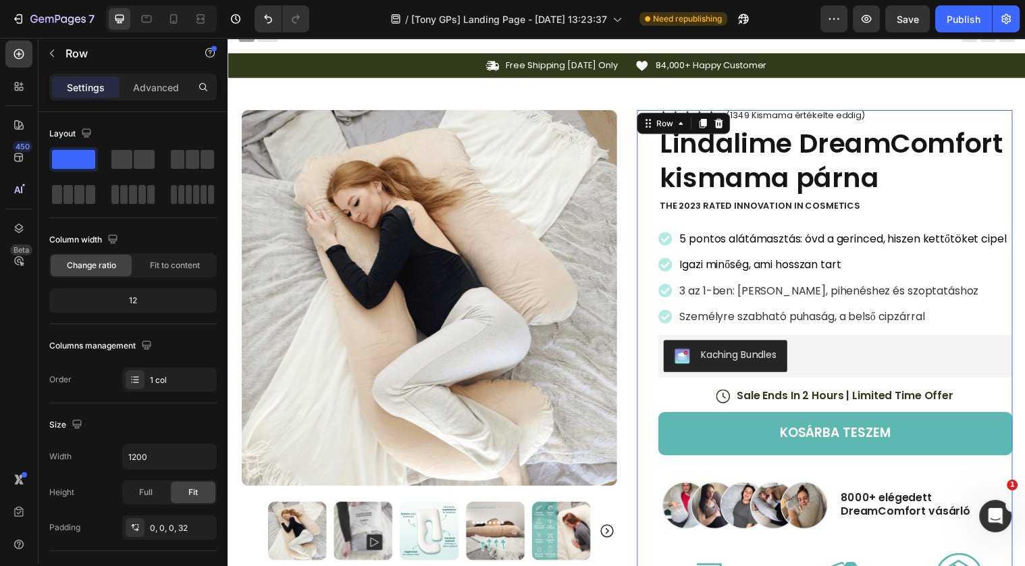
scroll to position [0, 0]
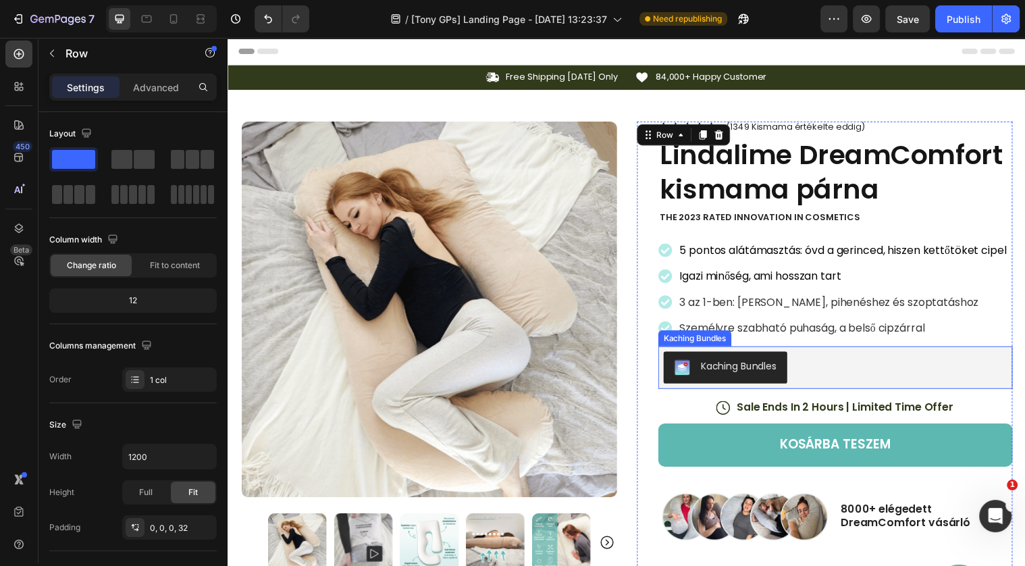
click at [694, 371] on img "Kaching Bundles" at bounding box center [688, 373] width 16 height 16
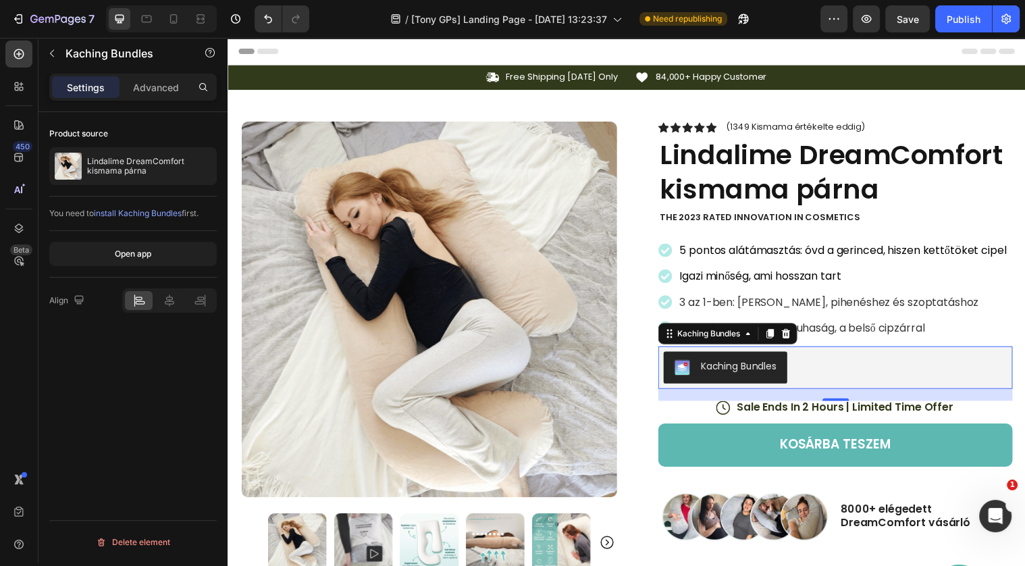
click at [138, 213] on span "install Kaching Bundles" at bounding box center [138, 213] width 88 height 10
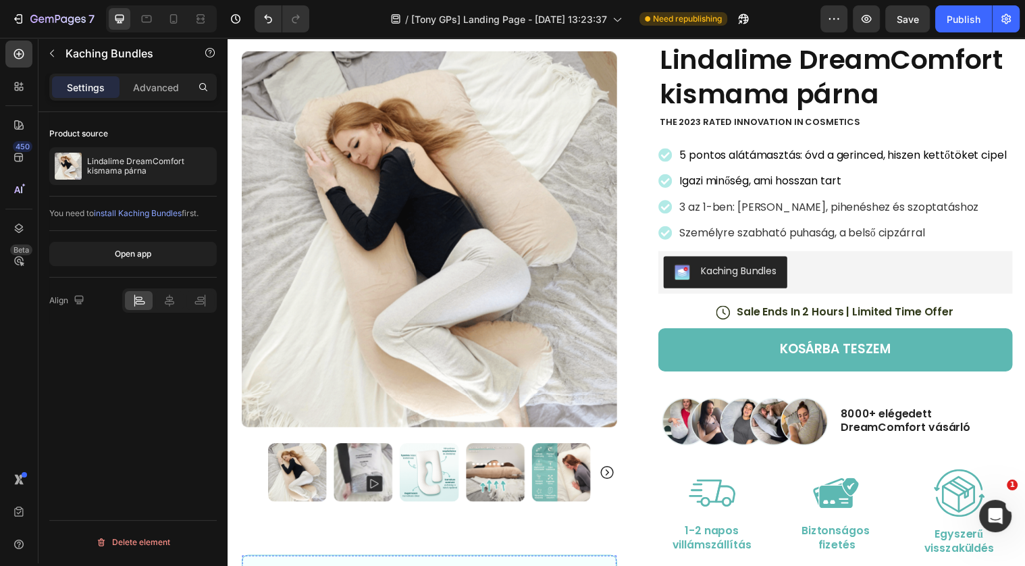
scroll to position [99, 0]
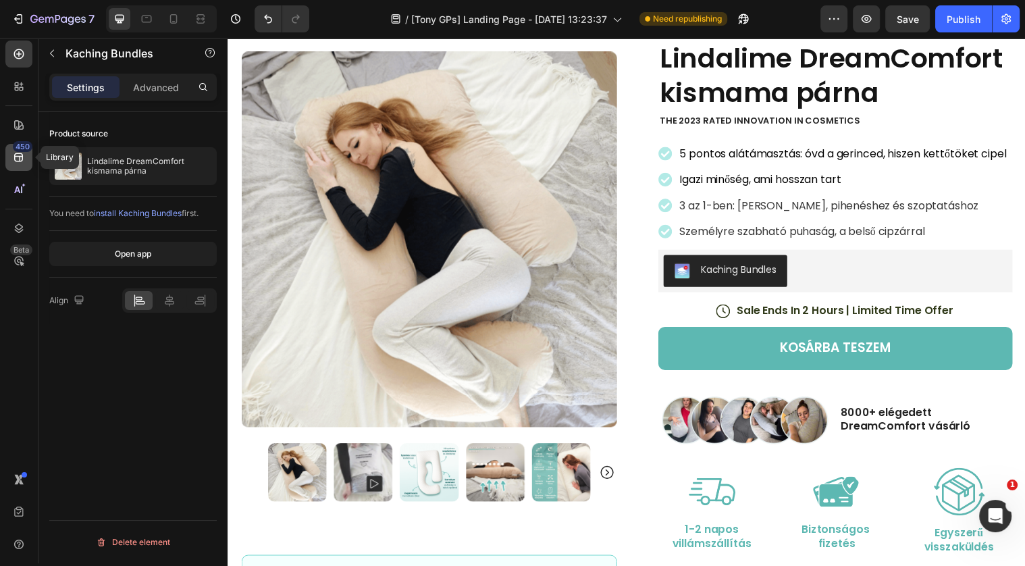
click at [30, 155] on div "450" at bounding box center [18, 157] width 27 height 27
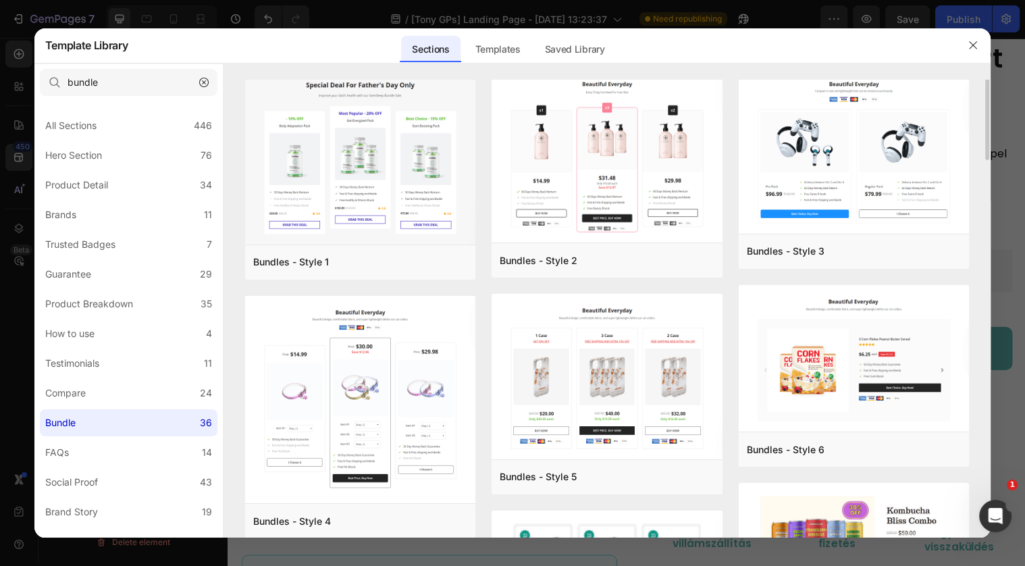
scroll to position [10, 0]
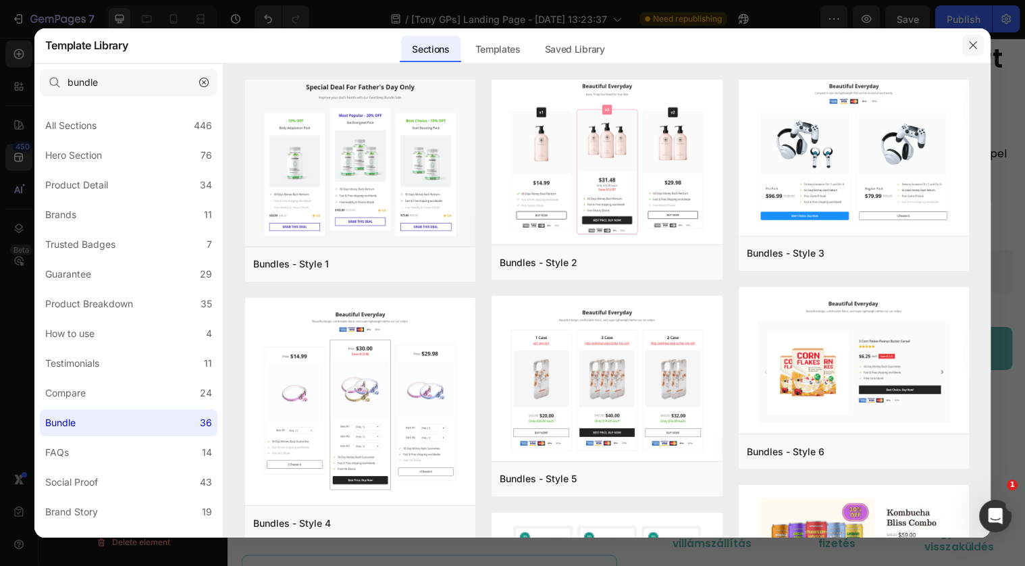
click at [969, 45] on icon "button" at bounding box center [972, 45] width 11 height 11
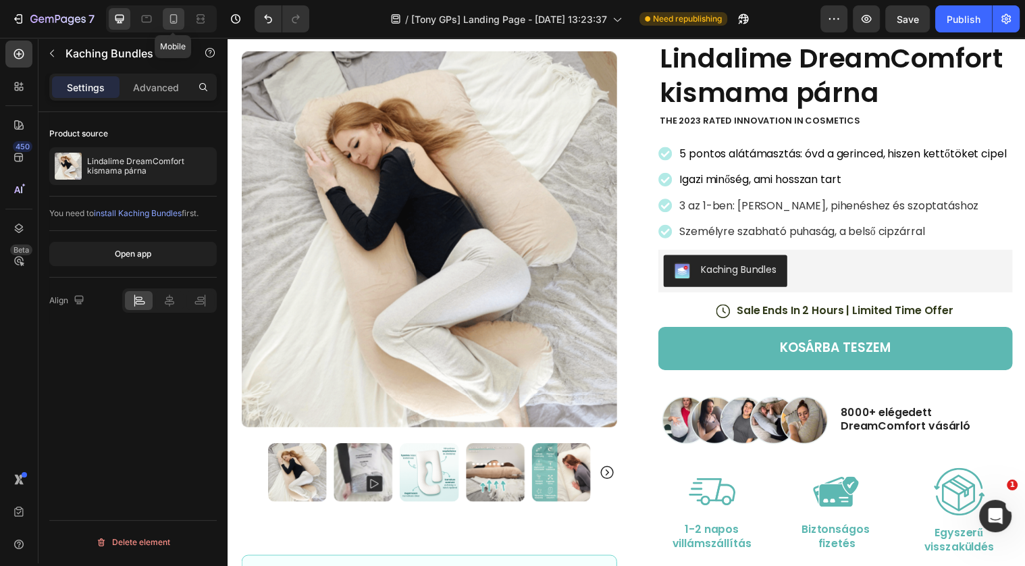
click at [173, 20] on icon at bounding box center [174, 19] width 14 height 14
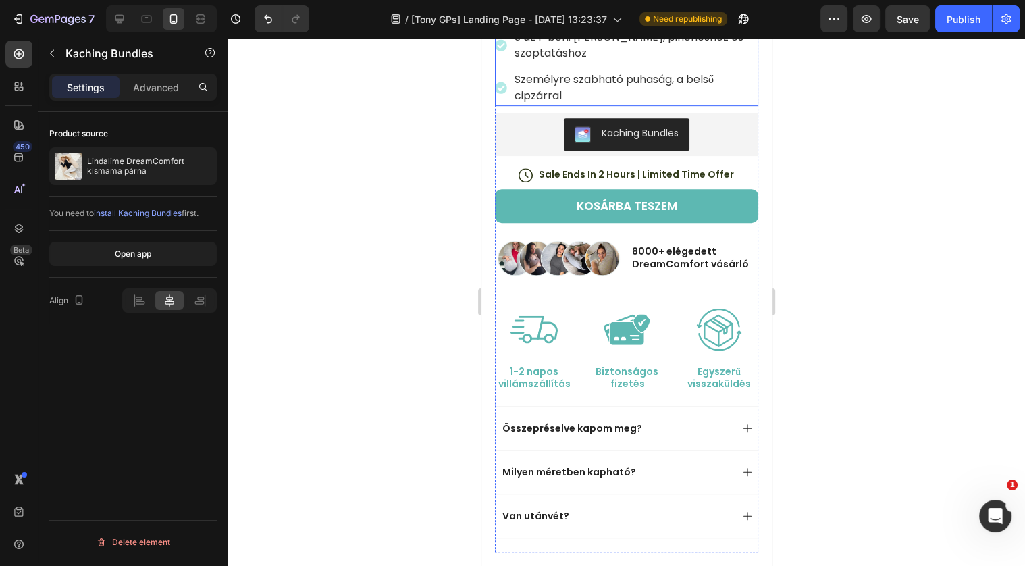
scroll to position [632, 0]
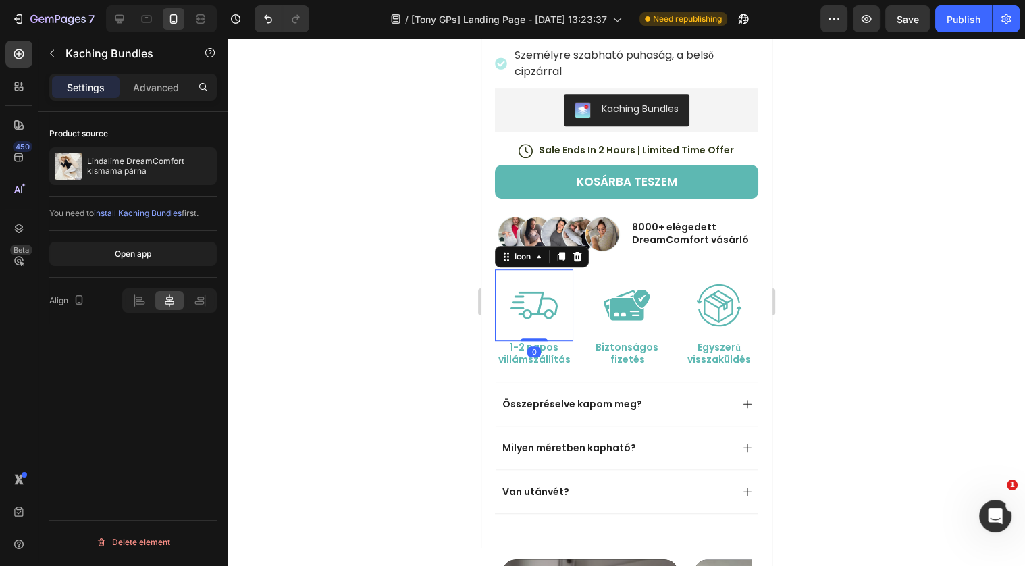
click at [547, 310] on icon at bounding box center [533, 304] width 47 height 47
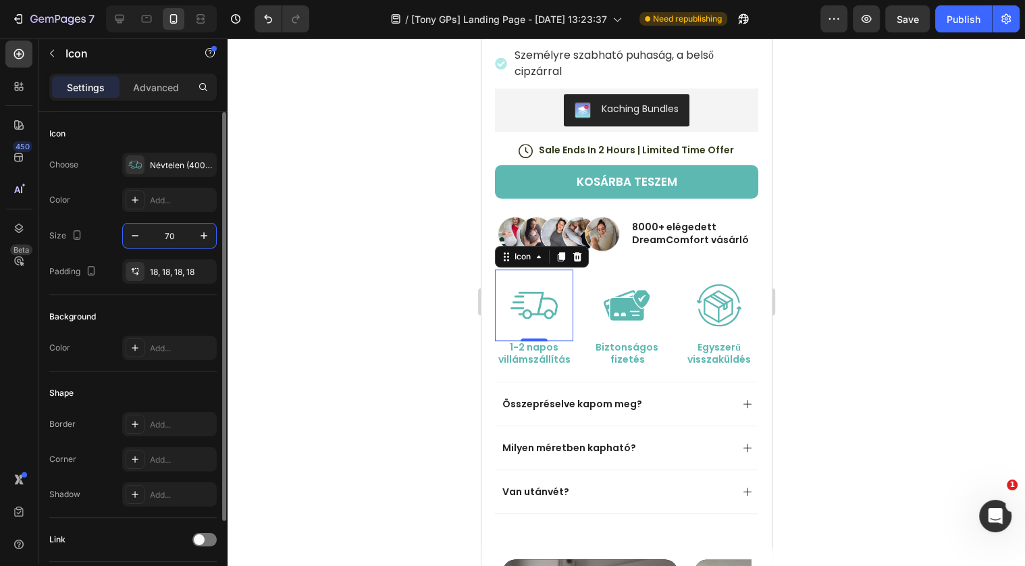
click at [166, 234] on input "70" at bounding box center [169, 235] width 45 height 24
type input "5"
type input "60"
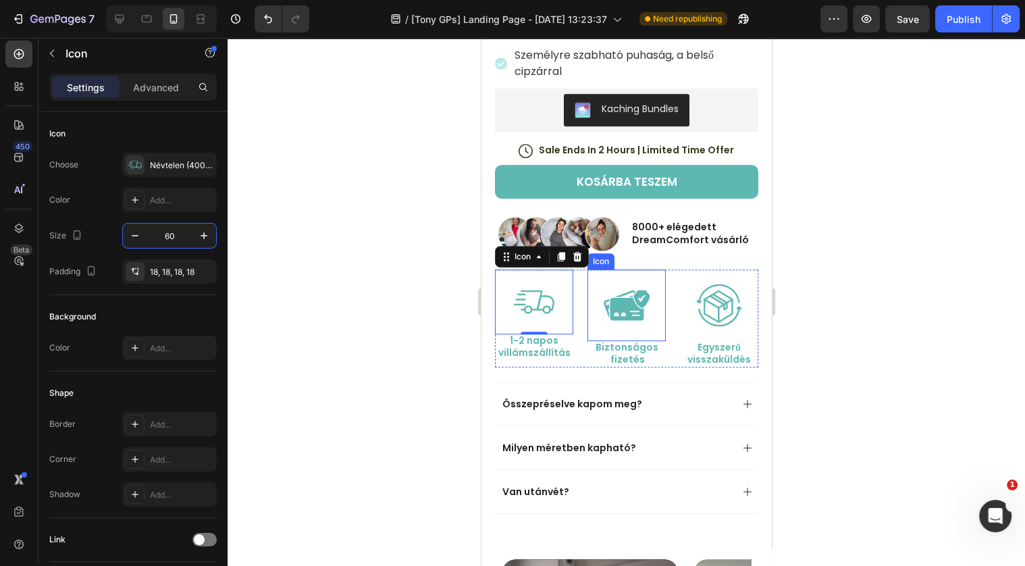
click at [628, 300] on icon at bounding box center [626, 305] width 46 height 30
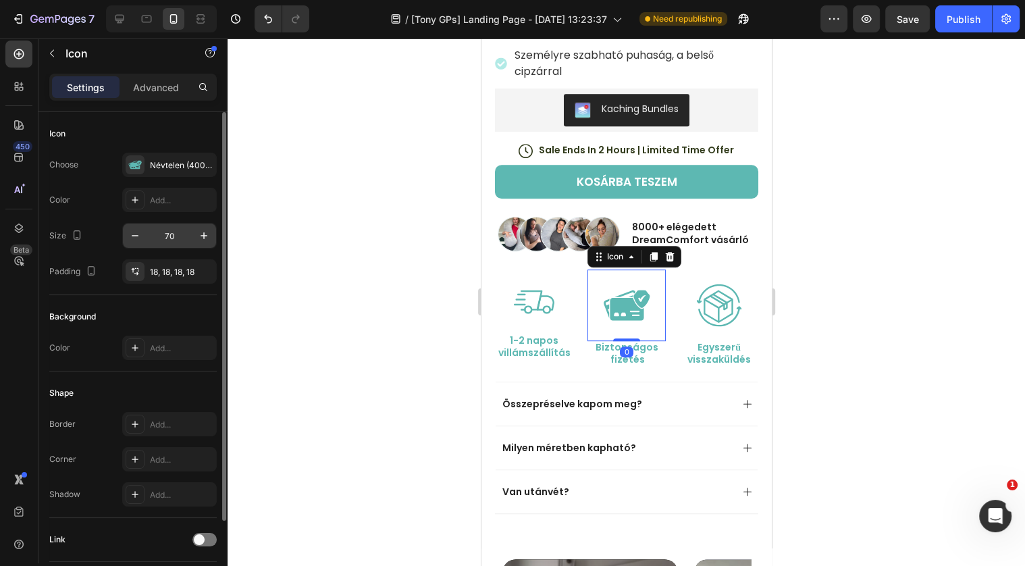
click at [167, 234] on input "70" at bounding box center [169, 235] width 45 height 24
type input "60"
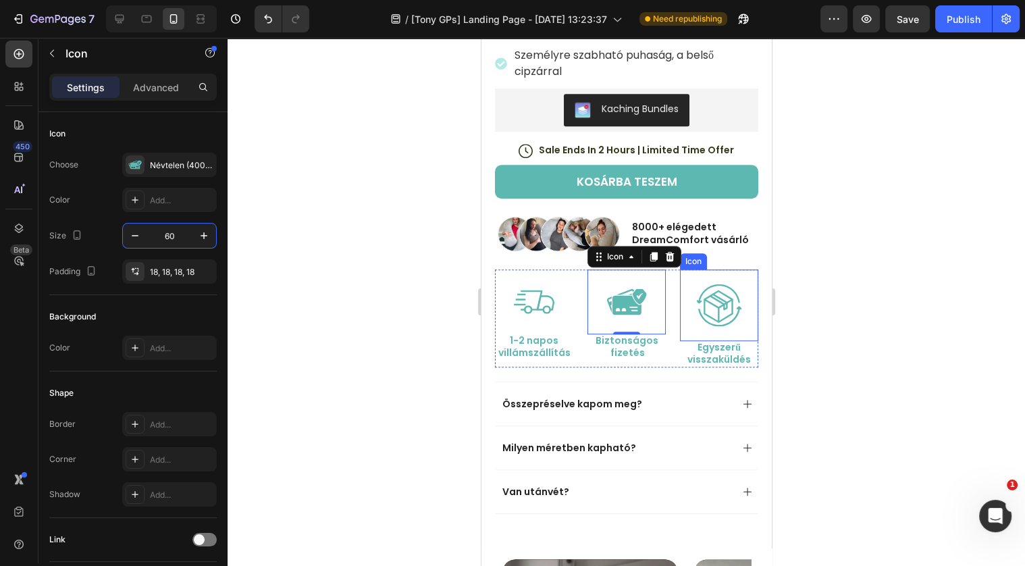
click at [716, 306] on icon at bounding box center [718, 304] width 47 height 47
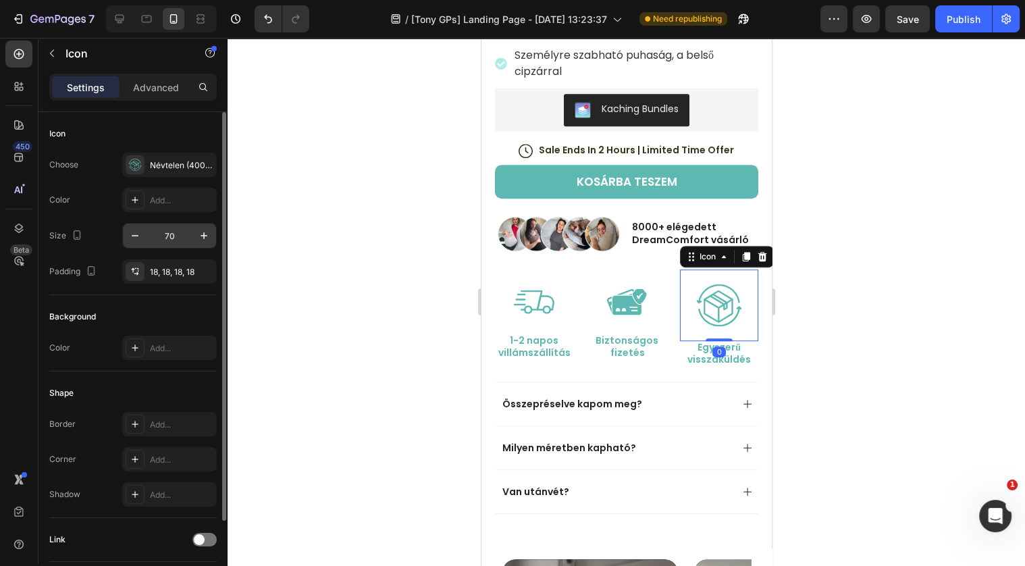
click at [176, 232] on input "70" at bounding box center [169, 235] width 45 height 24
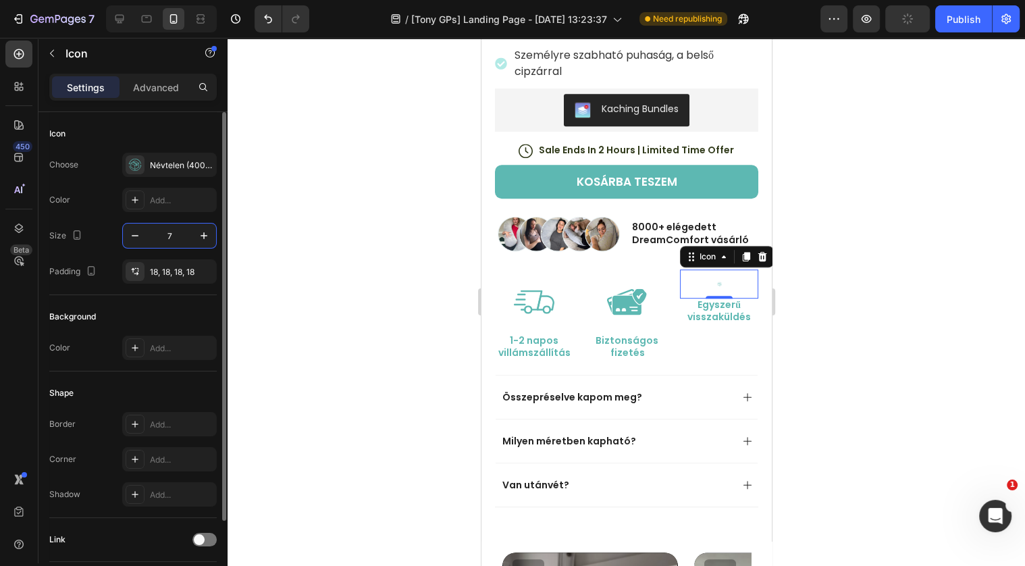
type input "70"
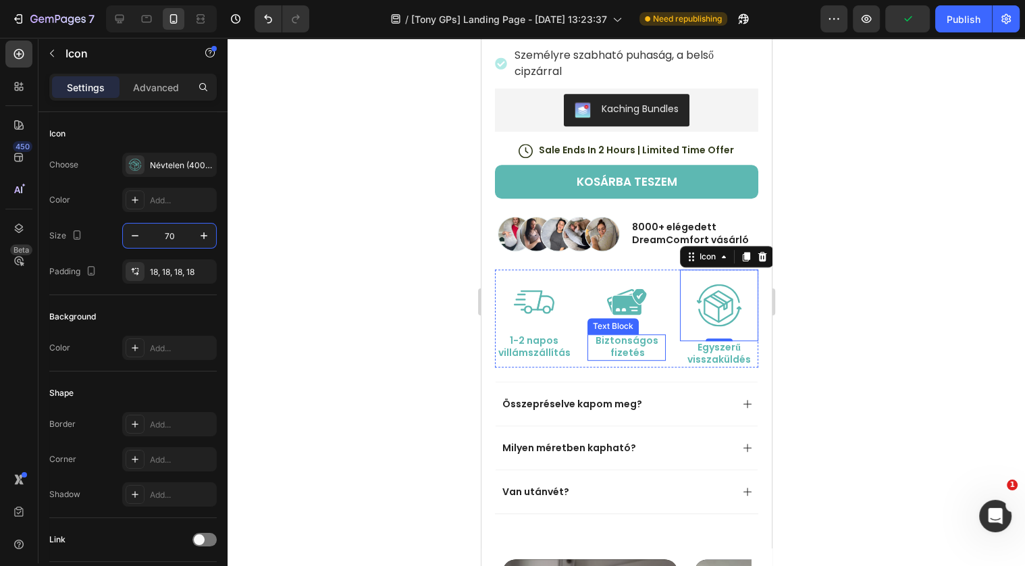
click at [660, 335] on p "Biztonságos fizetés" at bounding box center [626, 346] width 76 height 24
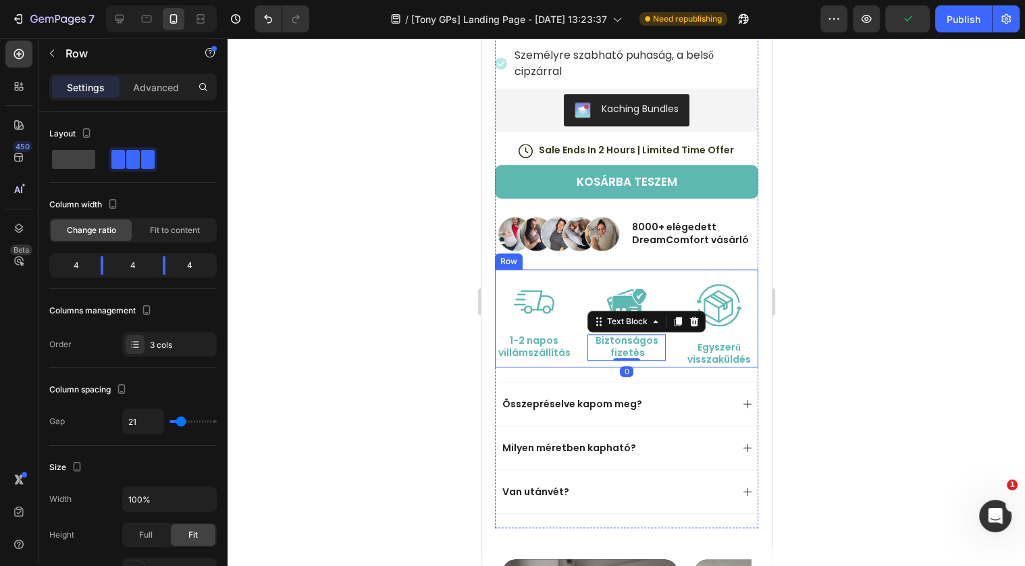
click at [676, 292] on div "Icon 1-2 napos villámszállítás Text Block Icon Biztonságos fizetés Text Block 0…" at bounding box center [625, 317] width 263 height 97
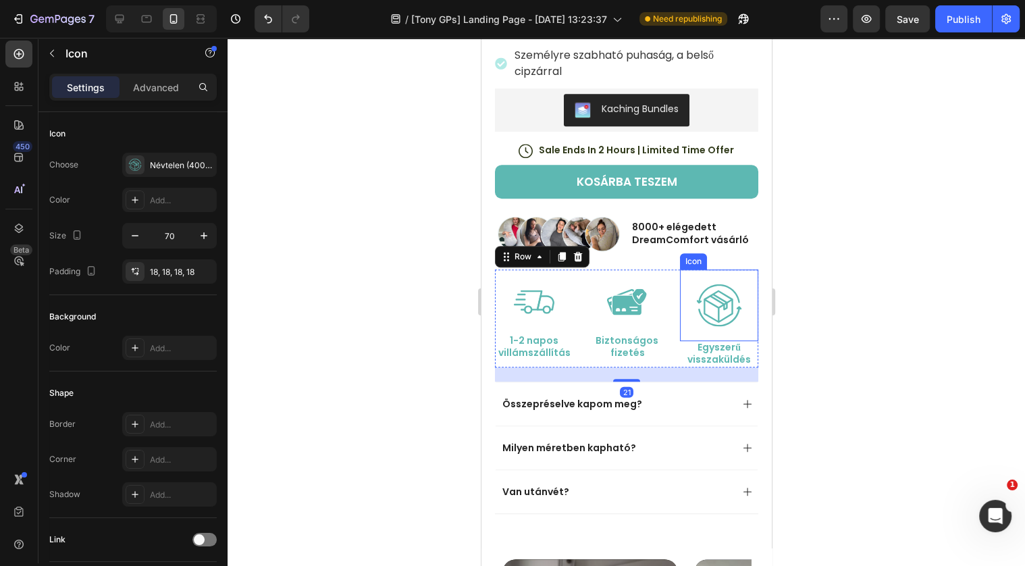
click at [732, 306] on icon at bounding box center [718, 304] width 47 height 47
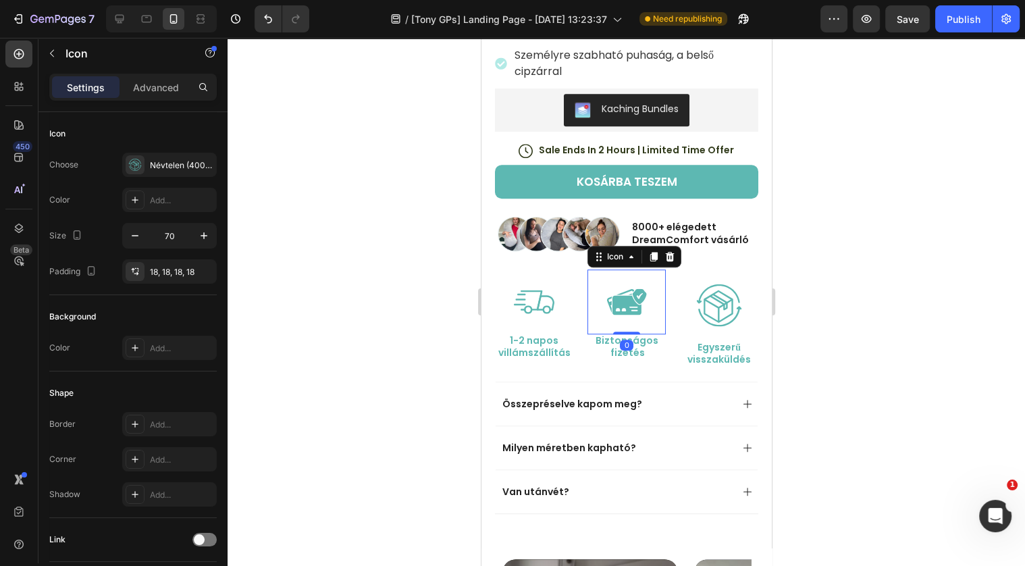
click at [622, 304] on icon at bounding box center [625, 301] width 41 height 41
click at [560, 307] on div at bounding box center [533, 301] width 65 height 65
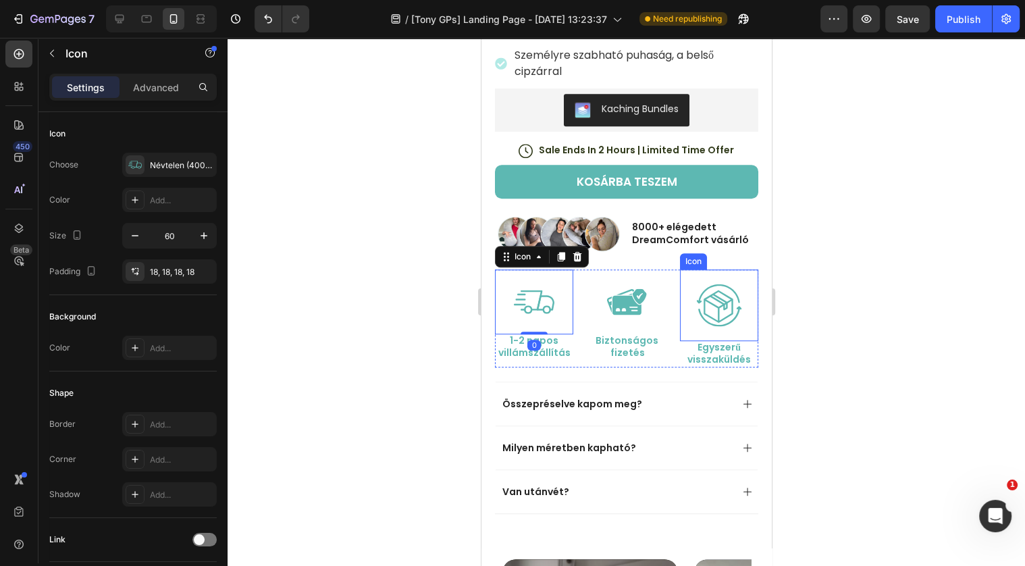
click at [694, 315] on div at bounding box center [718, 305] width 72 height 72
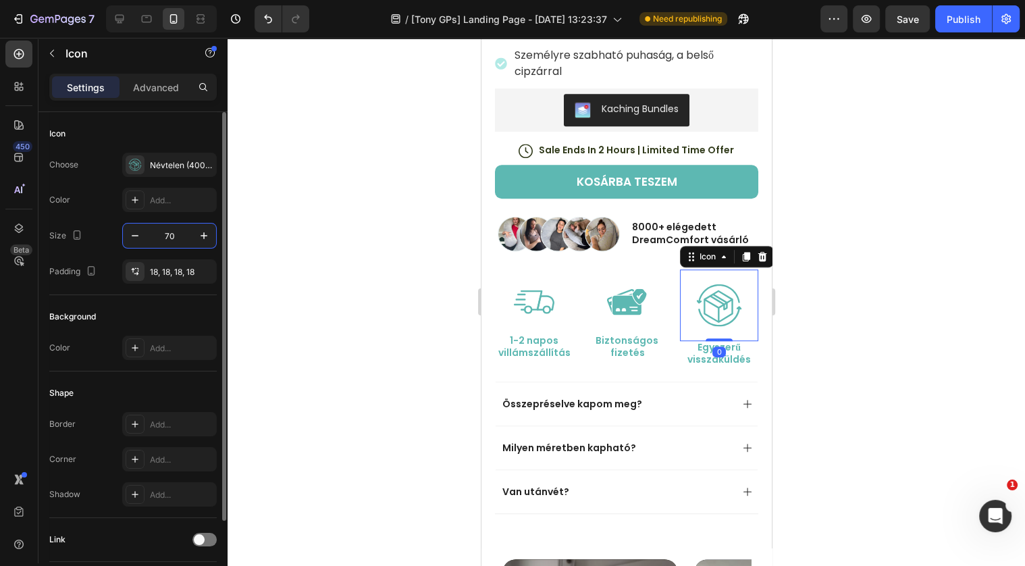
click at [175, 233] on input "70" at bounding box center [169, 235] width 45 height 24
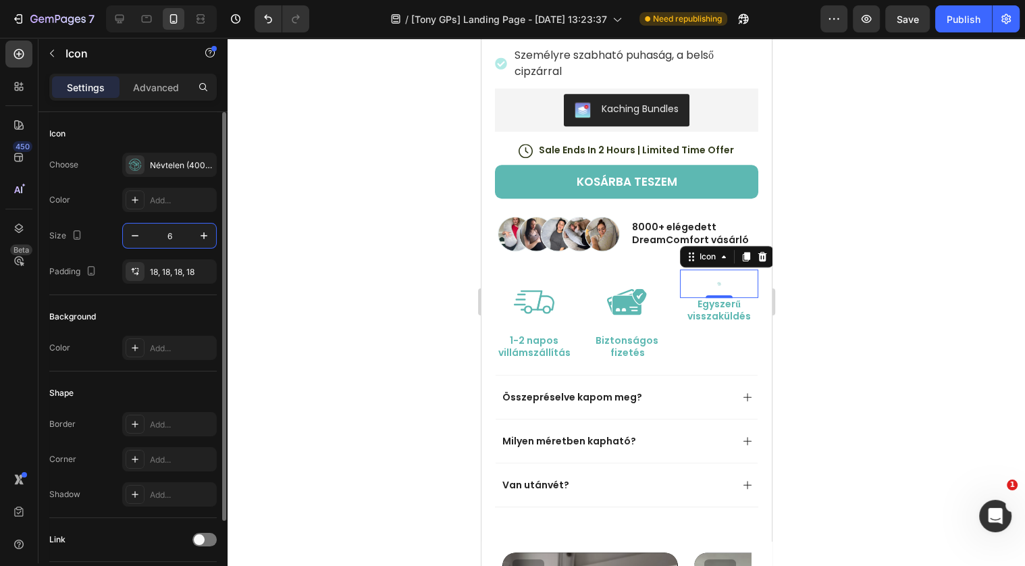
type input "60"
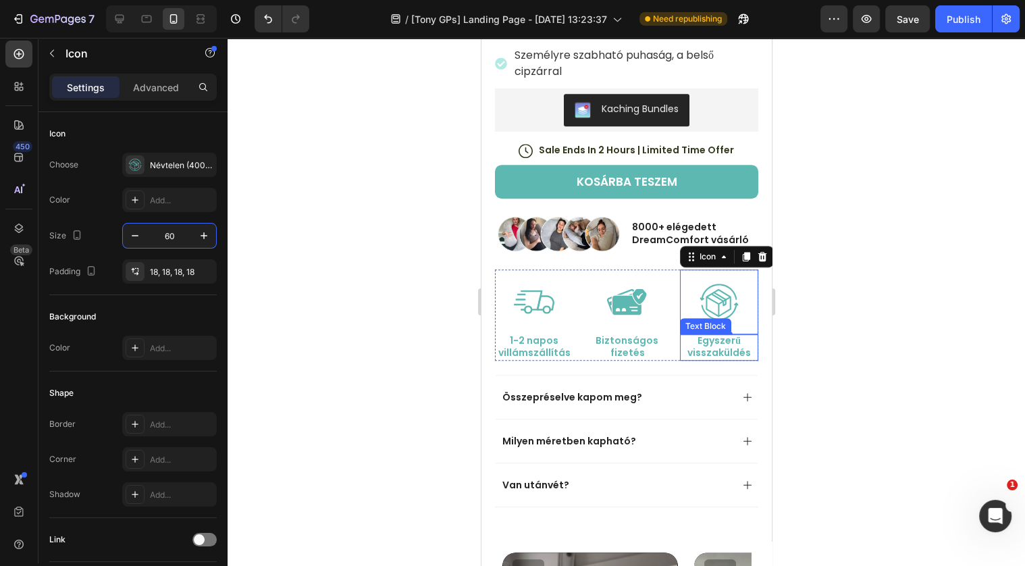
click at [721, 350] on p "Egyszerű visszaküldés" at bounding box center [718, 346] width 76 height 24
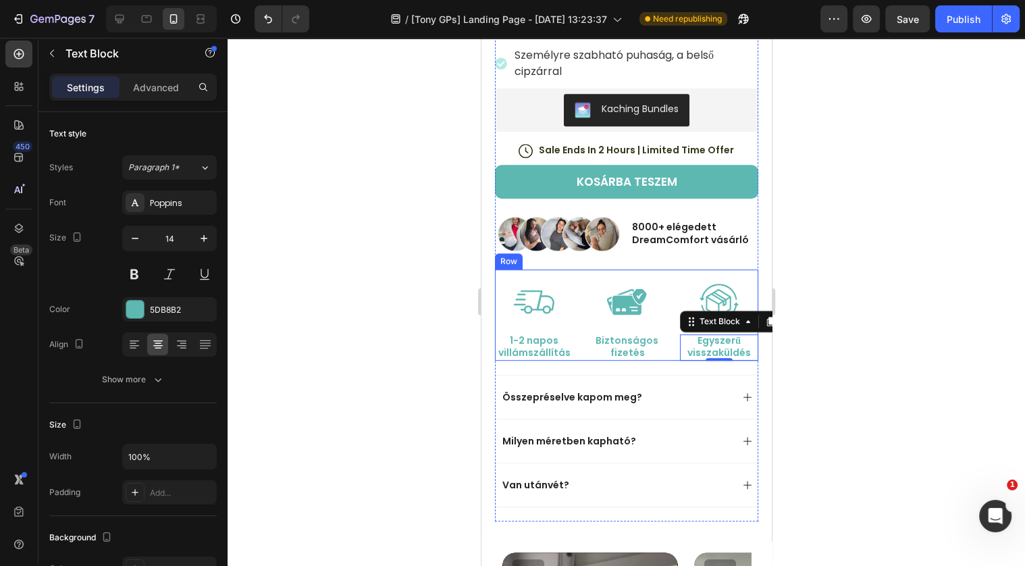
click at [676, 276] on div "Icon 1-2 napos villámszállítás Text Block Icon Biztonságos fizetés Text Block I…" at bounding box center [625, 314] width 263 height 90
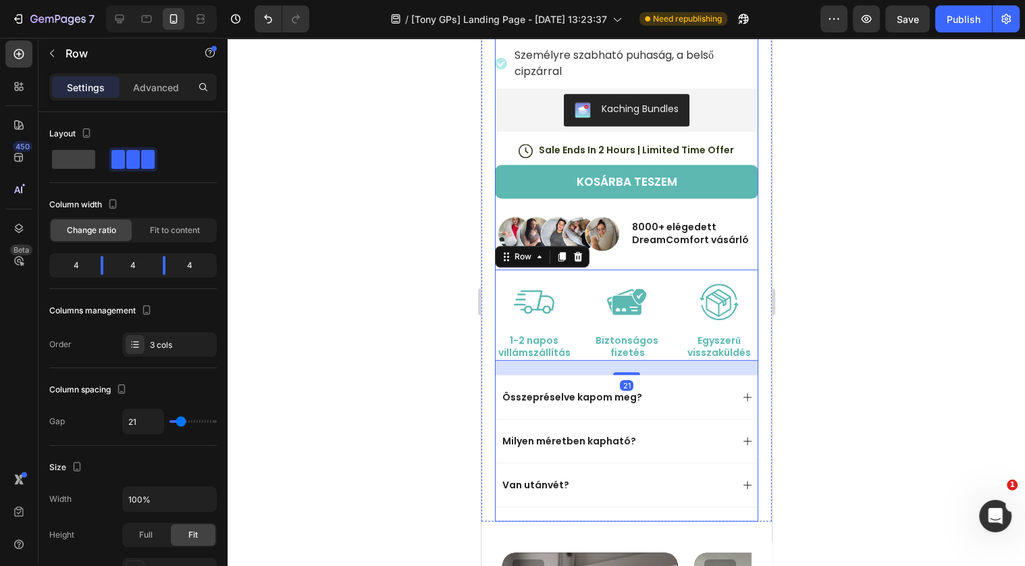
click at [655, 257] on div "Icon Icon Icon Icon Icon Icon List (1349 Kismama értékelte eddig) Text Block Ro…" at bounding box center [625, 158] width 263 height 728
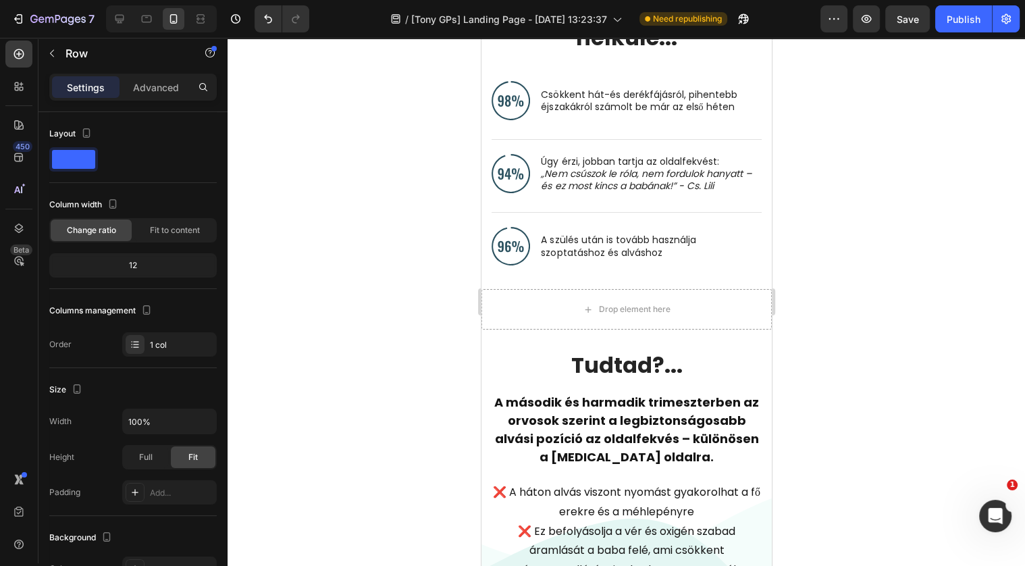
scroll to position [1527, 0]
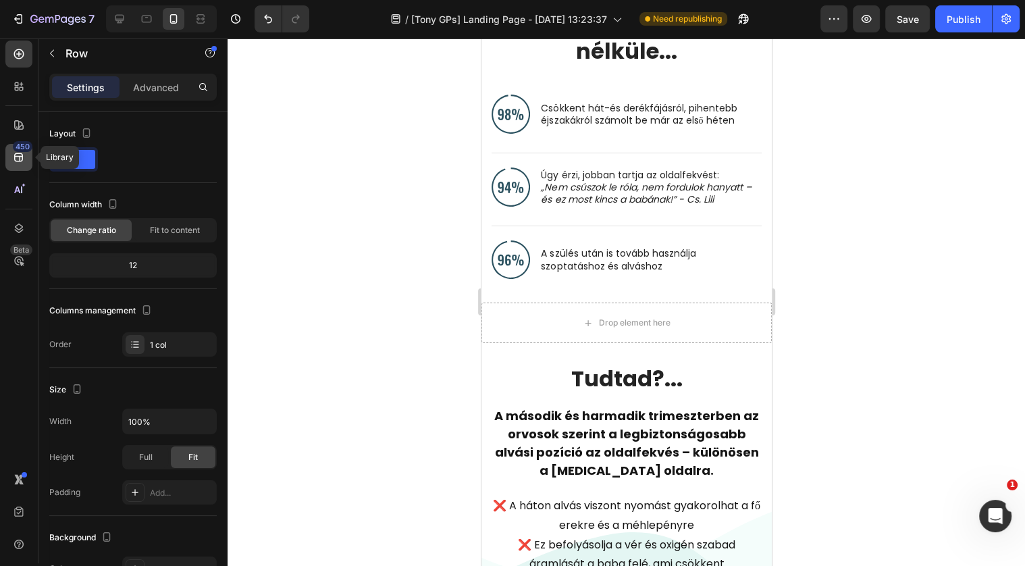
click at [17, 165] on div "450" at bounding box center [18, 157] width 27 height 27
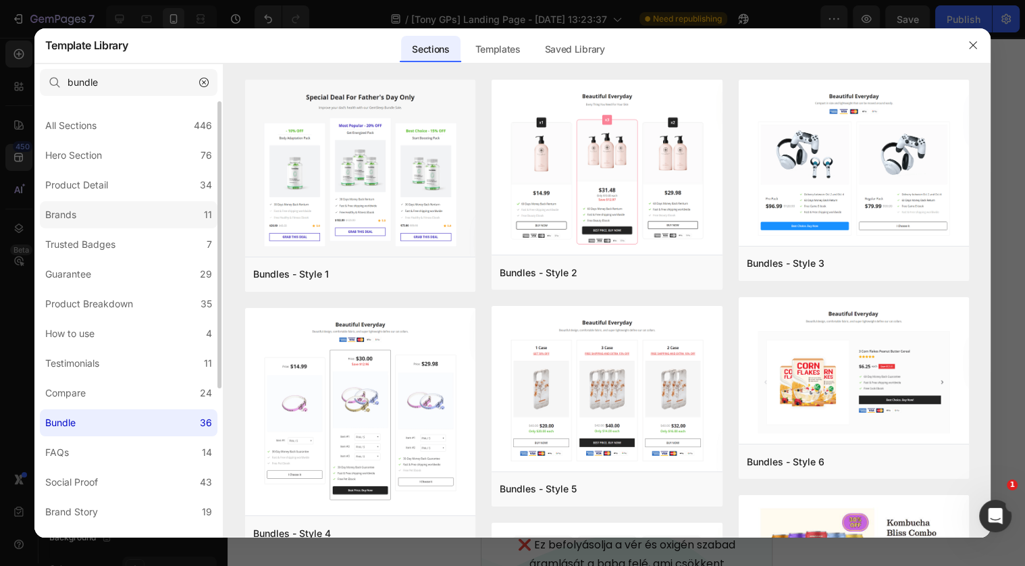
click at [109, 216] on label "Brands 11" at bounding box center [129, 214] width 178 height 27
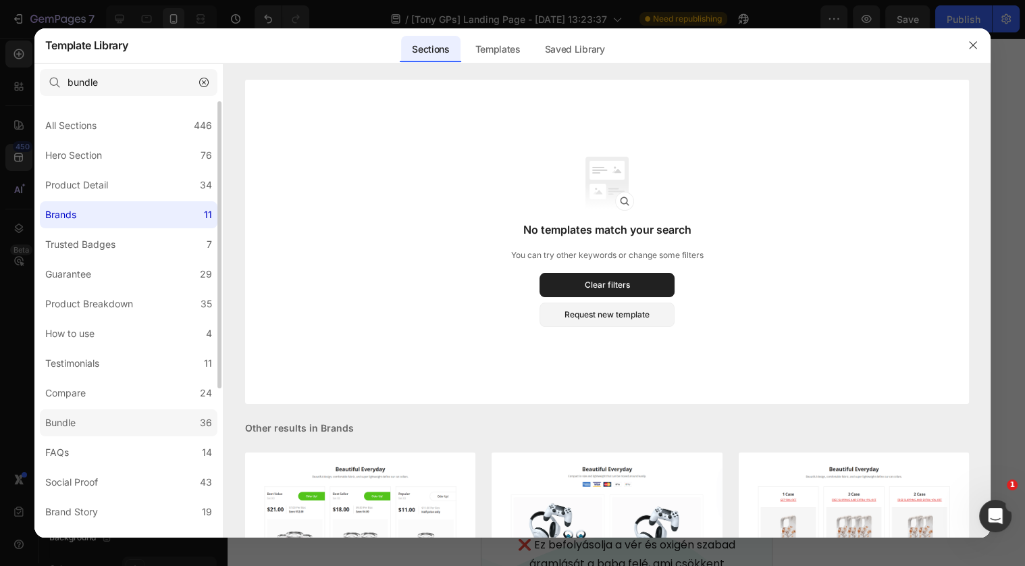
click at [103, 431] on label "Bundle 36" at bounding box center [129, 422] width 178 height 27
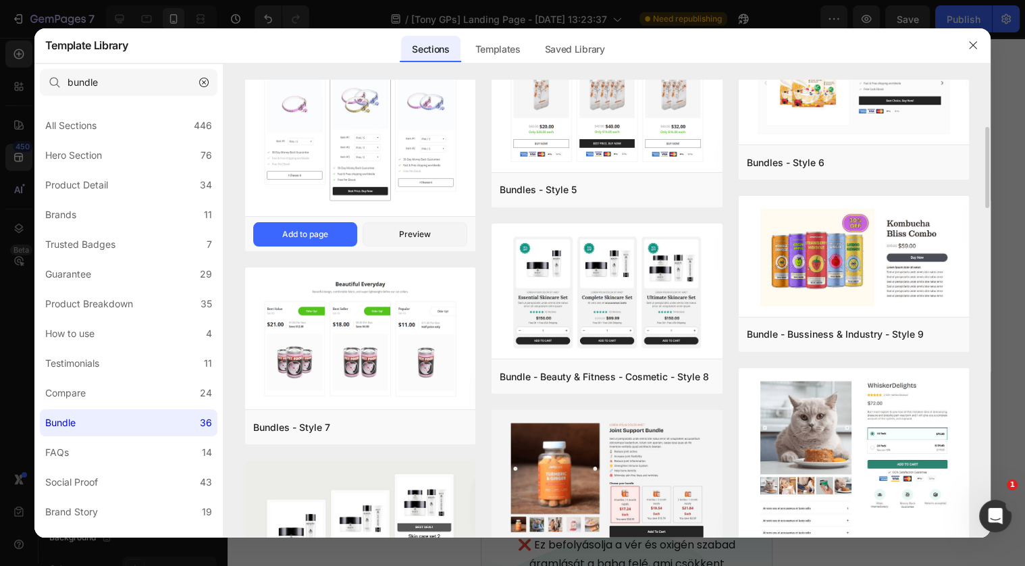
scroll to position [301, 0]
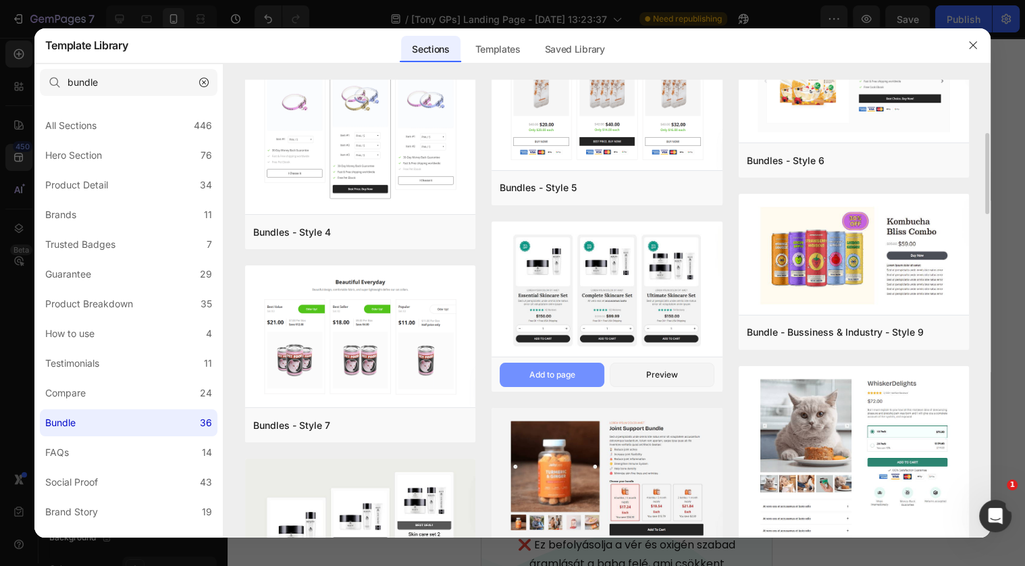
click at [0, 0] on button "Add to page" at bounding box center [0, 0] width 0 height 0
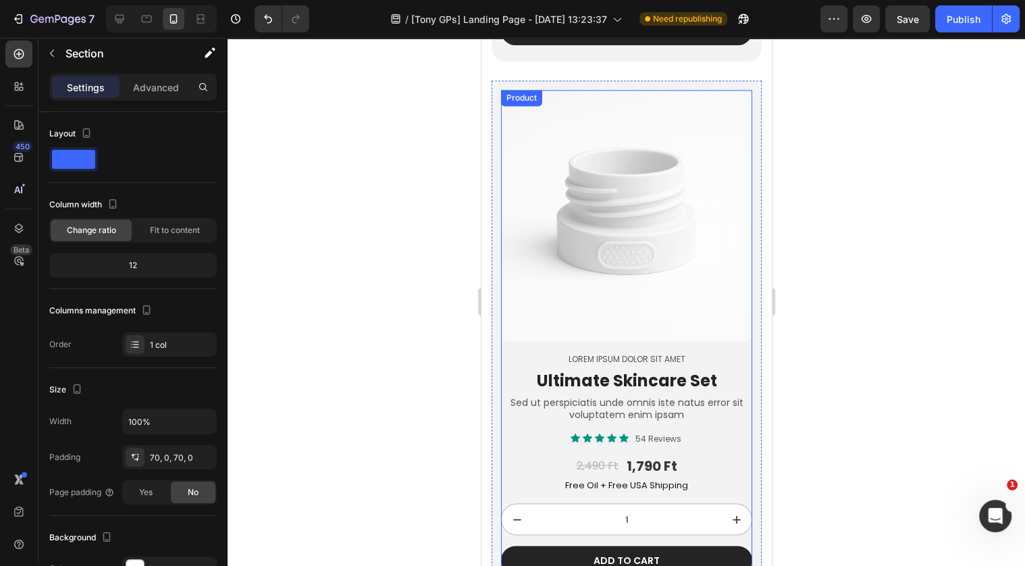
scroll to position [6637, 0]
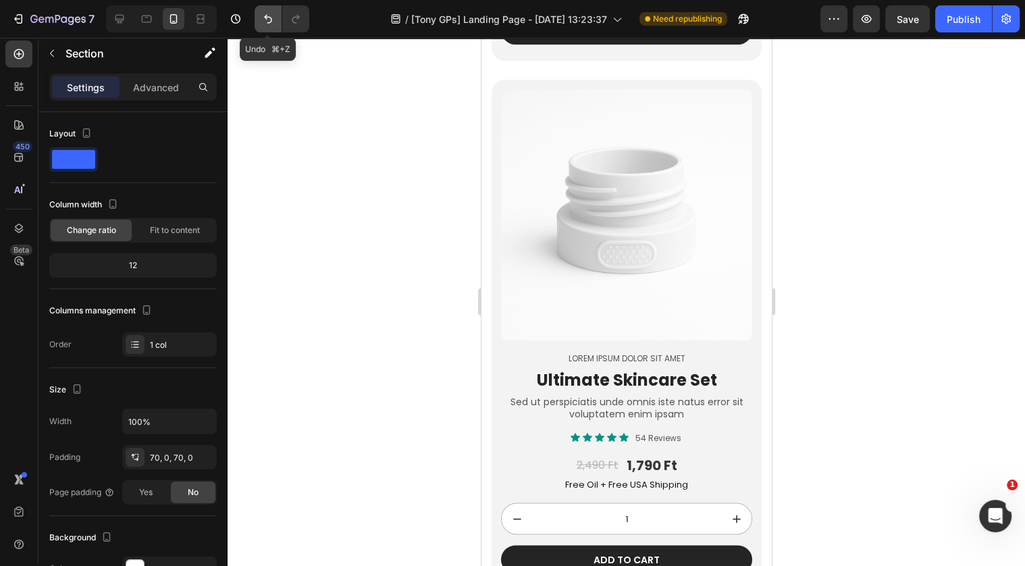
click at [259, 19] on button "Undo/Redo" at bounding box center [267, 18] width 27 height 27
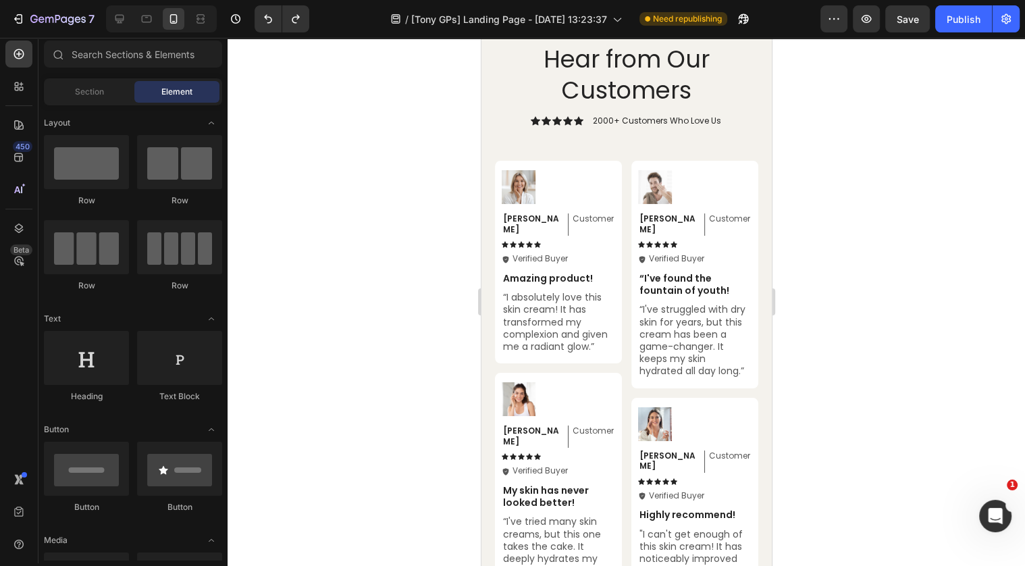
scroll to position [4338, 0]
